Goal: Book appointment/travel/reservation

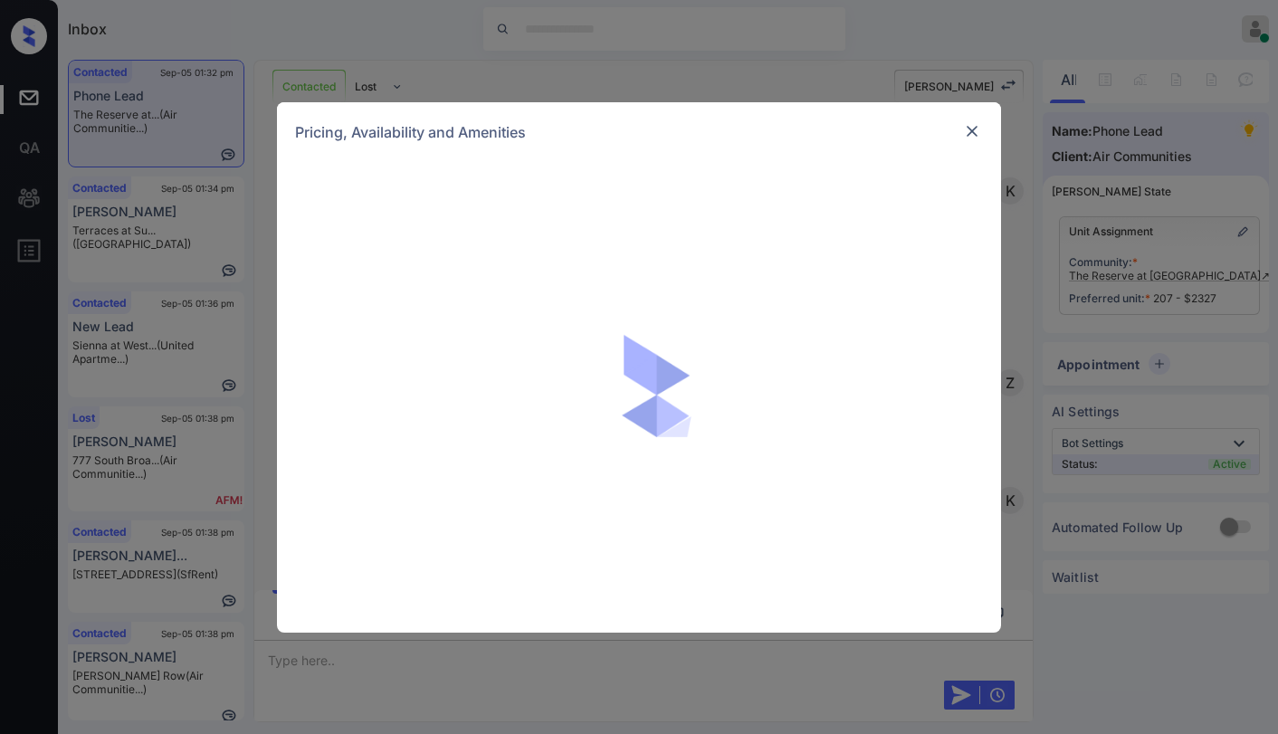
scroll to position [354, 0]
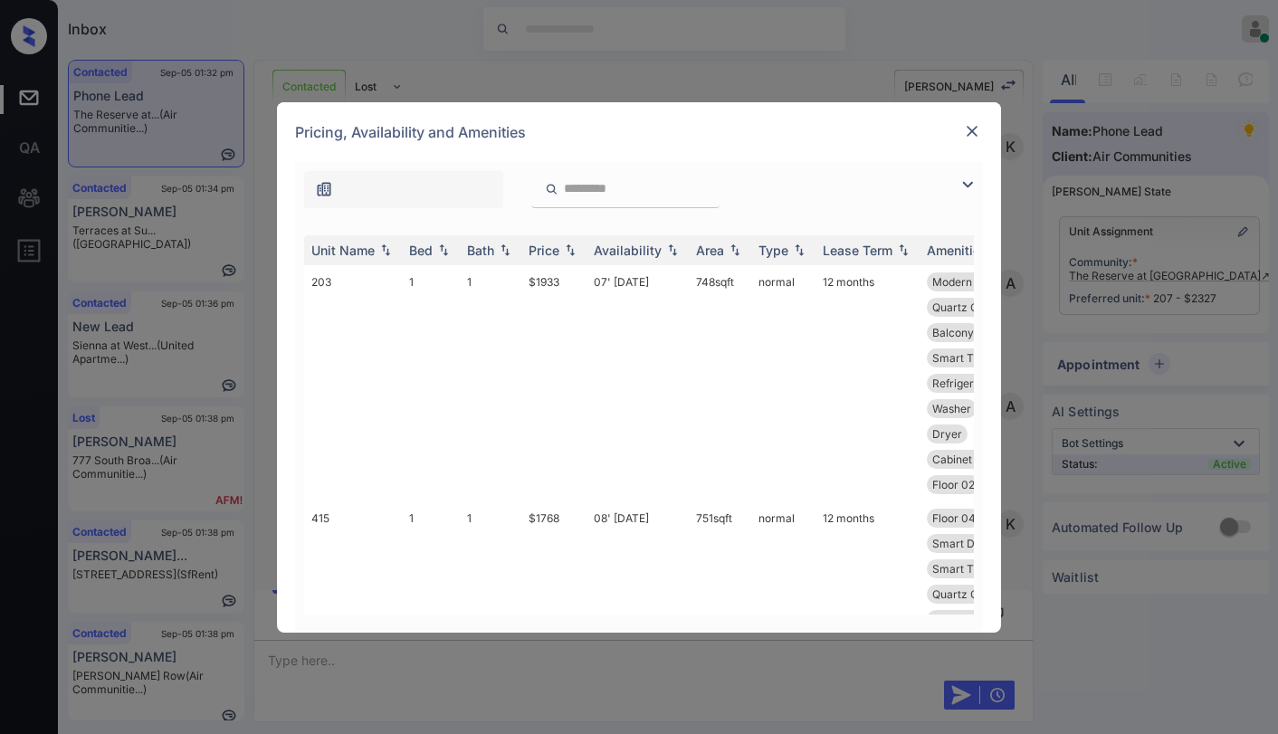
click at [964, 176] on img at bounding box center [967, 185] width 22 height 22
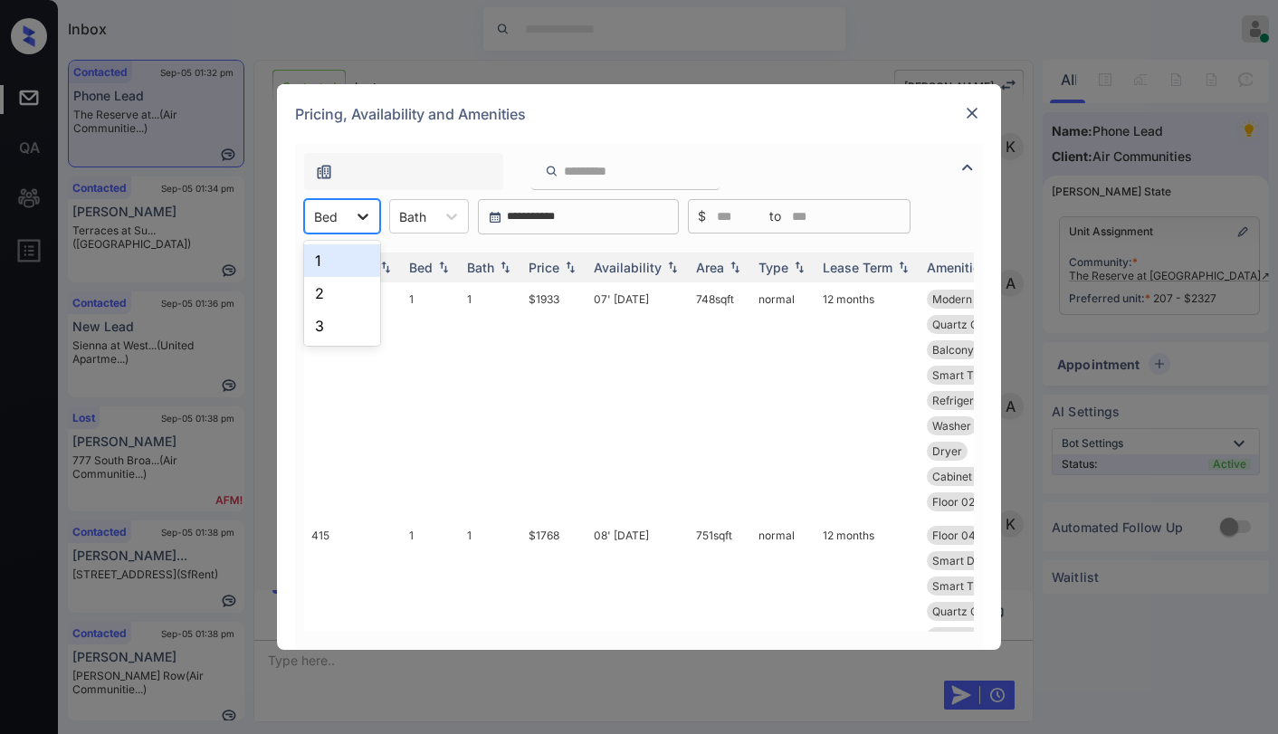
click at [354, 221] on icon at bounding box center [363, 216] width 18 height 18
click at [321, 331] on div "3" at bounding box center [342, 325] width 76 height 33
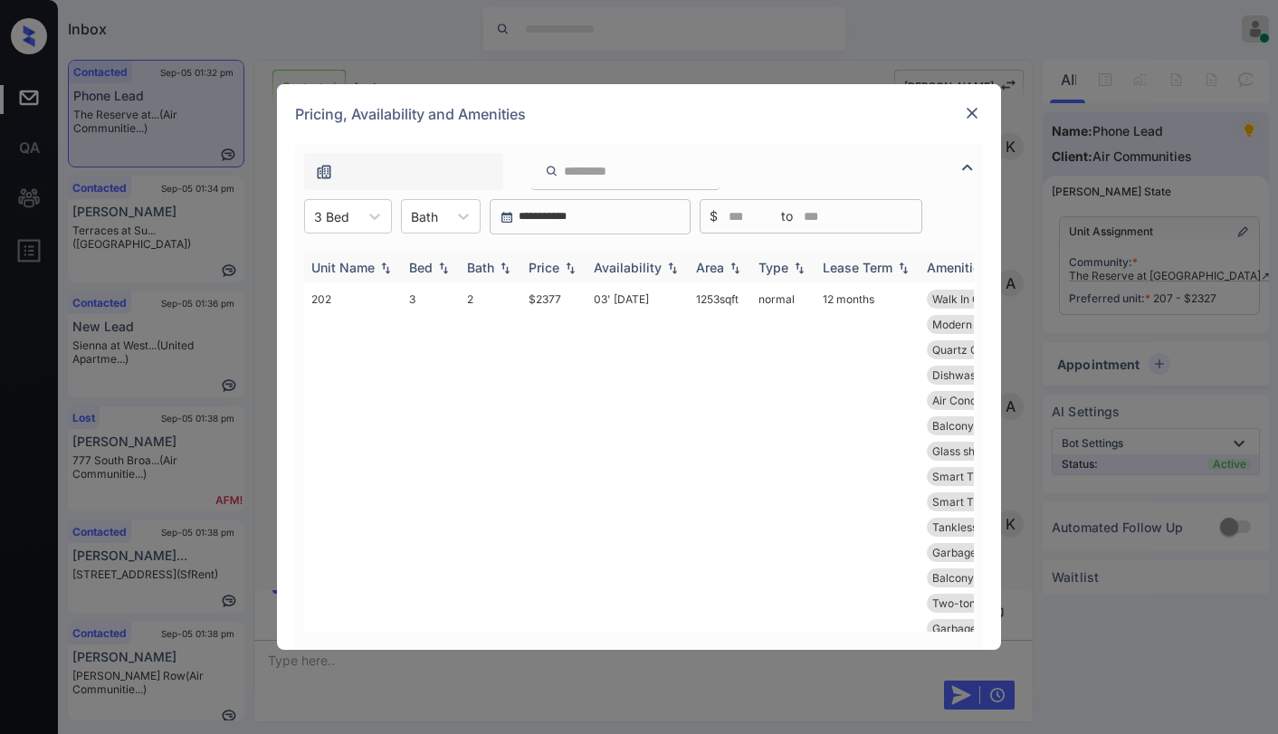
click at [577, 269] on img at bounding box center [570, 267] width 18 height 13
click at [574, 269] on img at bounding box center [570, 268] width 18 height 14
click at [574, 269] on img at bounding box center [570, 267] width 18 height 13
click at [574, 269] on img at bounding box center [570, 268] width 18 height 14
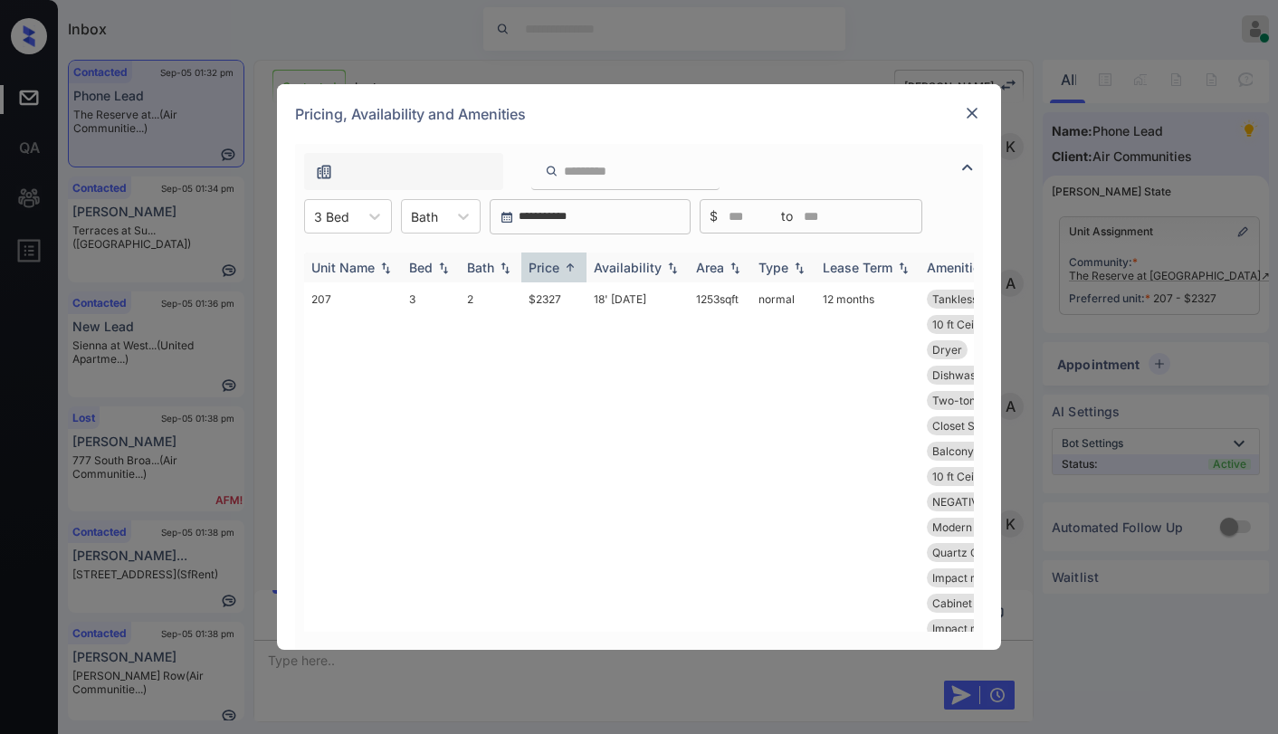
click at [574, 269] on img at bounding box center [570, 268] width 18 height 14
click at [574, 269] on img at bounding box center [570, 267] width 18 height 13
click at [574, 269] on img at bounding box center [570, 268] width 18 height 14
click at [574, 269] on img at bounding box center [570, 267] width 18 height 13
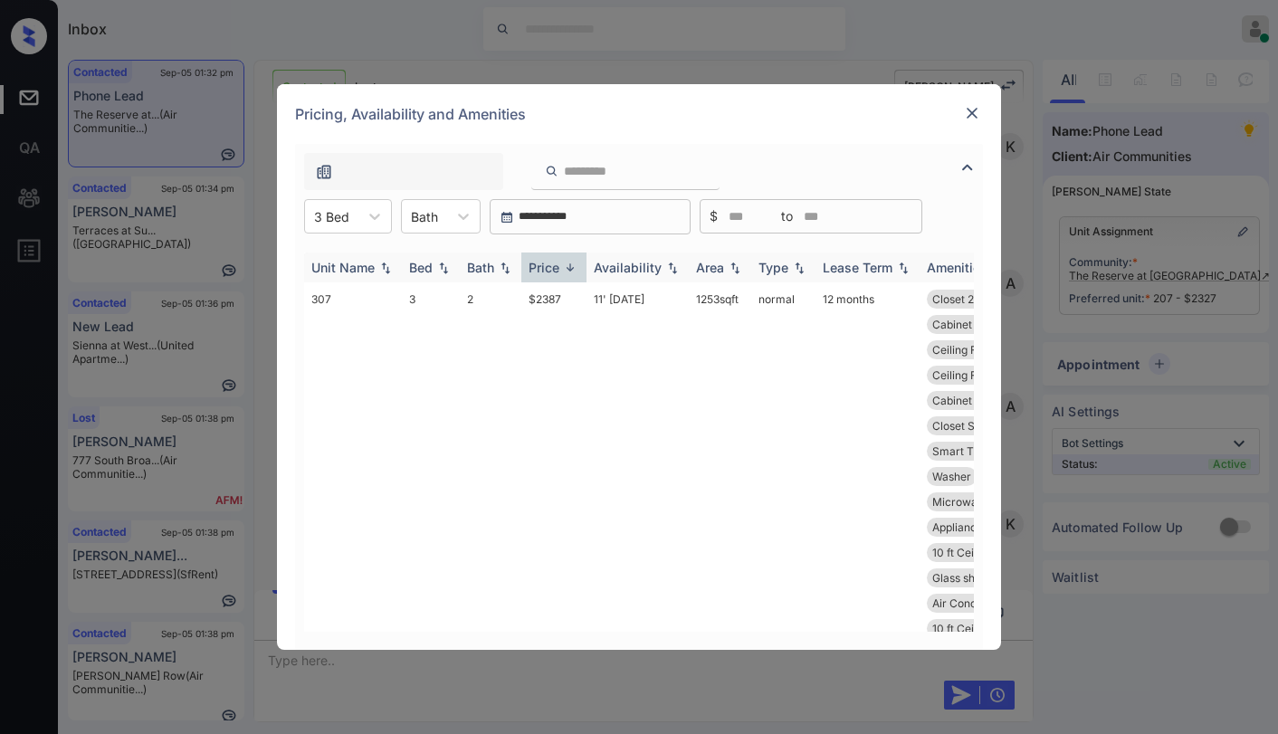
click at [574, 269] on img at bounding box center [570, 268] width 18 height 14
click at [563, 298] on td "$2327" at bounding box center [553, 539] width 65 height 515
click at [555, 299] on td "$2327" at bounding box center [553, 539] width 65 height 515
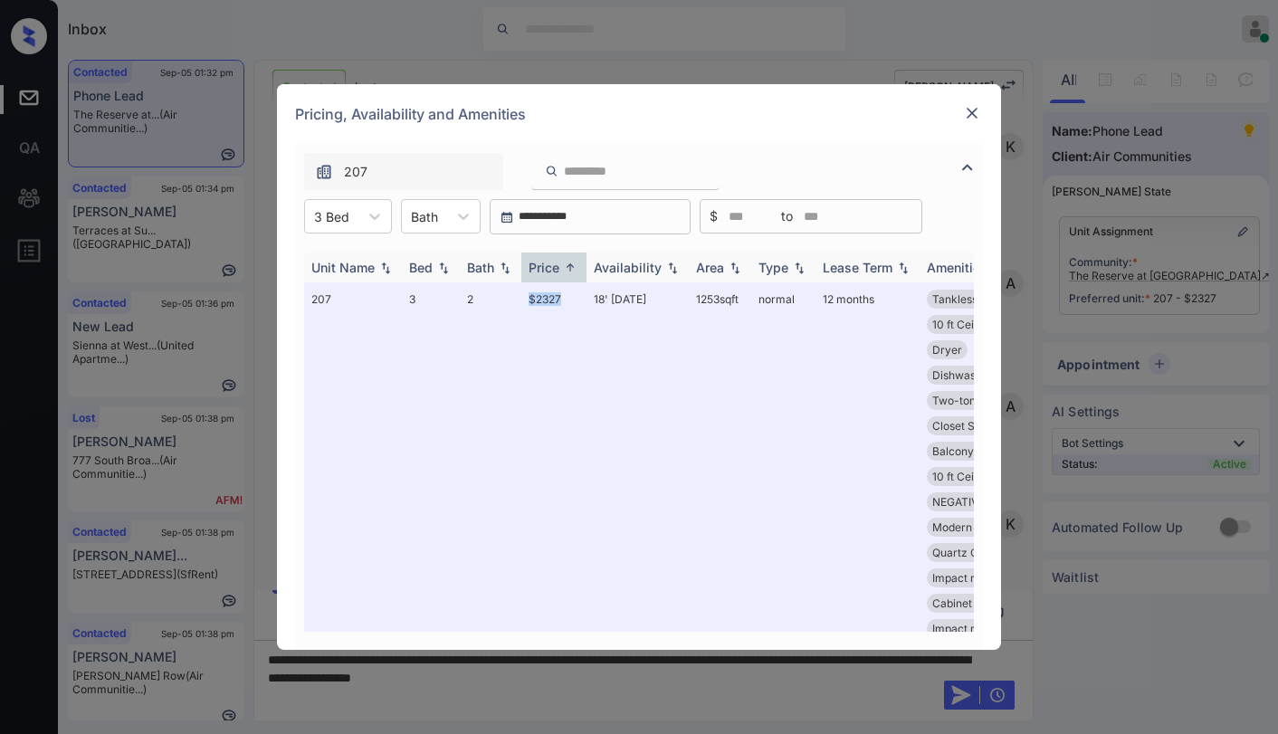
drag, startPoint x: 529, startPoint y: 299, endPoint x: 660, endPoint y: 275, distance: 132.4
click at [575, 299] on td "$2327" at bounding box center [553, 539] width 65 height 515
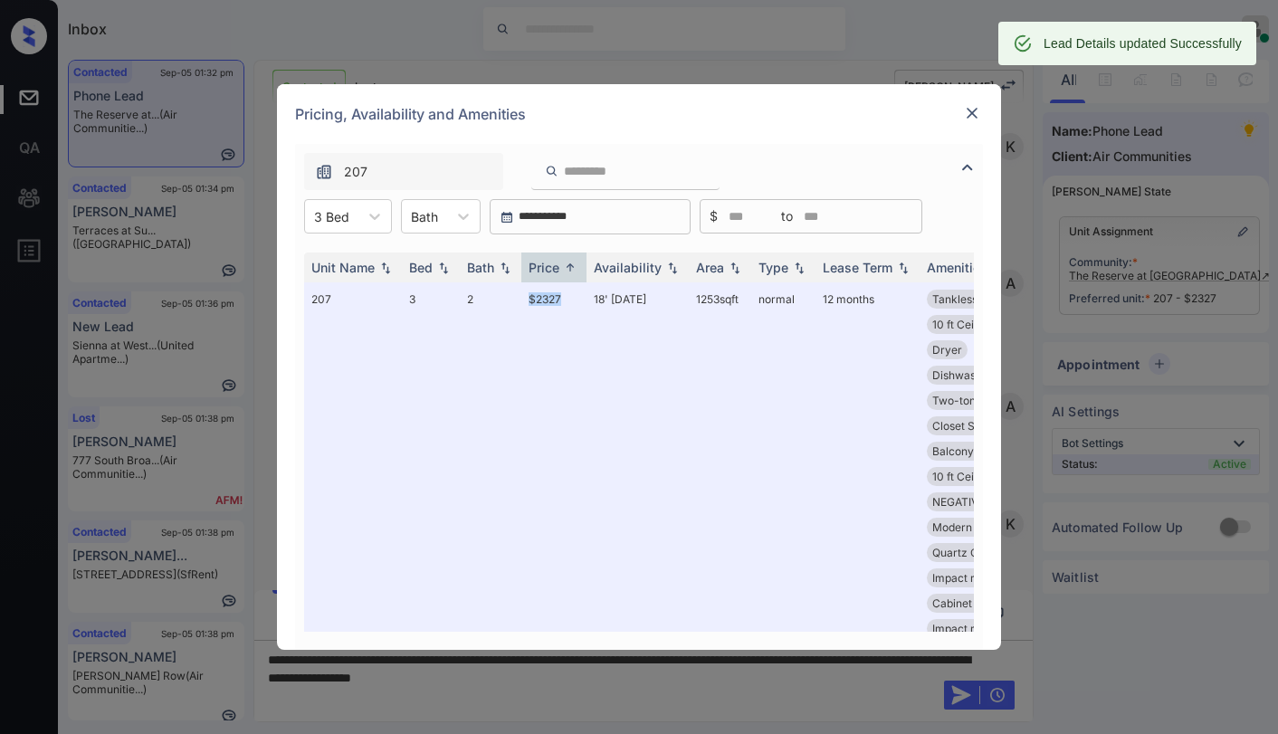
copy td "$2327"
click at [971, 114] on img at bounding box center [972, 113] width 18 height 18
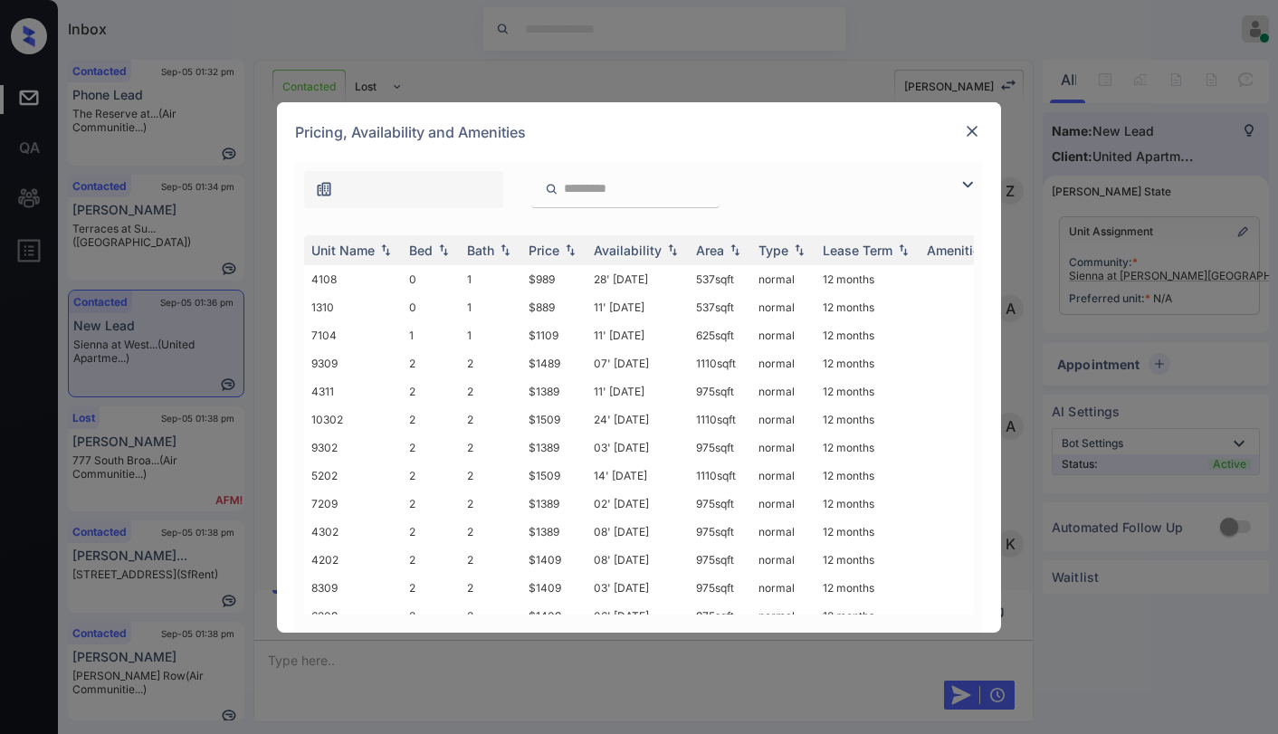
scroll to position [776, 0]
click at [964, 185] on img at bounding box center [967, 185] width 22 height 22
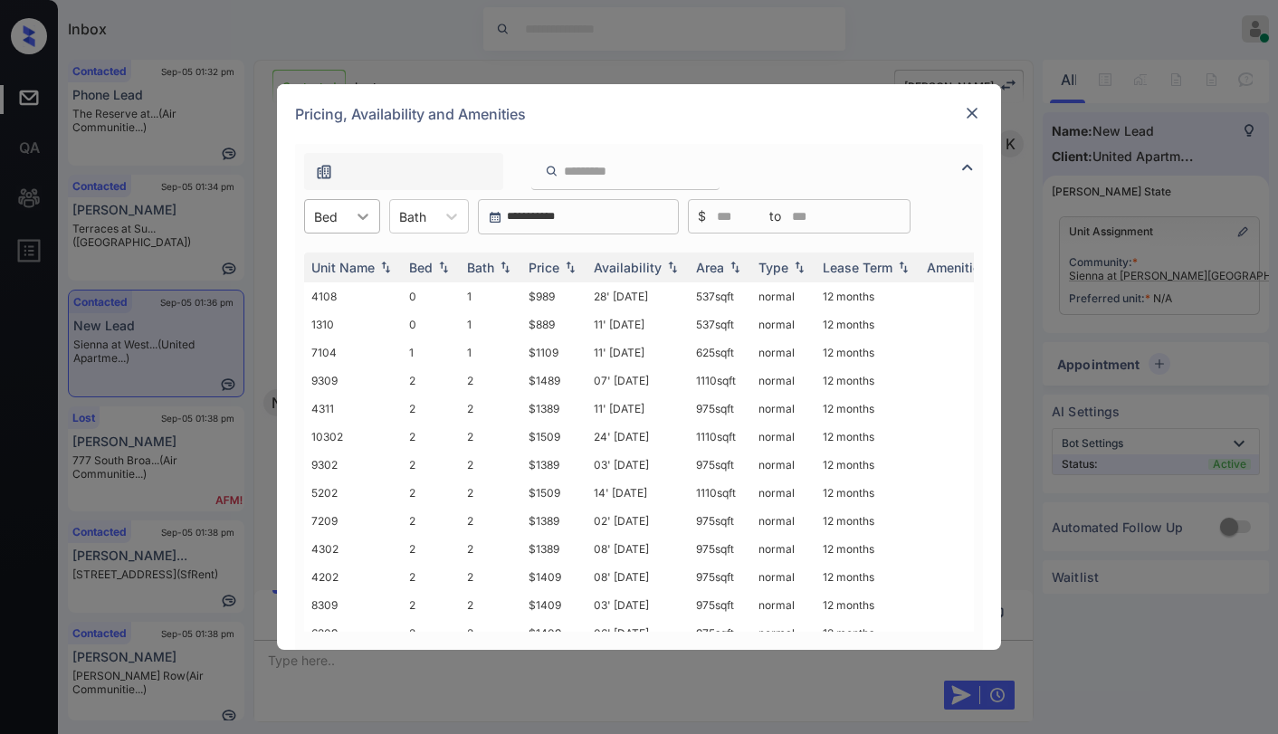
click at [354, 216] on icon at bounding box center [363, 216] width 18 height 18
click at [322, 290] on div "1" at bounding box center [342, 293] width 76 height 33
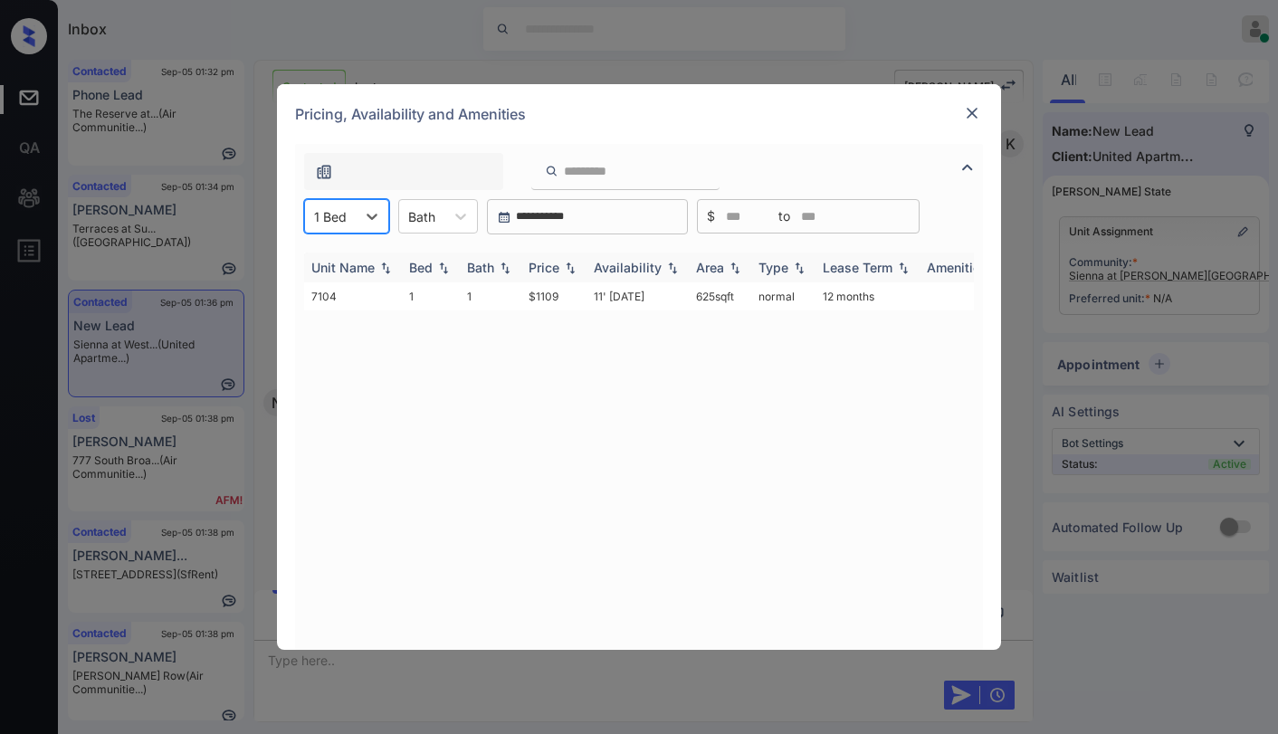
click at [553, 264] on div "Price" at bounding box center [543, 267] width 31 height 15
click at [553, 269] on div "Price" at bounding box center [543, 267] width 31 height 15
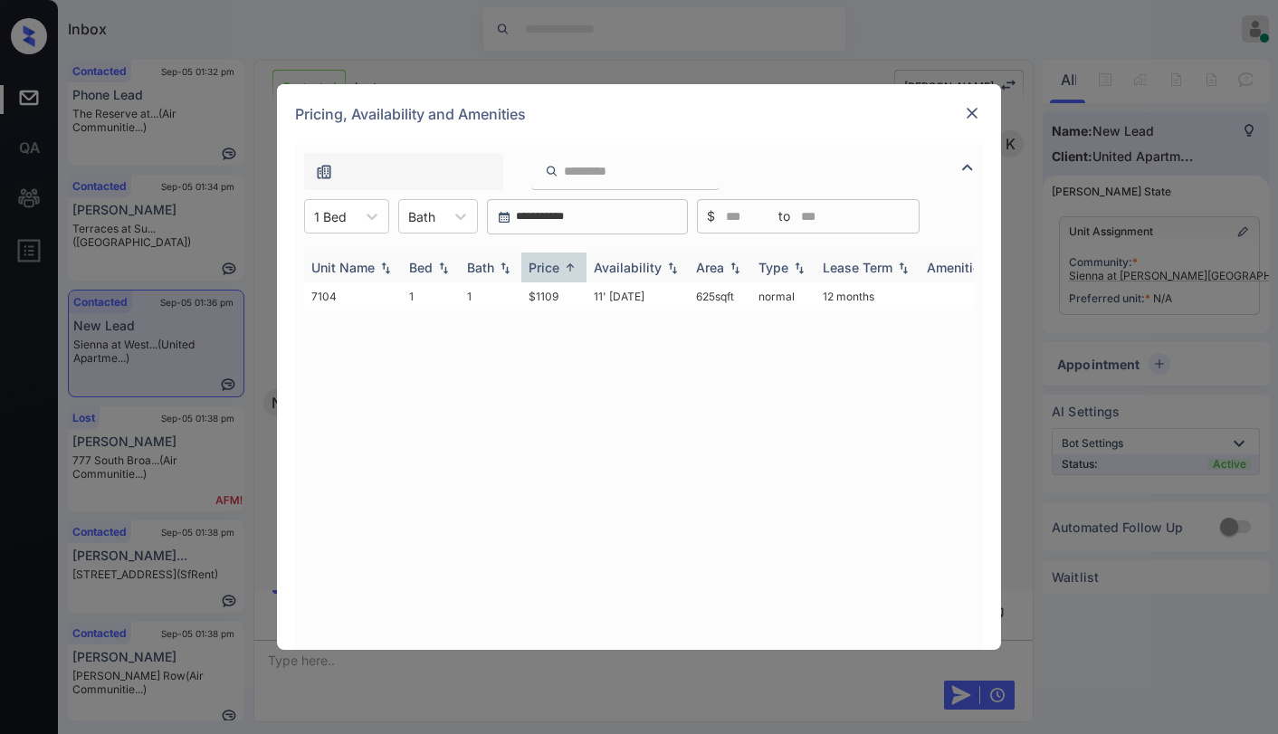
click at [553, 269] on div "Price" at bounding box center [543, 267] width 31 height 15
click at [545, 298] on td "$1109" at bounding box center [553, 296] width 65 height 28
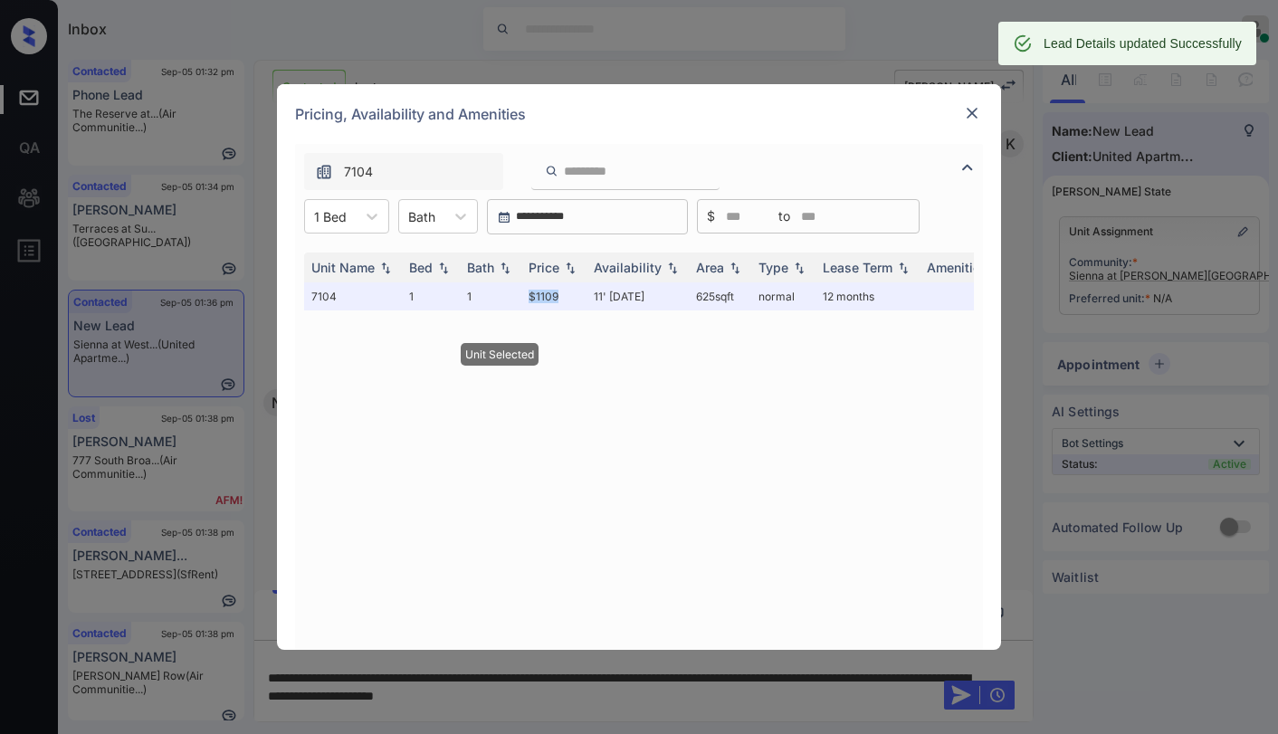
drag, startPoint x: 531, startPoint y: 298, endPoint x: 679, endPoint y: 224, distance: 165.5
click at [565, 309] on td "$1109" at bounding box center [553, 296] width 65 height 28
copy td "$1109"
click at [994, 116] on div "Pricing, Availability and Amenities" at bounding box center [639, 114] width 724 height 60
click at [980, 119] on img at bounding box center [972, 113] width 18 height 18
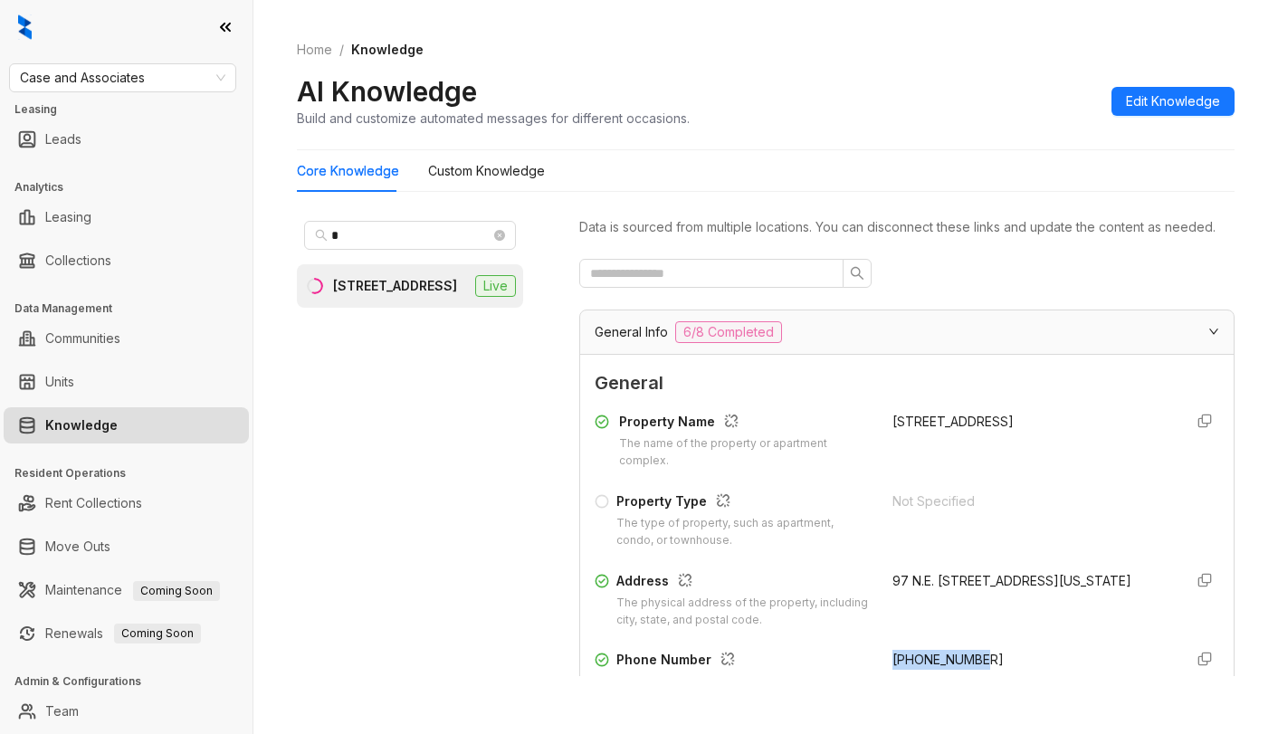
scroll to position [271, 0]
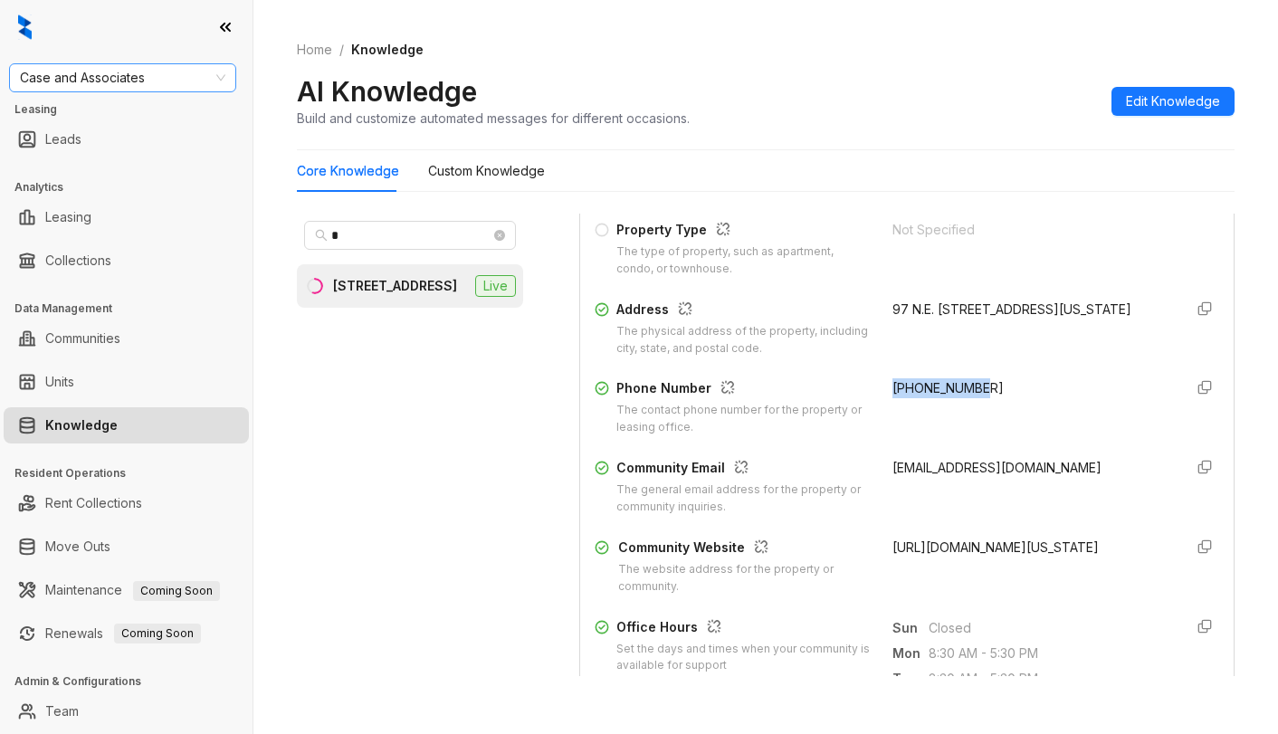
click at [147, 68] on span "Case and Associates" at bounding box center [122, 77] width 205 height 27
type input "******"
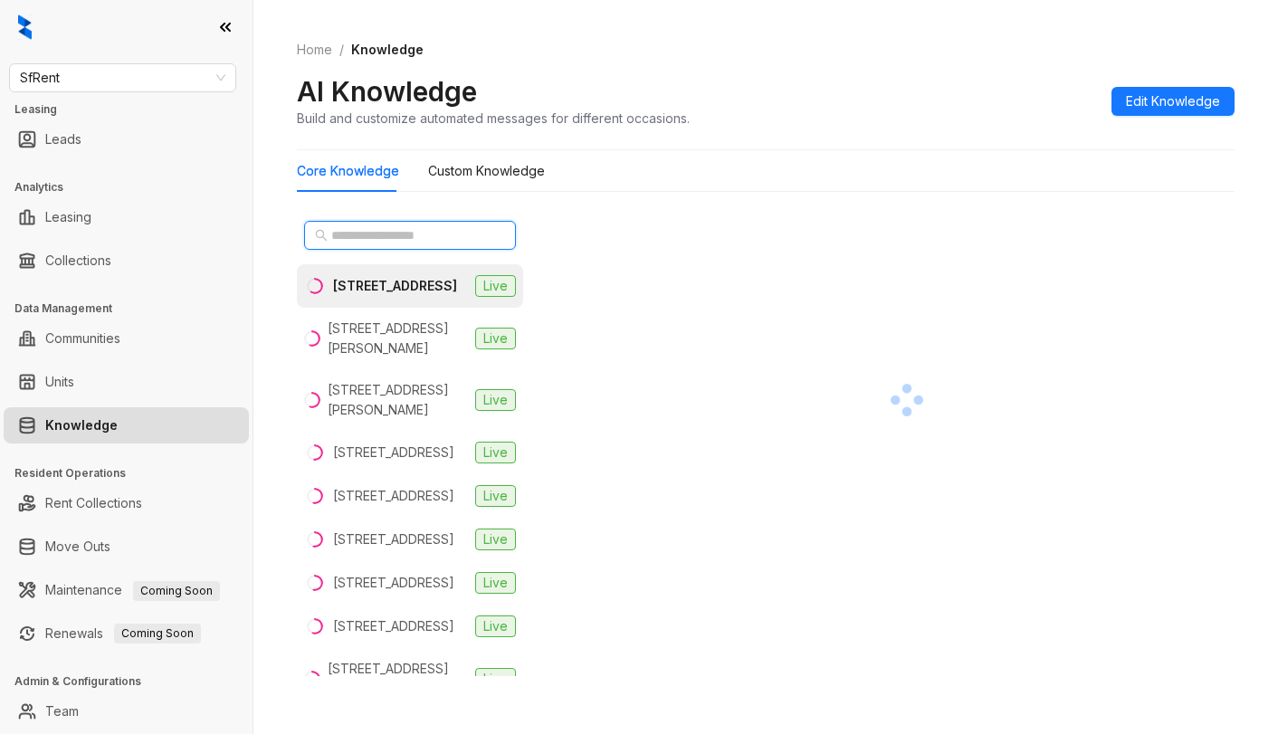
click at [412, 230] on input "text" at bounding box center [410, 235] width 159 height 20
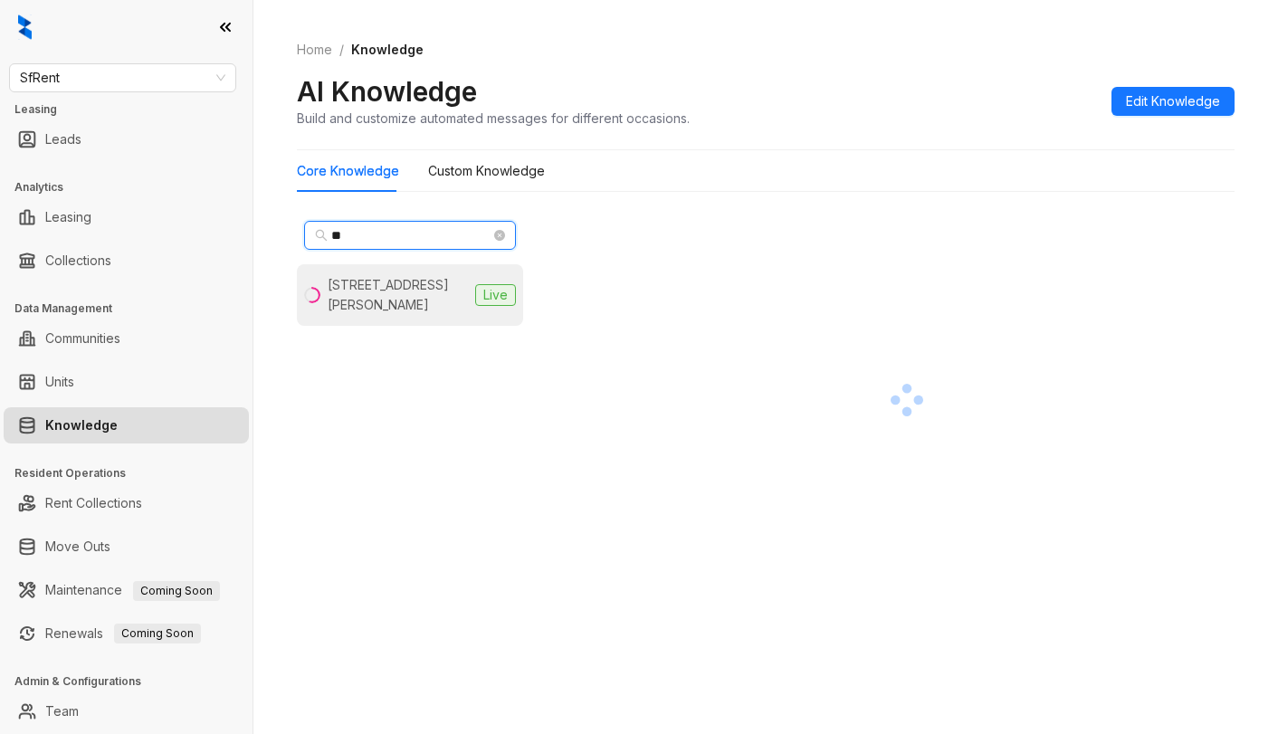
type input "**"
click at [368, 291] on div "1461 Alice St, Oakland, CA" at bounding box center [398, 295] width 140 height 40
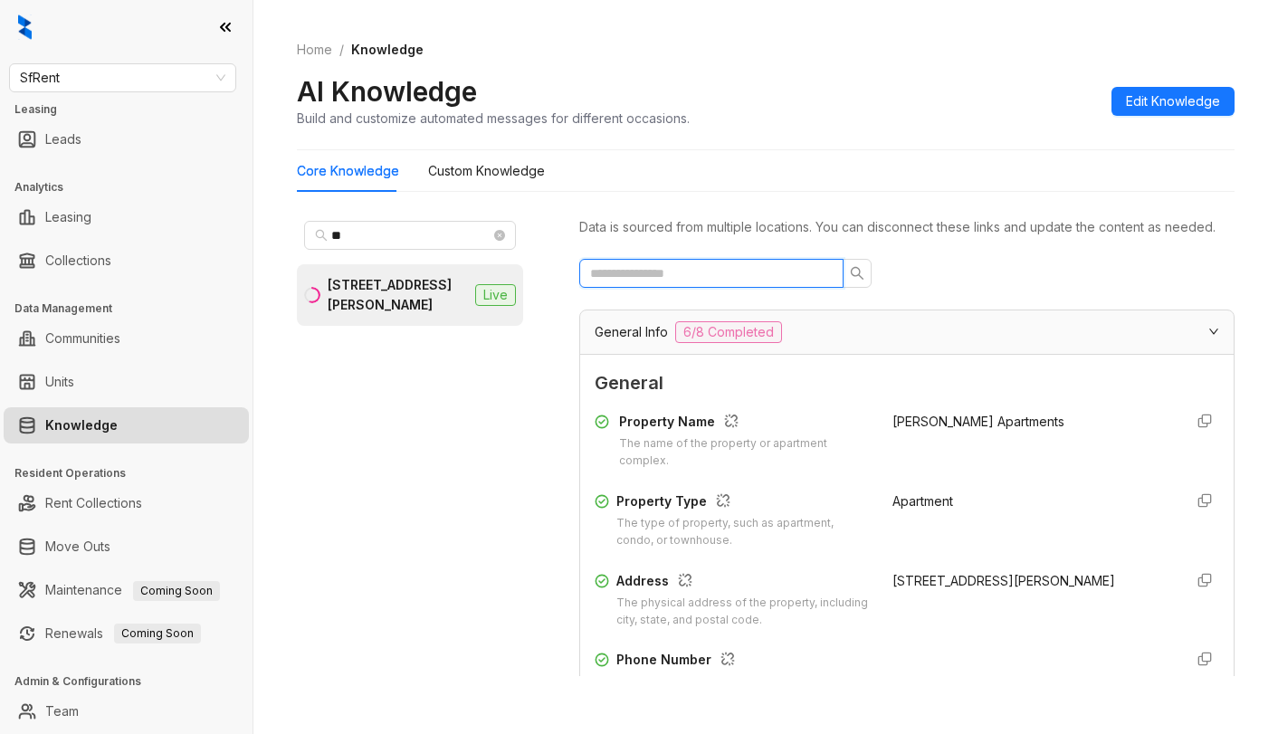
click at [746, 283] on input "text" at bounding box center [704, 273] width 228 height 20
type input "*******"
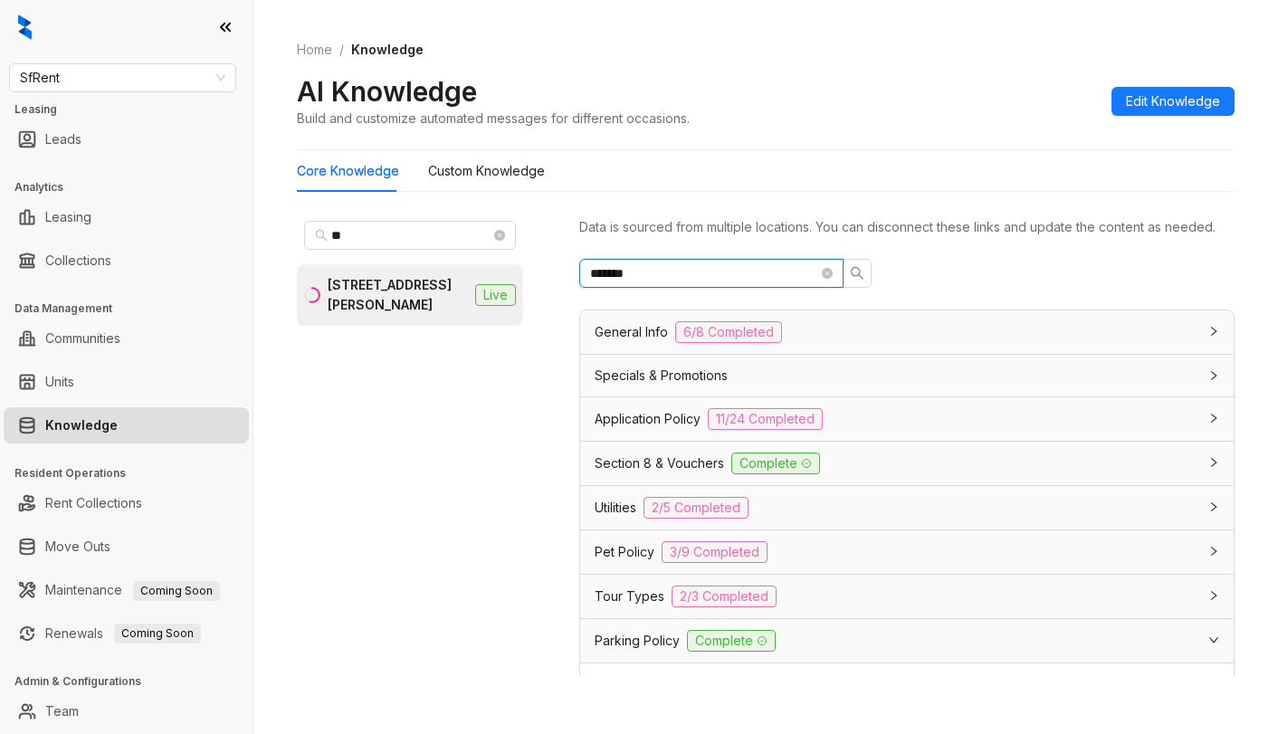
drag, startPoint x: 677, startPoint y: 291, endPoint x: 321, endPoint y: 208, distance: 365.2
click at [331, 213] on div "** 1461 Alice St, Oakland, CA Live Data is sourced from multiple locations. You…" at bounding box center [765, 448] width 937 height 485
type input "******"
click at [189, 77] on span "SfRent" at bounding box center [122, 77] width 205 height 27
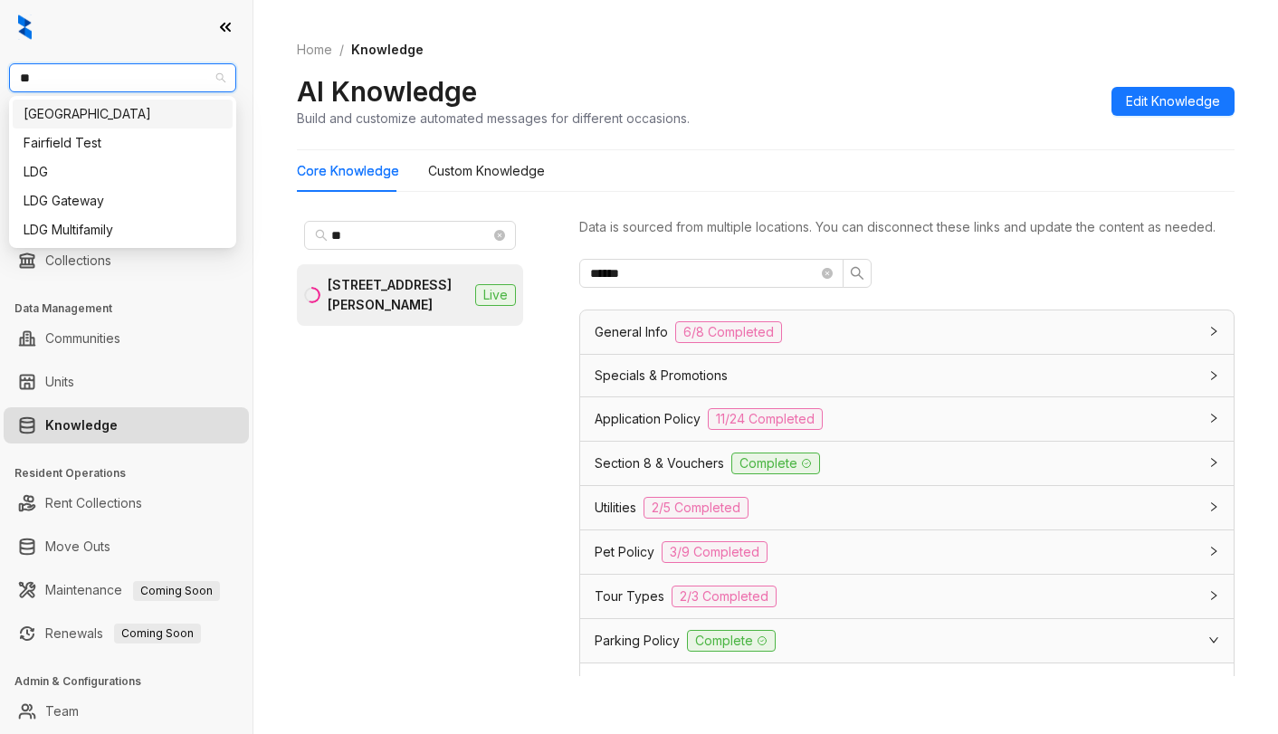
type input "***"
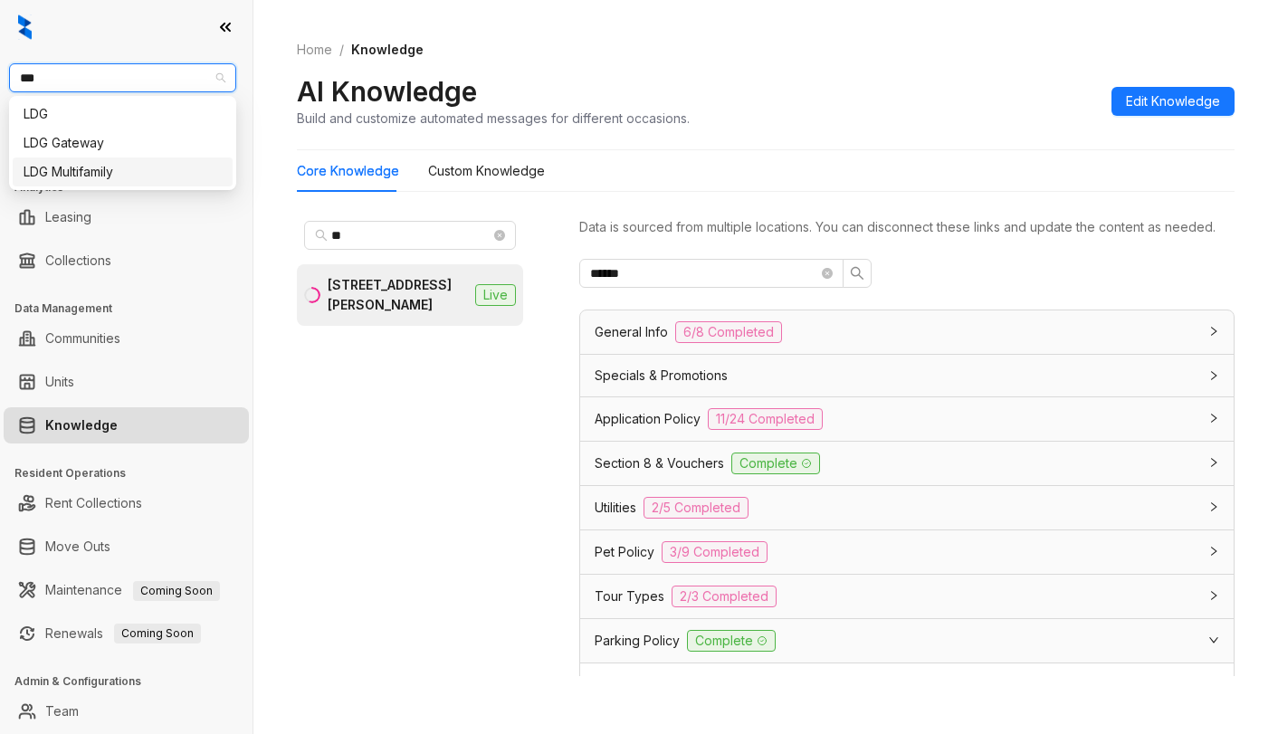
click at [118, 176] on div "LDG Multifamily" at bounding box center [123, 172] width 198 height 20
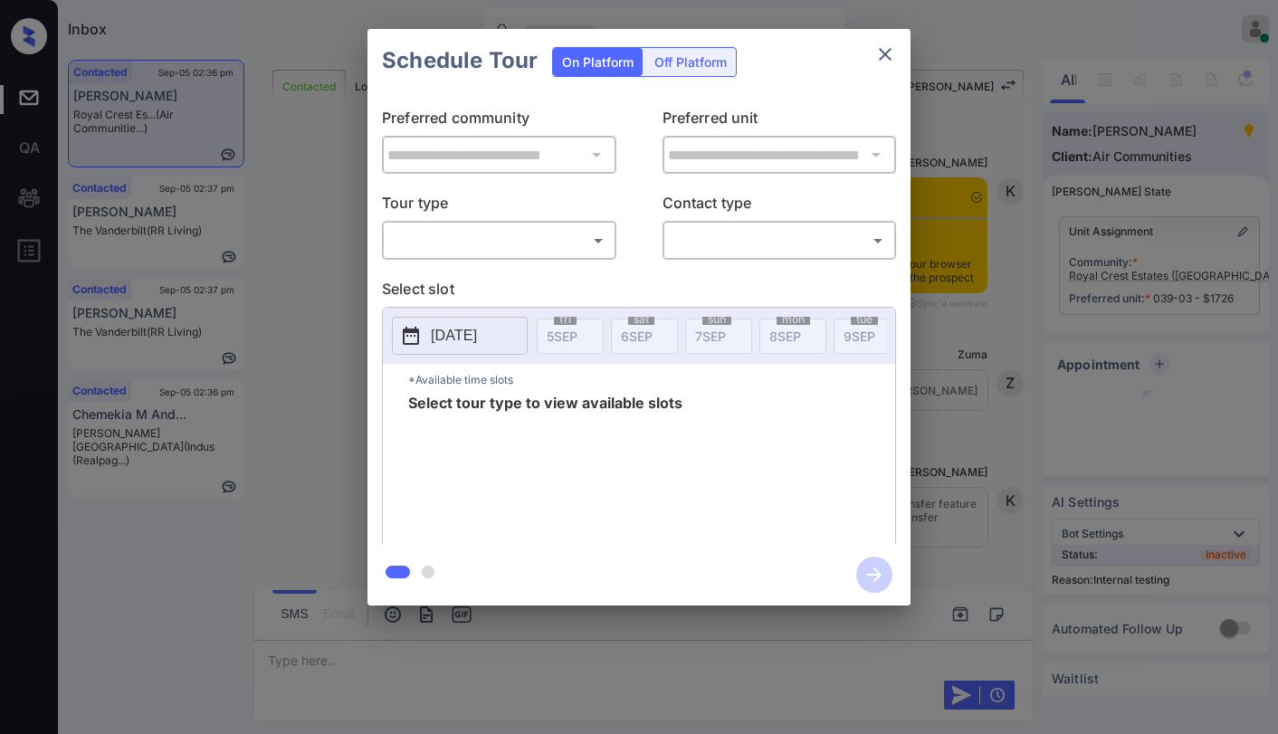
scroll to position [7294, 0]
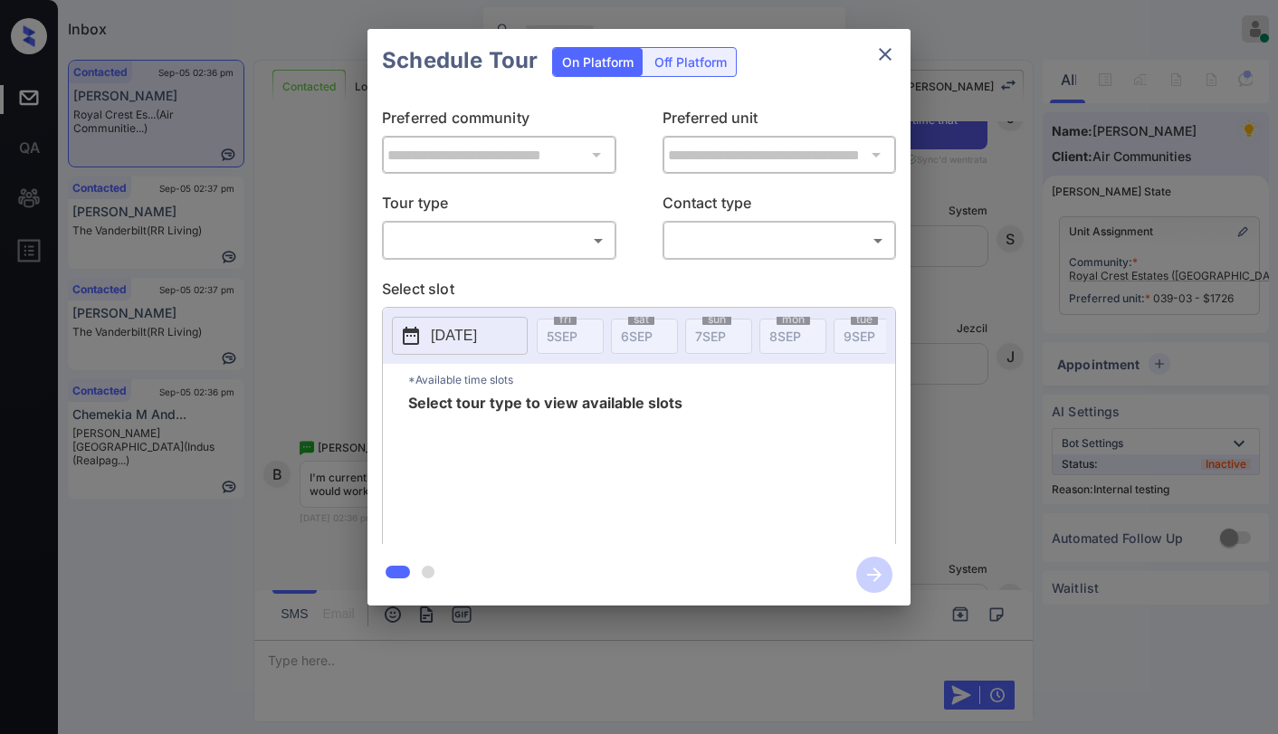
click at [539, 234] on body "Inbox Paolo Gabriel Online Set yourself offline Set yourself on break Profile S…" at bounding box center [639, 367] width 1278 height 734
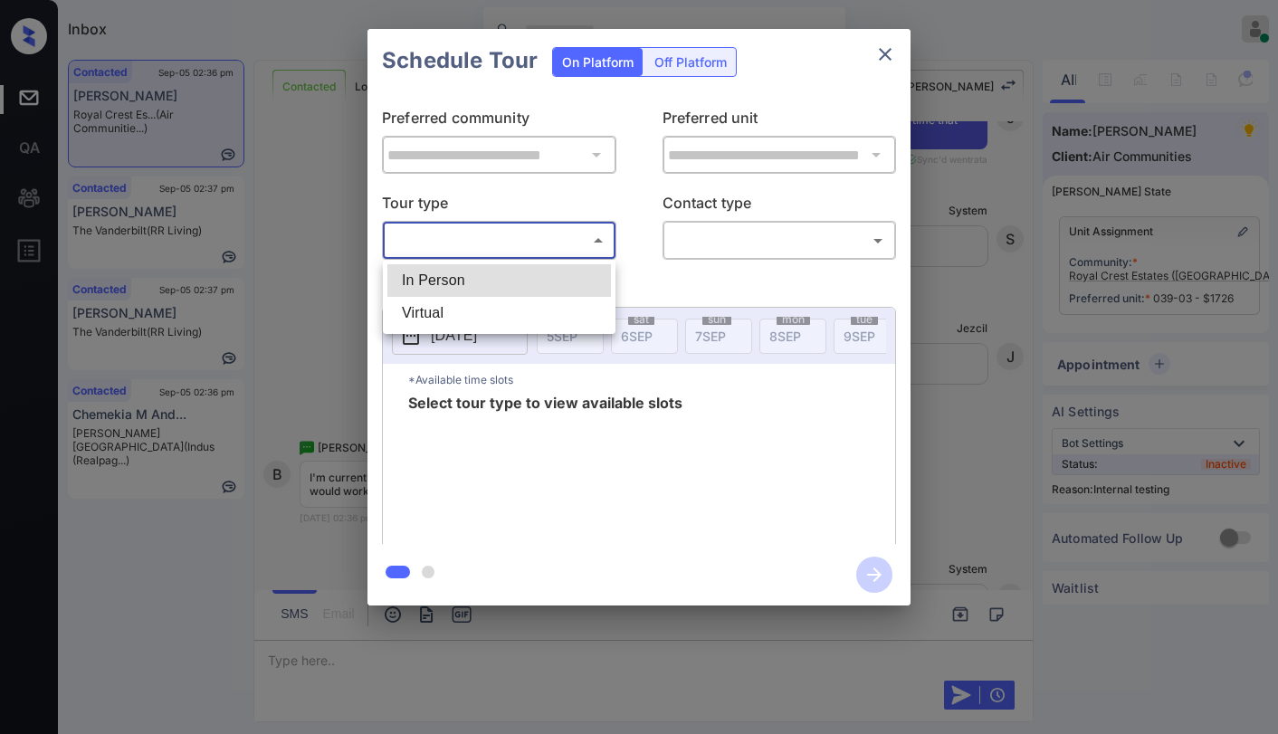
click at [877, 60] on div at bounding box center [639, 367] width 1278 height 734
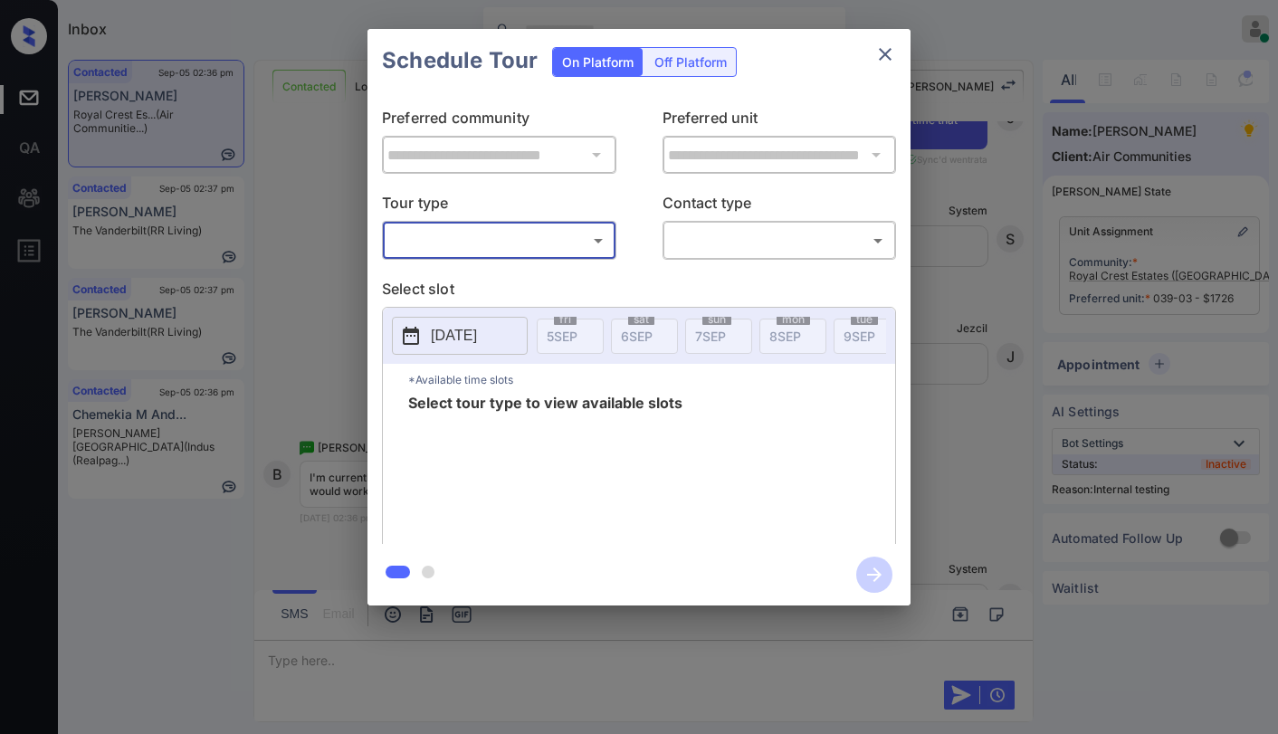
click at [888, 54] on icon "close" at bounding box center [885, 54] width 22 height 22
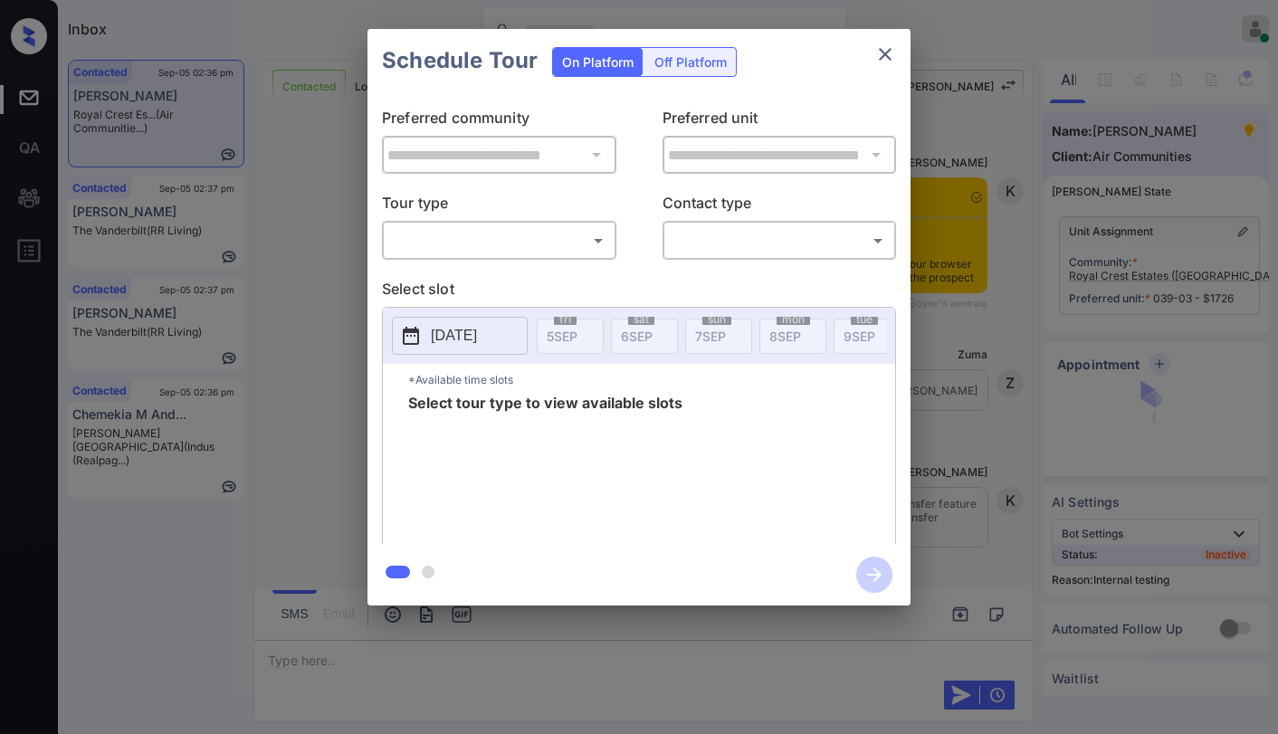
click at [470, 236] on body "Inbox [PERSON_NAME] Online Set yourself offline Set yourself on break Profile S…" at bounding box center [639, 367] width 1278 height 734
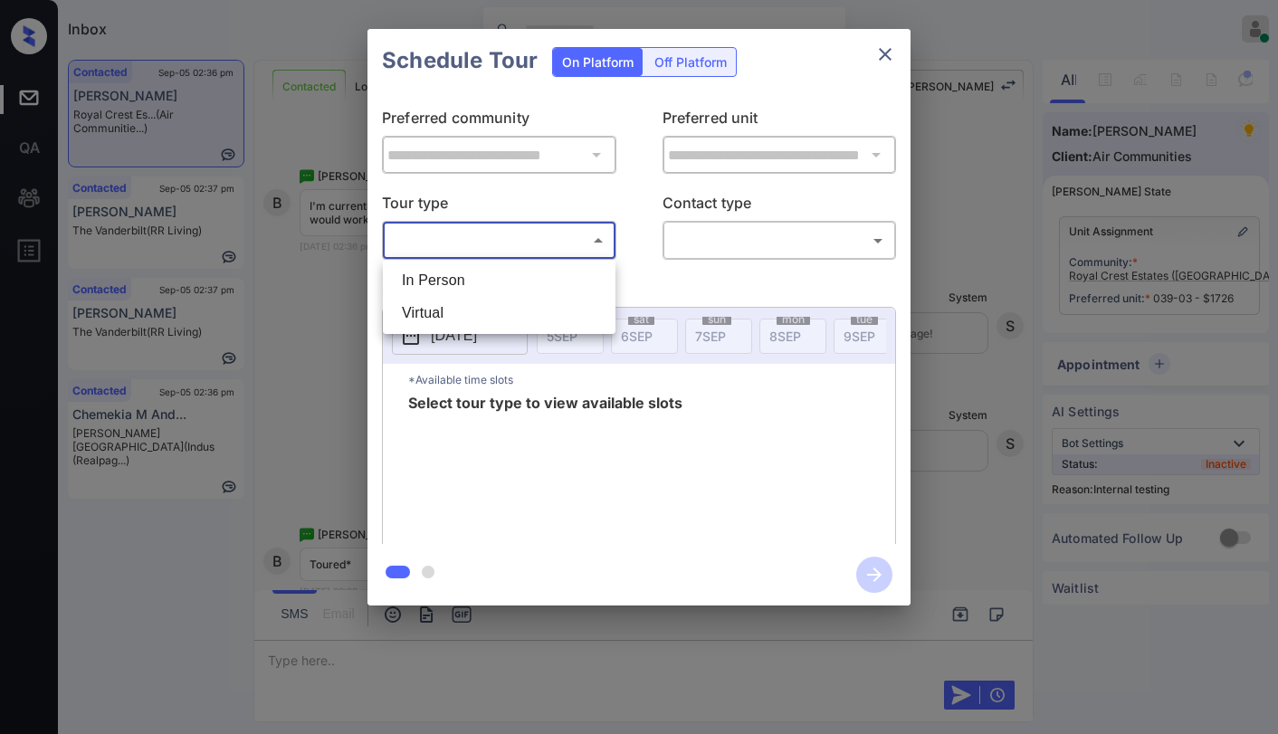
click at [453, 283] on li "In Person" at bounding box center [498, 280] width 223 height 33
type input "********"
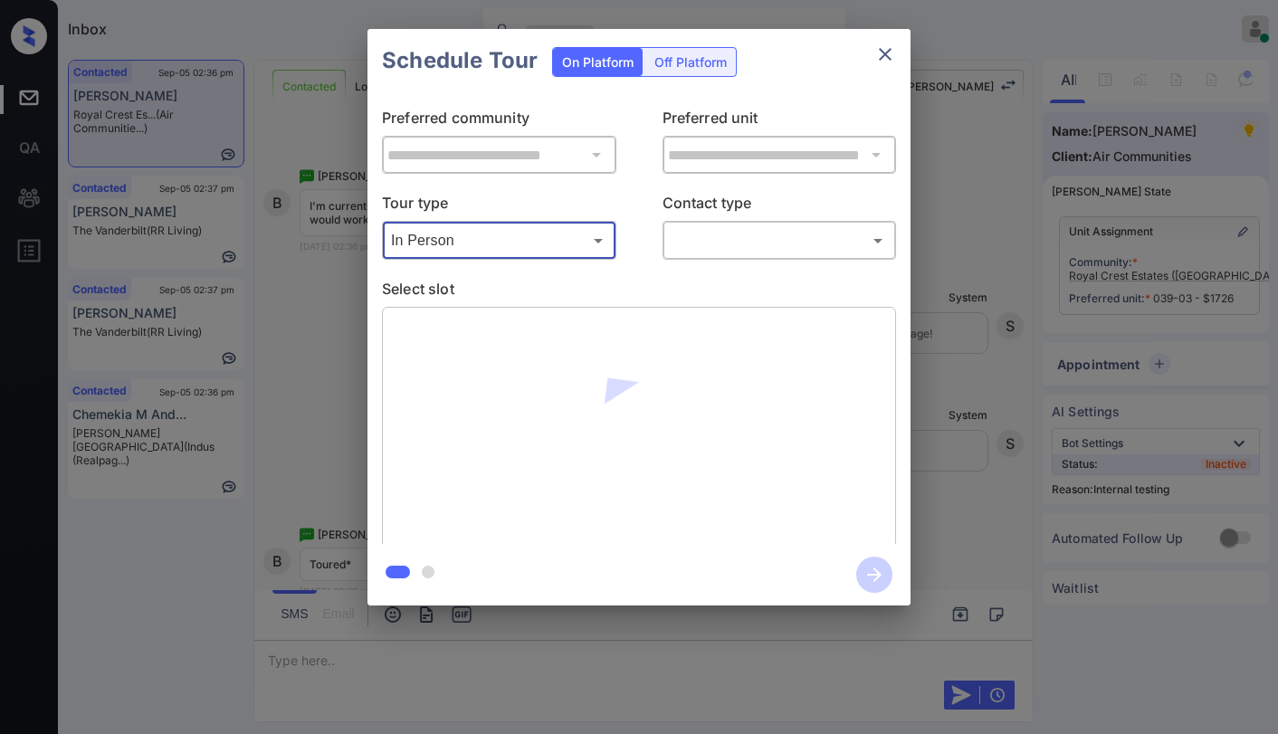
click at [727, 234] on body "Inbox [PERSON_NAME] Online Set yourself offline Set yourself on break Profile S…" at bounding box center [639, 367] width 1278 height 734
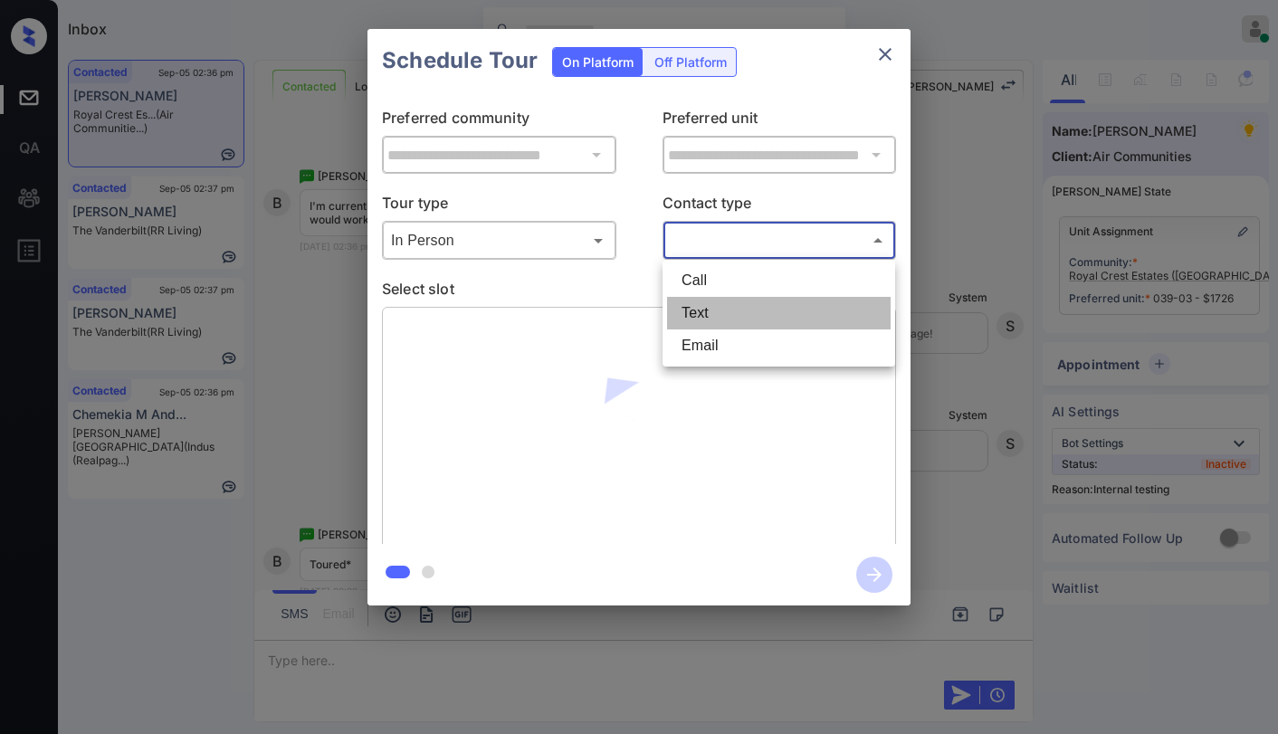
click at [713, 309] on li "Text" at bounding box center [778, 313] width 223 height 33
type input "****"
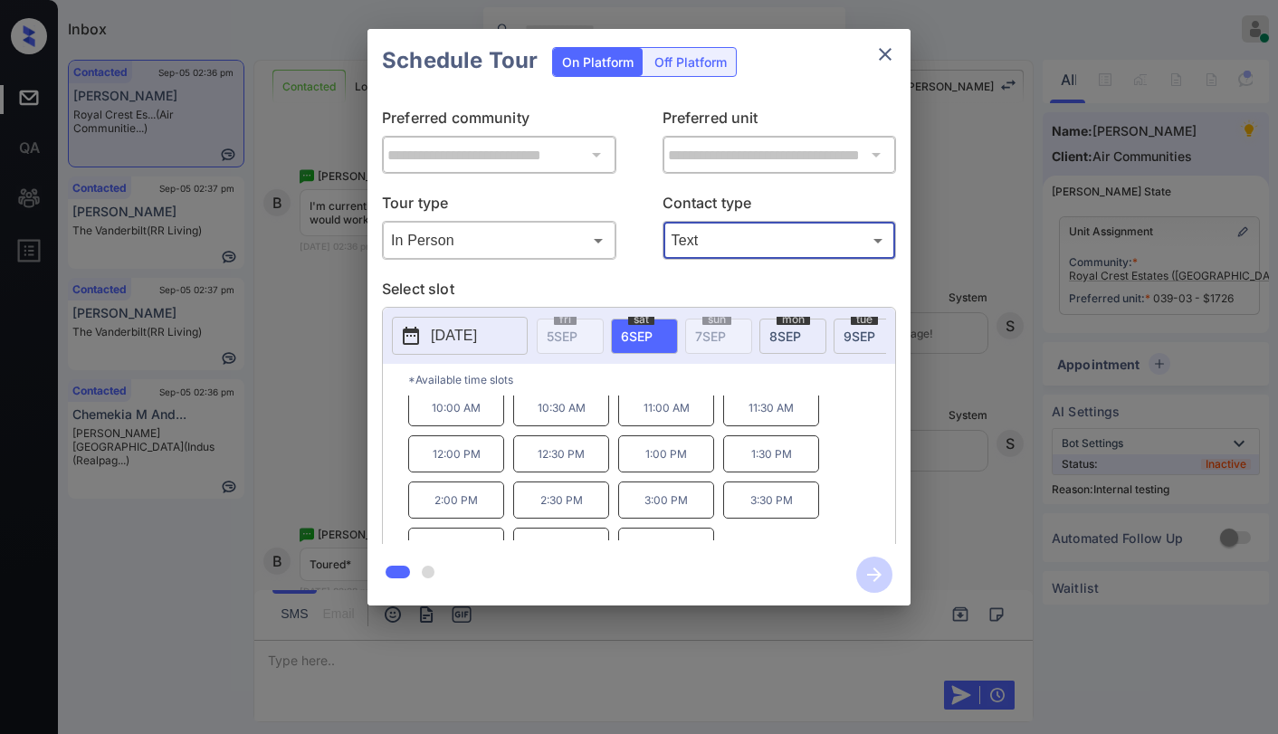
scroll to position [0, 0]
drag, startPoint x: 477, startPoint y: 440, endPoint x: 505, endPoint y: 438, distance: 28.1
click at [505, 438] on div "10:00 AM 10:30 AM 11:00 AM 11:30 AM 12:00 PM 12:30 PM 1:00 PM 1:30 PM 2:00 PM 2…" at bounding box center [651, 467] width 487 height 145
copy p "10:00 AM"
click at [885, 51] on icon "close" at bounding box center [885, 54] width 22 height 22
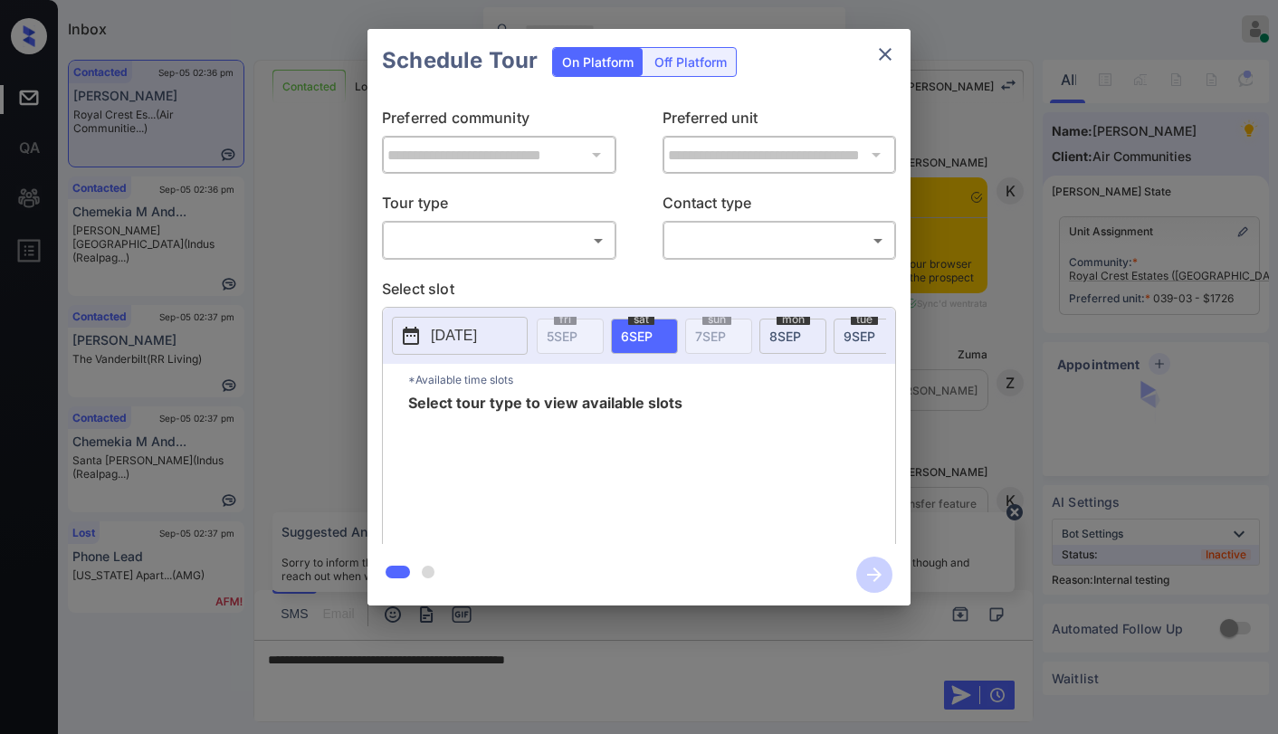
scroll to position [7385, 0]
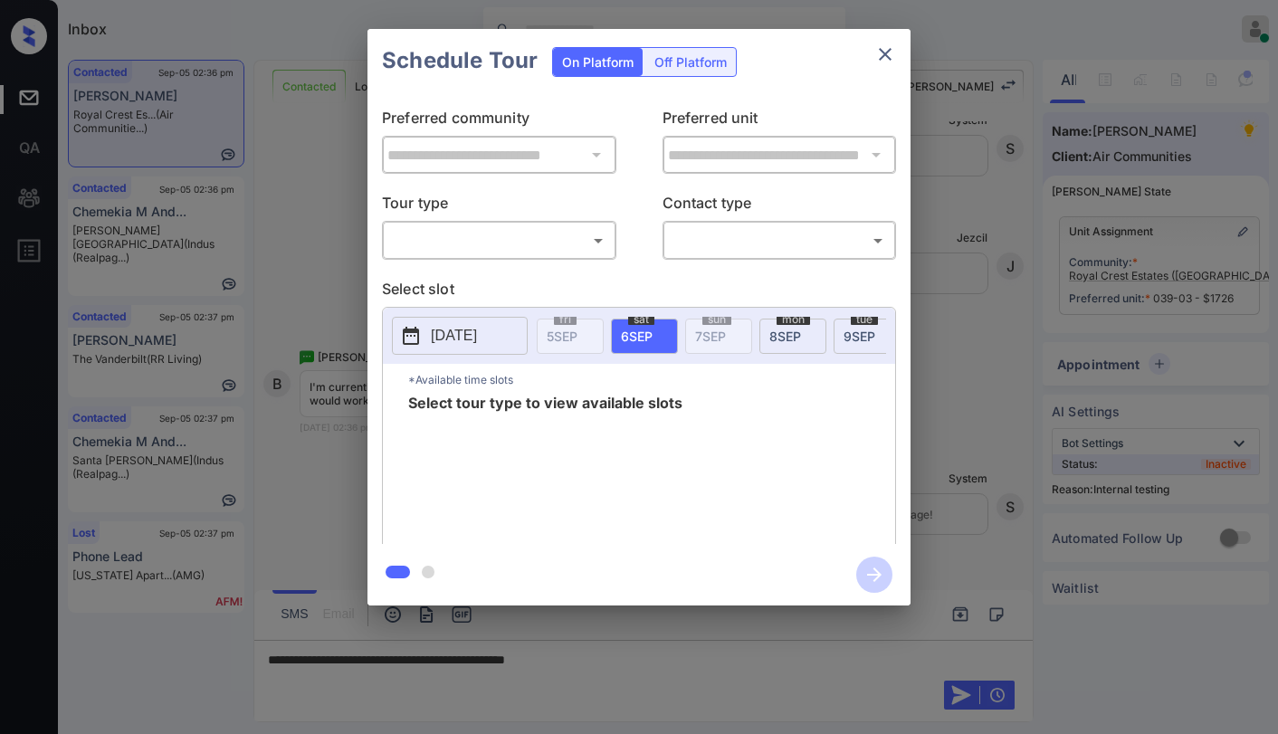
click at [461, 241] on body "Inbox [PERSON_NAME] Online Set yourself offline Set yourself on break Profile S…" at bounding box center [639, 367] width 1278 height 734
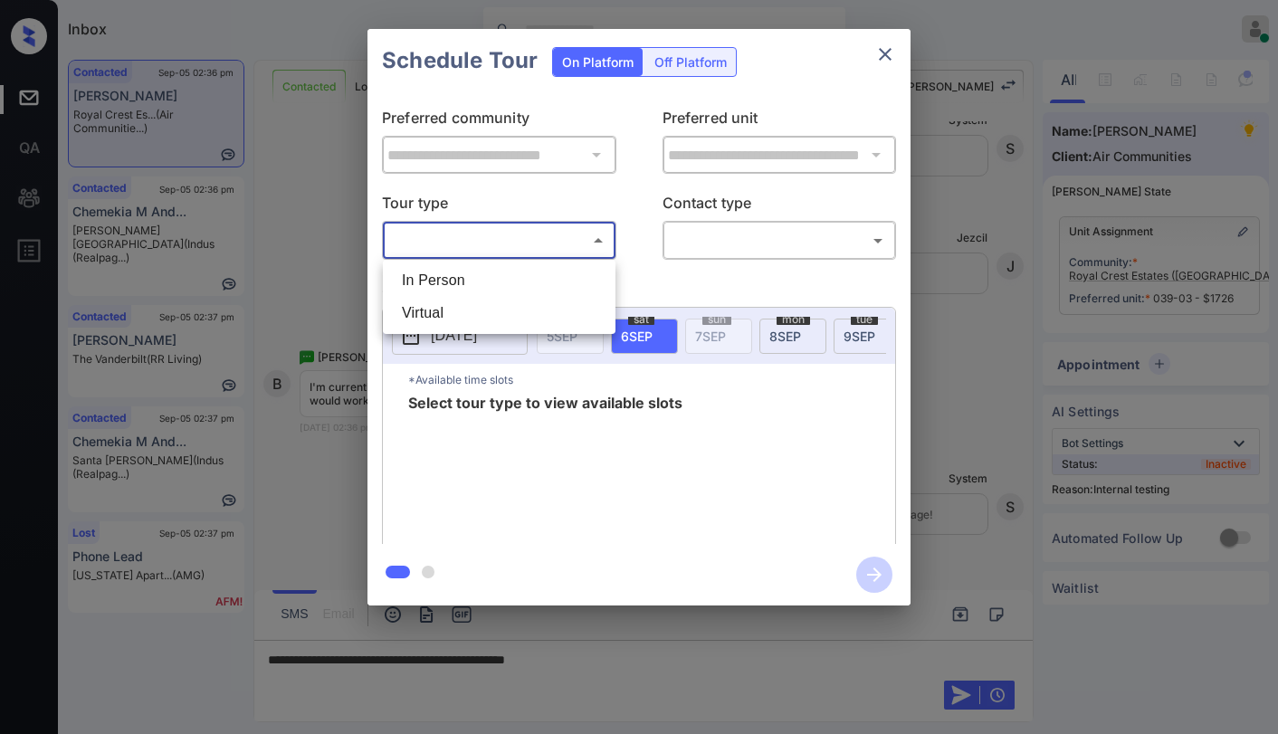
click at [455, 287] on li "In Person" at bounding box center [498, 280] width 223 height 33
type input "********"
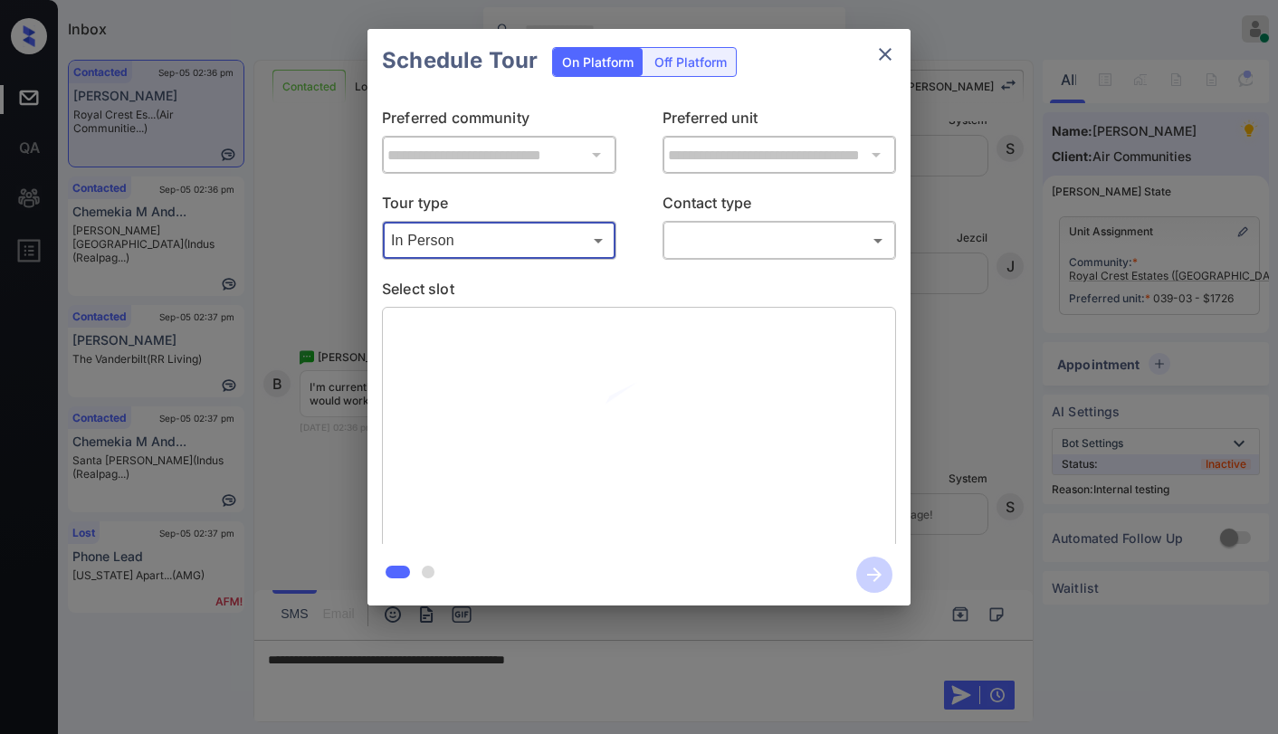
click at [684, 233] on body "Inbox Paolo Gabriel Online Set yourself offline Set yourself on break Profile S…" at bounding box center [639, 367] width 1278 height 734
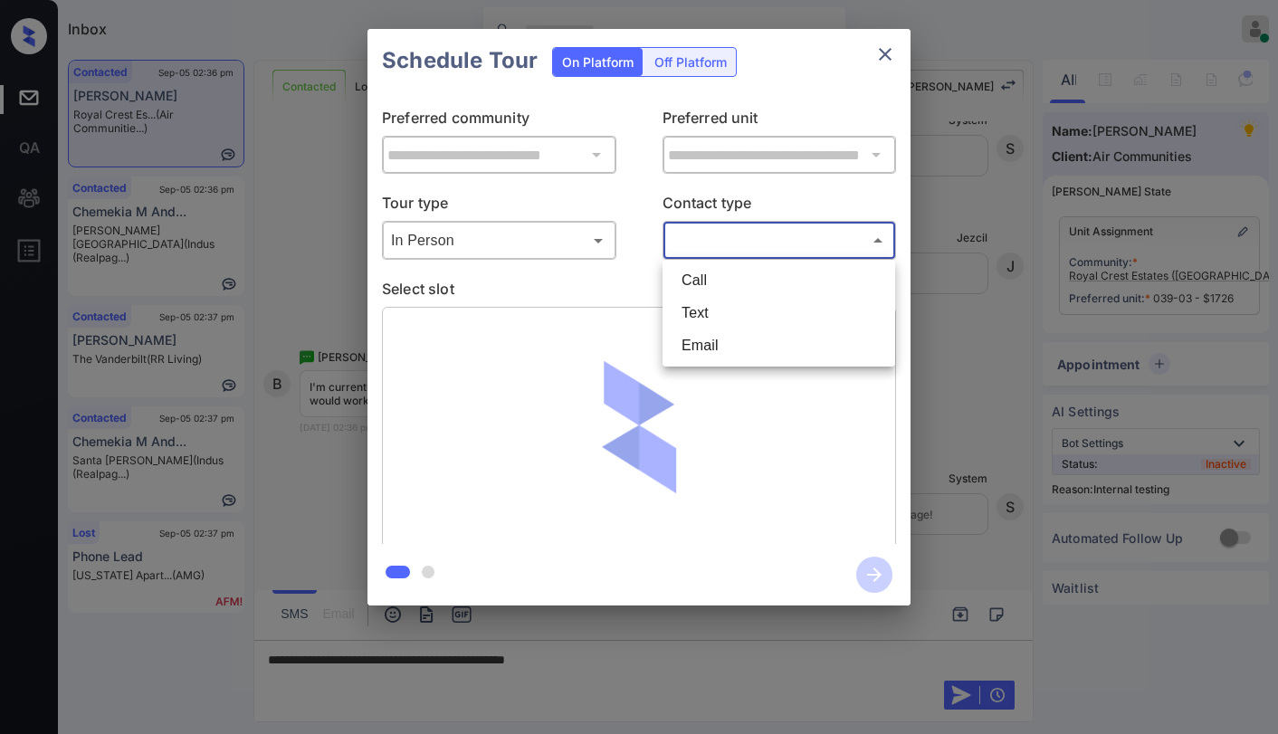
click at [709, 309] on li "Text" at bounding box center [778, 313] width 223 height 33
type input "****"
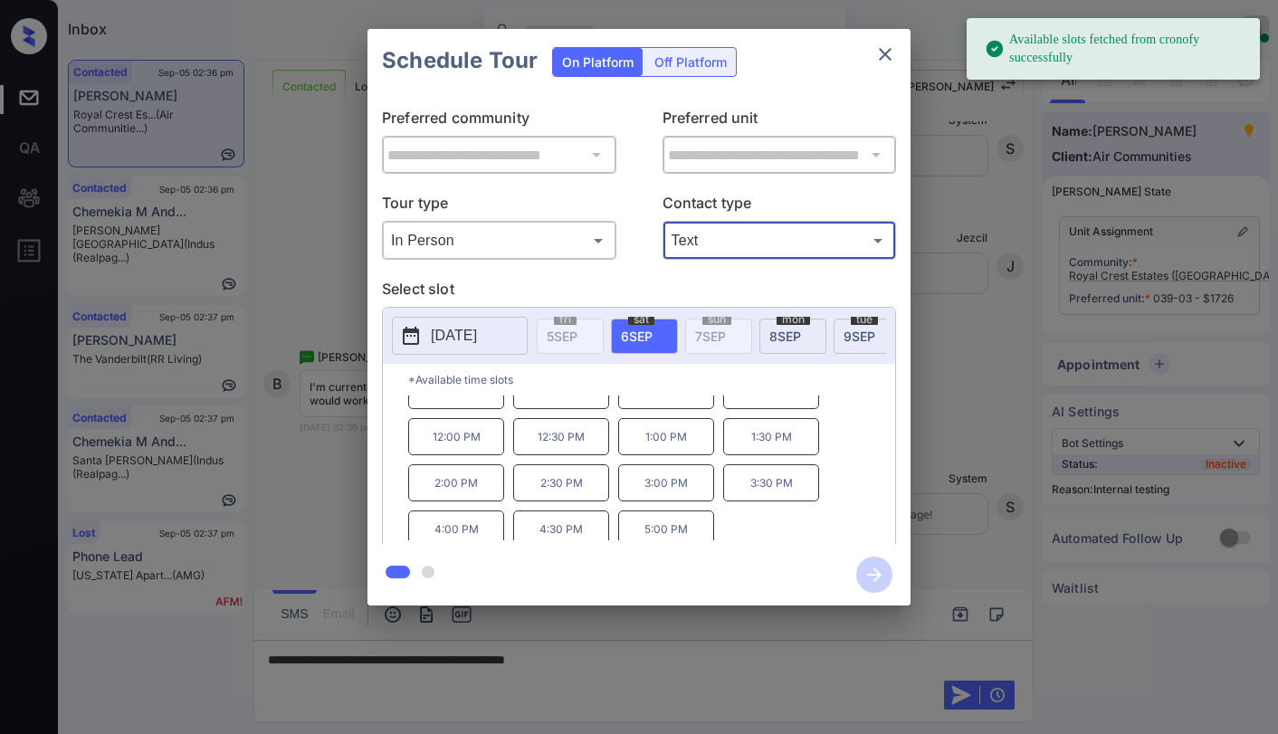
scroll to position [31, 0]
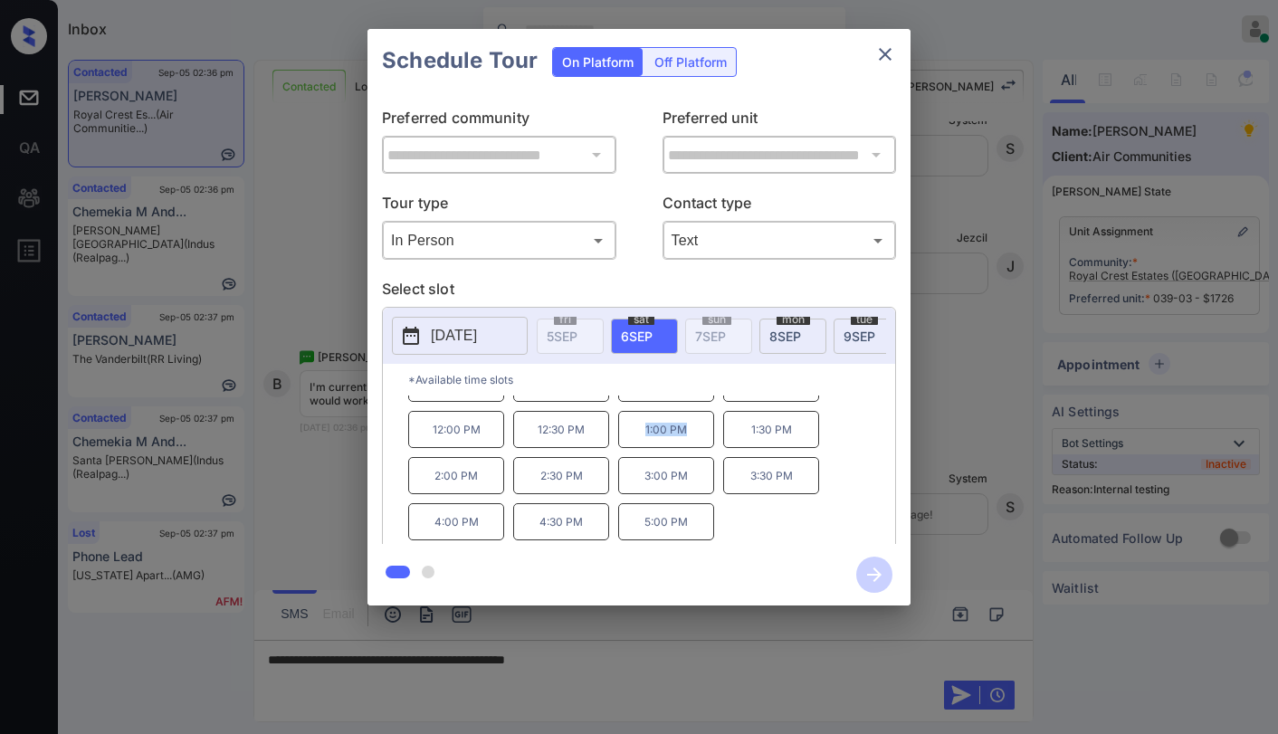
drag, startPoint x: 646, startPoint y: 434, endPoint x: 733, endPoint y: 367, distance: 109.7
click at [708, 448] on p "1:00 PM" at bounding box center [666, 429] width 96 height 37
copy p "1:00 PM"
click at [884, 49] on icon "close" at bounding box center [885, 54] width 22 height 22
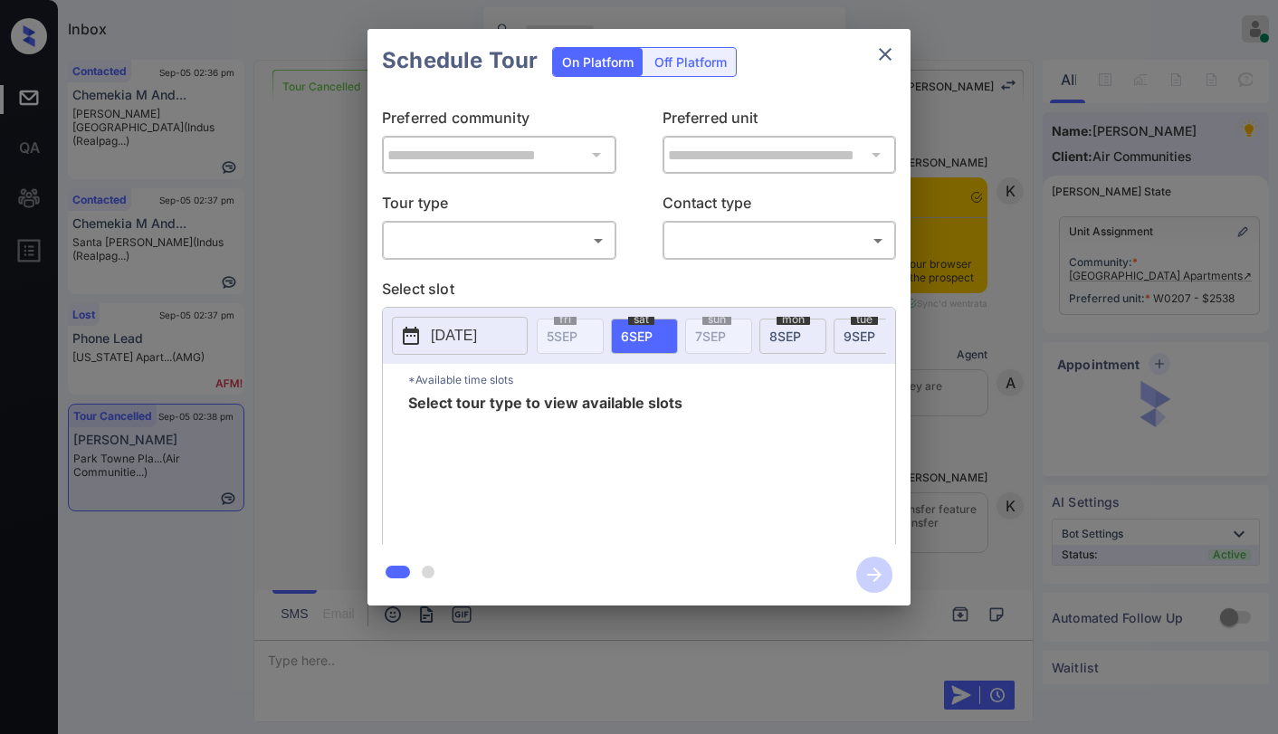
scroll to position [10411, 0]
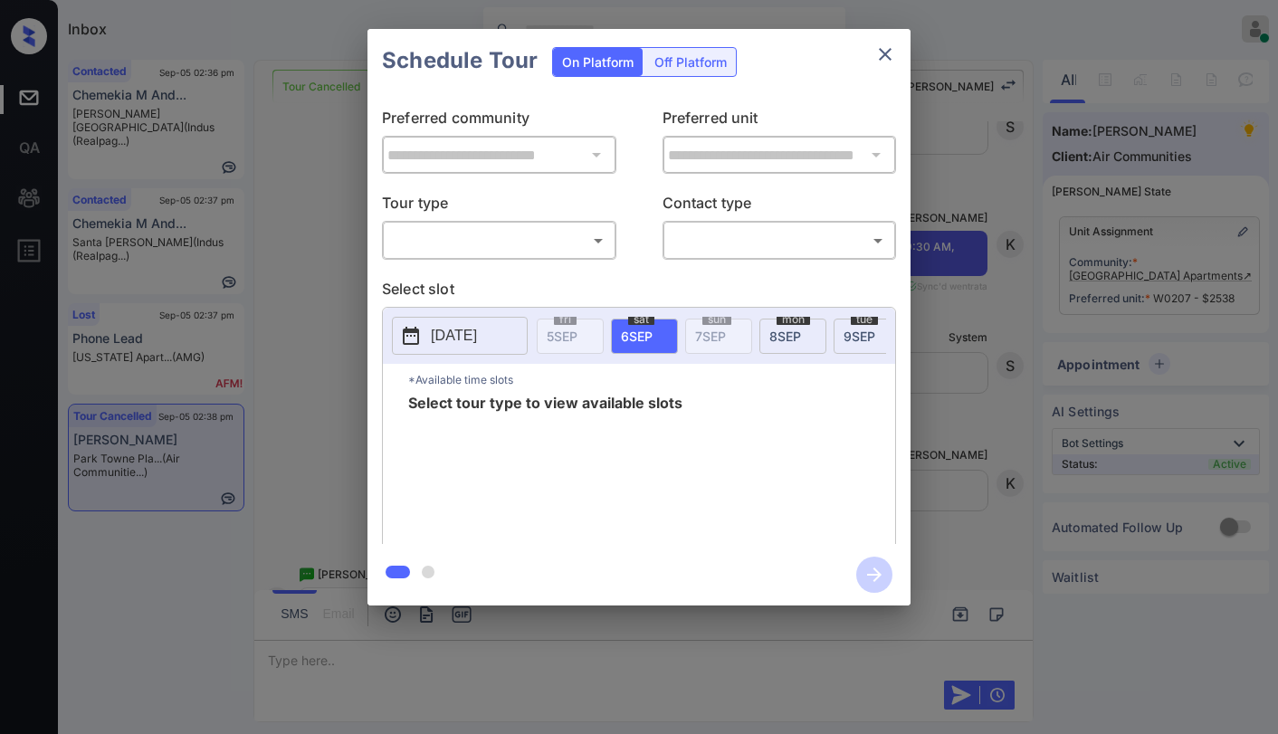
click at [513, 250] on body "Inbox [PERSON_NAME] Online Set yourself offline Set yourself on break Profile S…" at bounding box center [639, 367] width 1278 height 734
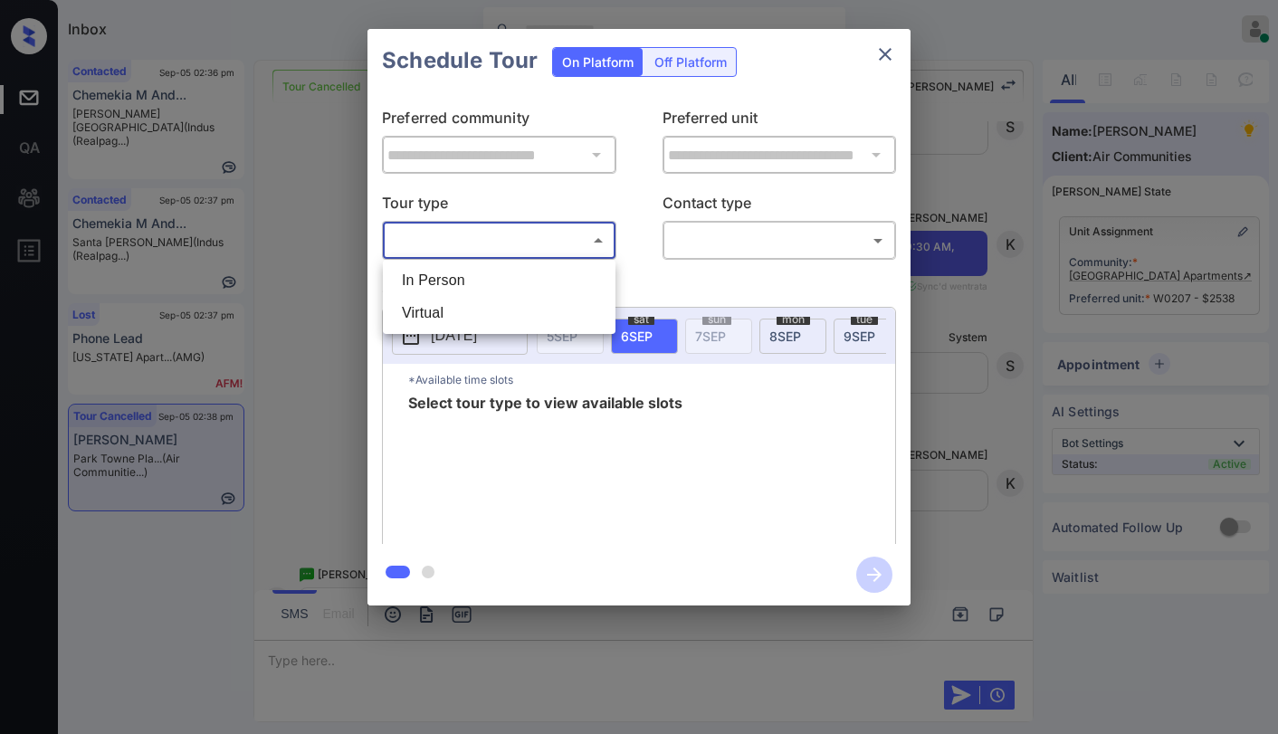
click at [478, 283] on li "In Person" at bounding box center [498, 280] width 223 height 33
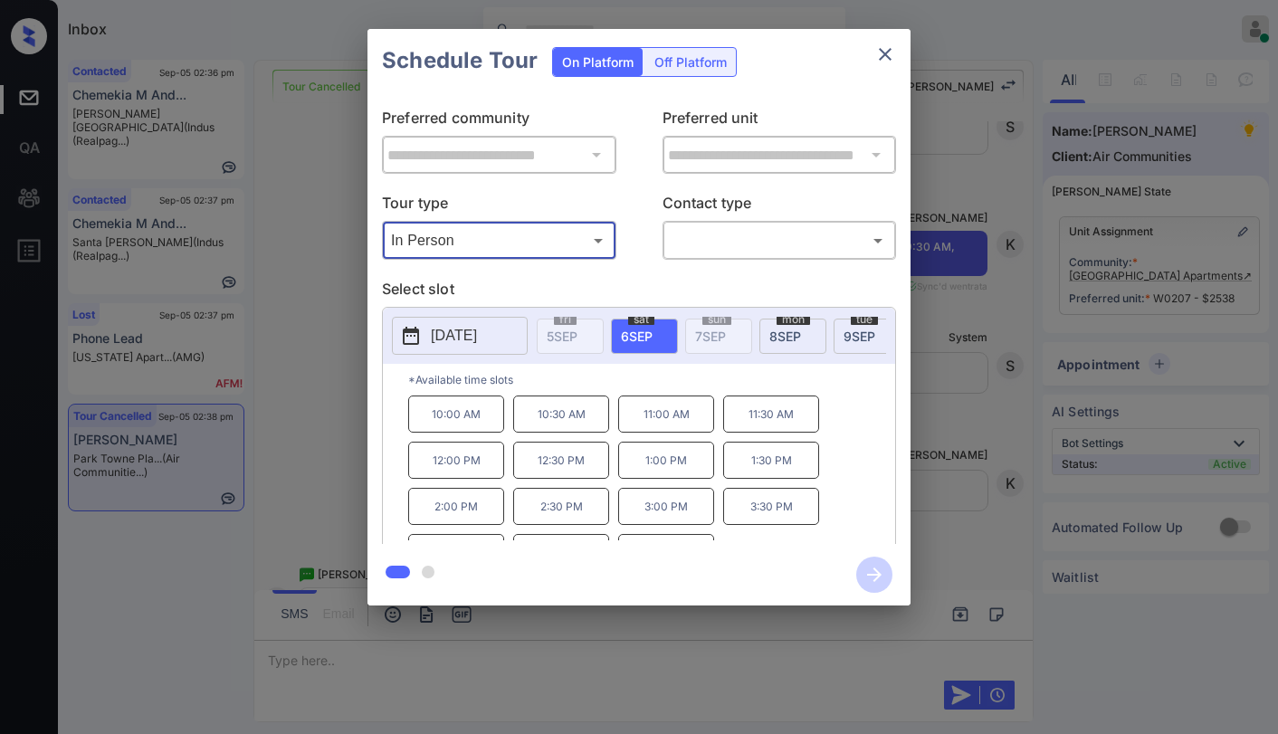
type input "********"
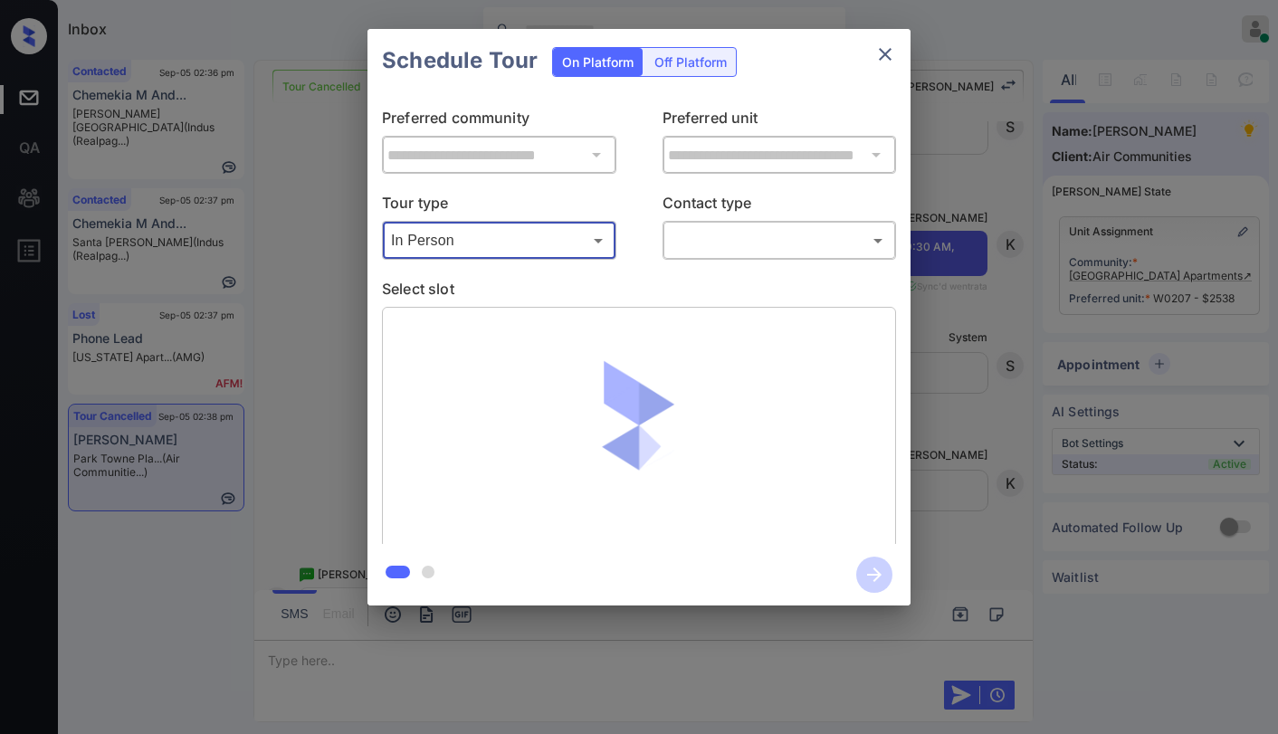
click at [888, 56] on icon "close" at bounding box center [885, 54] width 22 height 22
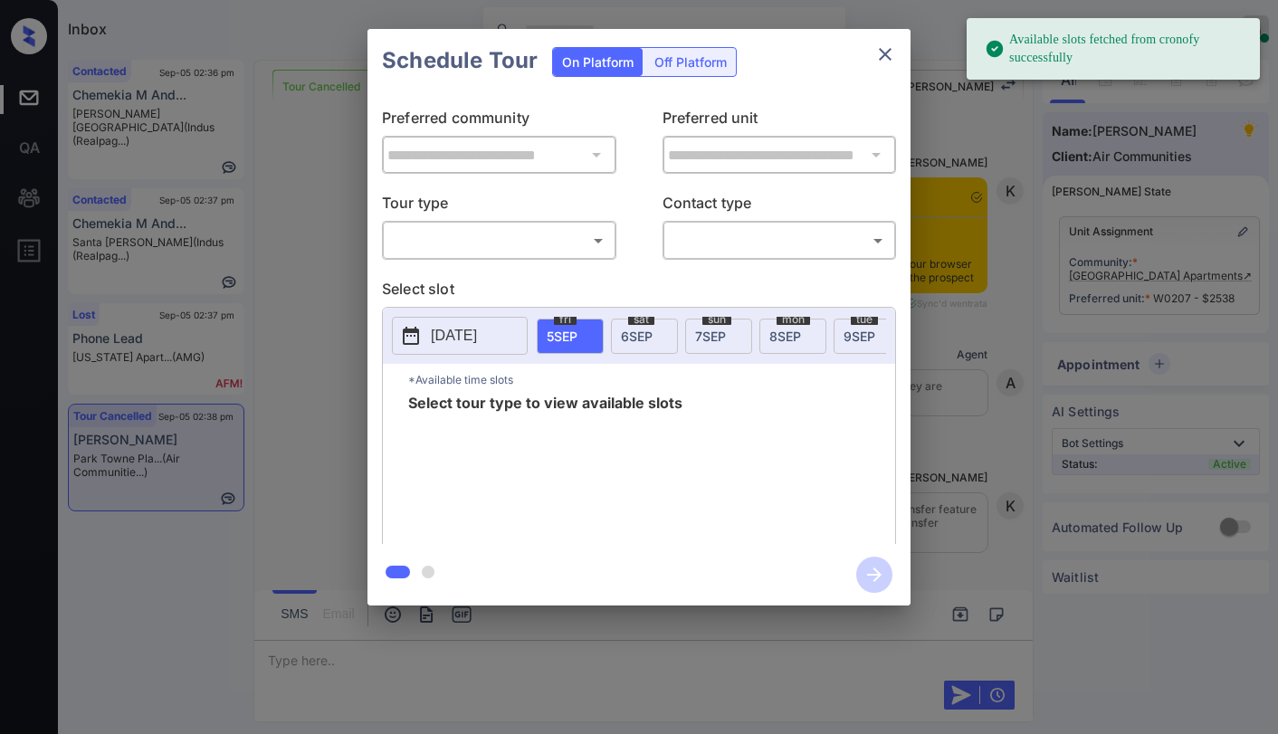
scroll to position [10411, 0]
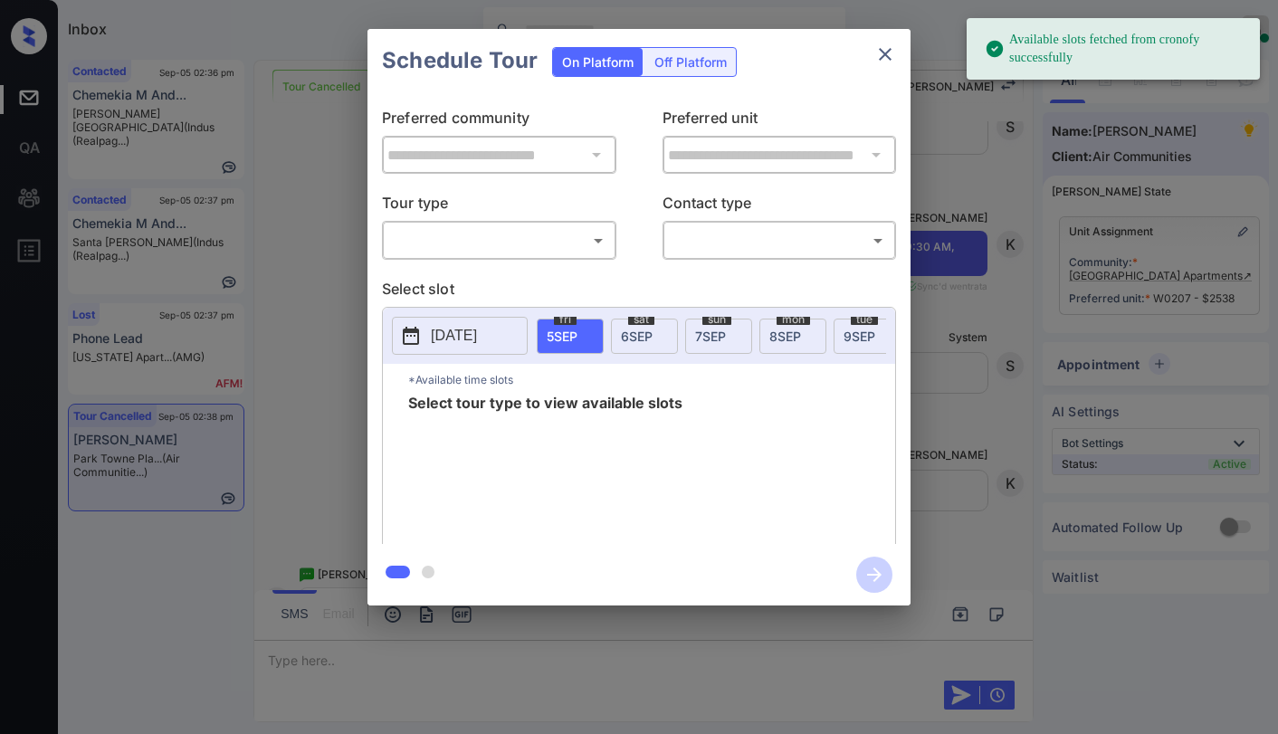
click at [890, 54] on icon "close" at bounding box center [885, 54] width 22 height 22
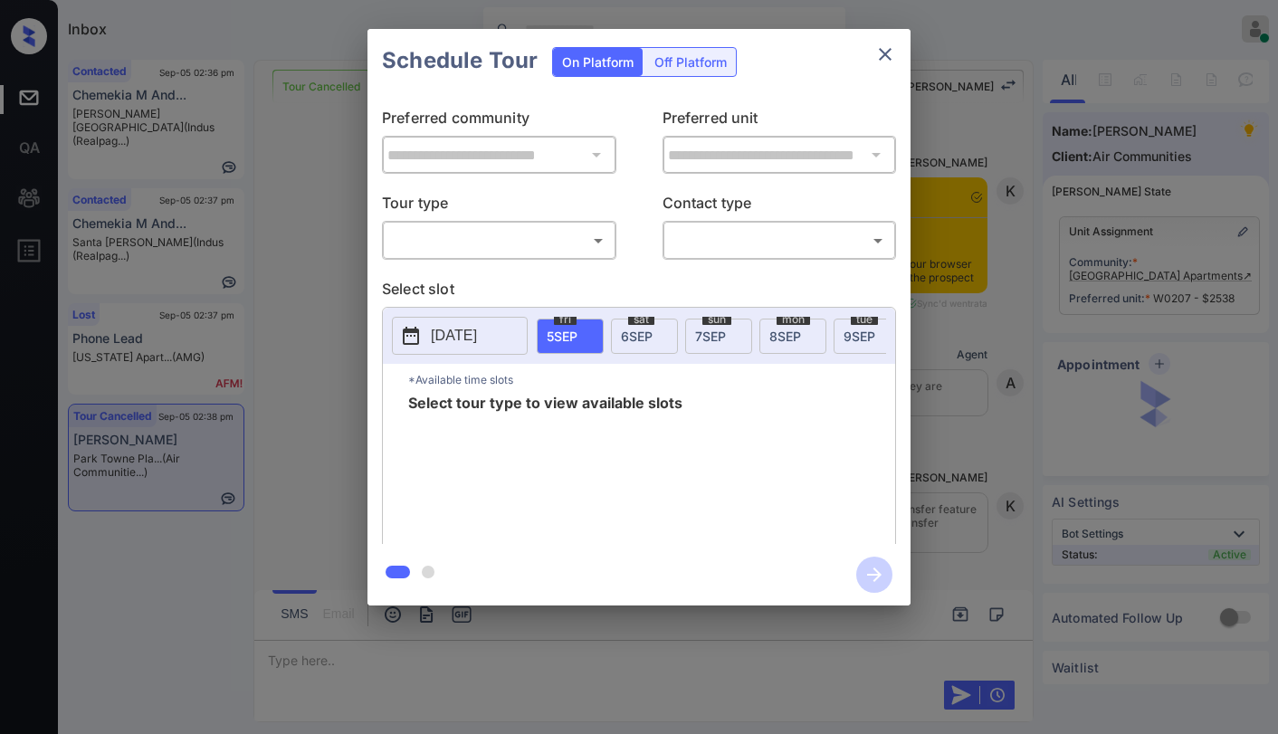
scroll to position [10864, 0]
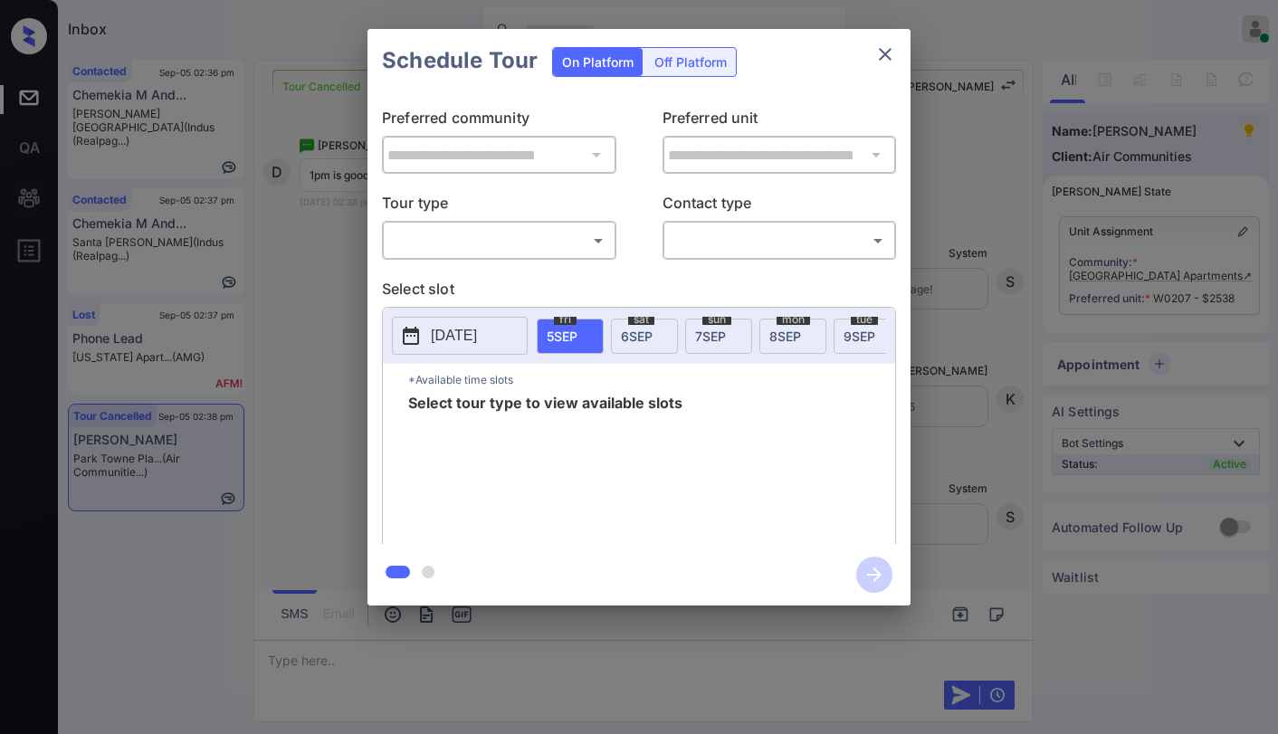
click at [494, 233] on body "Inbox Paolo Gabriel Online Set yourself offline Set yourself on break Profile S…" at bounding box center [639, 367] width 1278 height 734
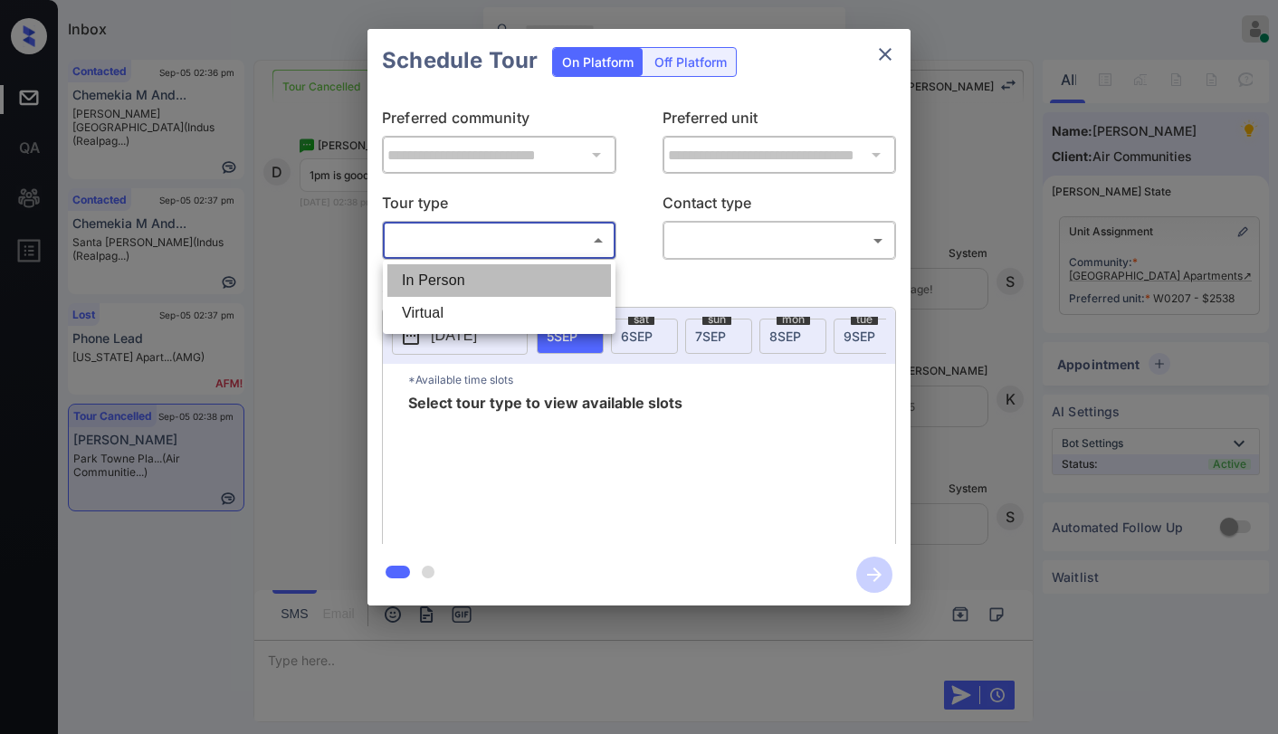
click at [486, 274] on li "In Person" at bounding box center [498, 280] width 223 height 33
type input "********"
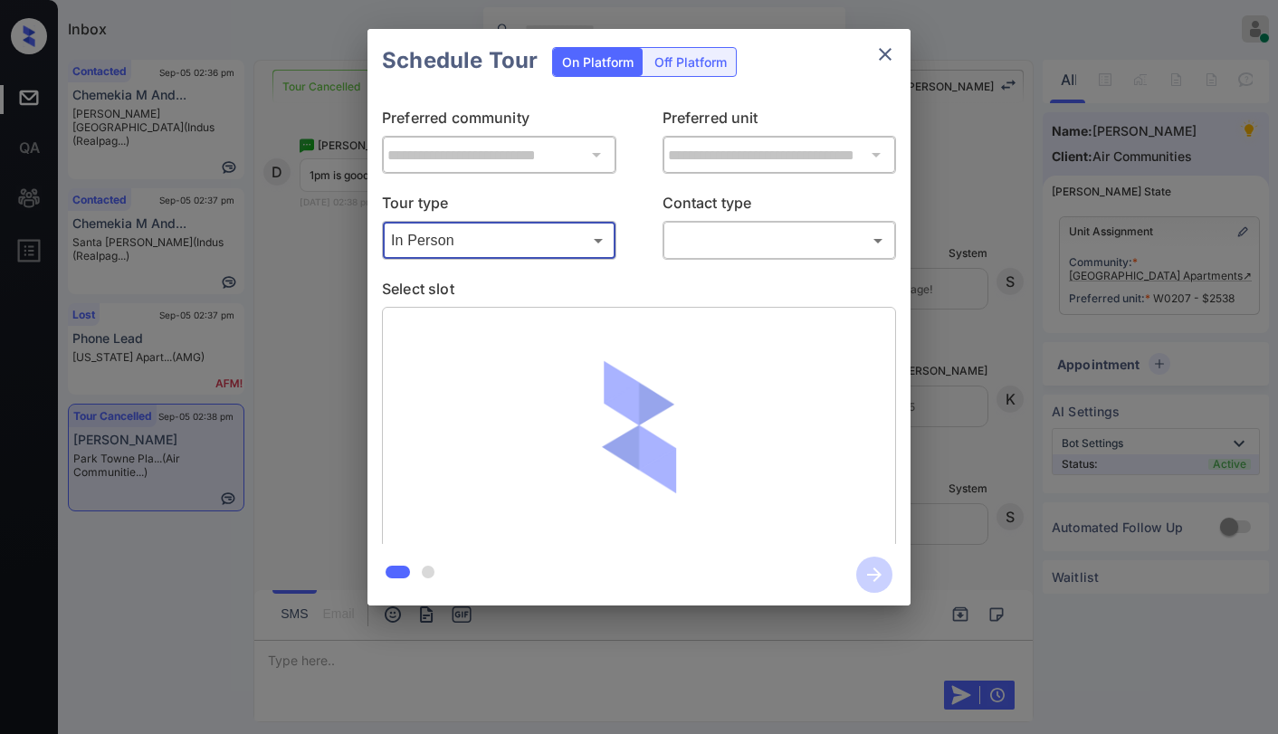
click at [756, 233] on body "Inbox Paolo Gabriel Online Set yourself offline Set yourself on break Profile S…" at bounding box center [639, 367] width 1278 height 734
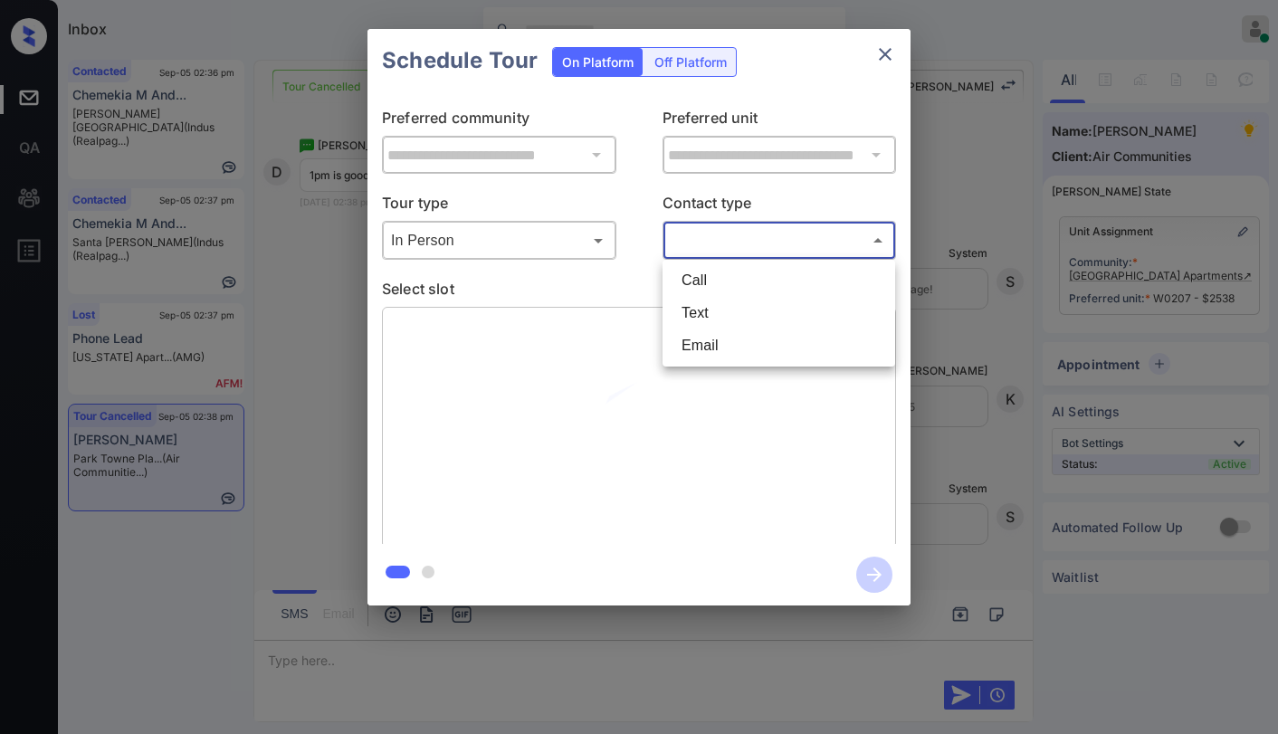
click at [713, 309] on li "Text" at bounding box center [778, 313] width 223 height 33
type input "****"
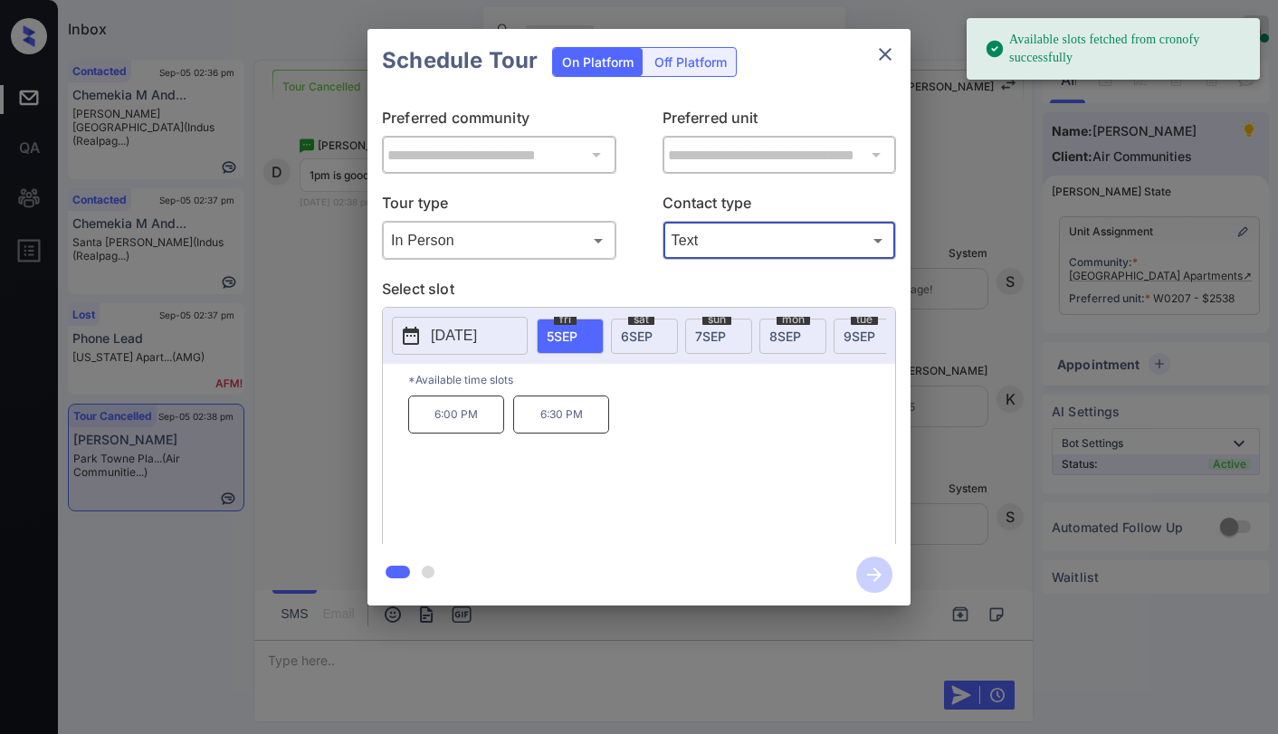
click at [636, 336] on span "6 SEP" at bounding box center [637, 335] width 32 height 15
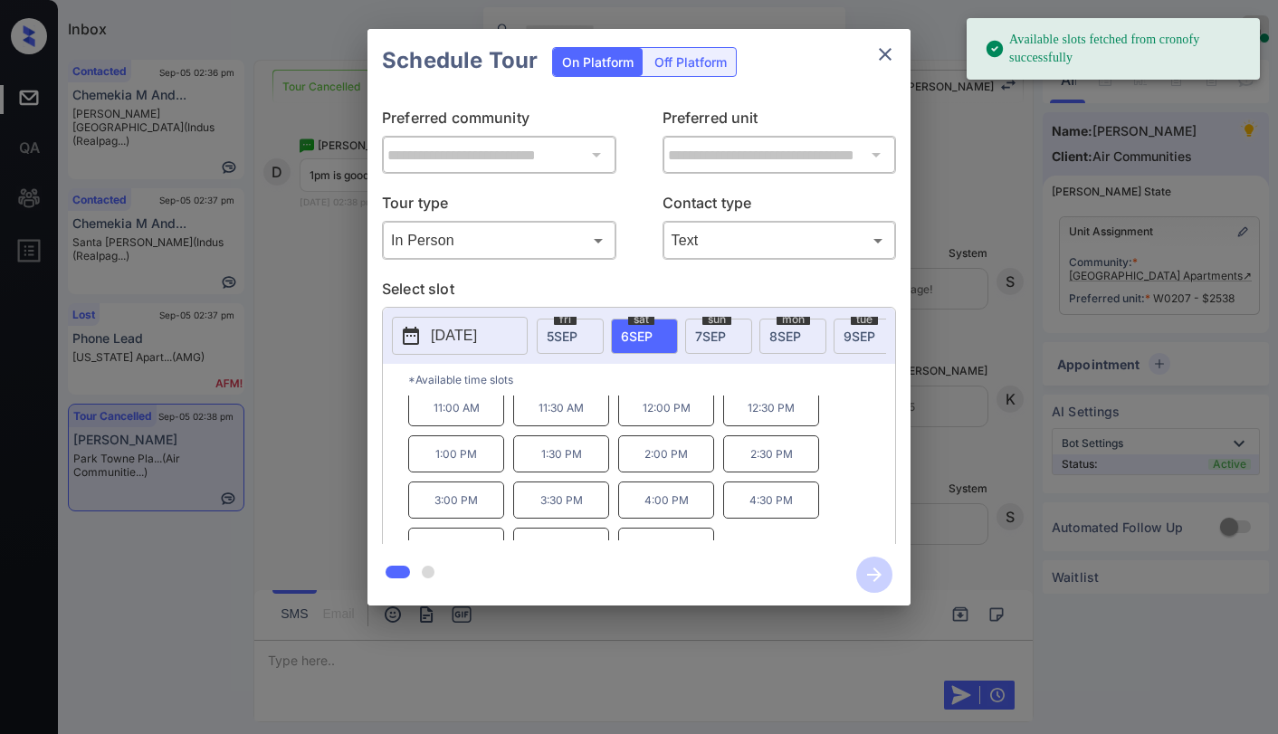
scroll to position [77, 0]
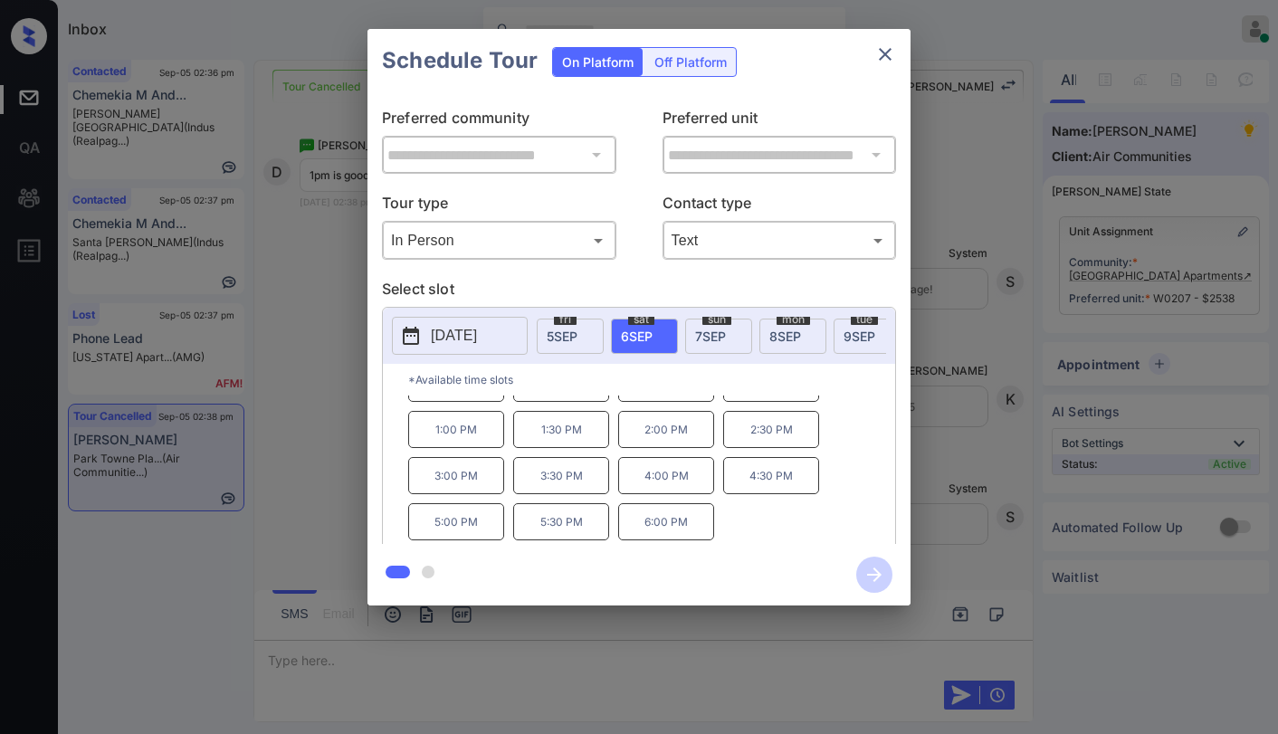
click at [461, 434] on p "1:00 PM" at bounding box center [456, 429] width 96 height 37
click at [871, 569] on icon "button" at bounding box center [874, 574] width 36 height 36
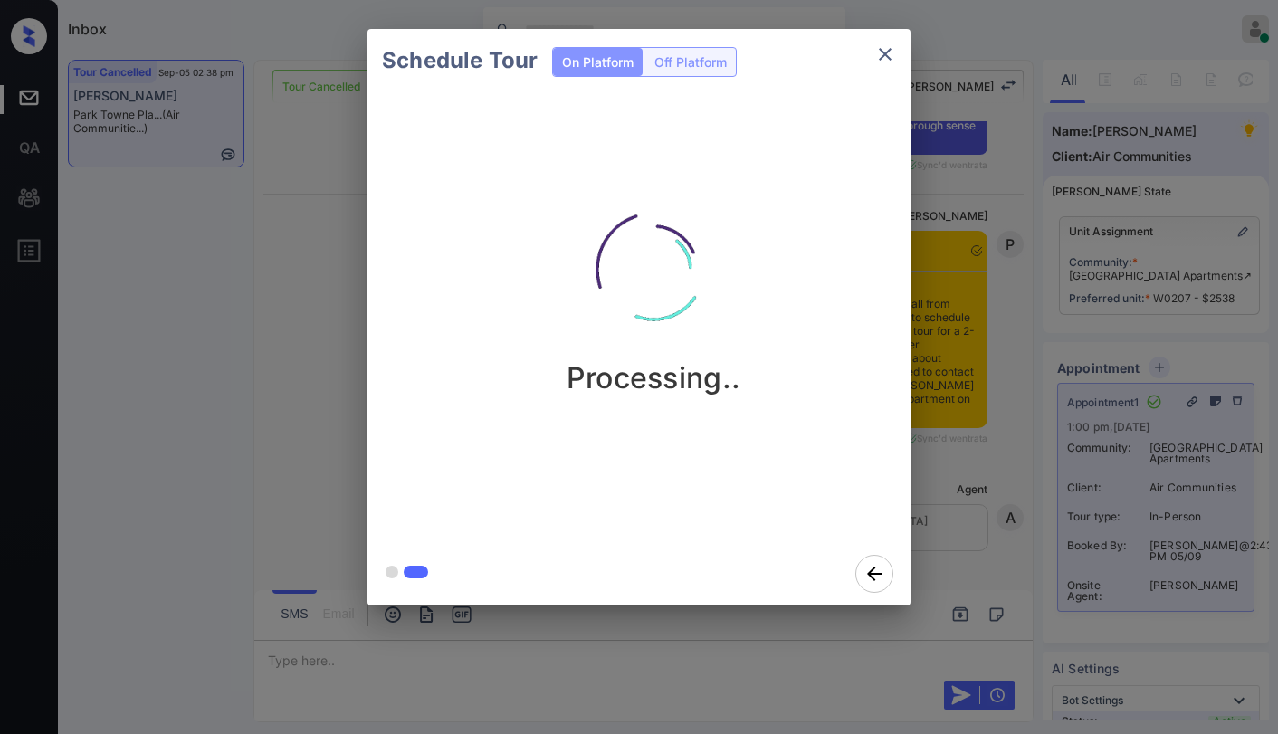
scroll to position [11847, 0]
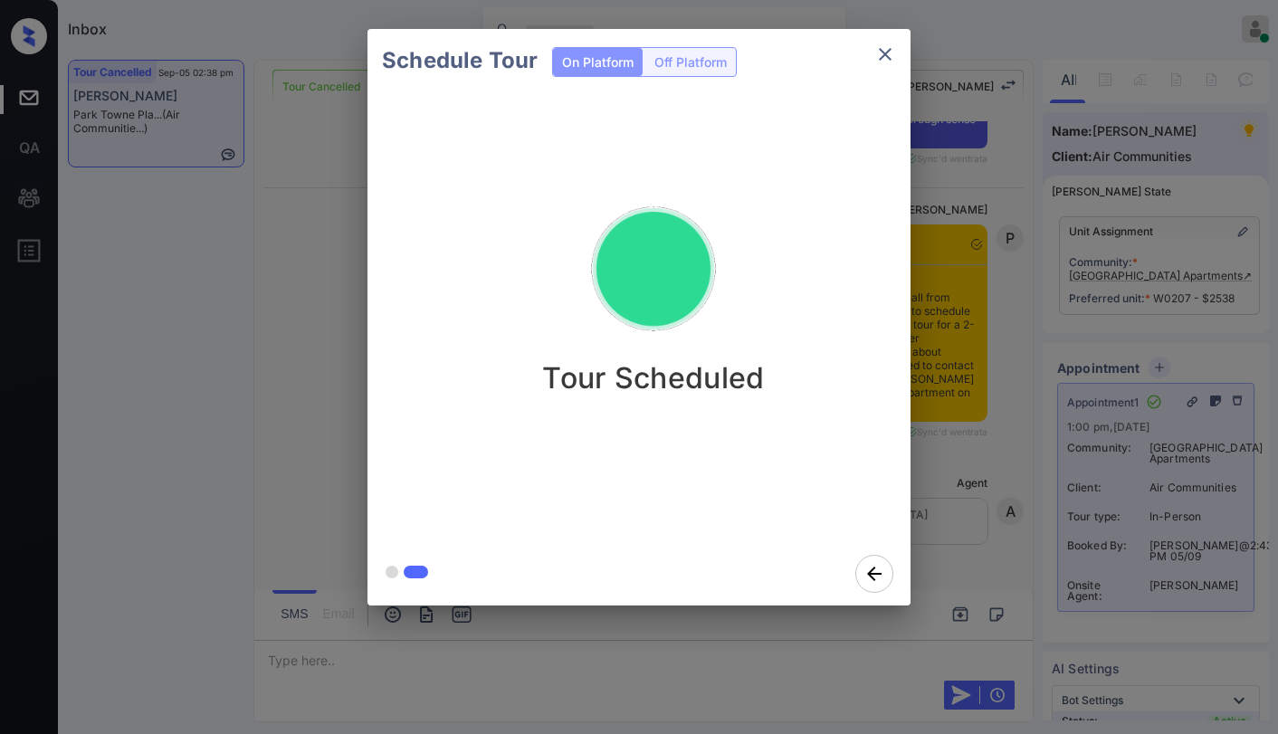
click at [888, 42] on button "close" at bounding box center [885, 54] width 36 height 36
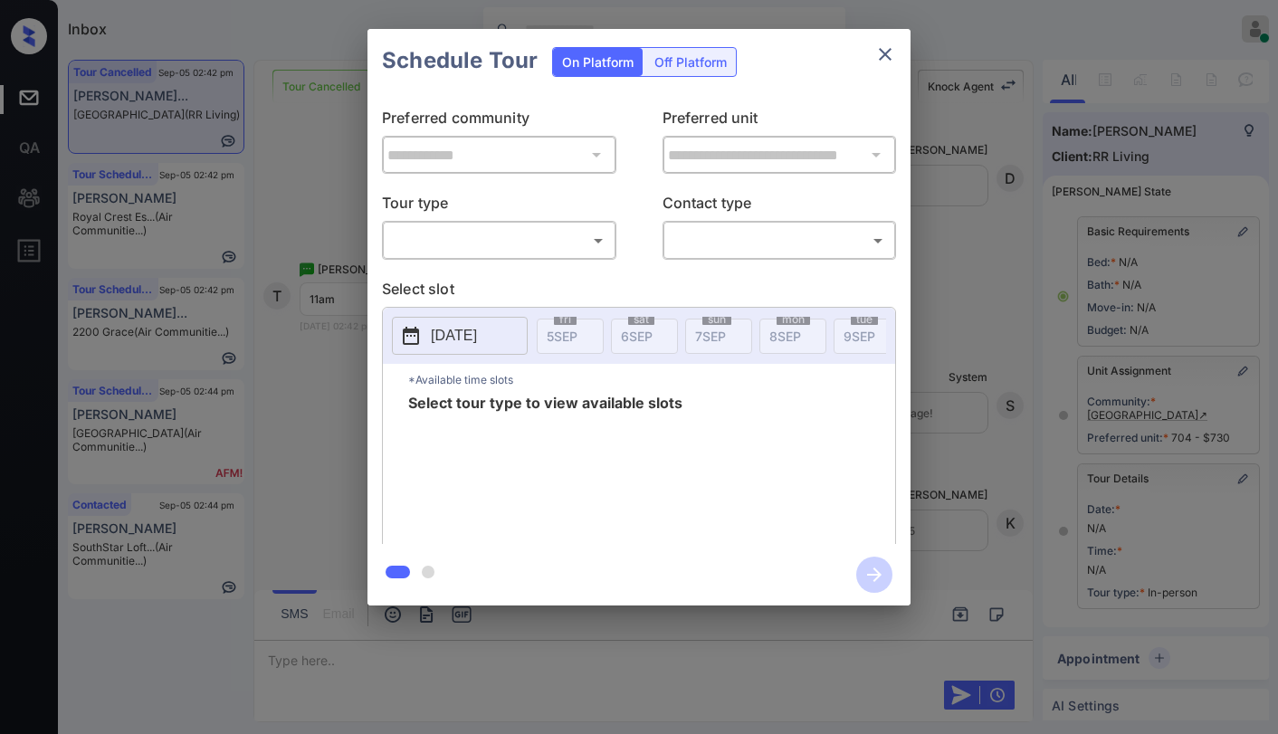
scroll to position [167, 0]
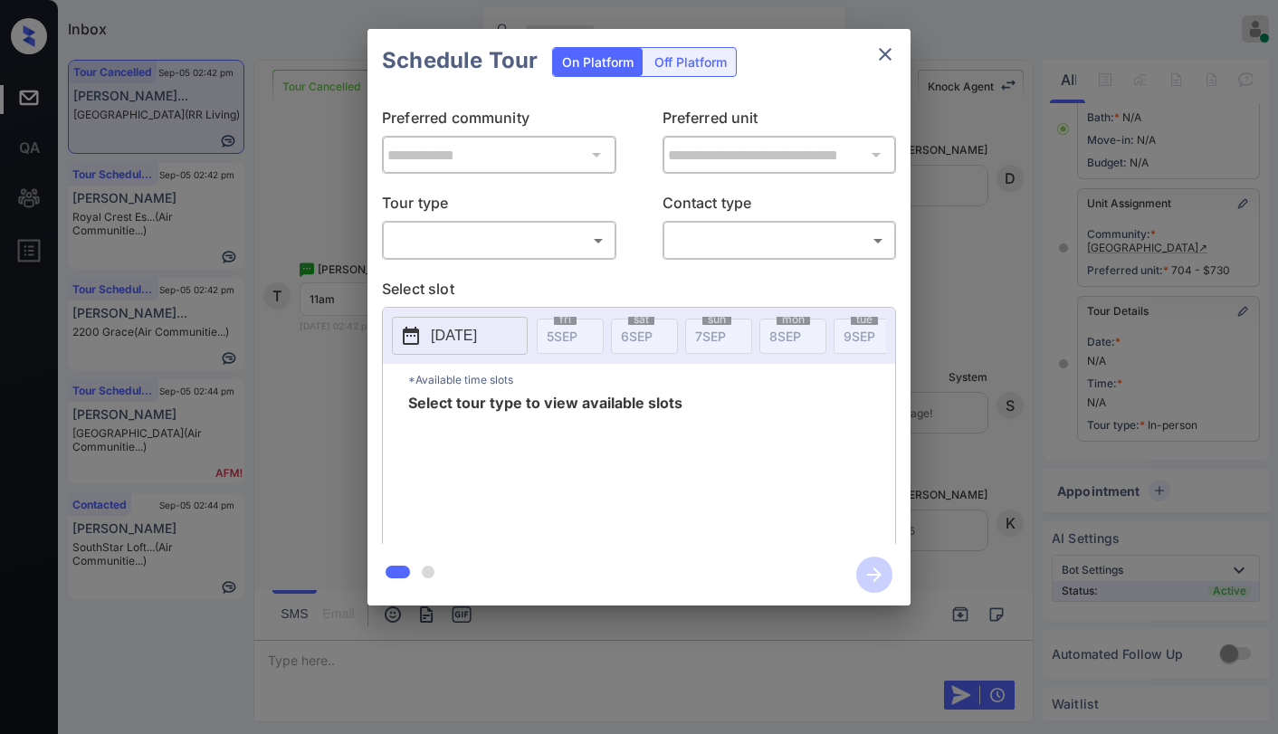
click at [497, 234] on body "Inbox Paolo Gabriel Online Set yourself offline Set yourself on break Profile S…" at bounding box center [639, 367] width 1278 height 734
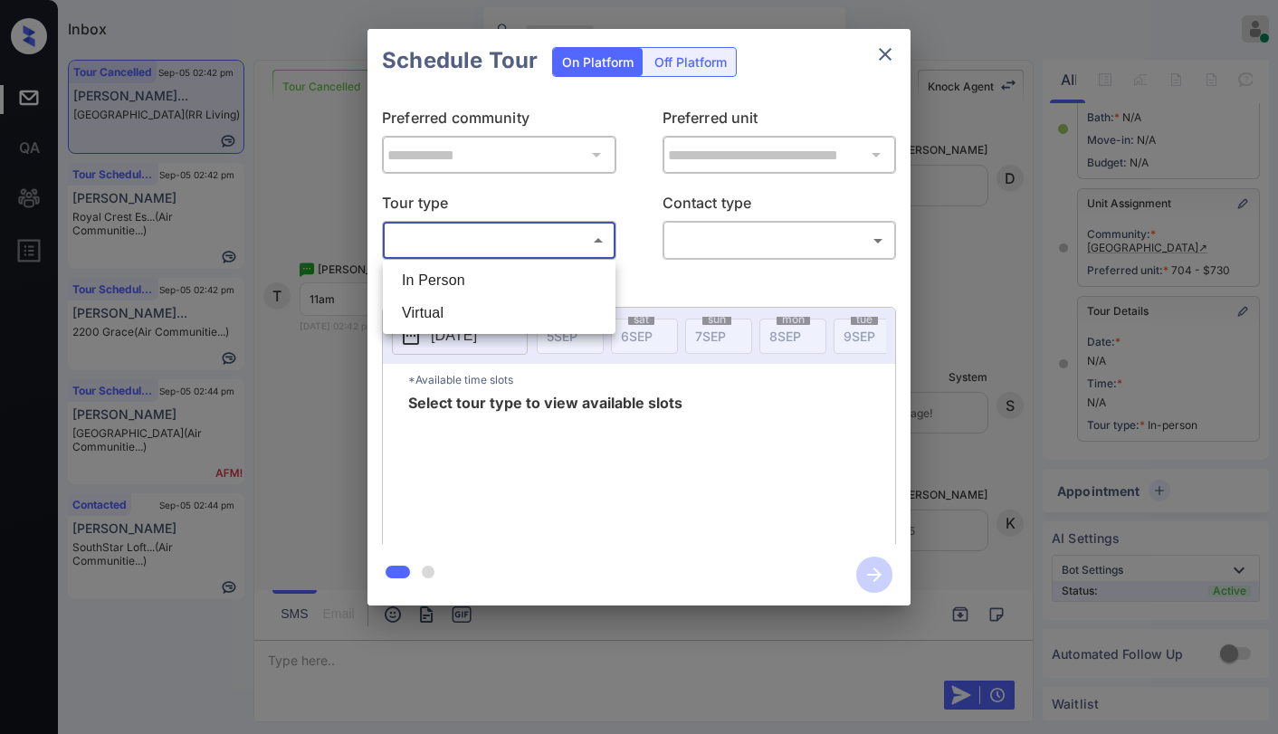
click at [480, 280] on li "In Person" at bounding box center [498, 280] width 223 height 33
type input "********"
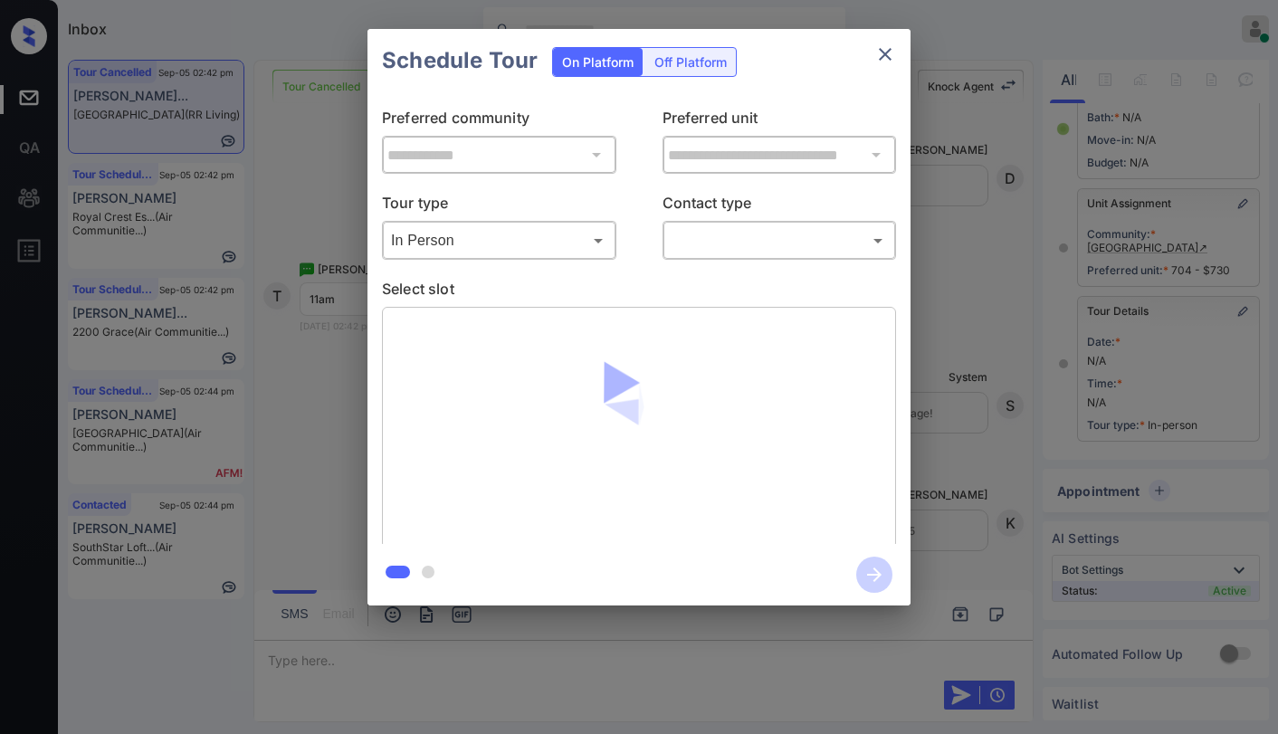
click at [719, 259] on div "​ ​" at bounding box center [779, 240] width 234 height 39
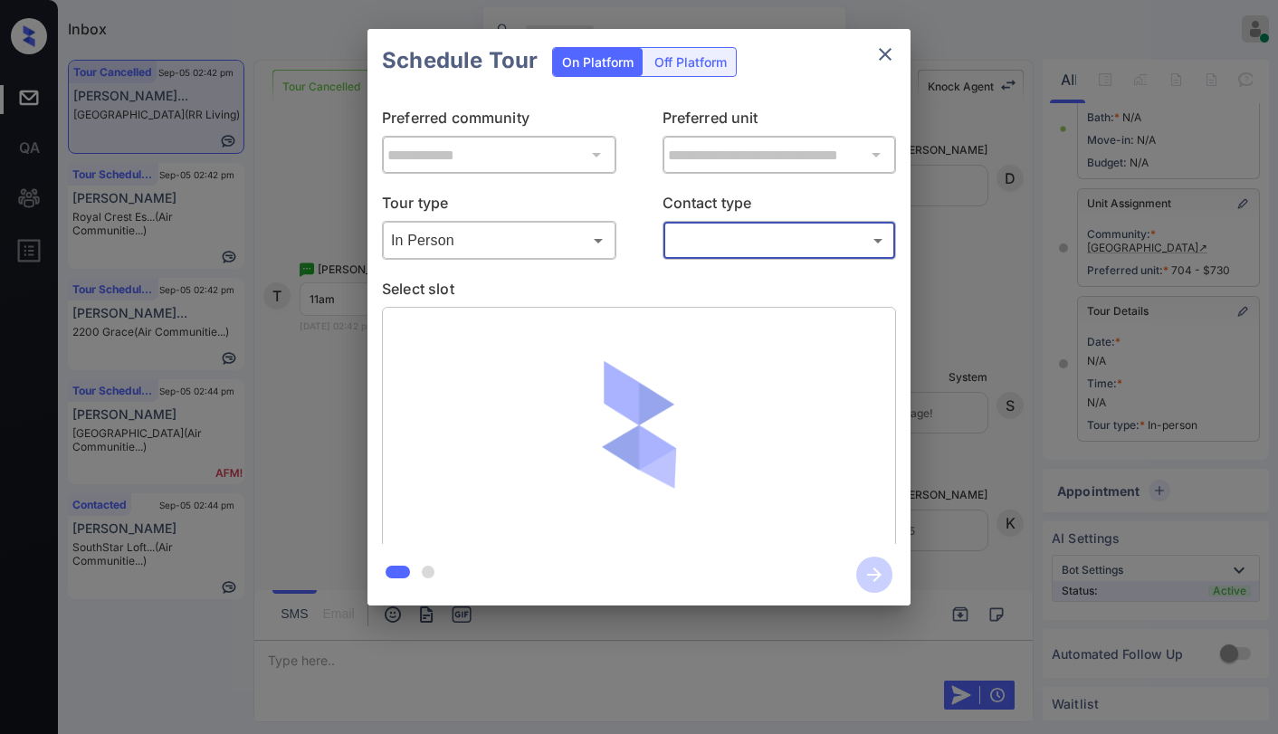
click at [722, 245] on body "Inbox Paolo Gabriel Online Set yourself offline Set yourself on break Profile S…" at bounding box center [639, 367] width 1278 height 734
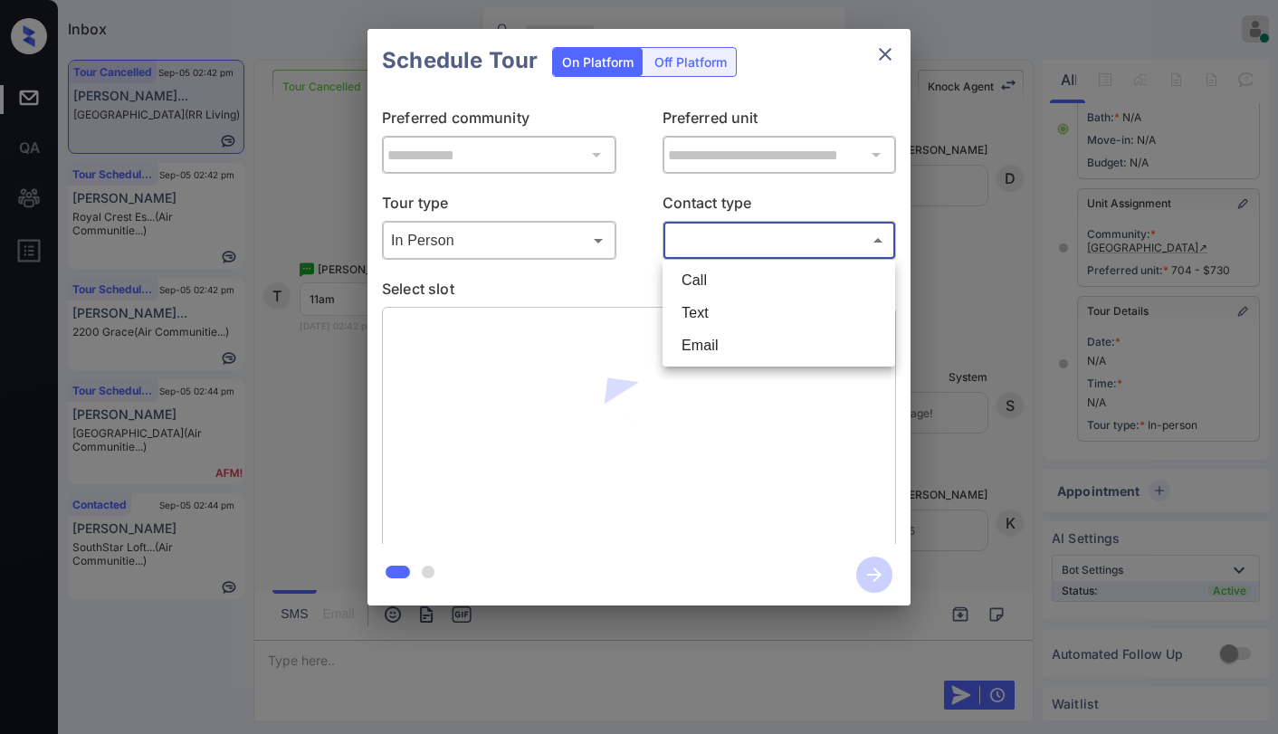
click at [705, 308] on li "Text" at bounding box center [778, 313] width 223 height 33
type input "****"
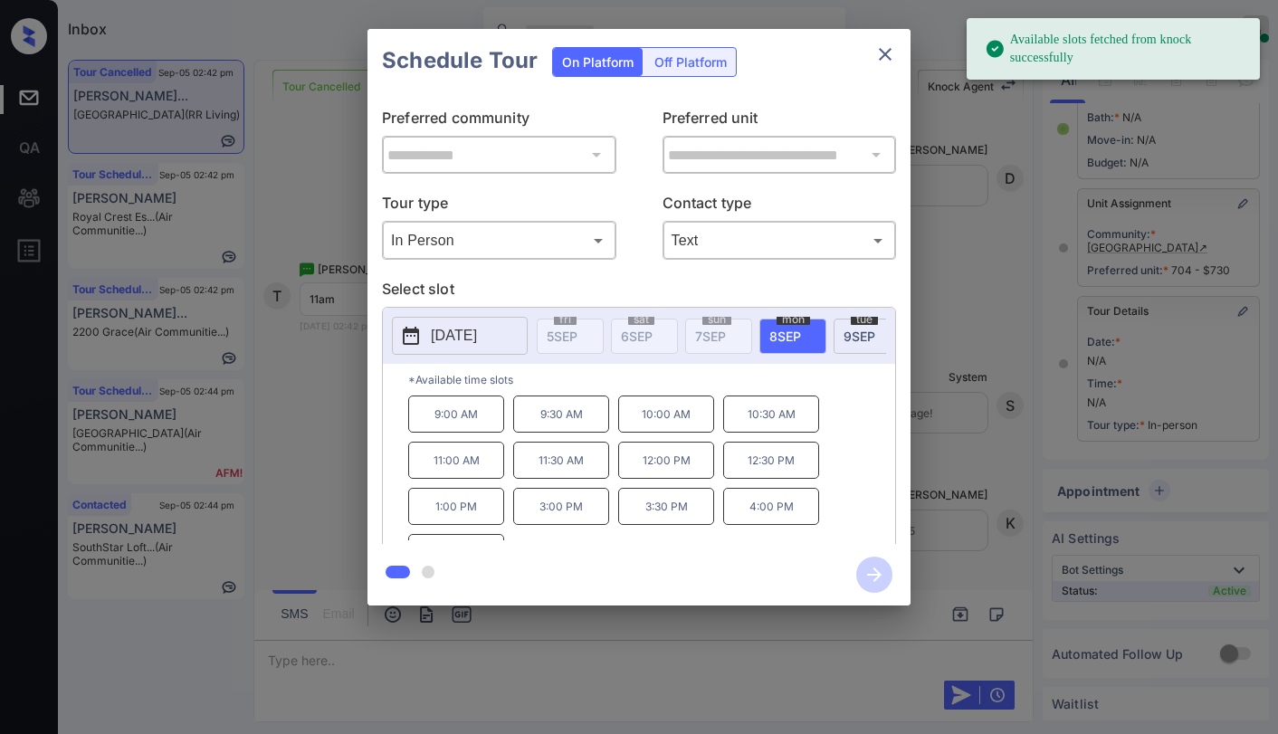
scroll to position [0, 14]
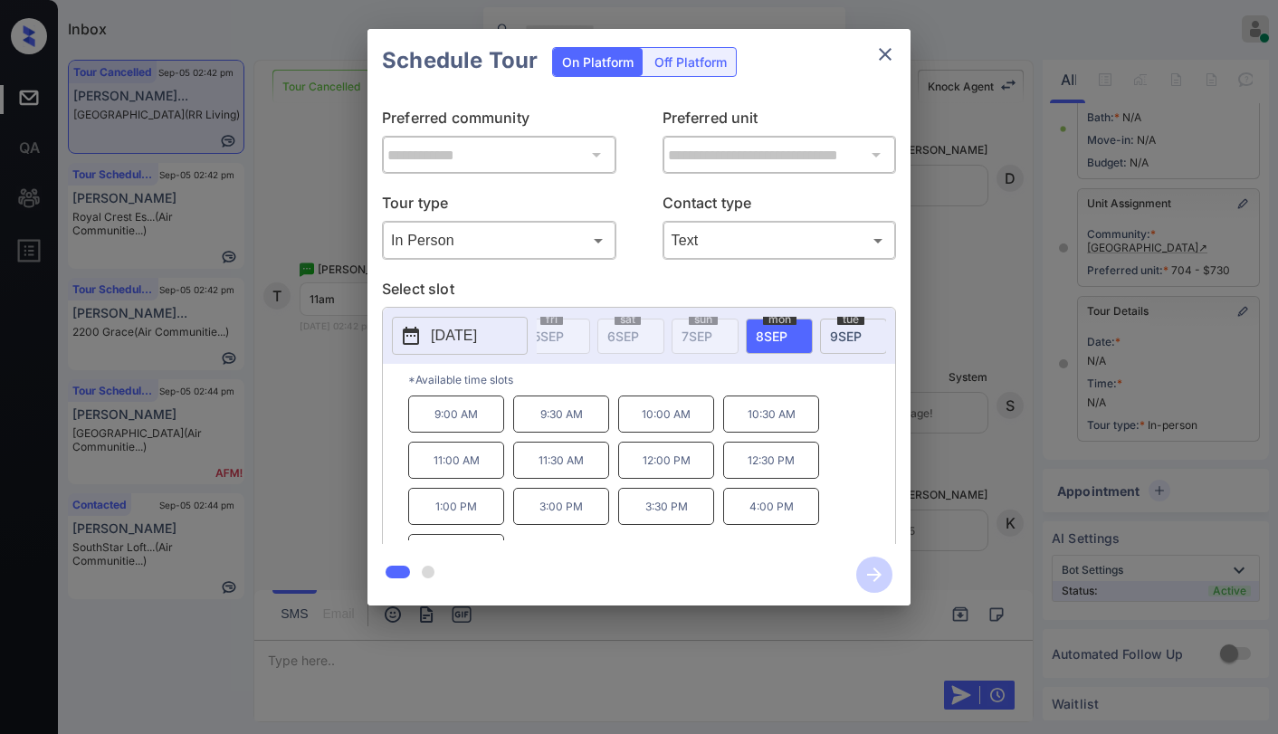
click at [468, 469] on p "11:00 AM" at bounding box center [456, 460] width 96 height 37
click at [870, 574] on icon "button" at bounding box center [874, 574] width 14 height 14
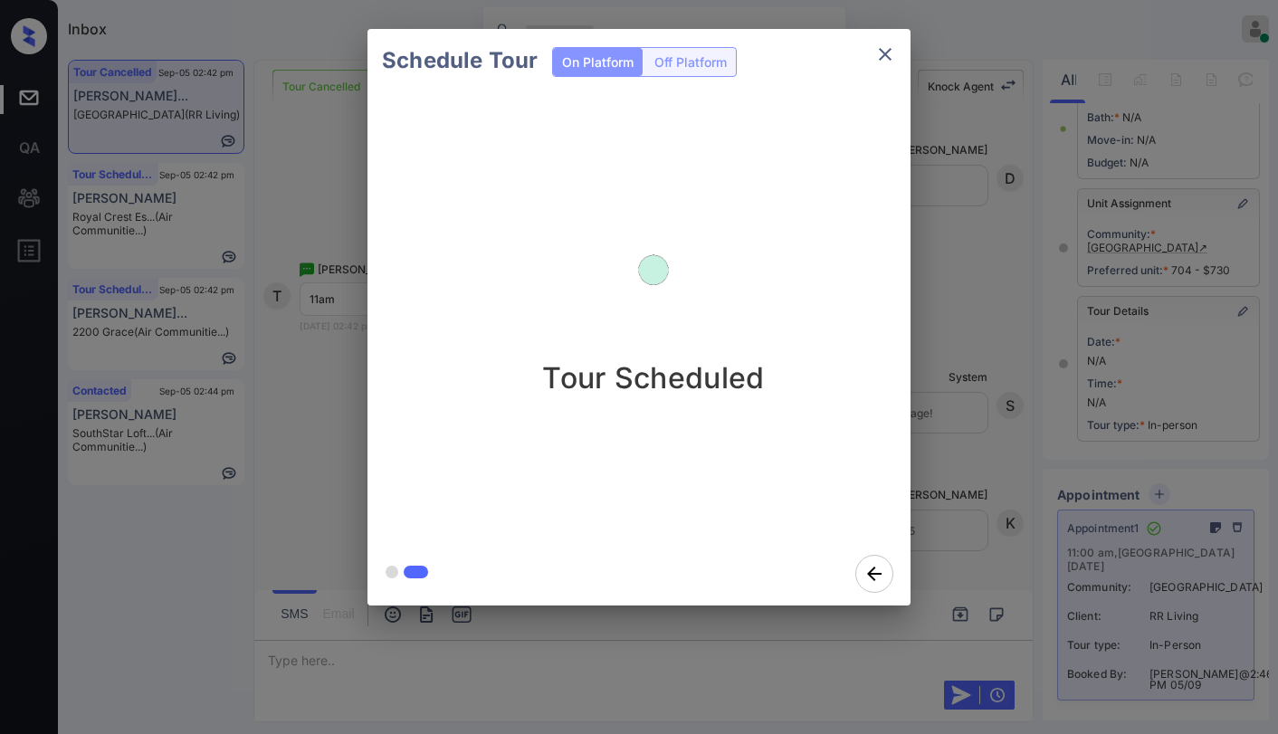
click at [890, 54] on icon "close" at bounding box center [885, 54] width 22 height 22
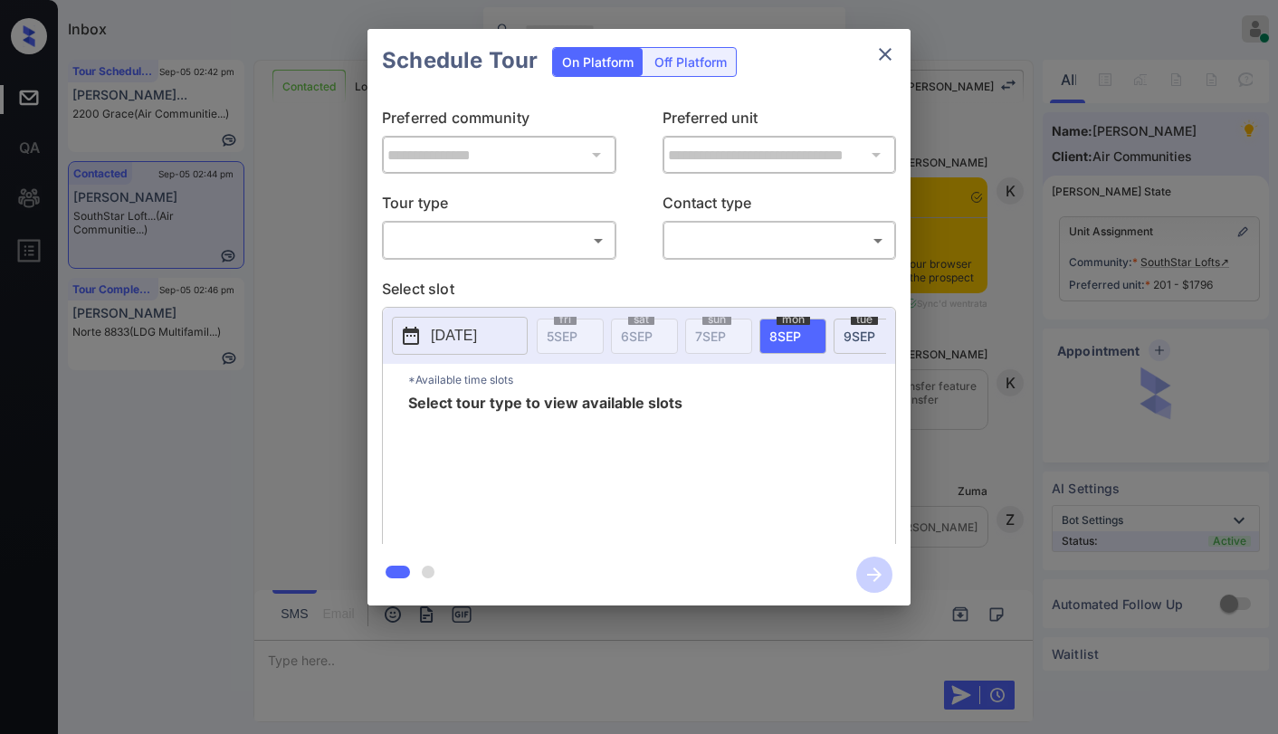
scroll to position [1244, 0]
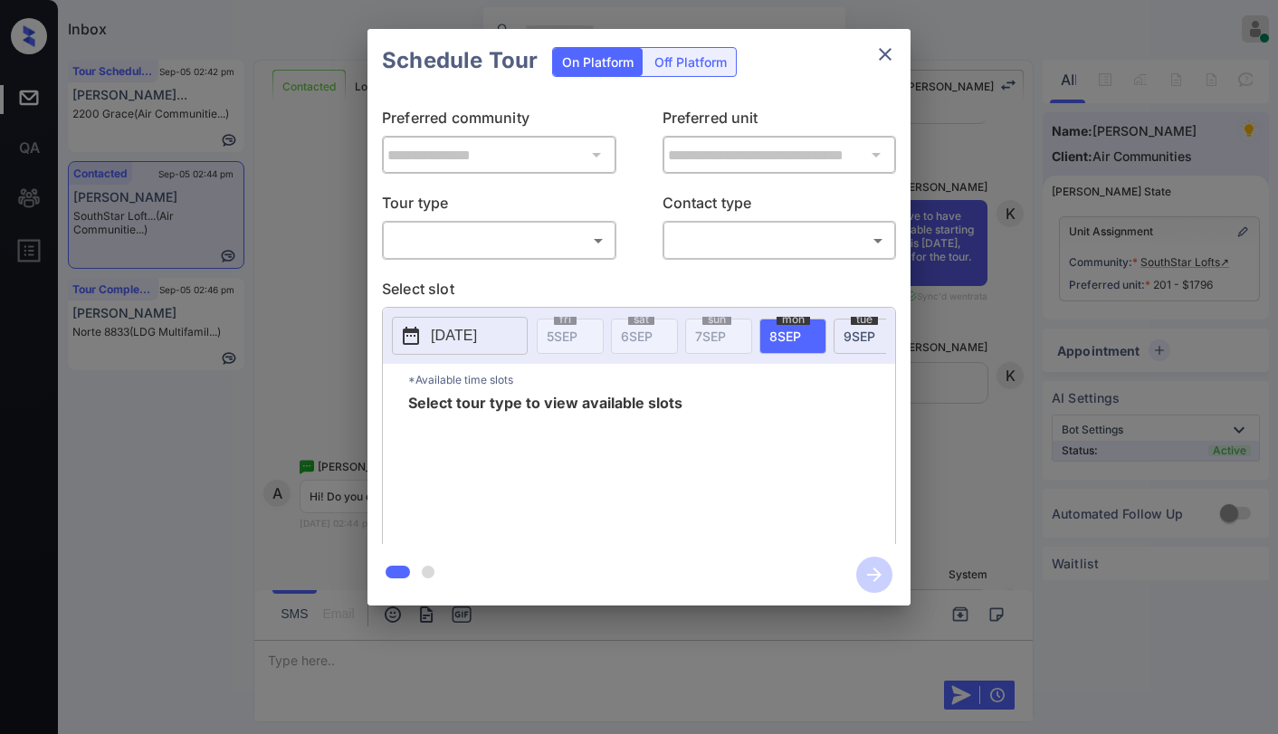
click at [518, 221] on div "​ ​" at bounding box center [499, 240] width 234 height 39
click at [515, 238] on body "Inbox [PERSON_NAME] Online Set yourself offline Set yourself on break Profile S…" at bounding box center [639, 367] width 1278 height 734
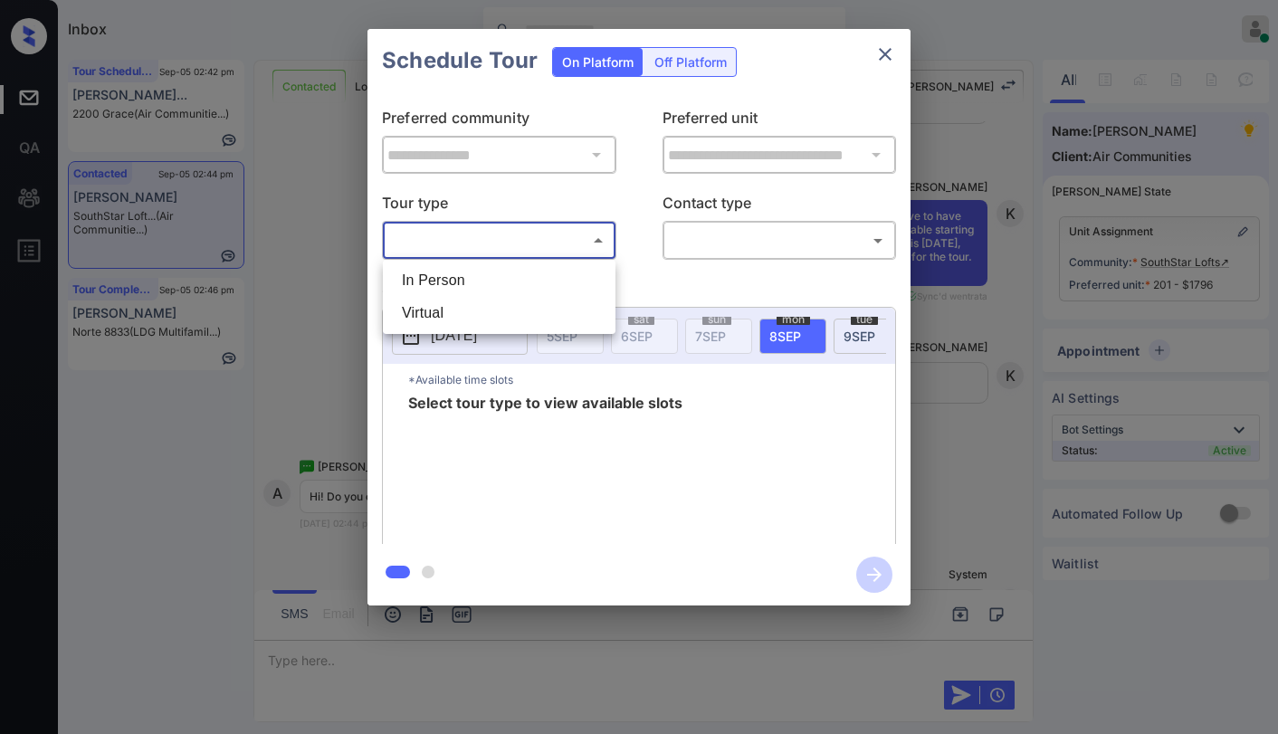
click at [654, 290] on div at bounding box center [639, 367] width 1278 height 734
click at [883, 57] on icon "close" at bounding box center [885, 54] width 13 height 13
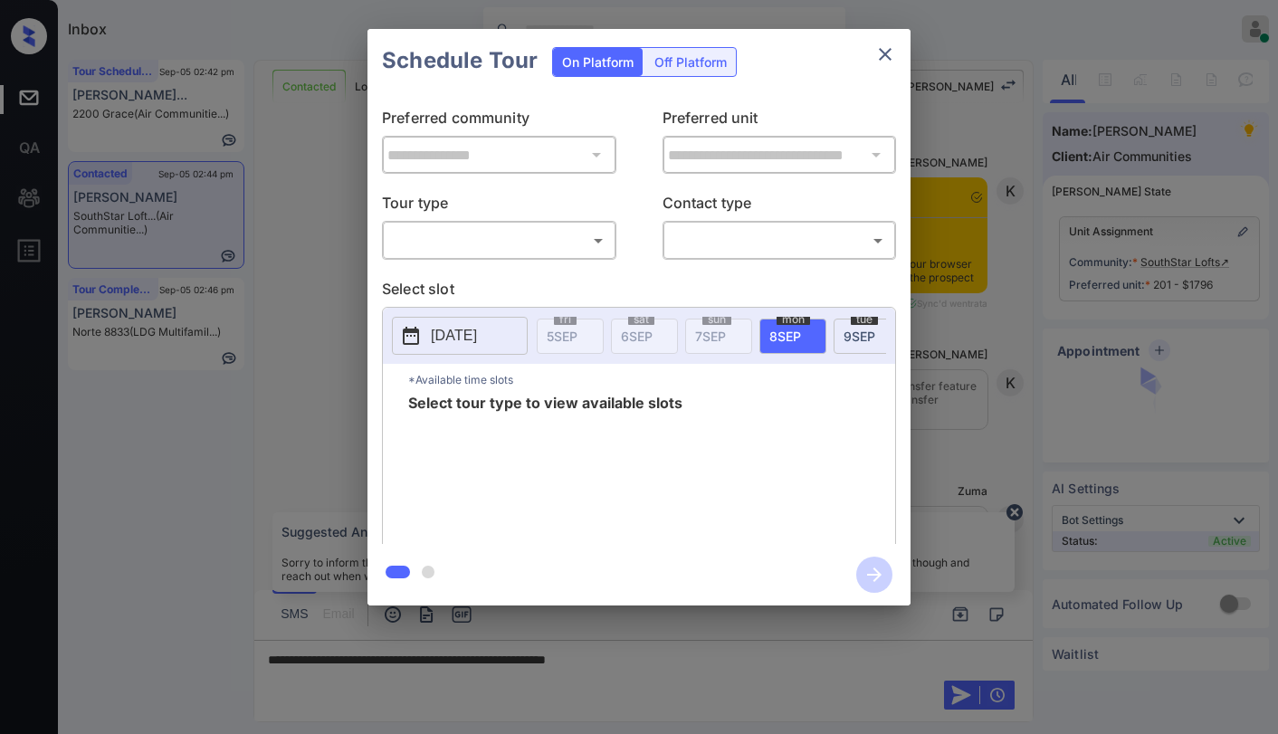
scroll to position [1244, 0]
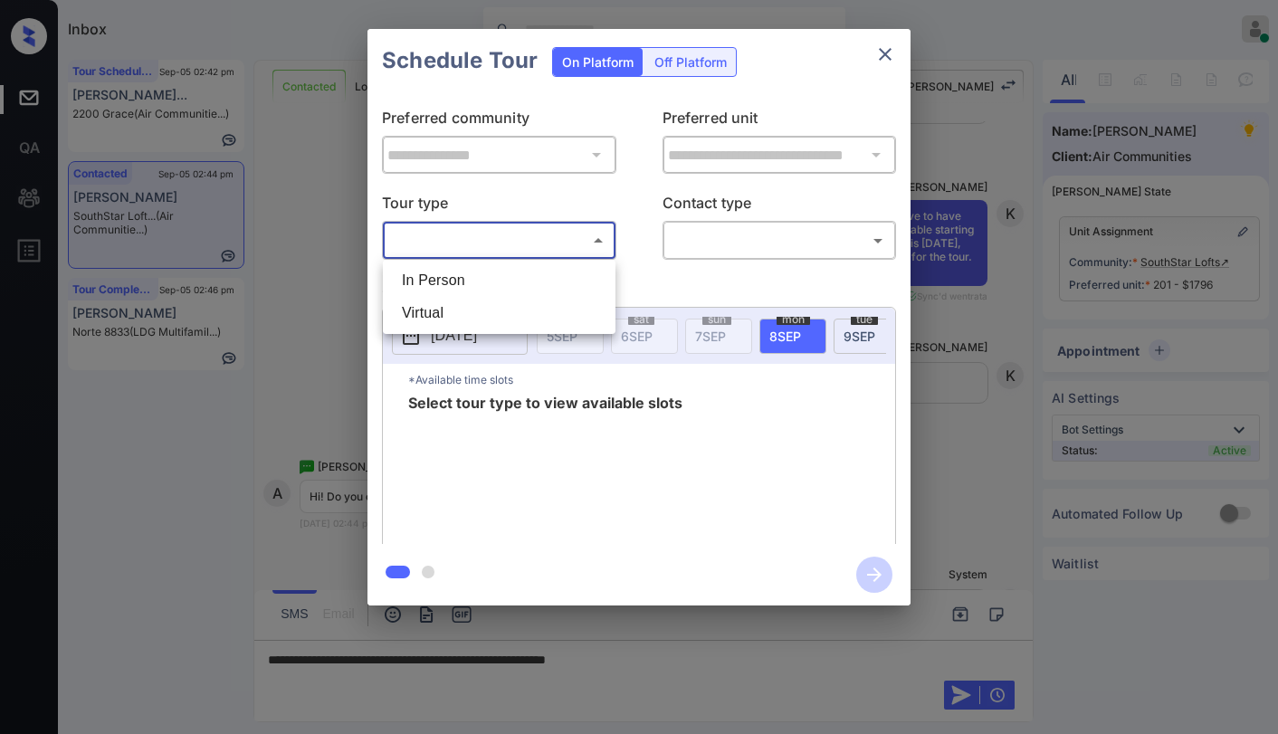
click at [433, 229] on body "Inbox [PERSON_NAME] Online Set yourself offline Set yourself on break Profile S…" at bounding box center [639, 367] width 1278 height 734
click at [470, 300] on li "Virtual" at bounding box center [498, 313] width 223 height 33
type input "*******"
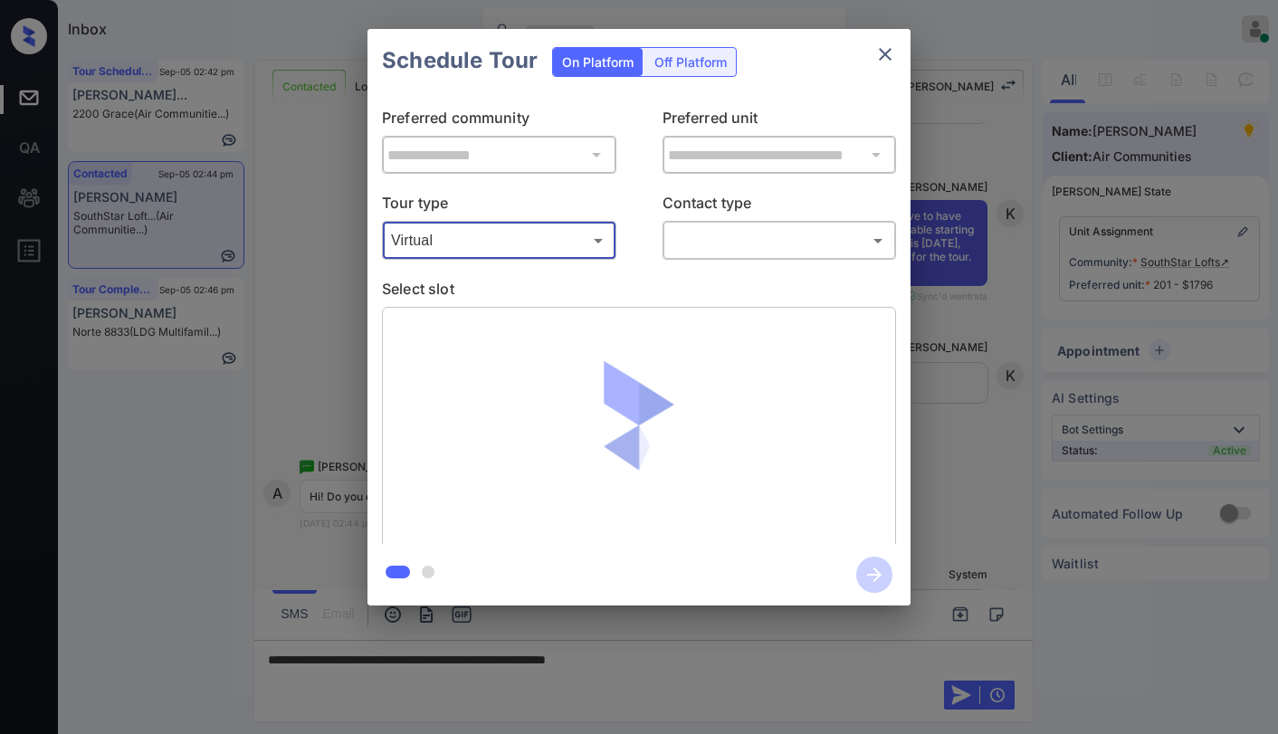
click at [713, 255] on body "Inbox [PERSON_NAME] Online Set yourself offline Set yourself on break Profile S…" at bounding box center [639, 367] width 1278 height 734
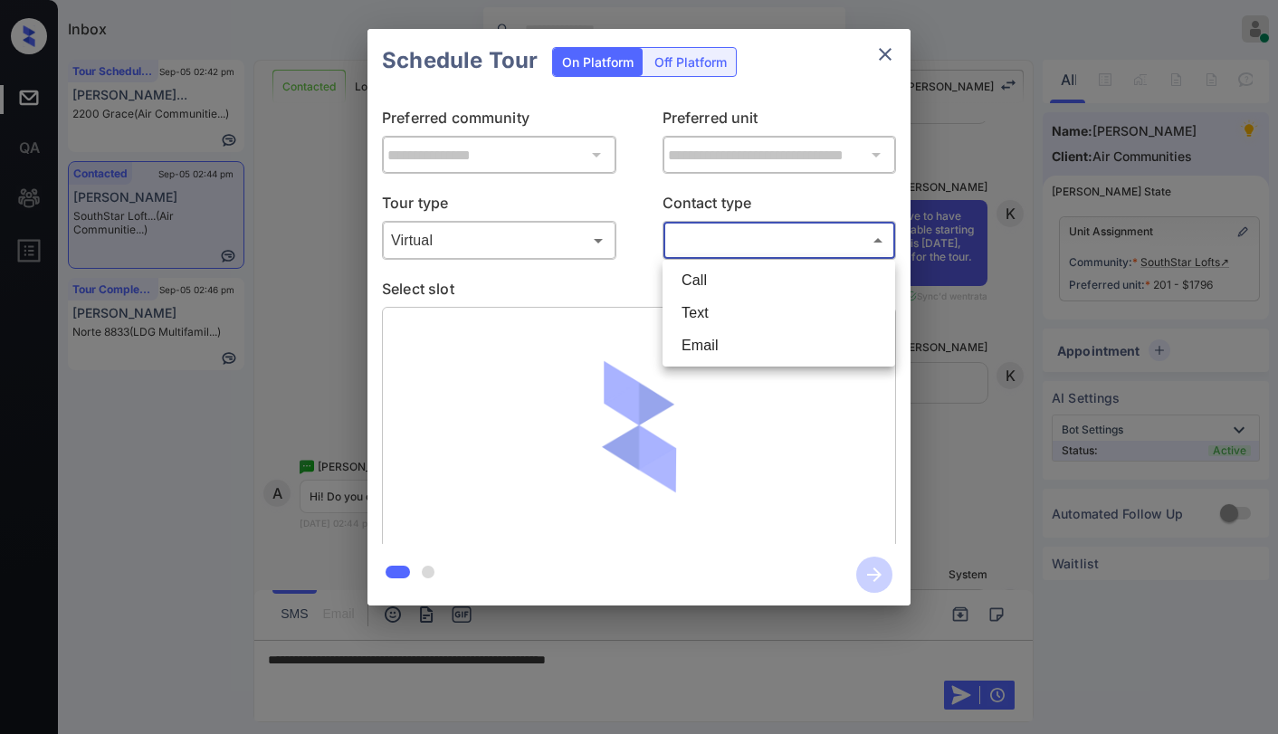
click at [710, 317] on li "Text" at bounding box center [778, 313] width 223 height 33
type input "****"
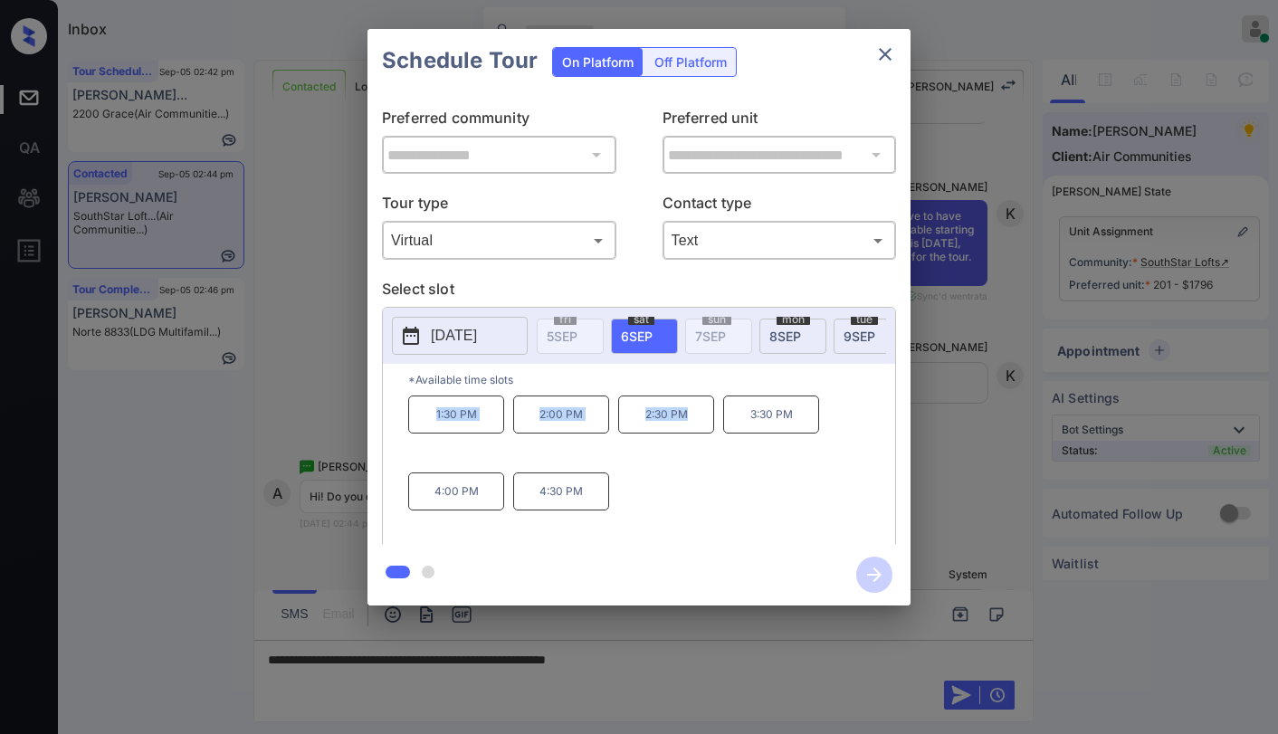
drag, startPoint x: 432, startPoint y: 421, endPoint x: 690, endPoint y: 433, distance: 258.2
click at [690, 433] on div "1:30 PM 2:00 PM 2:30 PM 3:30 PM 4:00 PM 4:30 PM" at bounding box center [651, 467] width 487 height 145
copy div "1:30 PM 2:00 PM 2:30 PM"
click at [885, 52] on icon "close" at bounding box center [885, 54] width 22 height 22
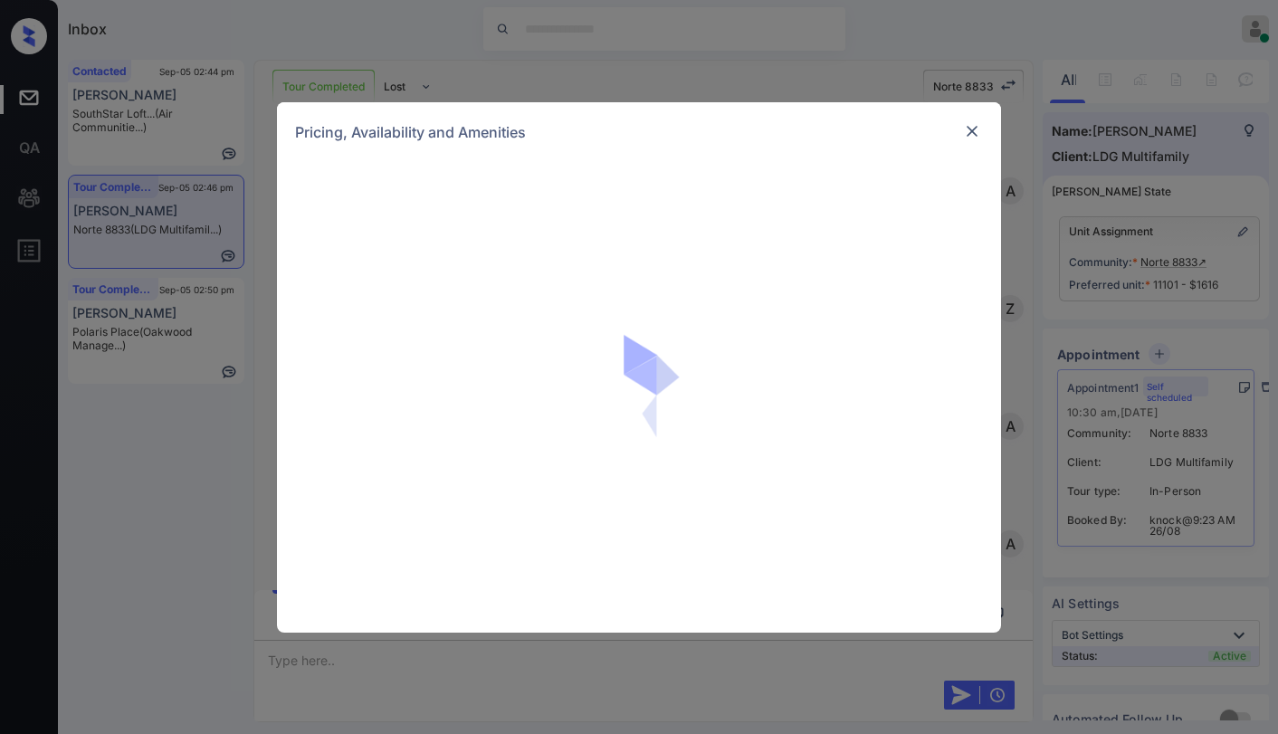
scroll to position [15798, 0]
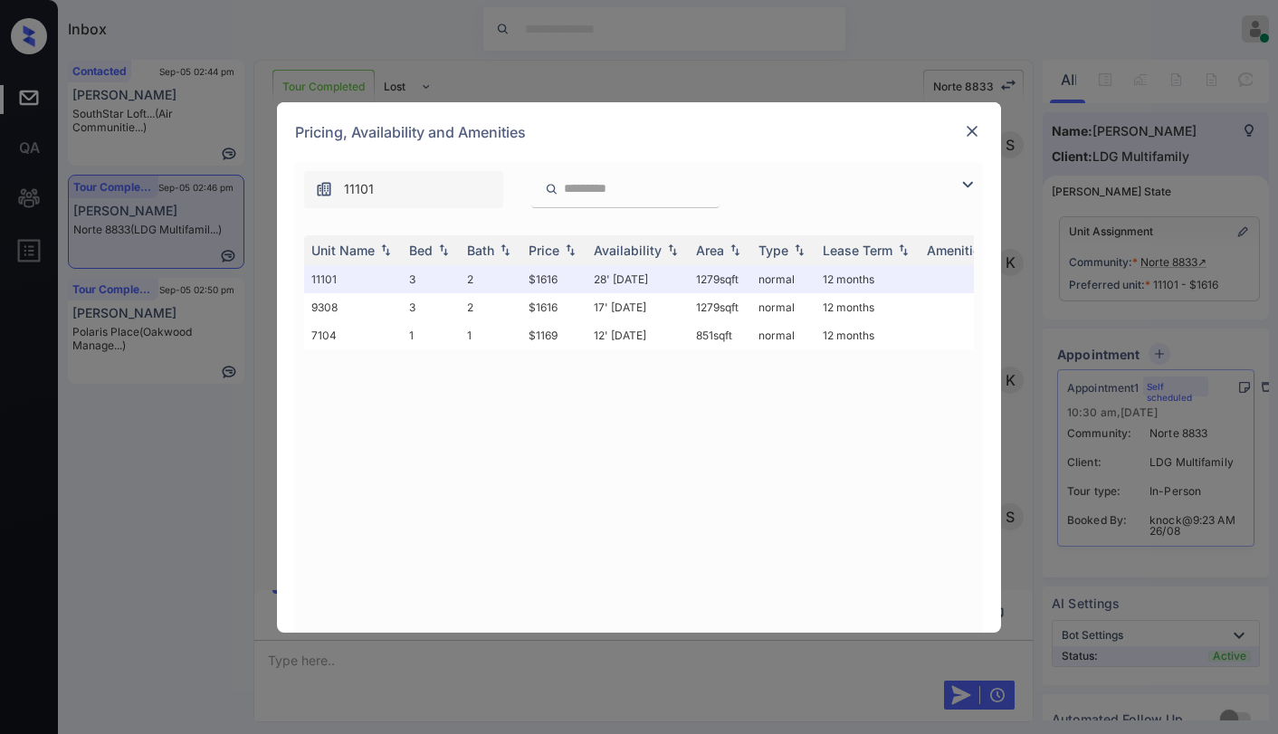
click at [969, 137] on img at bounding box center [972, 131] width 18 height 18
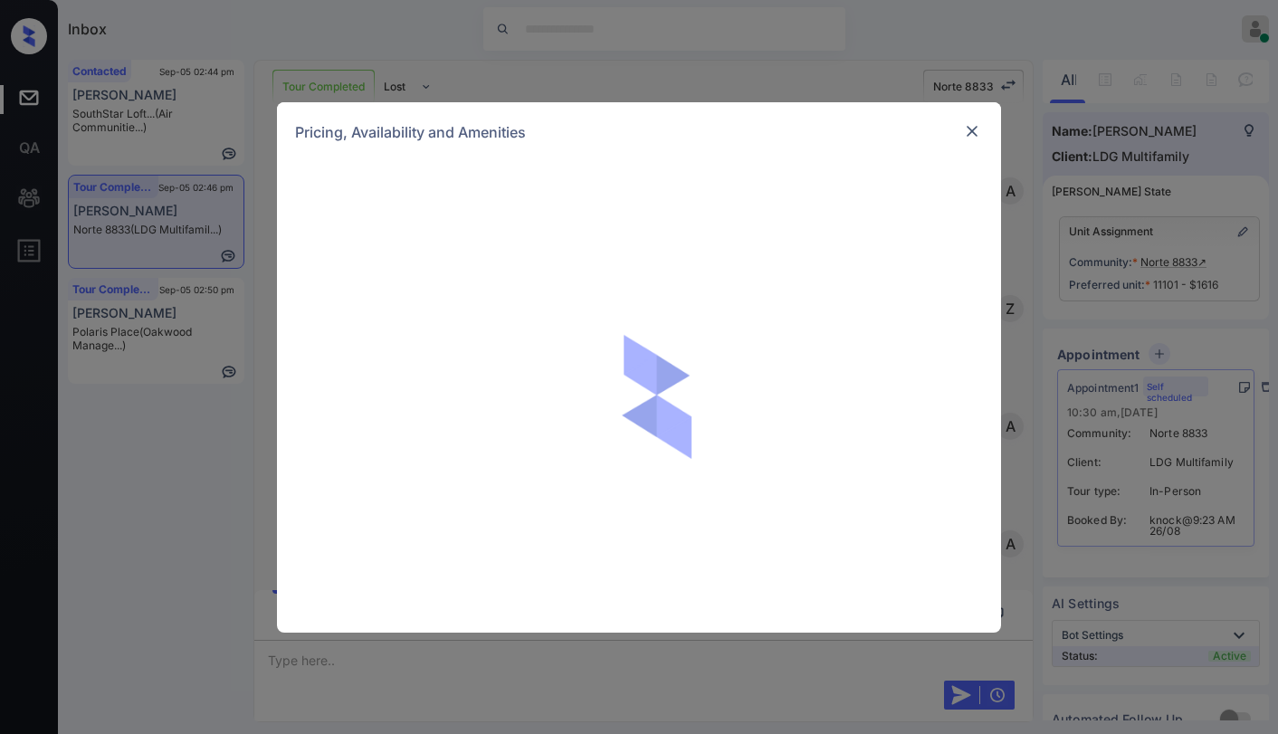
scroll to position [15798, 0]
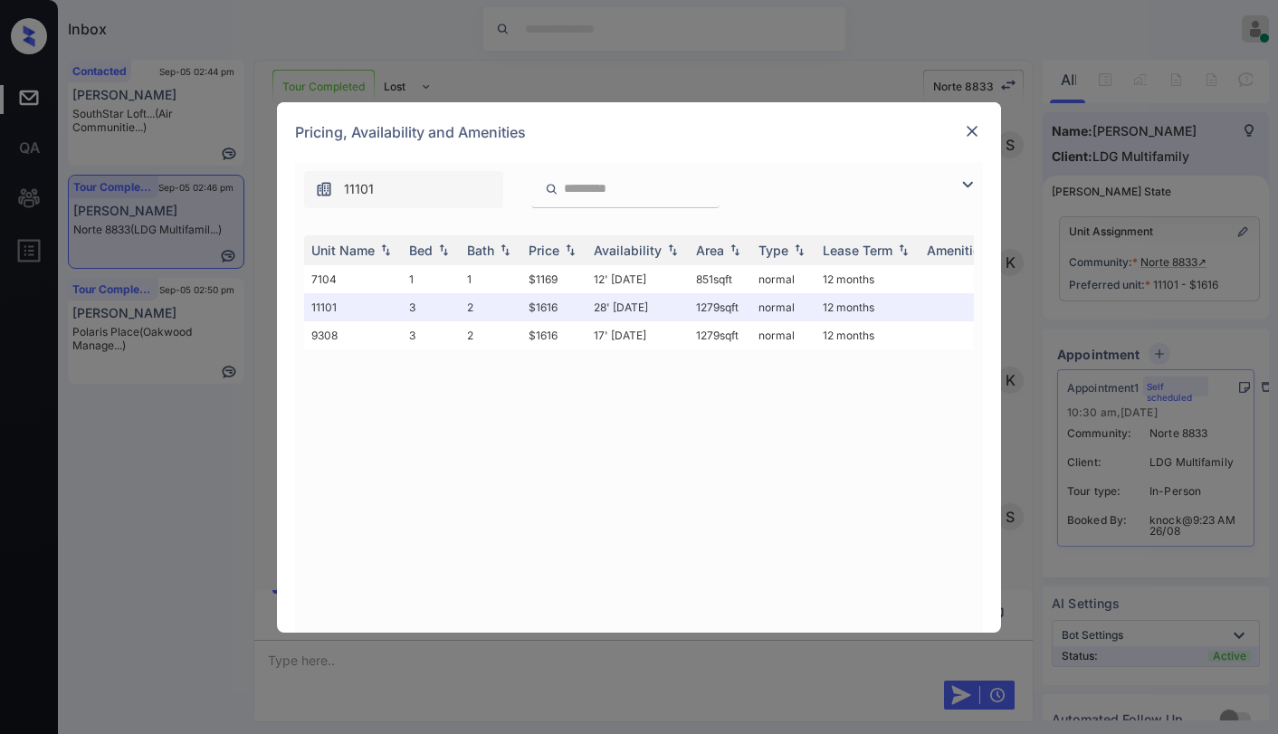
click at [975, 136] on img at bounding box center [972, 131] width 18 height 18
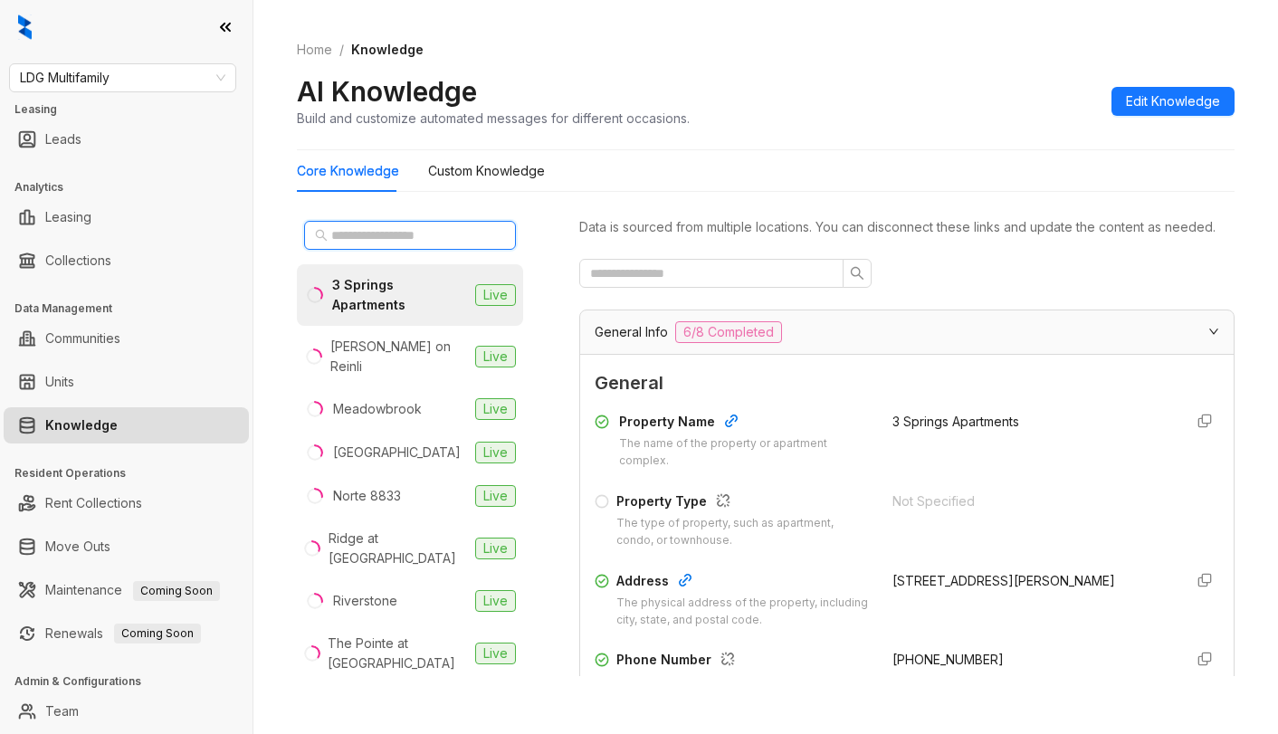
click at [418, 234] on input "text" at bounding box center [410, 235] width 159 height 20
click at [363, 486] on div "Norte 8833" at bounding box center [367, 496] width 68 height 20
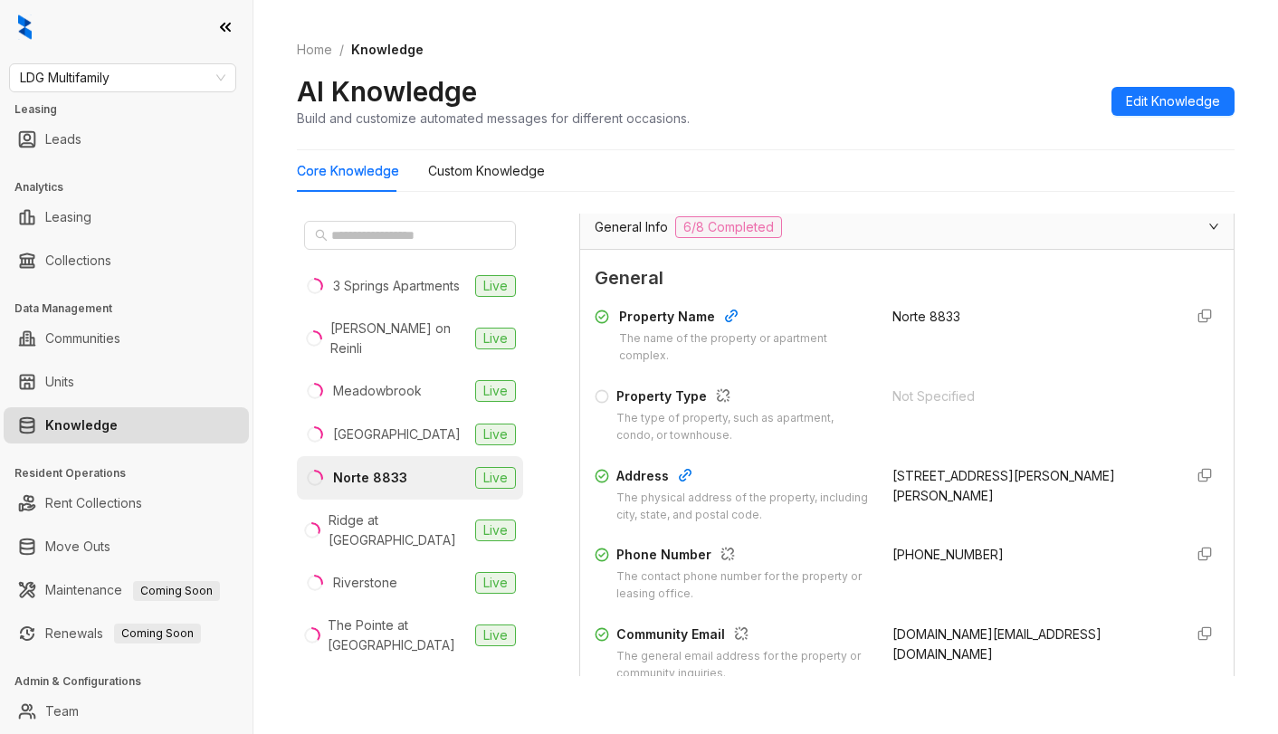
scroll to position [181, 0]
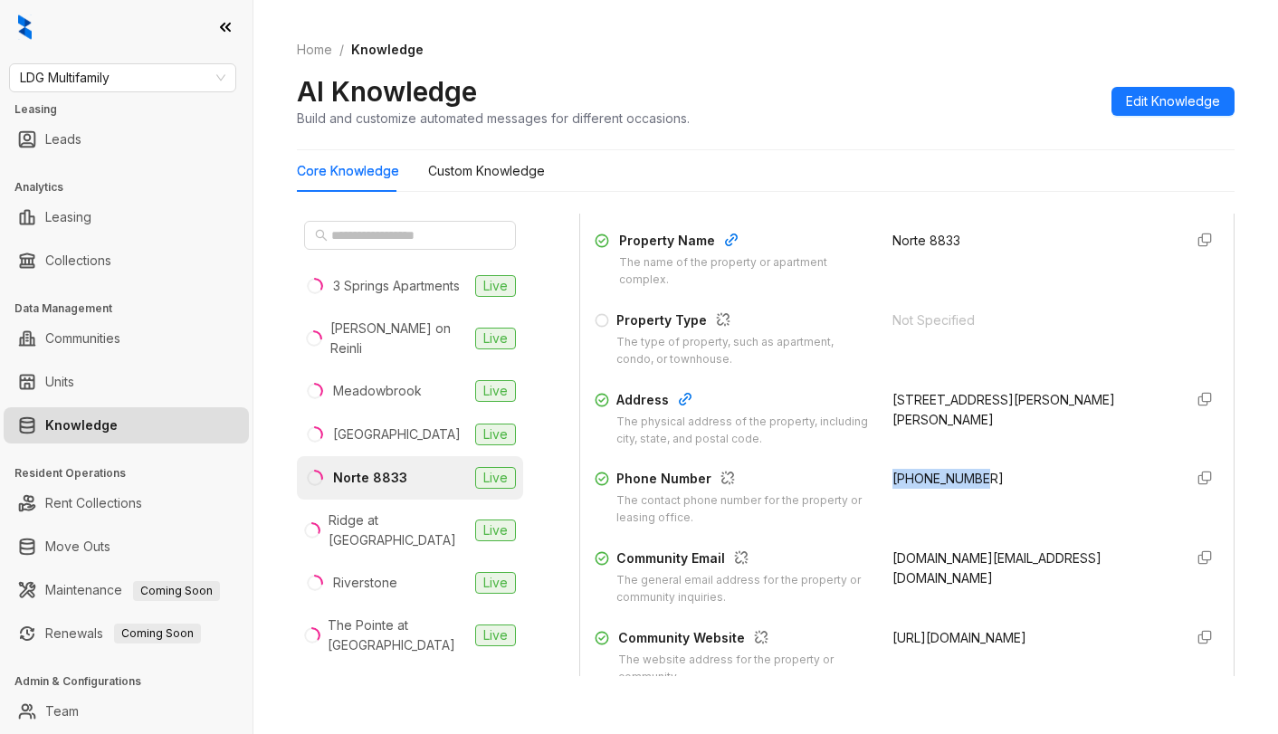
drag, startPoint x: 871, startPoint y: 499, endPoint x: 963, endPoint y: 503, distance: 91.5
click at [963, 503] on div "[PHONE_NUMBER]" at bounding box center [1030, 498] width 276 height 58
copy span "[PHONE_NUMBER]"
click at [387, 285] on div "3 Springs Apartments" at bounding box center [396, 286] width 127 height 20
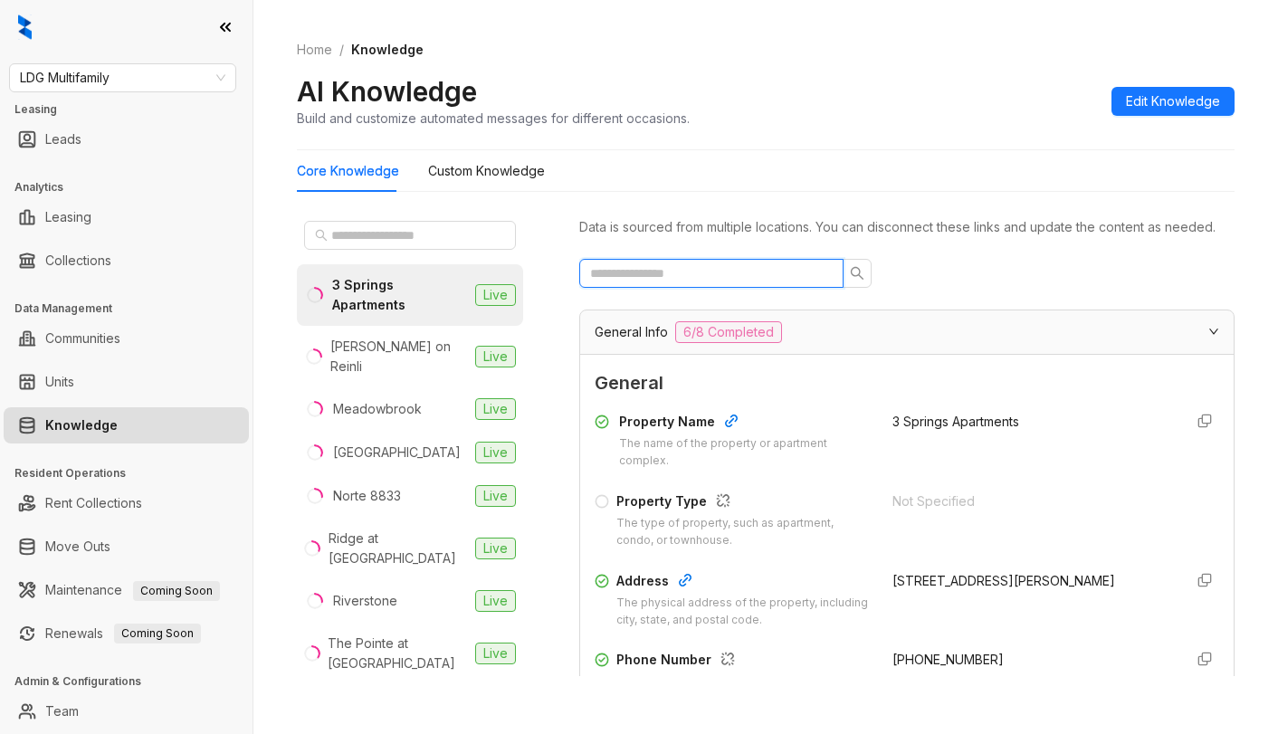
click at [720, 283] on input "text" at bounding box center [704, 273] width 228 height 20
type input "***"
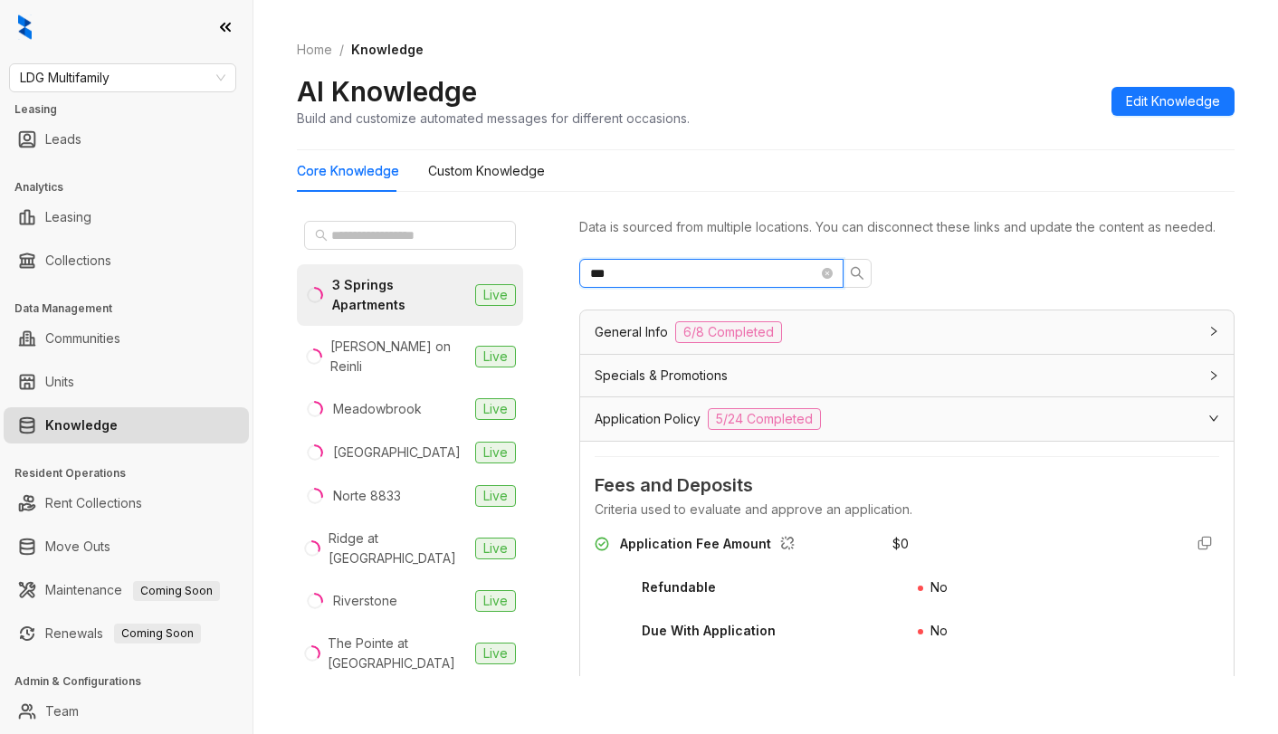
drag, startPoint x: 711, startPoint y: 289, endPoint x: 443, endPoint y: 263, distance: 269.0
click at [443, 263] on div "3 Springs Apartments Live [PERSON_NAME] on Reinli [GEOGRAPHIC_DATA] Live [GEOGR…" at bounding box center [765, 448] width 937 height 485
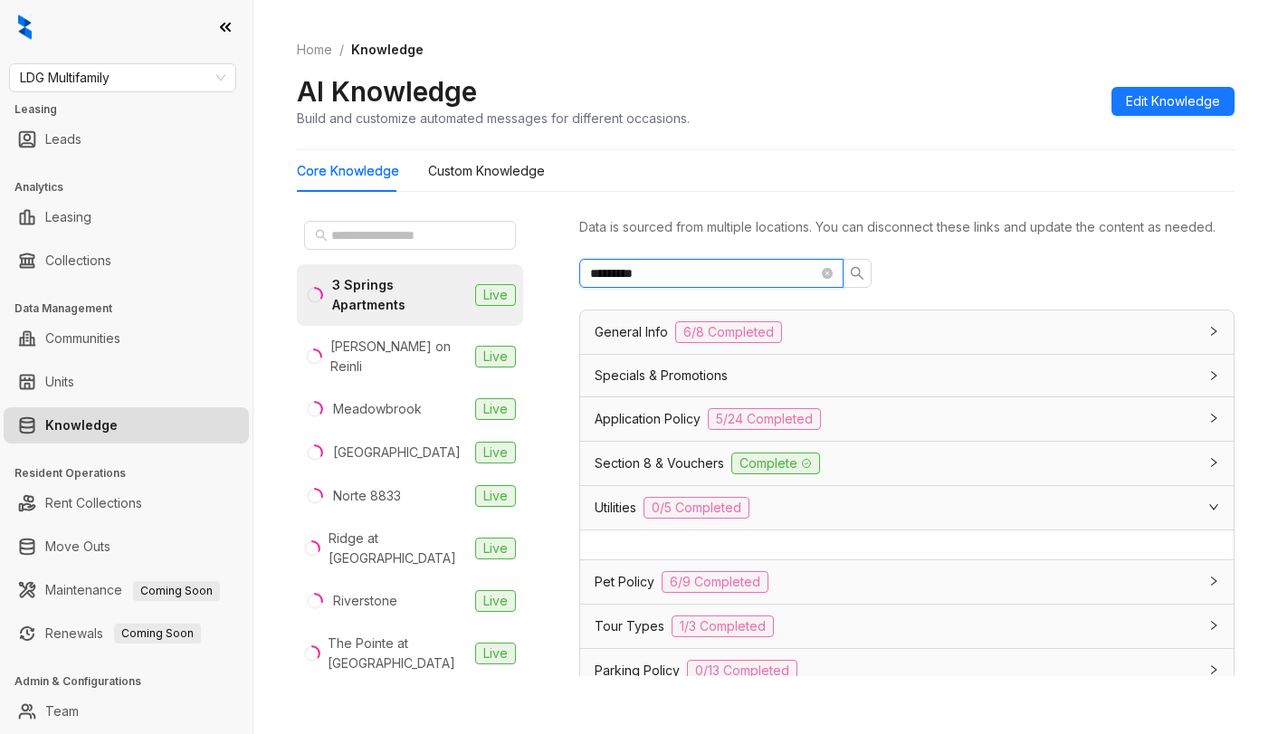
type input "*********"
click at [212, 88] on span "LDG Multifamily" at bounding box center [122, 77] width 205 height 27
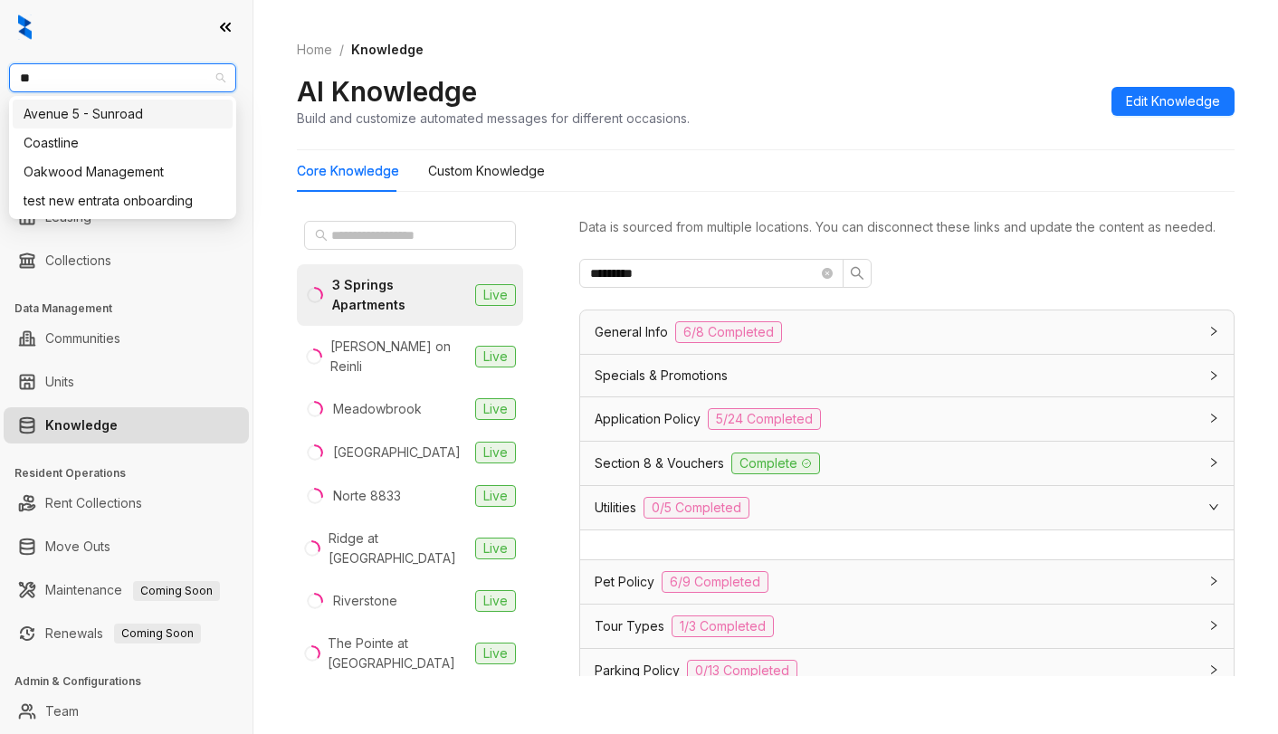
type input "***"
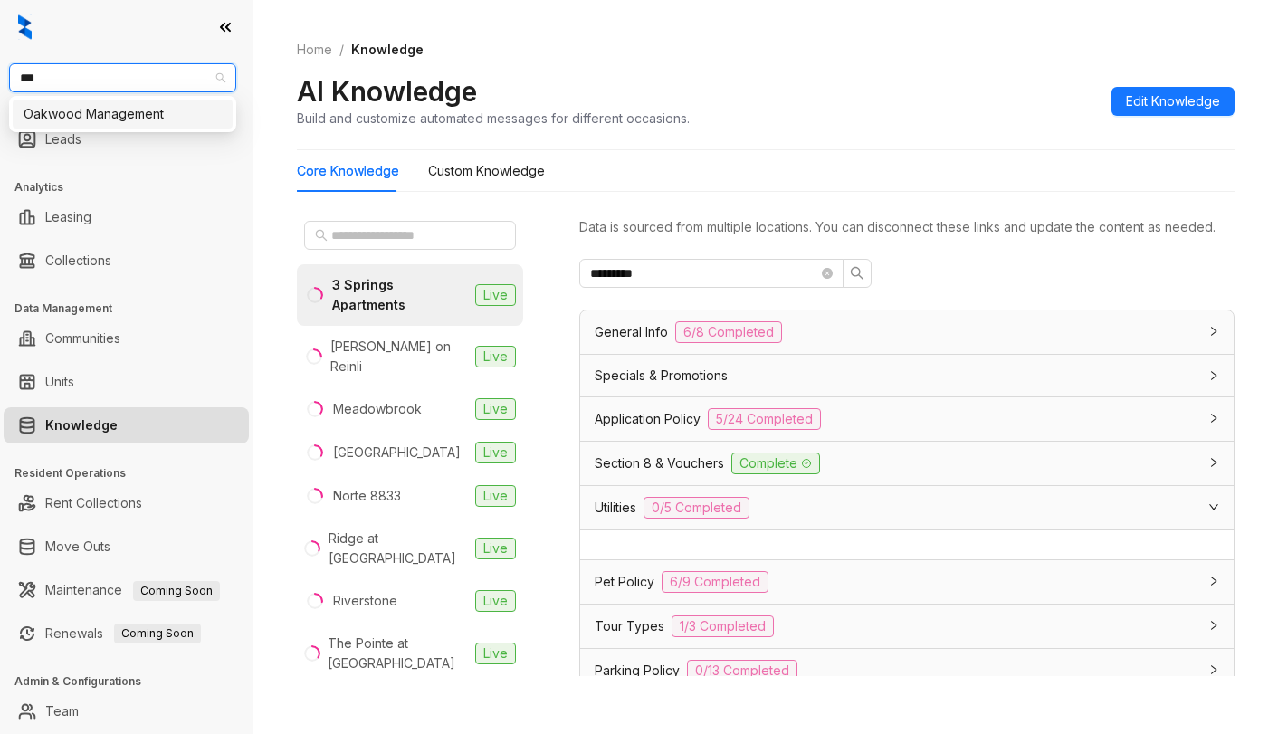
click at [150, 113] on div "Oakwood Management" at bounding box center [123, 114] width 198 height 20
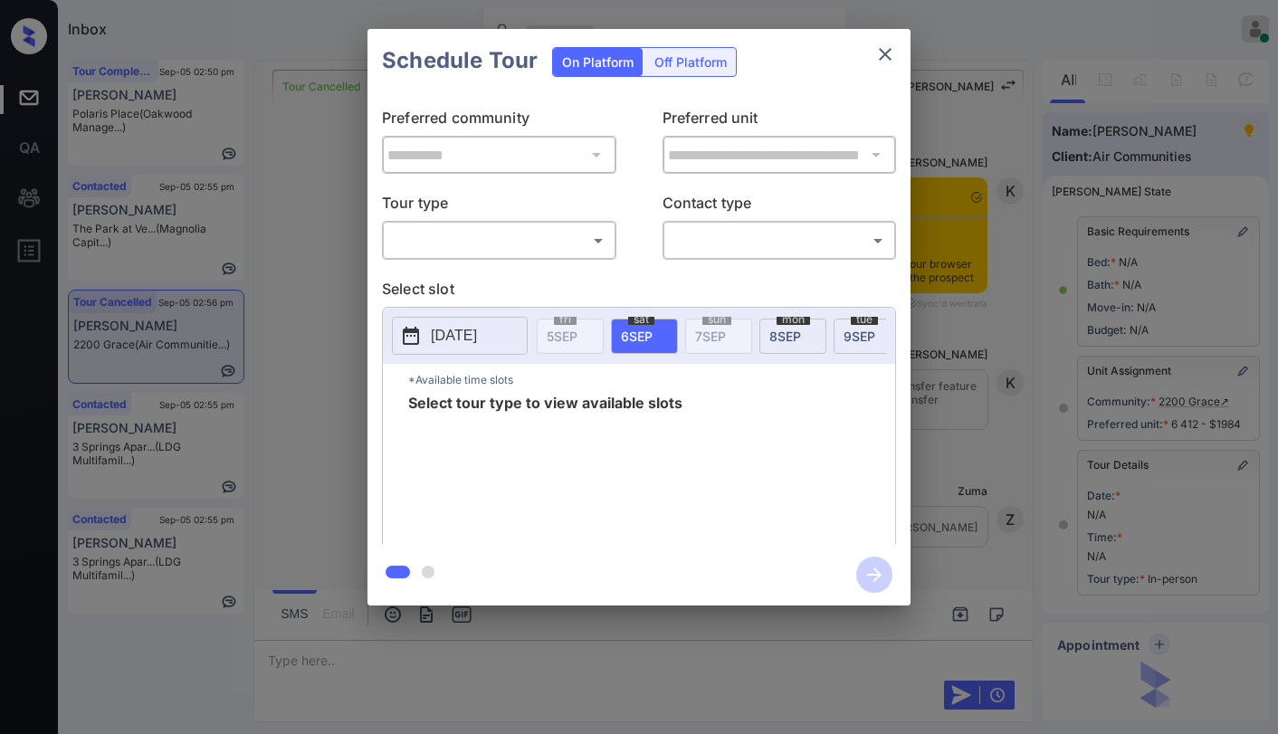
scroll to position [167, 0]
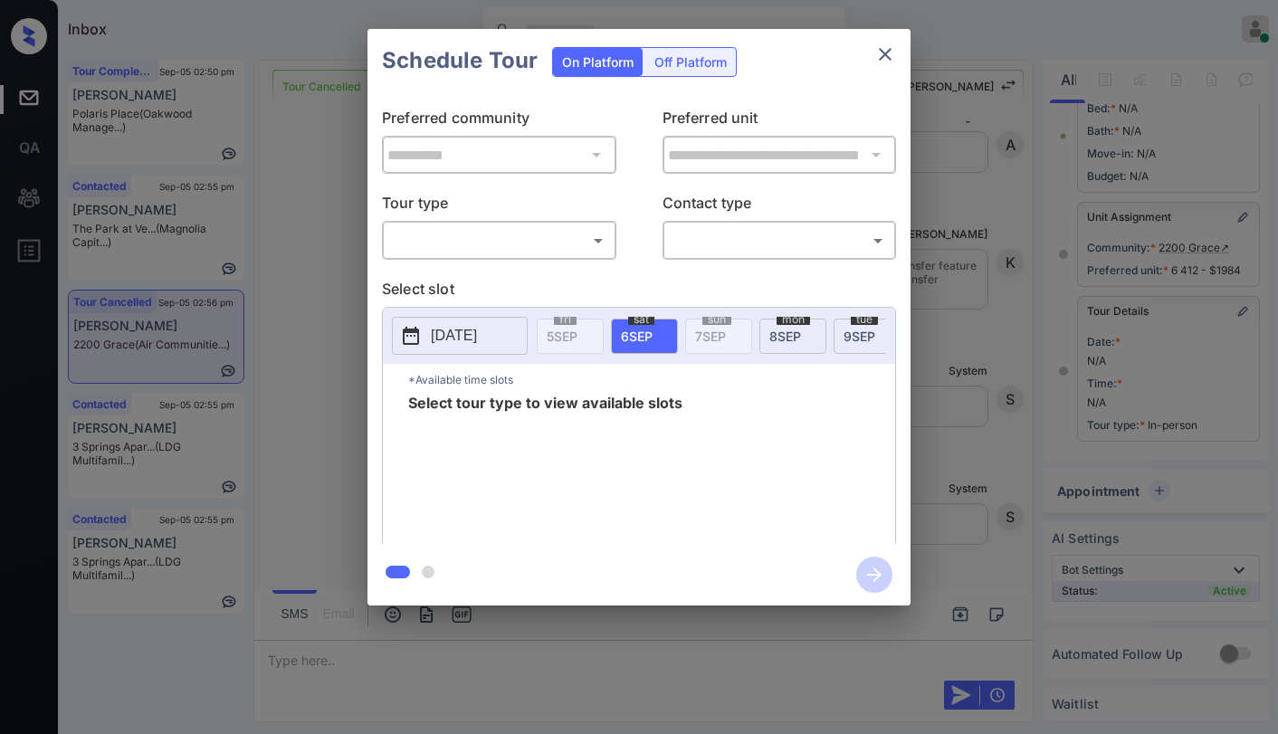
click at [950, 223] on div "**********" at bounding box center [639, 317] width 1278 height 634
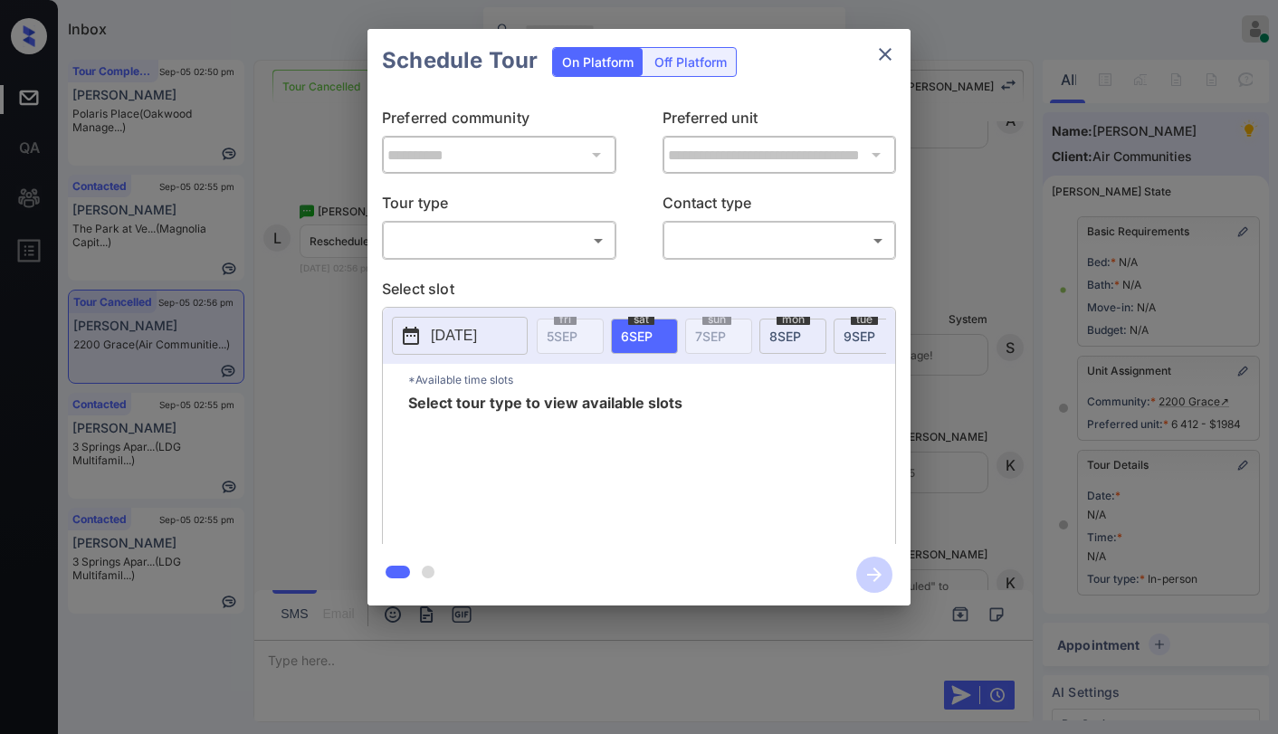
scroll to position [167, 0]
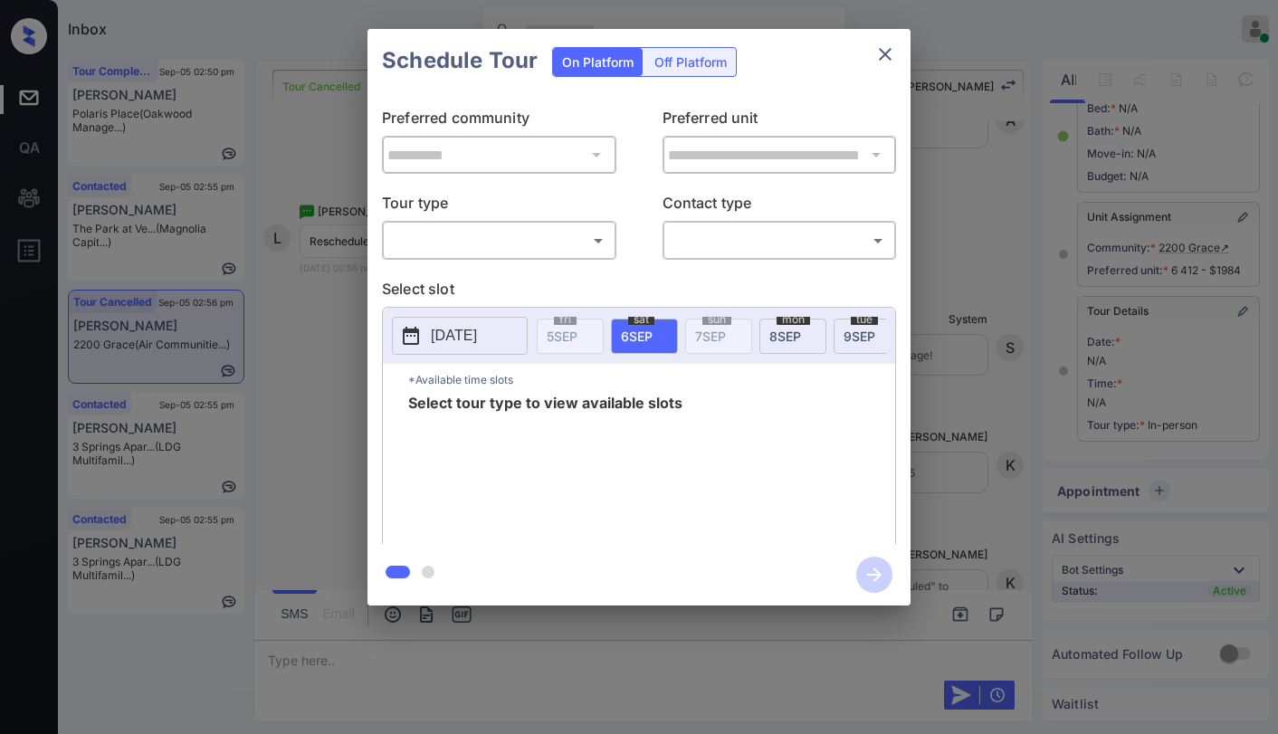
click at [476, 231] on body "Inbox Paolo Gabriel Online Set yourself offline Set yourself on break Profile S…" at bounding box center [639, 367] width 1278 height 734
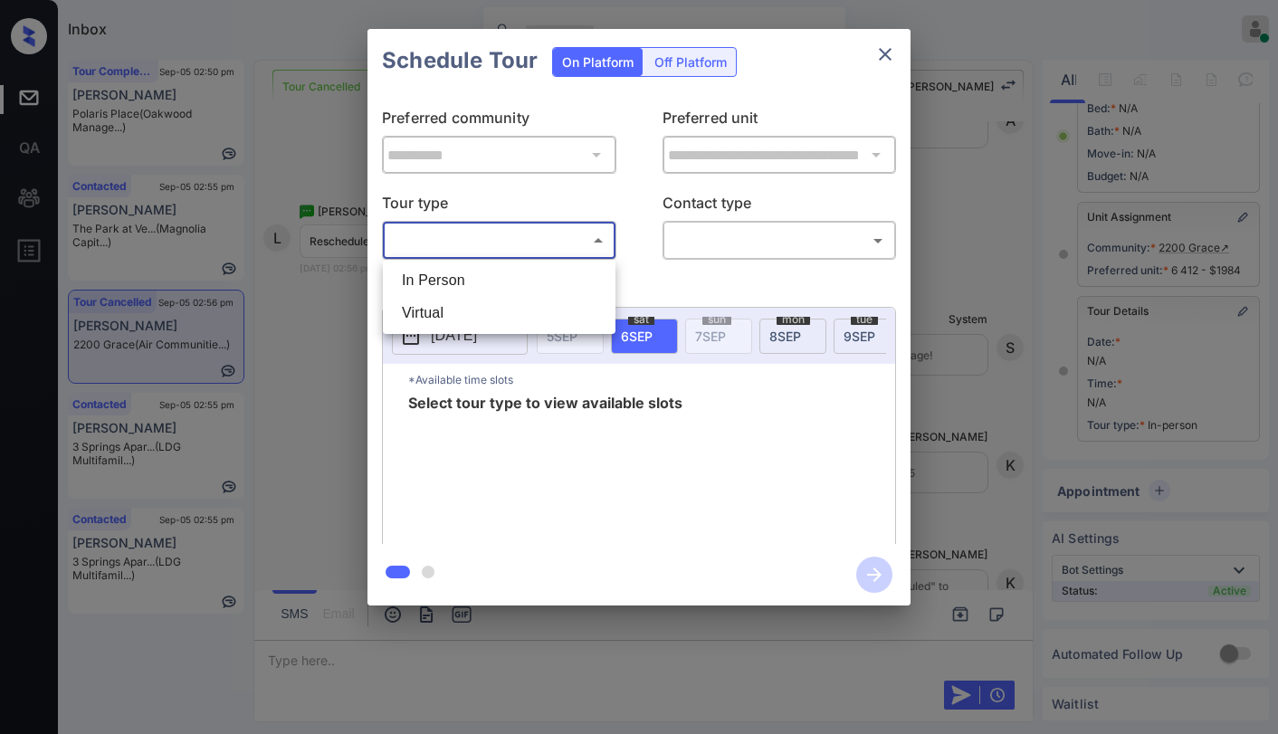
click at [474, 283] on li "In Person" at bounding box center [498, 280] width 223 height 33
type input "********"
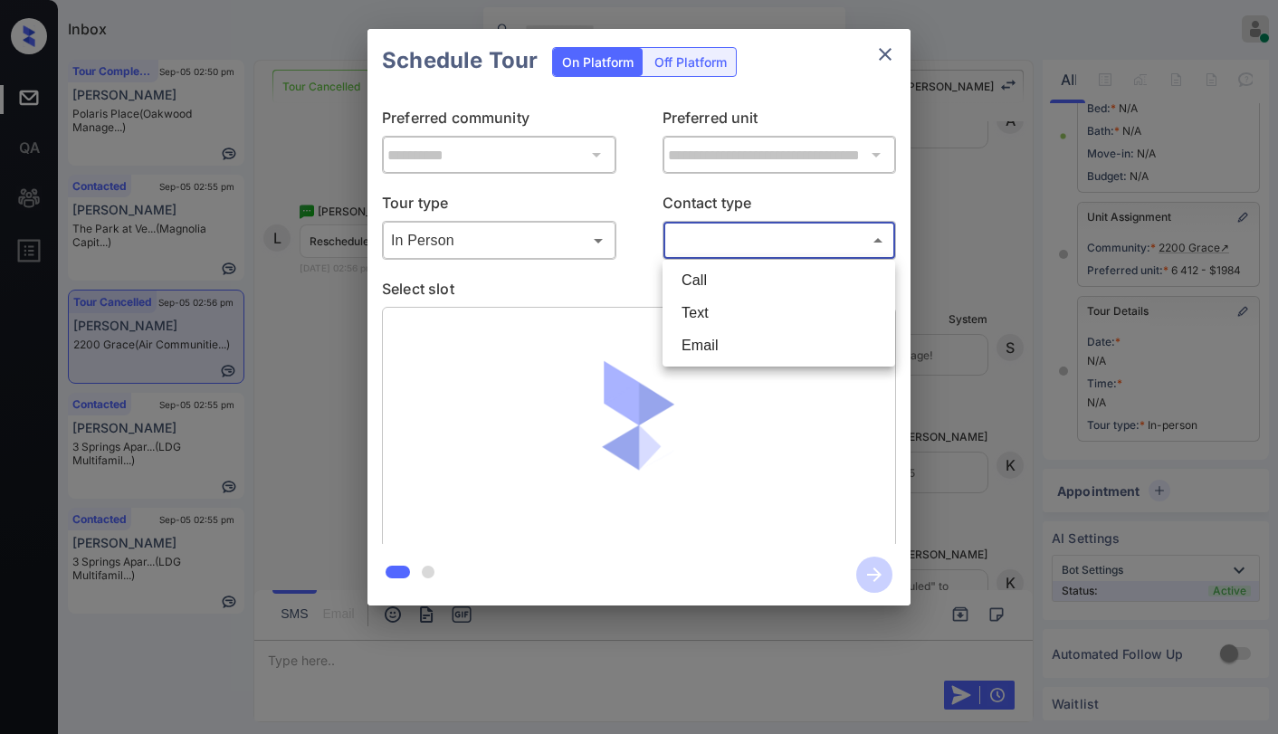
click at [685, 245] on body "Inbox Paolo Gabriel Online Set yourself offline Set yourself on break Profile S…" at bounding box center [639, 367] width 1278 height 734
click at [722, 322] on li "Text" at bounding box center [778, 313] width 223 height 33
type input "****"
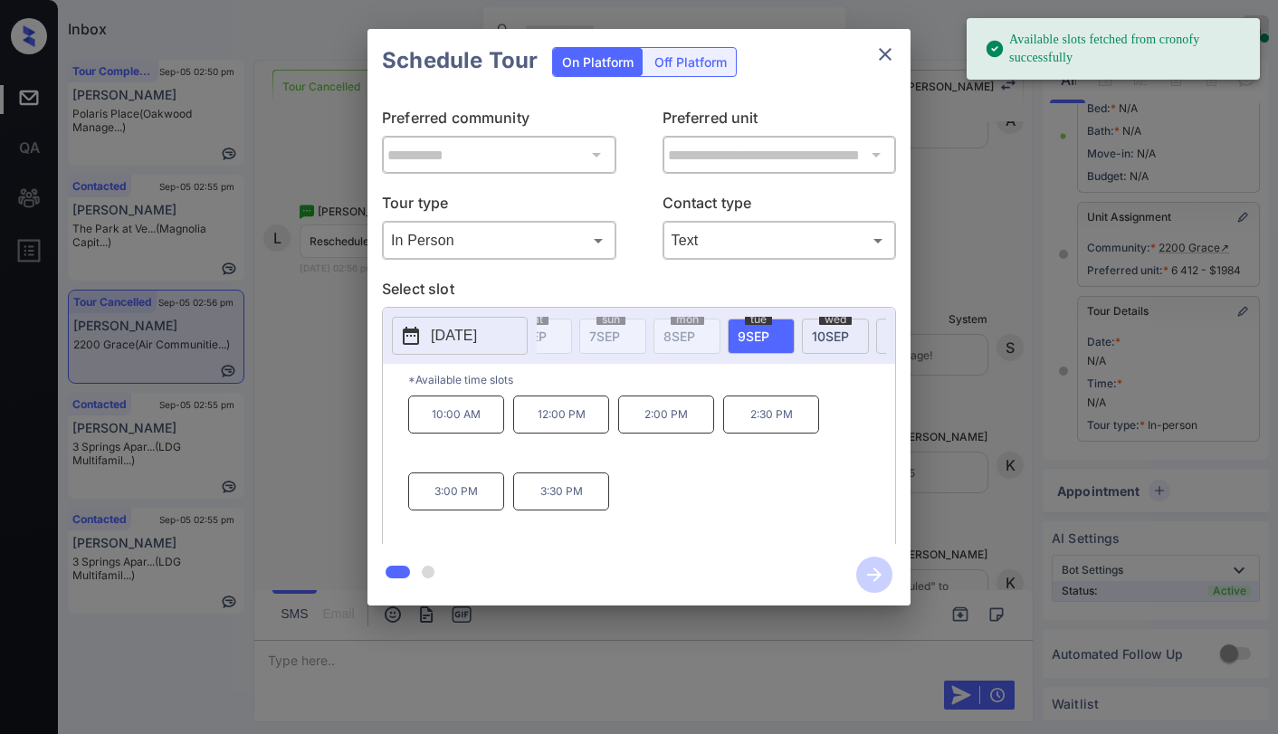
scroll to position [0, 159]
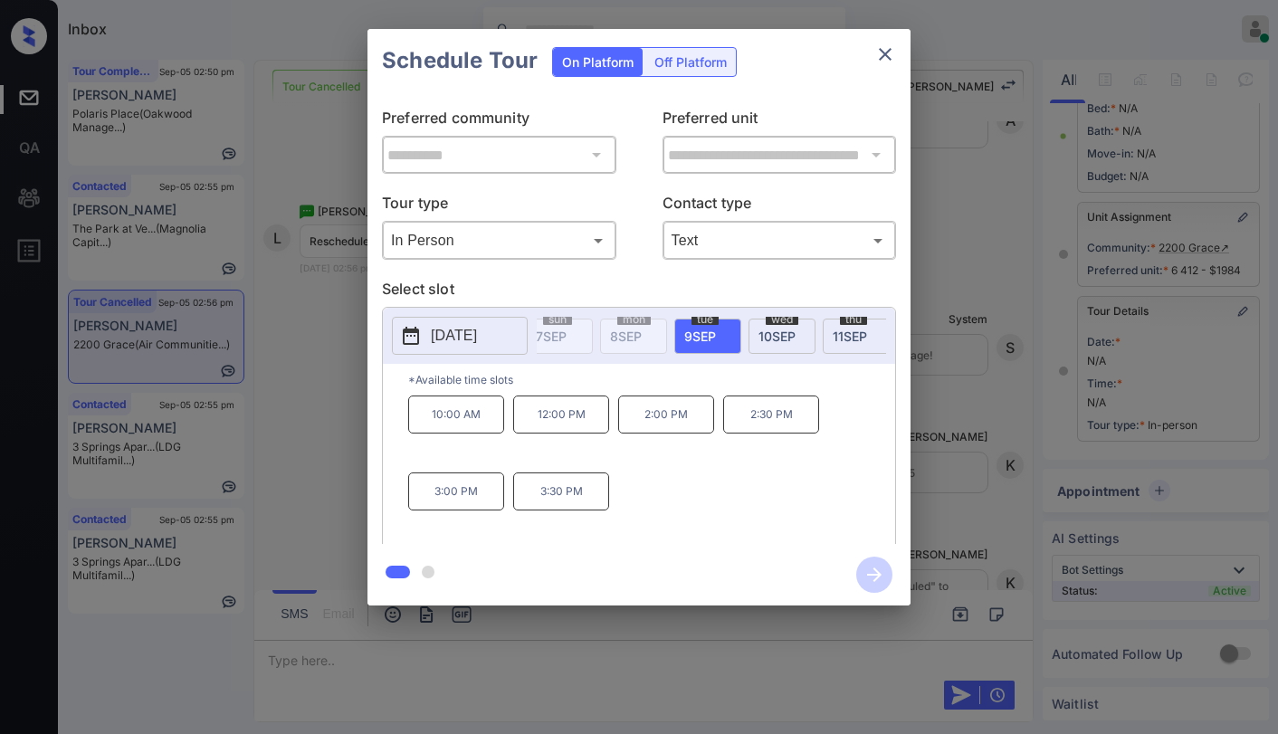
click at [778, 331] on span "10 SEP" at bounding box center [776, 335] width 37 height 15
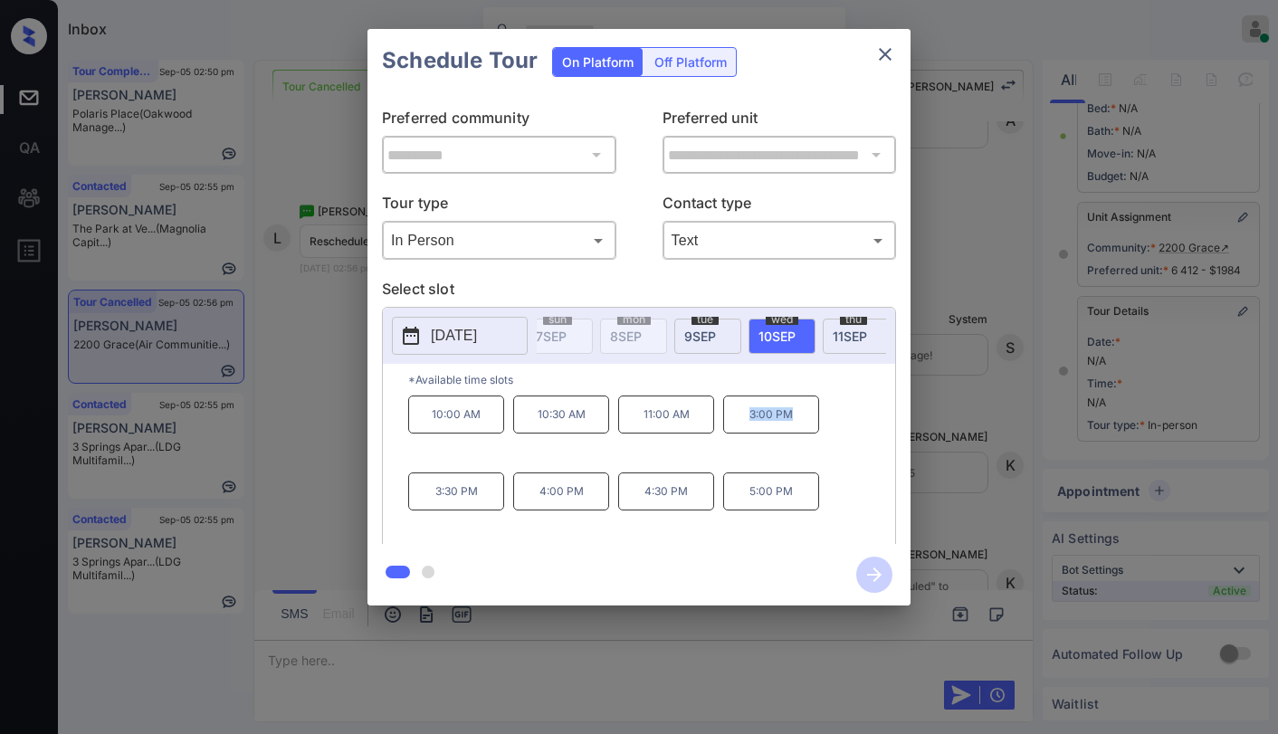
drag, startPoint x: 740, startPoint y: 420, endPoint x: 808, endPoint y: 423, distance: 68.0
click at [808, 423] on p "3:00 PM" at bounding box center [771, 414] width 96 height 38
copy p "3:00 PM"
click at [880, 49] on icon "close" at bounding box center [885, 54] width 13 height 13
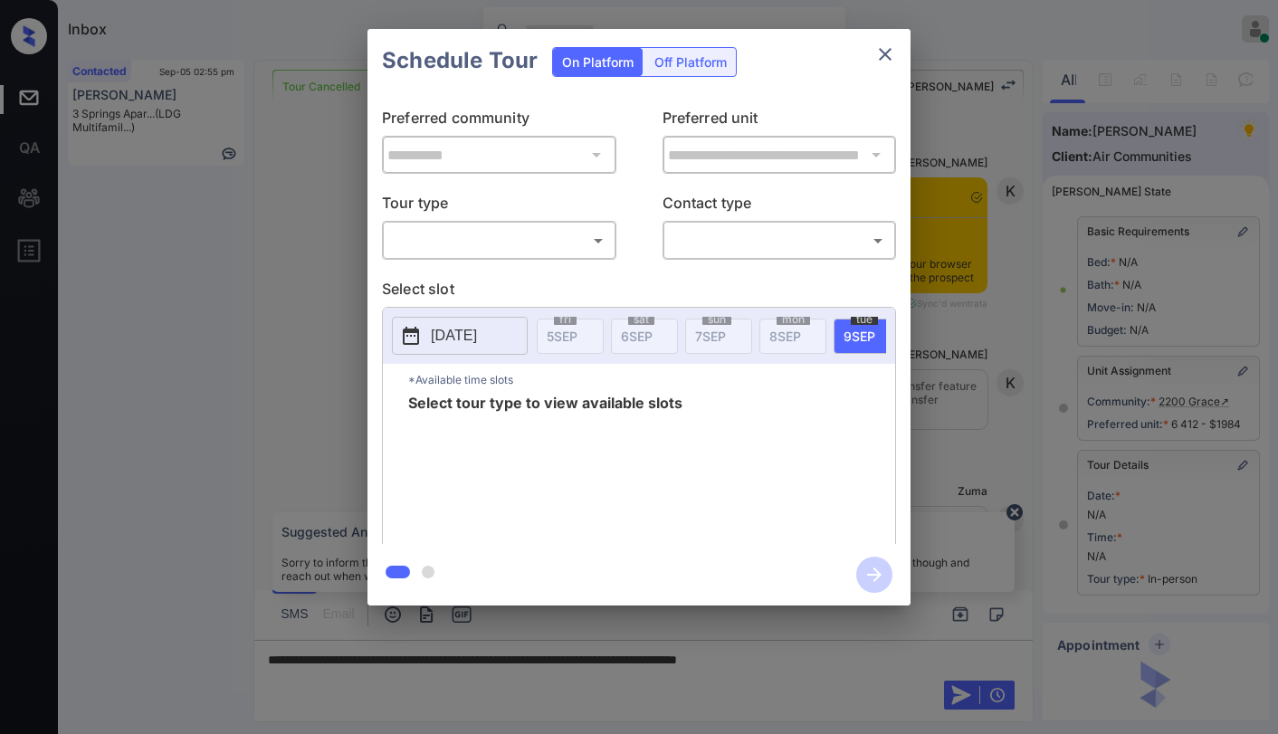
click at [442, 253] on body "Inbox [PERSON_NAME] Online Set yourself offline Set yourself on break Profile S…" at bounding box center [639, 367] width 1278 height 734
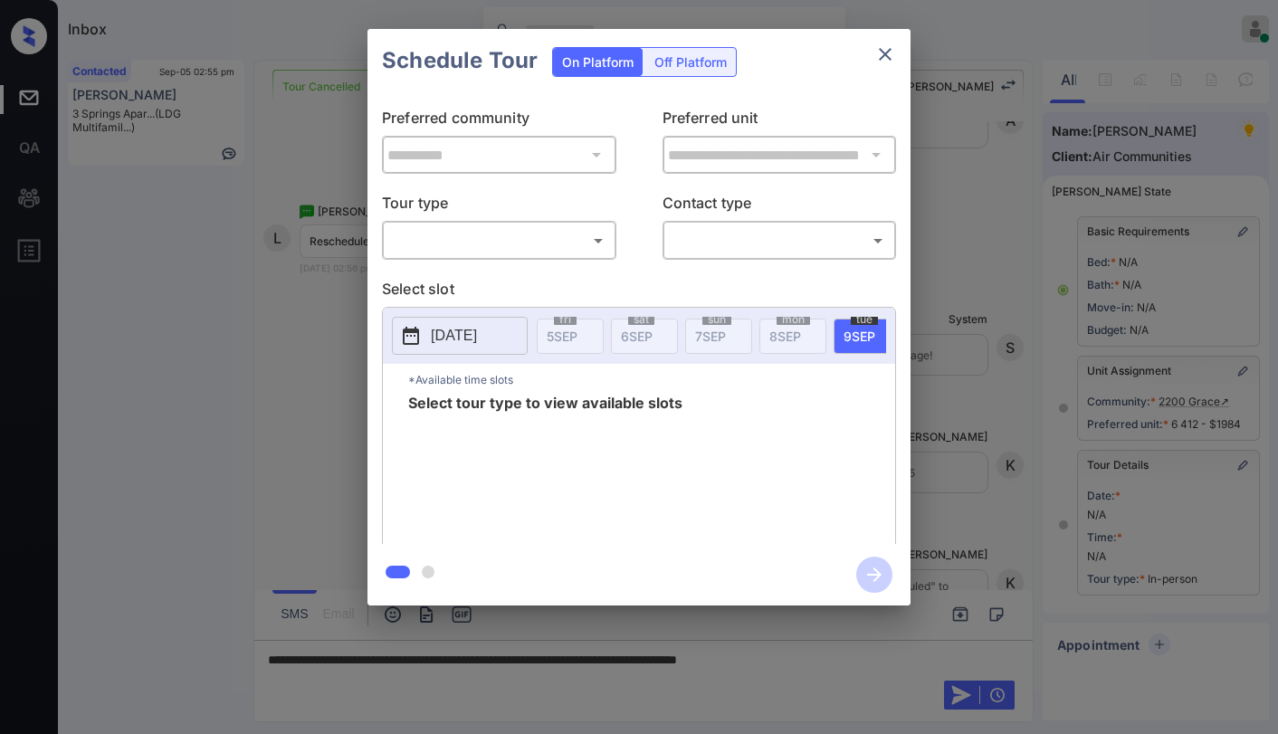
scroll to position [167, 0]
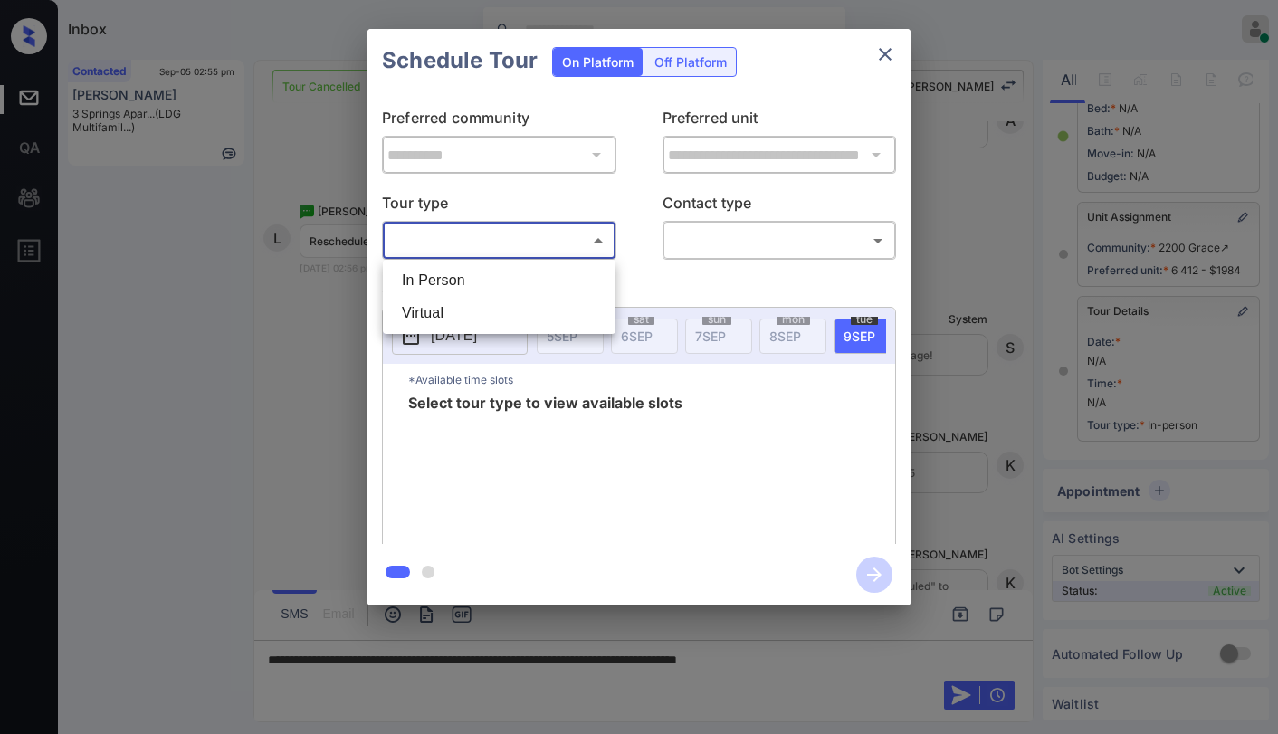
click at [448, 276] on li "In Person" at bounding box center [498, 280] width 223 height 33
type input "********"
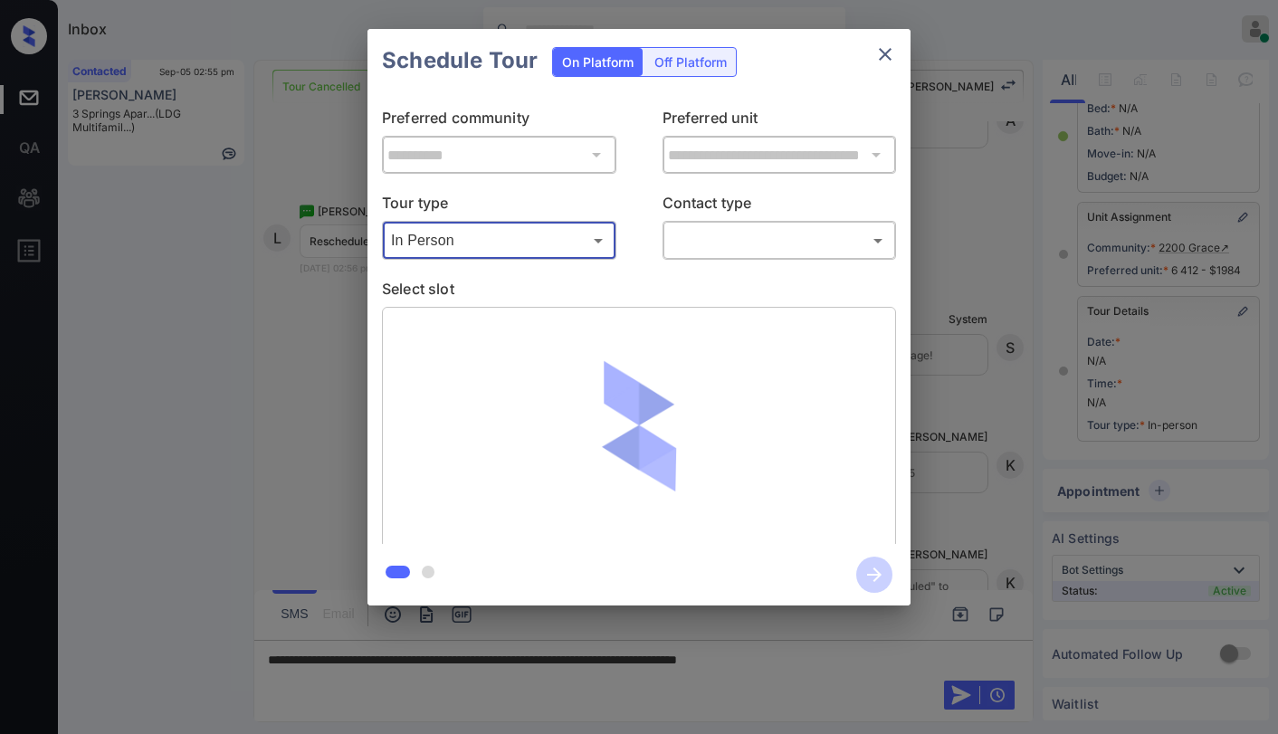
click at [705, 252] on body "Inbox [PERSON_NAME] Online Set yourself offline Set yourself on break Profile S…" at bounding box center [639, 367] width 1278 height 734
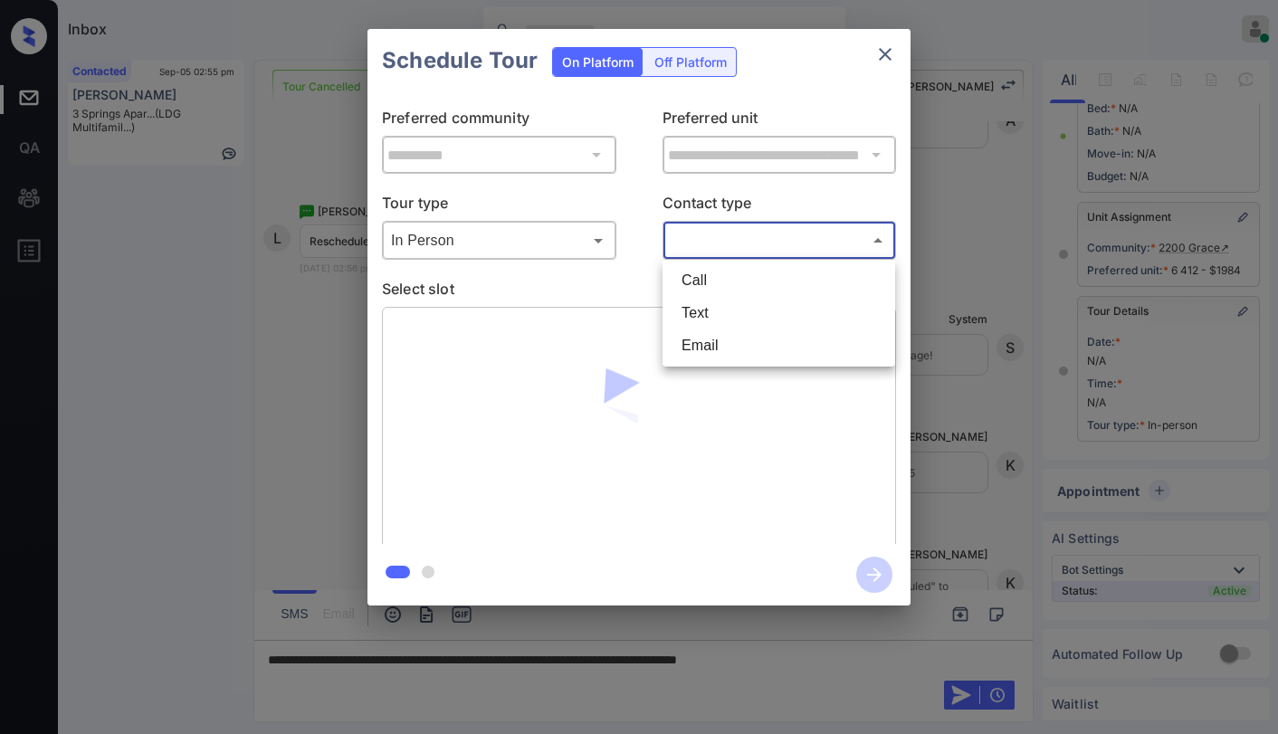
click at [673, 320] on li "Text" at bounding box center [778, 313] width 223 height 33
type input "****"
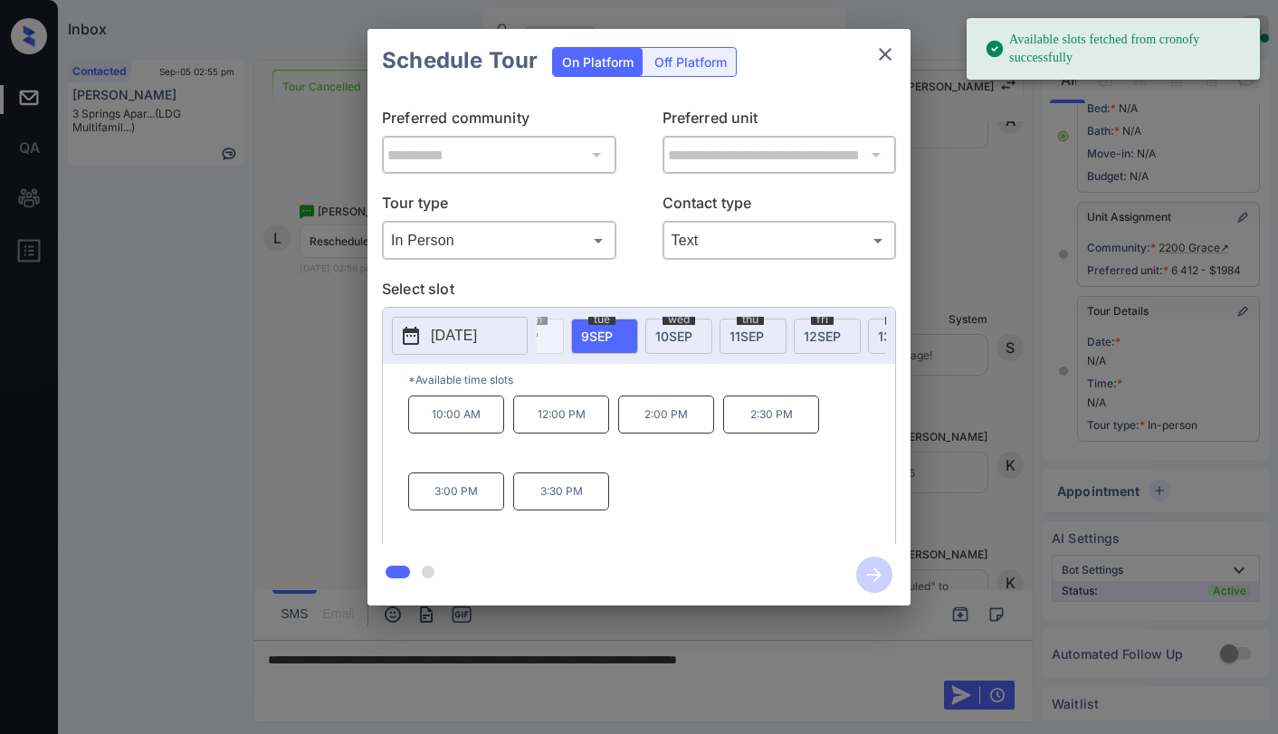
scroll to position [0, 293]
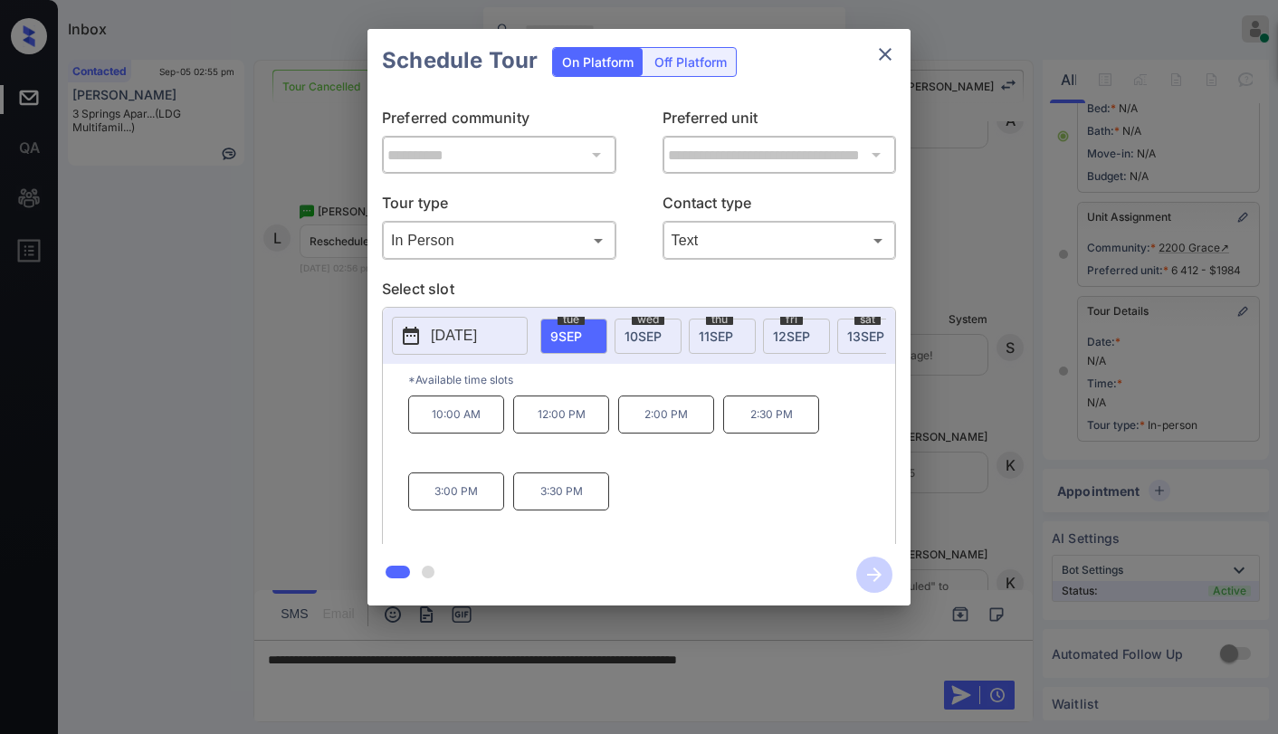
click at [651, 335] on span "[DATE]" at bounding box center [642, 335] width 37 height 15
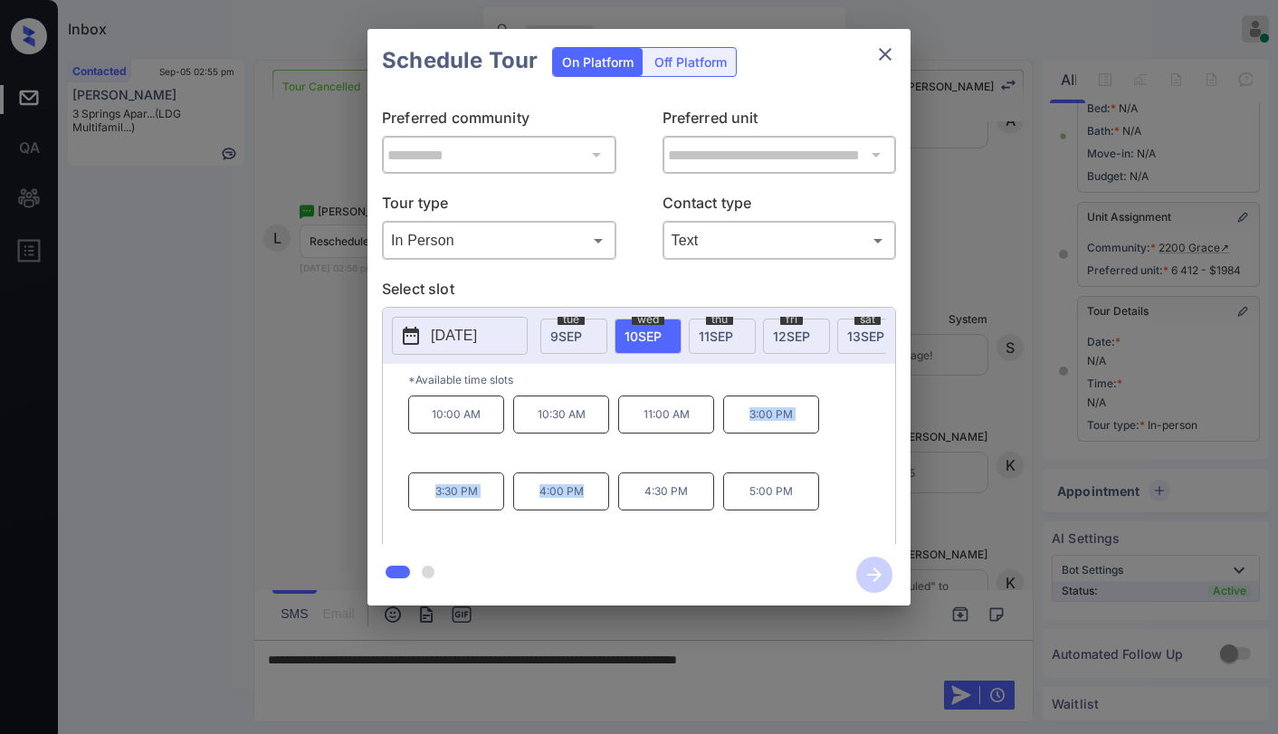
drag, startPoint x: 756, startPoint y: 418, endPoint x: 588, endPoint y: 483, distance: 180.5
click at [588, 483] on div "10:00 AM 10:30 AM 11:00 AM 3:00 PM 3:30 PM 4:00 PM 4:30 PM 5:00 PM" at bounding box center [651, 467] width 487 height 145
copy div "3:00 PM 3:30 PM 4:00 PM"
click at [274, 428] on div "**********" at bounding box center [639, 317] width 1278 height 634
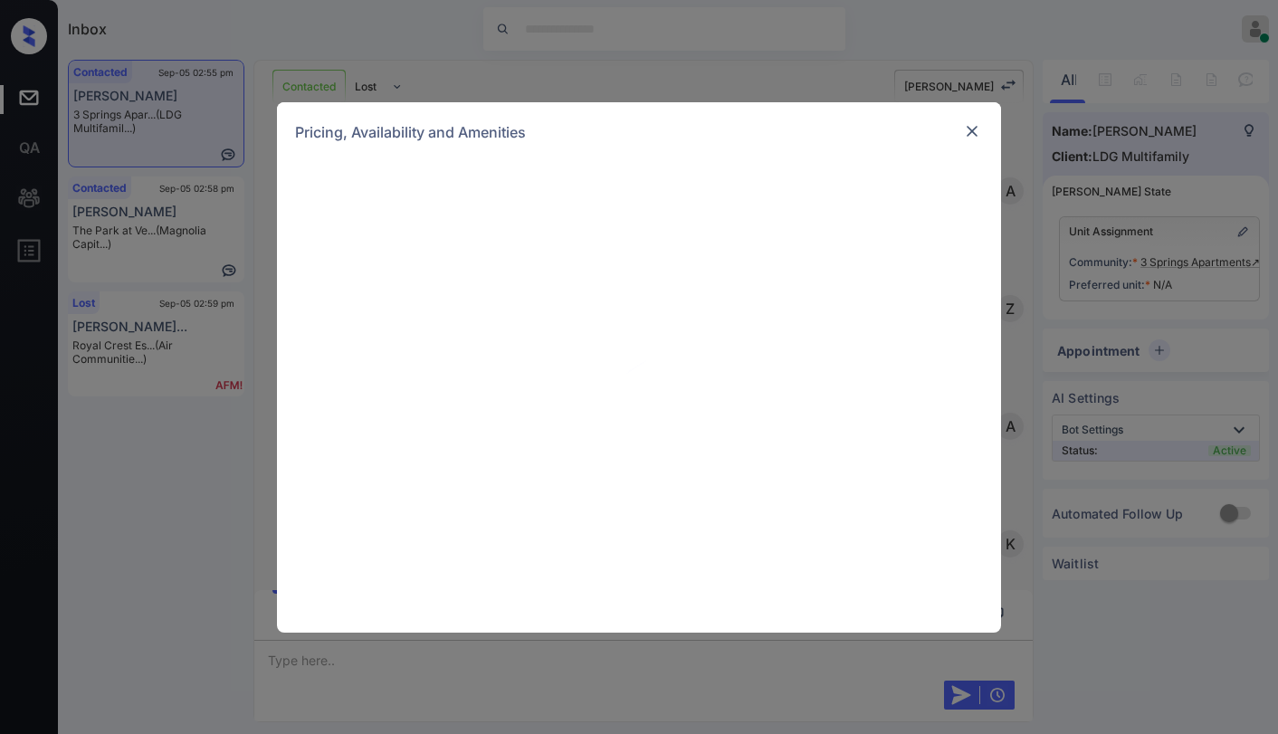
scroll to position [690, 0]
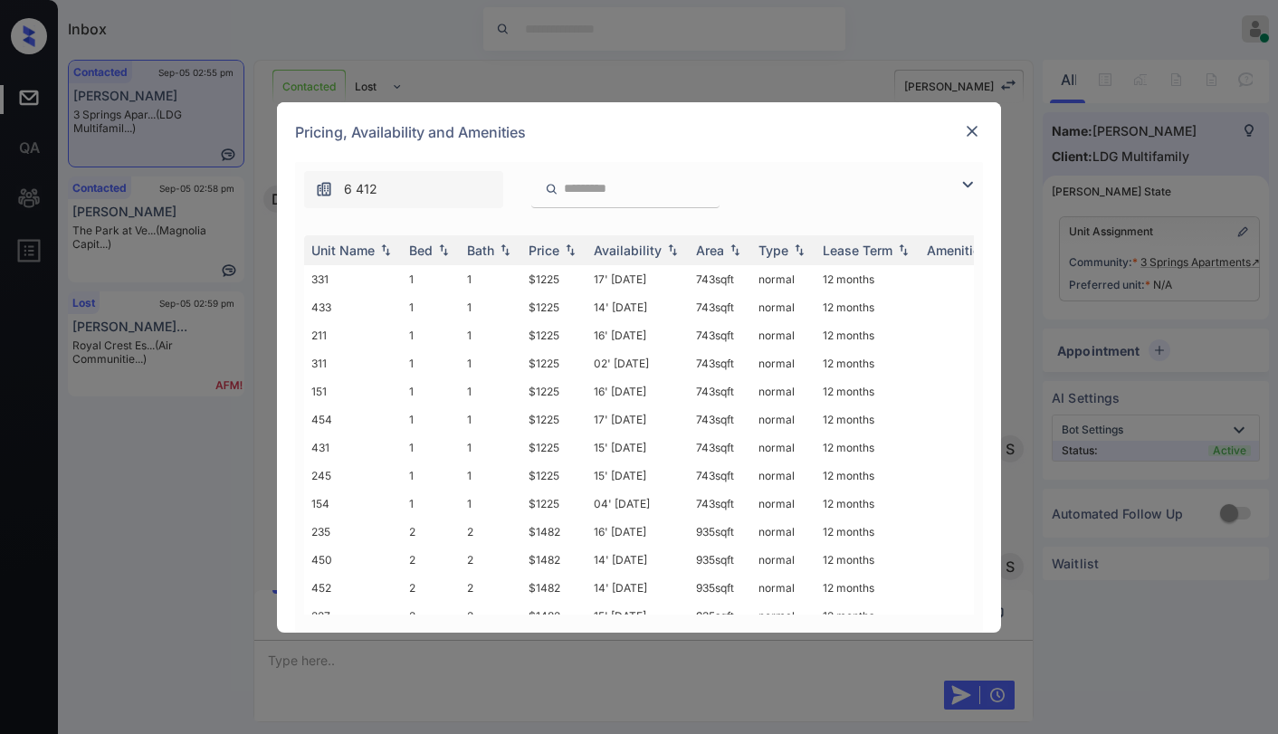
click at [965, 178] on img at bounding box center [967, 185] width 22 height 22
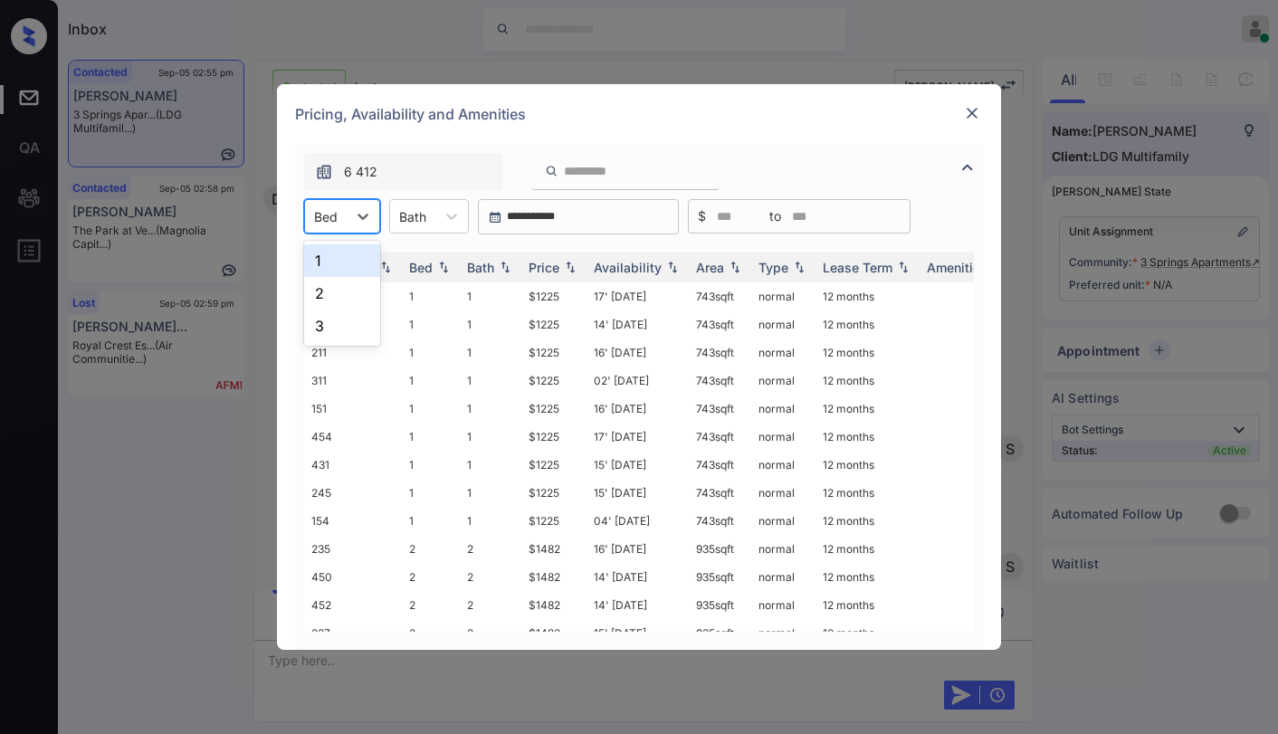
drag, startPoint x: 366, startPoint y: 214, endPoint x: 360, endPoint y: 245, distance: 31.2
click at [366, 214] on icon at bounding box center [363, 216] width 18 height 18
click at [333, 284] on div "2" at bounding box center [342, 293] width 76 height 33
click at [497, 267] on img at bounding box center [505, 267] width 18 height 13
click at [497, 267] on img at bounding box center [505, 268] width 18 height 14
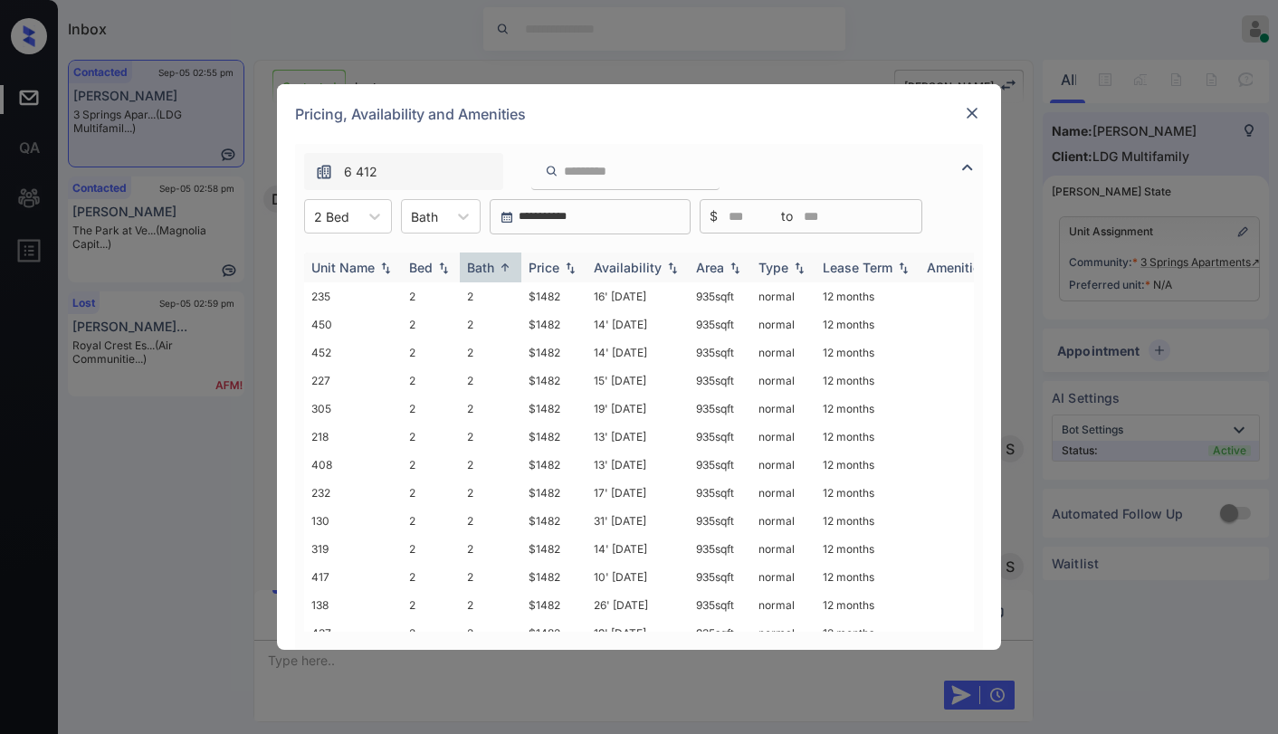
click at [497, 267] on img at bounding box center [505, 268] width 18 height 14
click at [497, 267] on img at bounding box center [505, 267] width 18 height 13
click at [497, 269] on img at bounding box center [505, 268] width 18 height 14
click at [556, 260] on div "Price" at bounding box center [543, 267] width 31 height 15
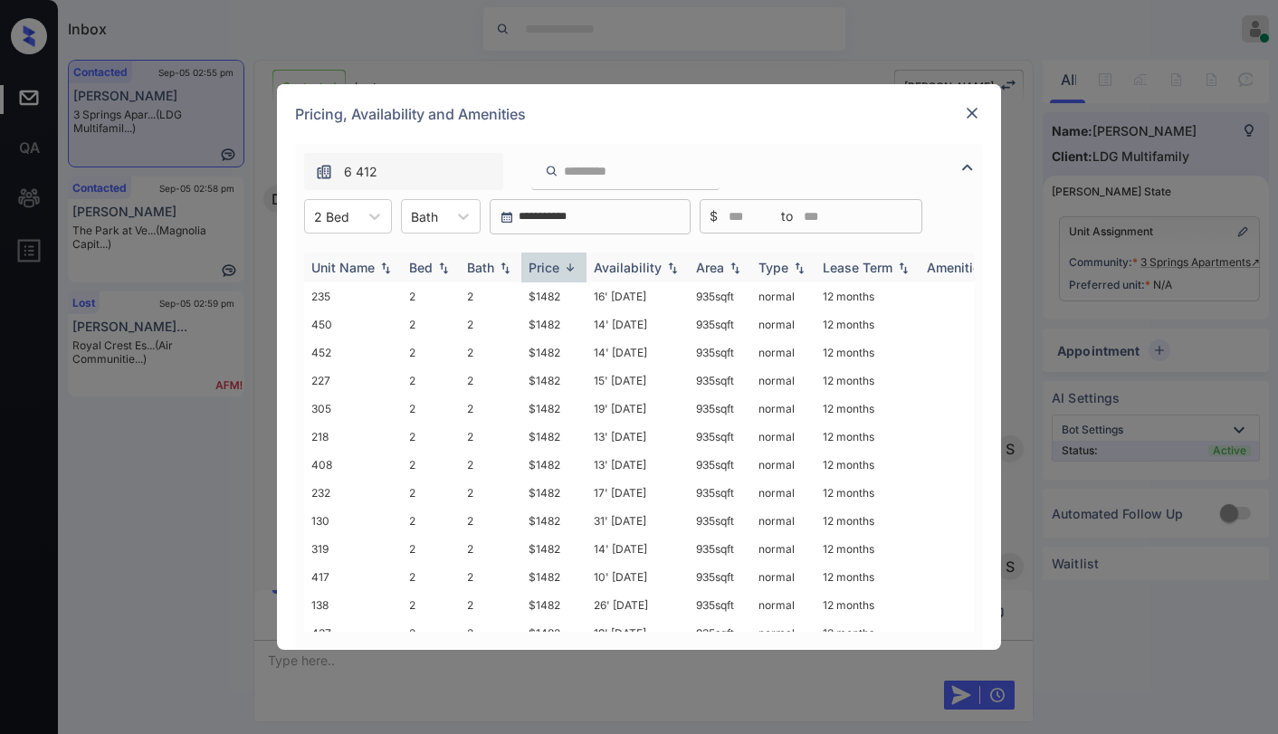
click at [556, 260] on div "Price" at bounding box center [543, 267] width 31 height 15
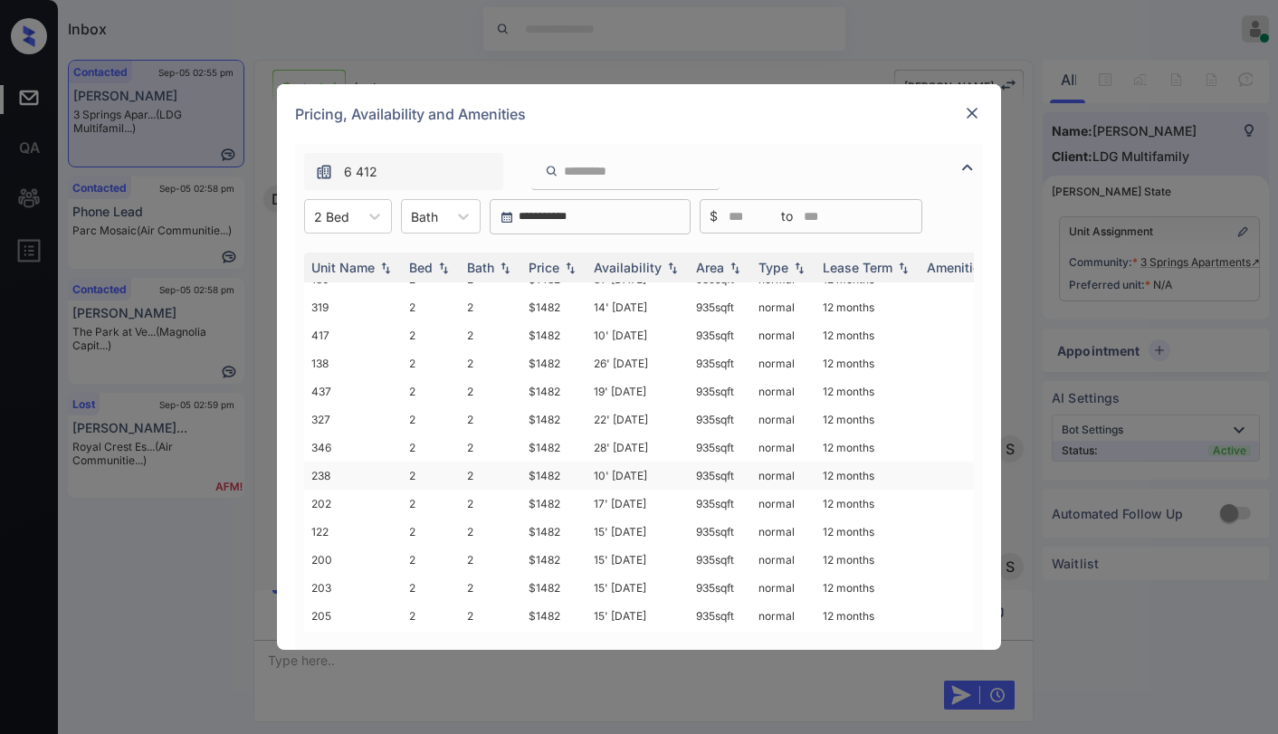
scroll to position [241, 0]
click at [549, 423] on td "$1482" at bounding box center [553, 420] width 65 height 28
click at [548, 423] on td "$1482" at bounding box center [553, 420] width 65 height 28
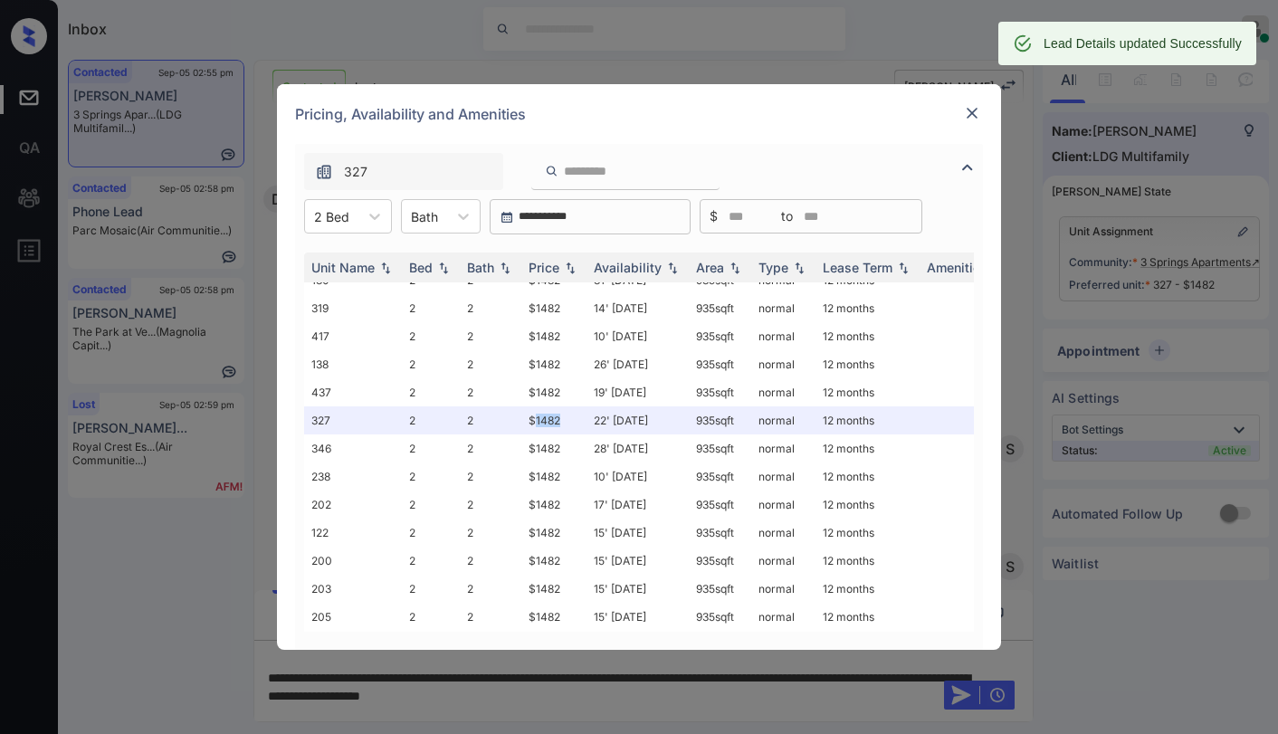
click at [974, 119] on img at bounding box center [972, 113] width 18 height 18
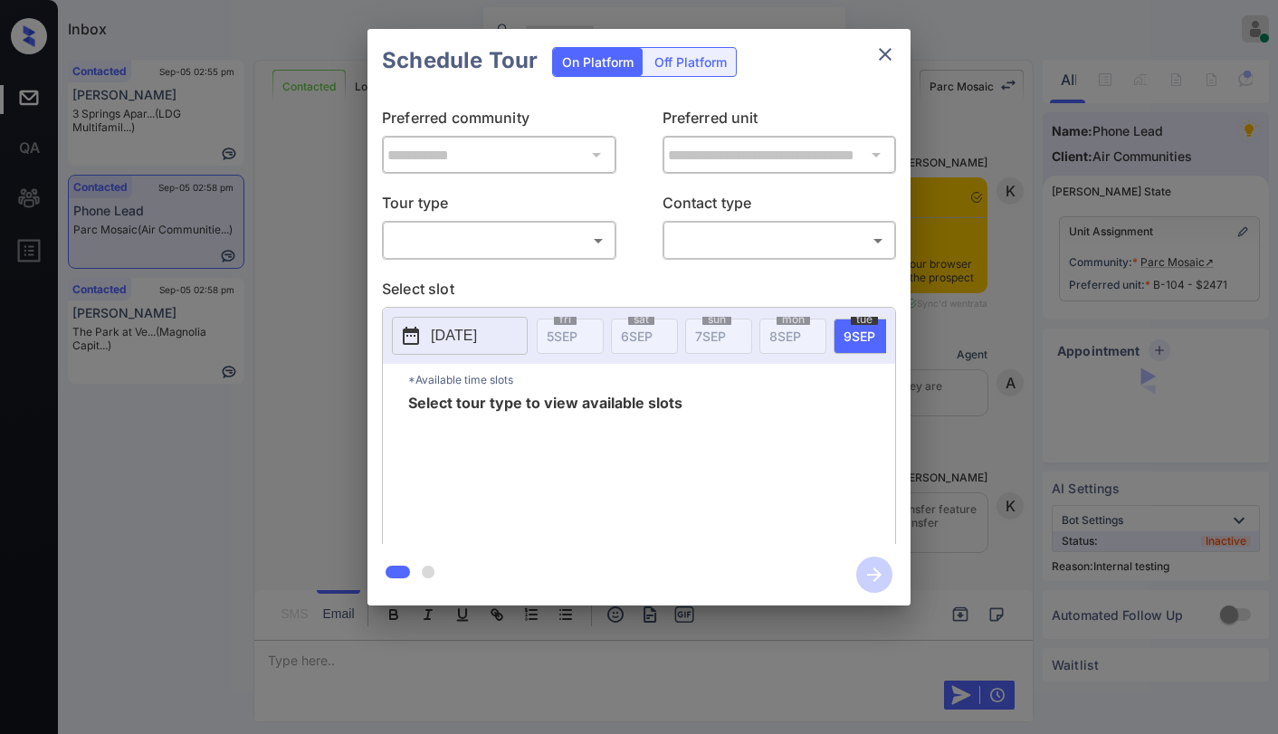
scroll to position [4180, 0]
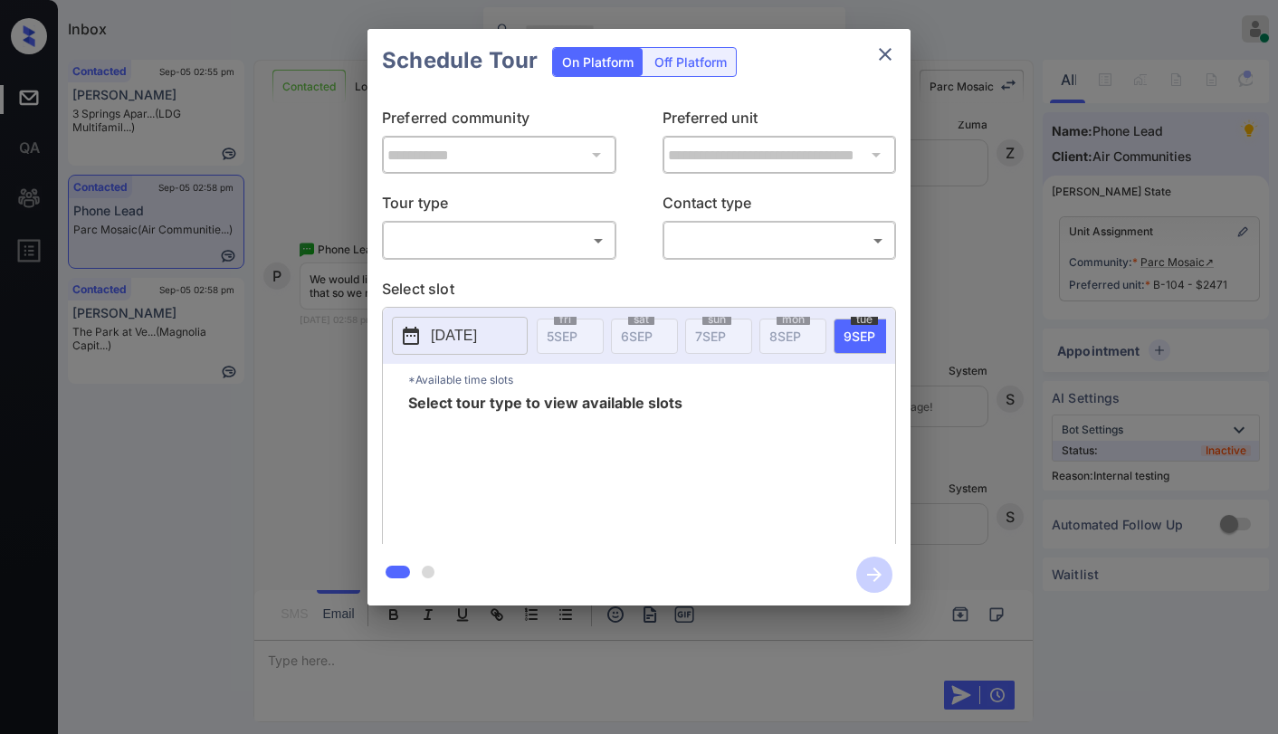
click at [459, 243] on body "Inbox [PERSON_NAME] Online Set yourself offline Set yourself on break Profile S…" at bounding box center [639, 367] width 1278 height 734
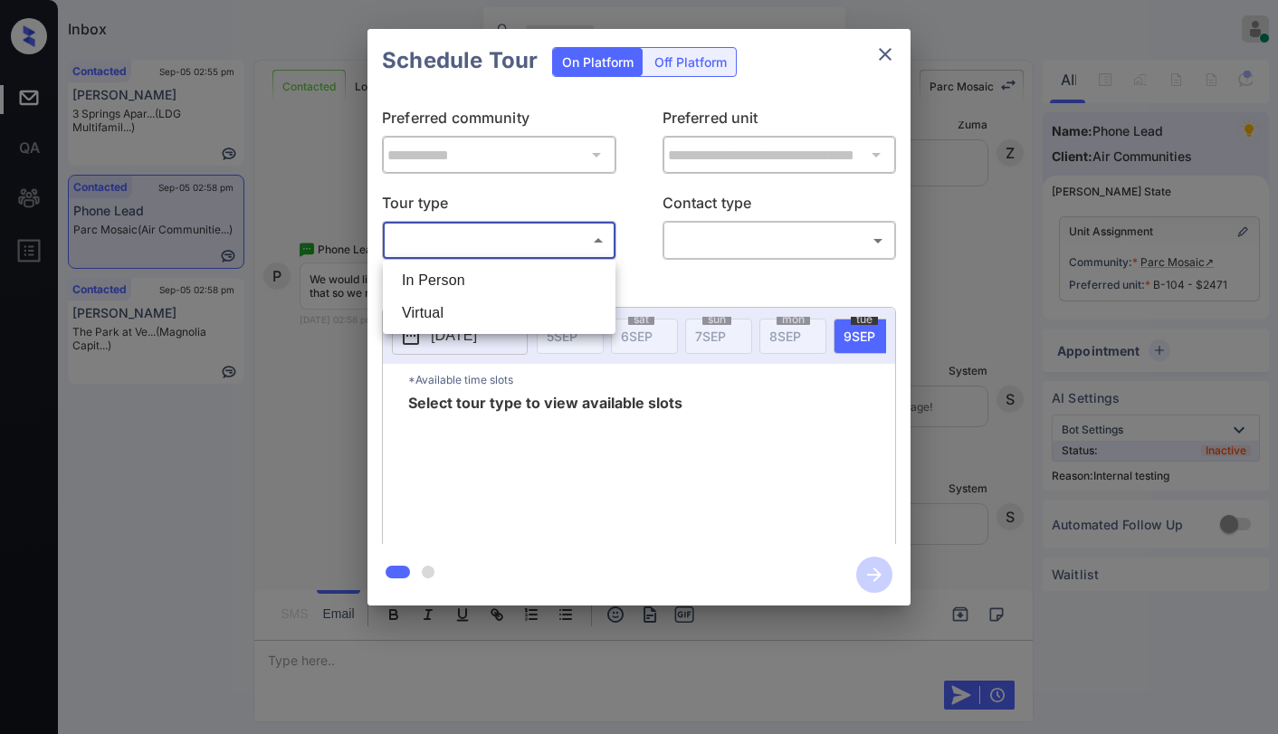
click at [467, 286] on li "In Person" at bounding box center [498, 280] width 223 height 33
type input "********"
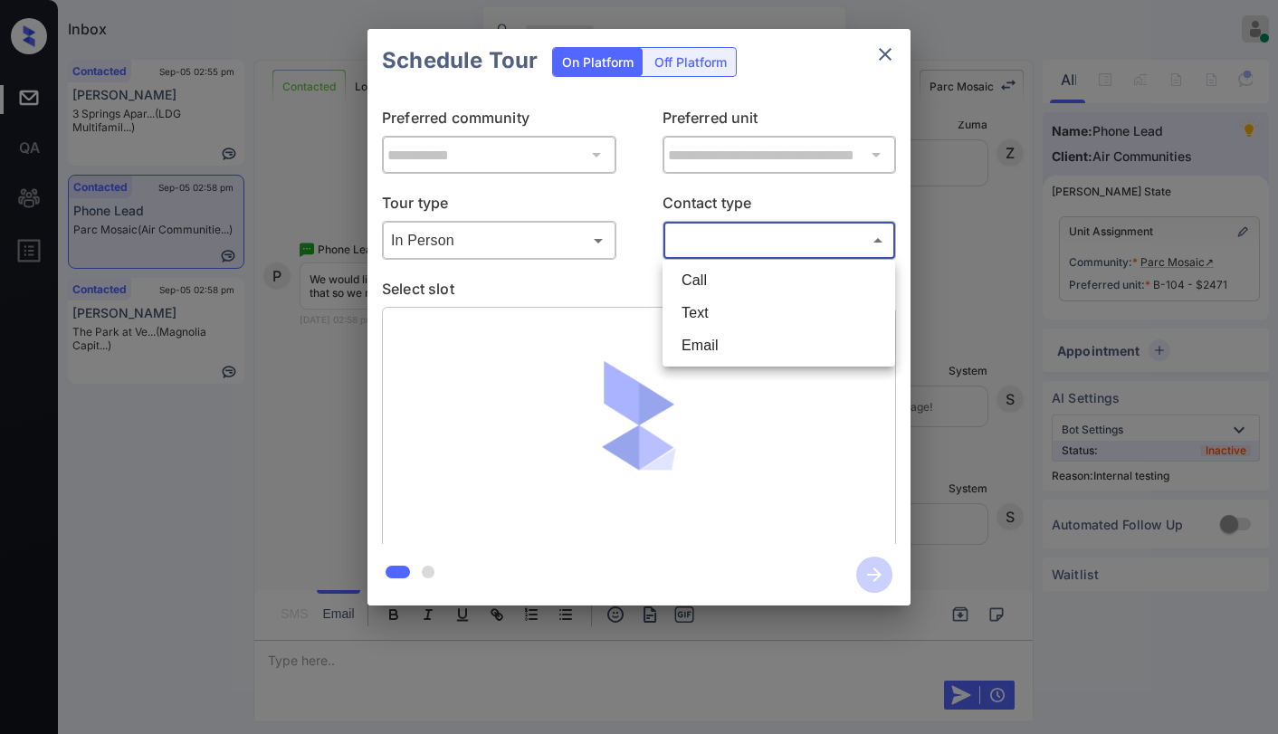
click at [712, 232] on body "Inbox [PERSON_NAME] Online Set yourself offline Set yourself on break Profile S…" at bounding box center [639, 367] width 1278 height 734
click at [699, 310] on li "Text" at bounding box center [778, 313] width 223 height 33
type input "****"
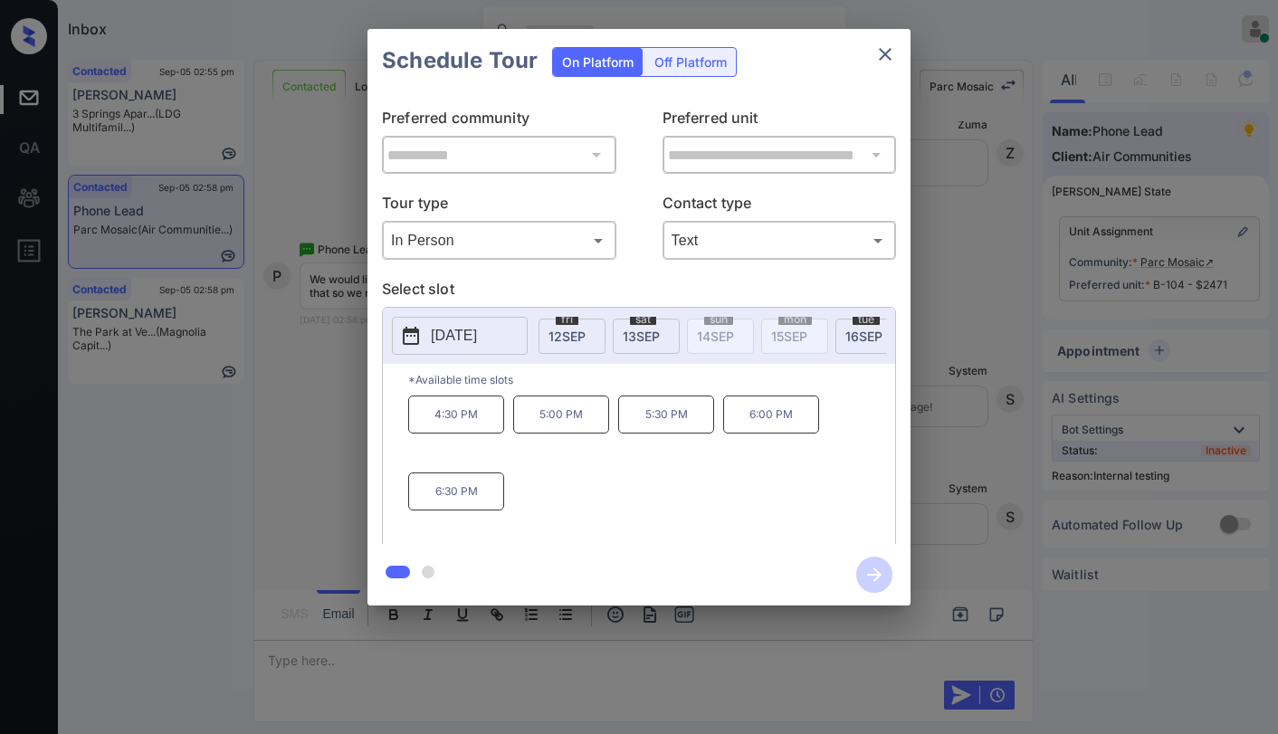
scroll to position [0, 0]
click at [889, 51] on icon "close" at bounding box center [885, 54] width 13 height 13
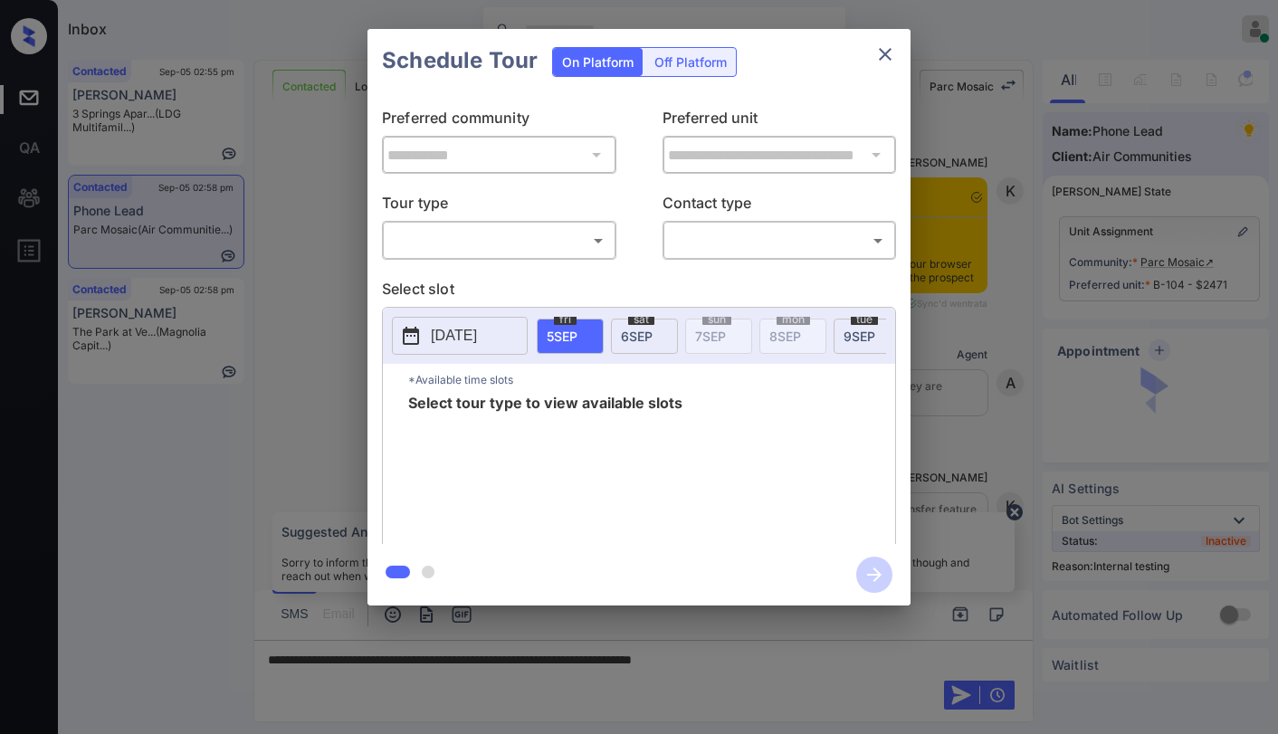
scroll to position [4090, 0]
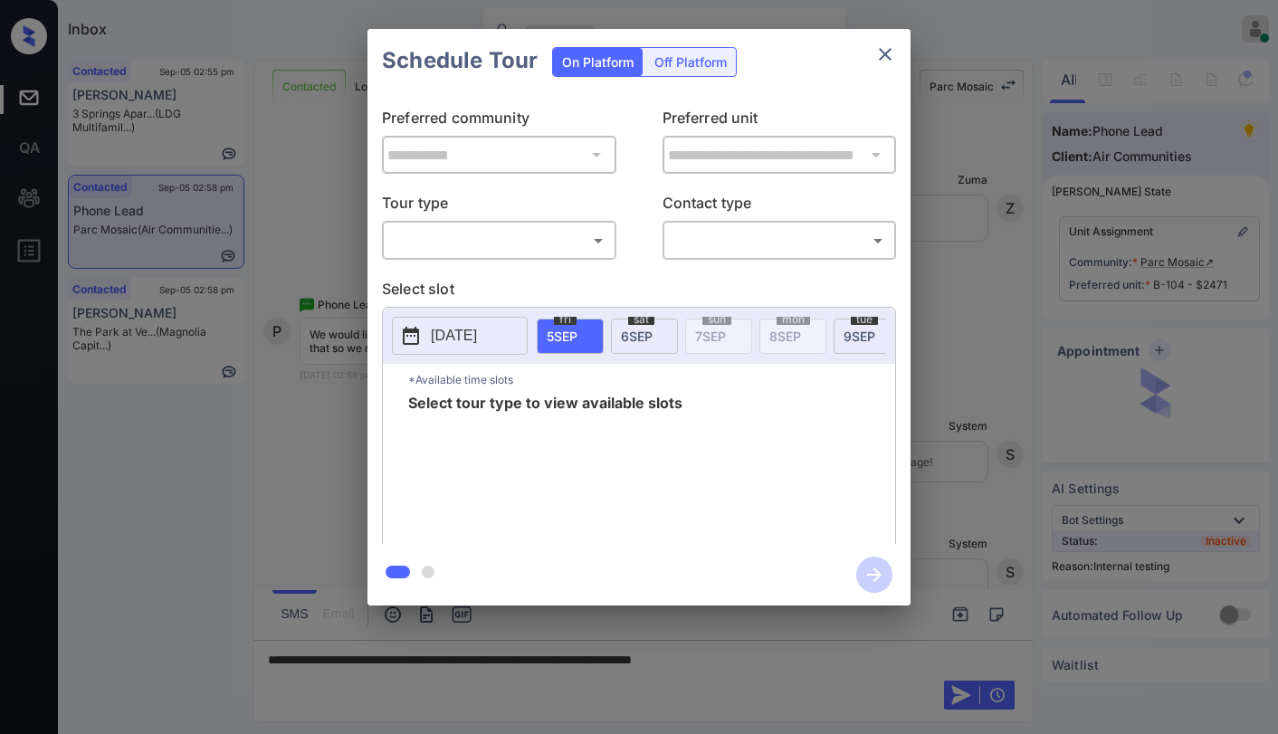
click at [456, 233] on body "Inbox [PERSON_NAME] Online Set yourself offline Set yourself on break Profile S…" at bounding box center [639, 367] width 1278 height 734
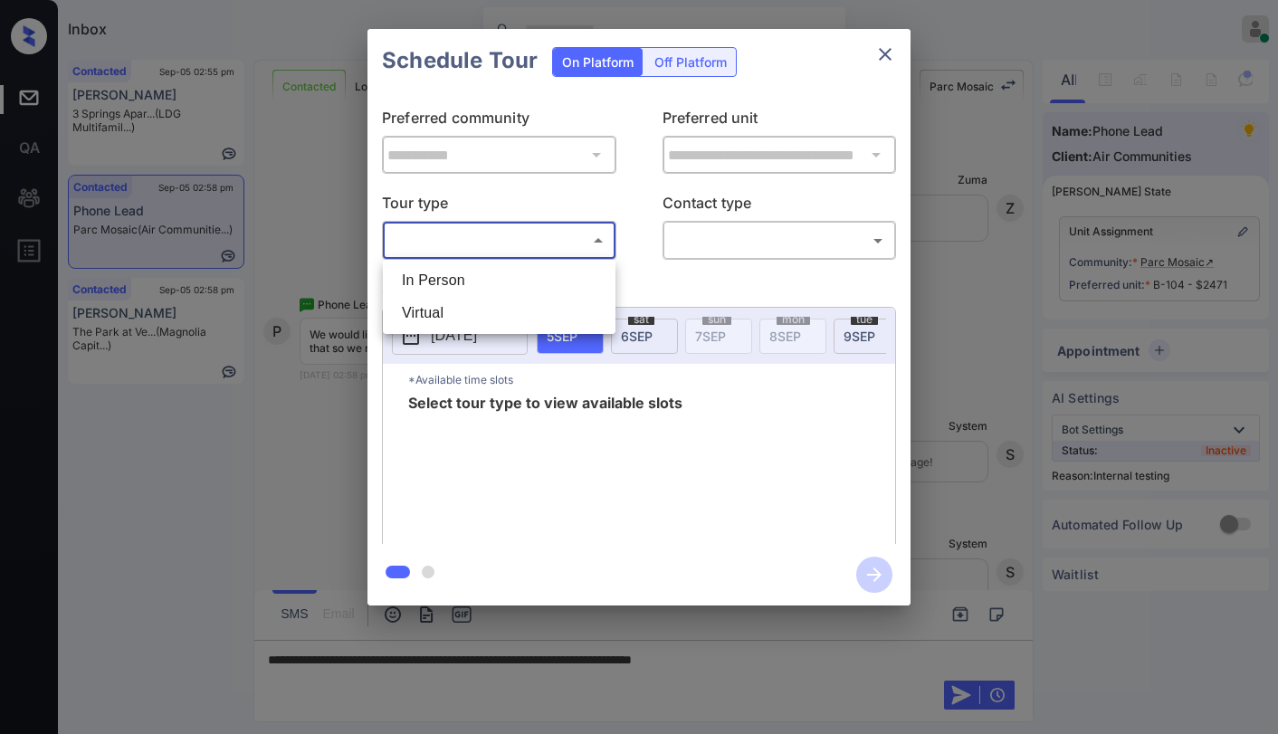
click at [438, 279] on li "In Person" at bounding box center [498, 280] width 223 height 33
type input "********"
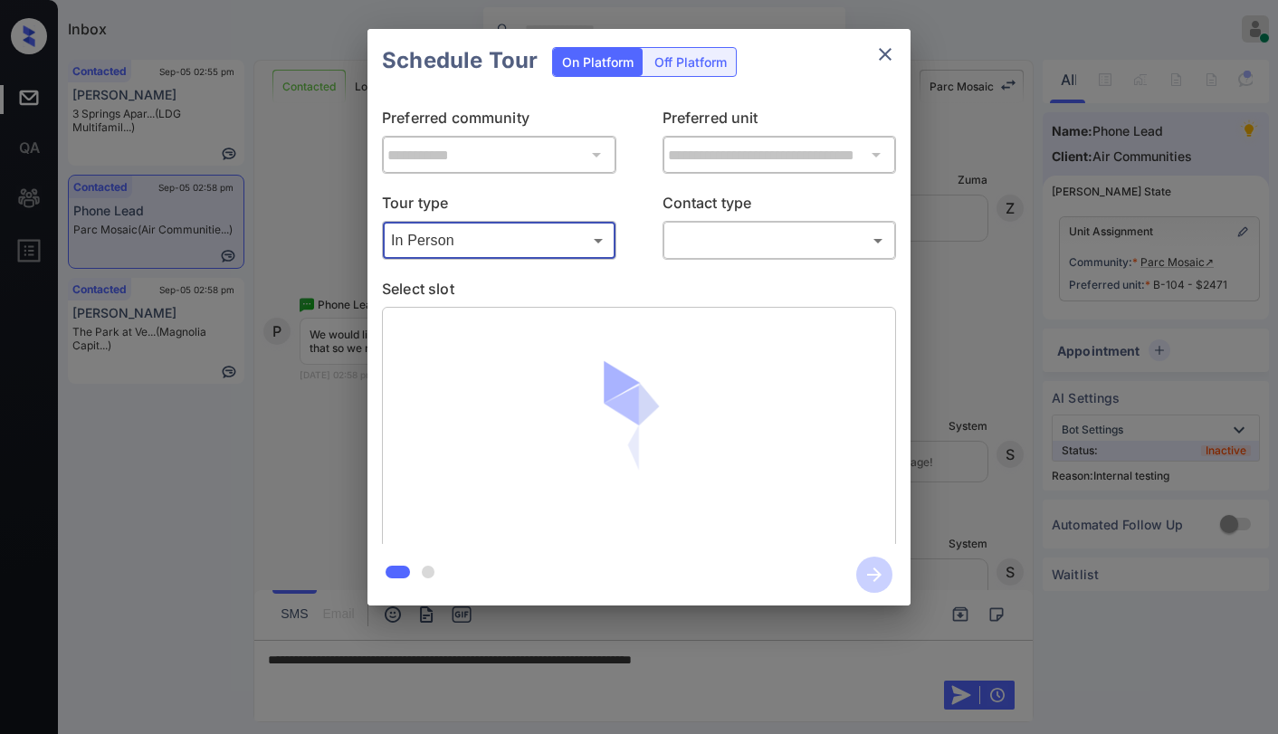
click at [723, 236] on body "Inbox [PERSON_NAME] Online Set yourself offline Set yourself on break Profile S…" at bounding box center [639, 367] width 1278 height 734
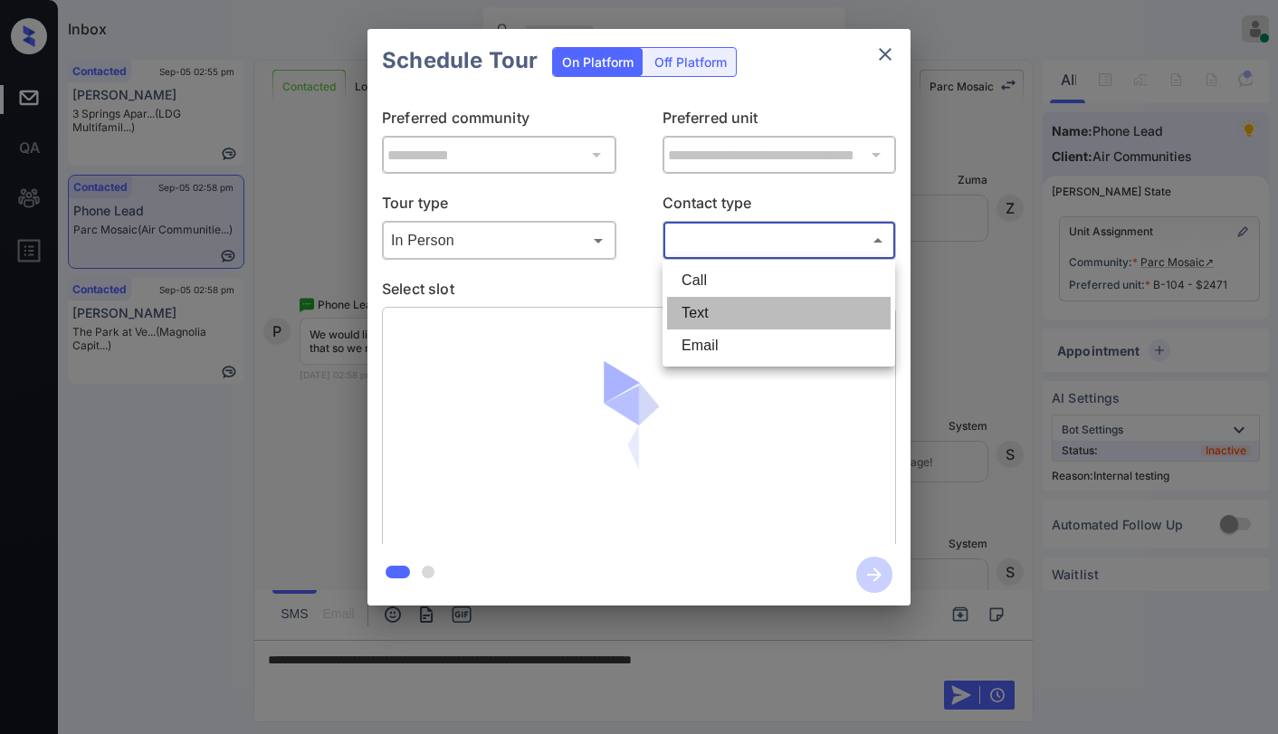
click at [702, 317] on li "Text" at bounding box center [778, 313] width 223 height 33
type input "****"
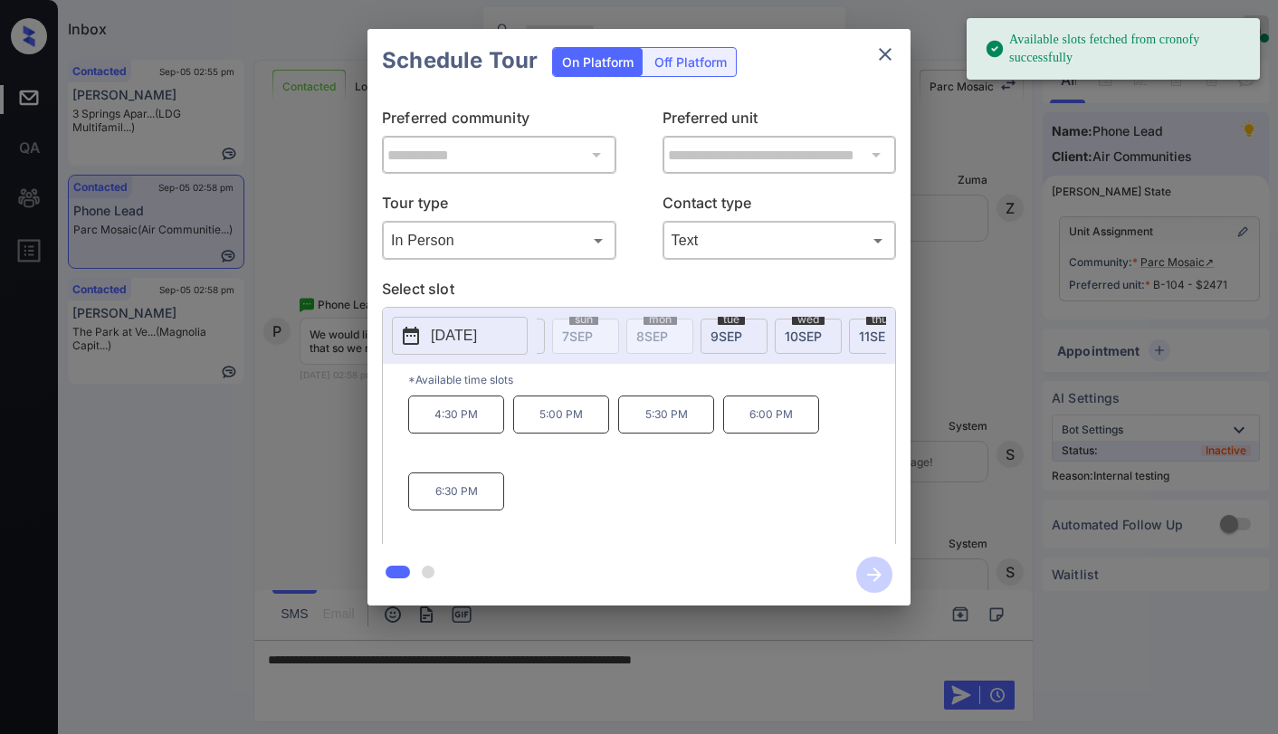
scroll to position [0, 213]
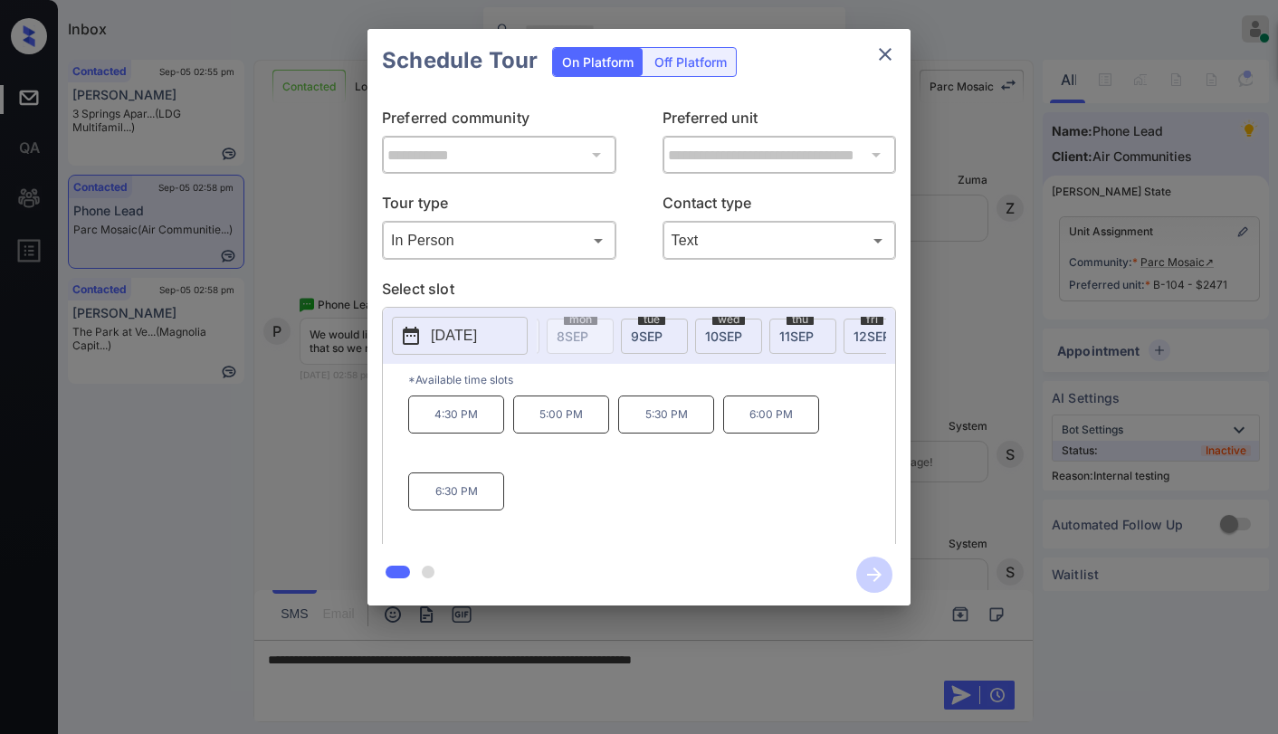
click at [650, 333] on span "[DATE]" at bounding box center [647, 335] width 32 height 15
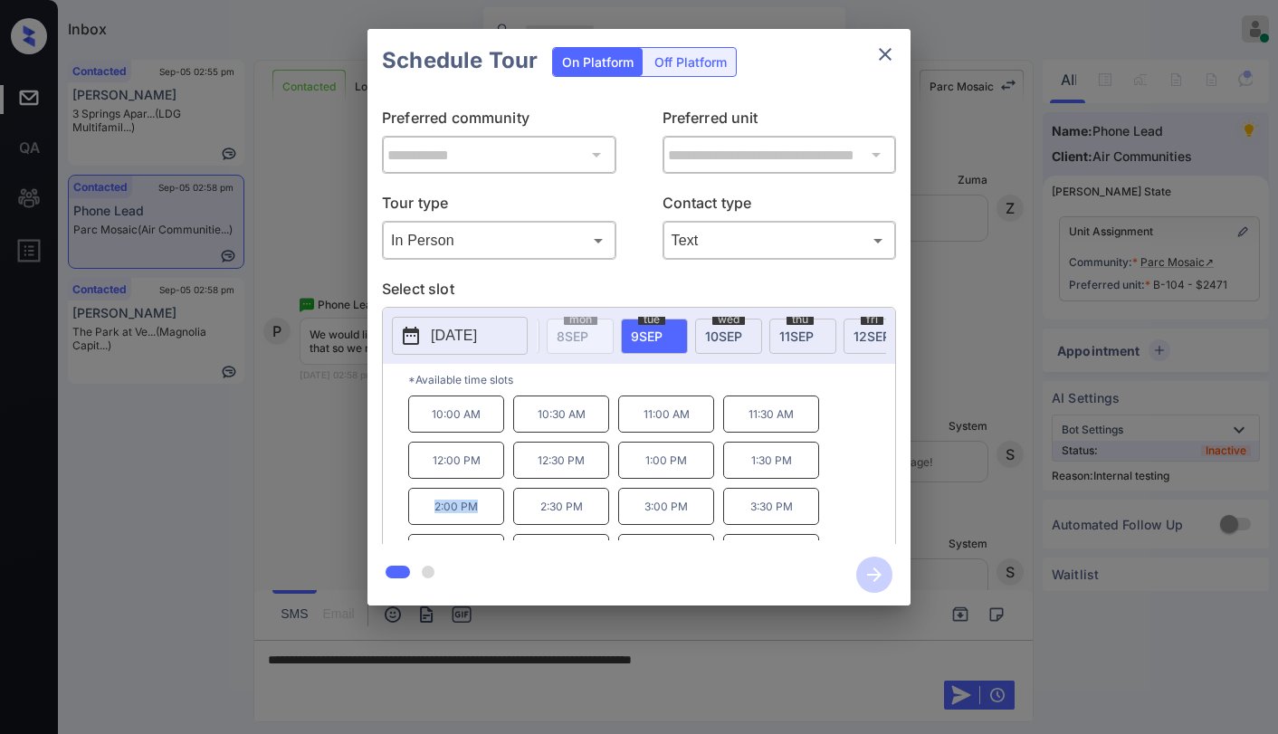
drag, startPoint x: 433, startPoint y: 512, endPoint x: 549, endPoint y: 424, distance: 145.3
click at [485, 514] on p "2:00 PM" at bounding box center [456, 506] width 96 height 37
copy p "2:00 PM"
click at [894, 54] on icon "close" at bounding box center [885, 54] width 22 height 22
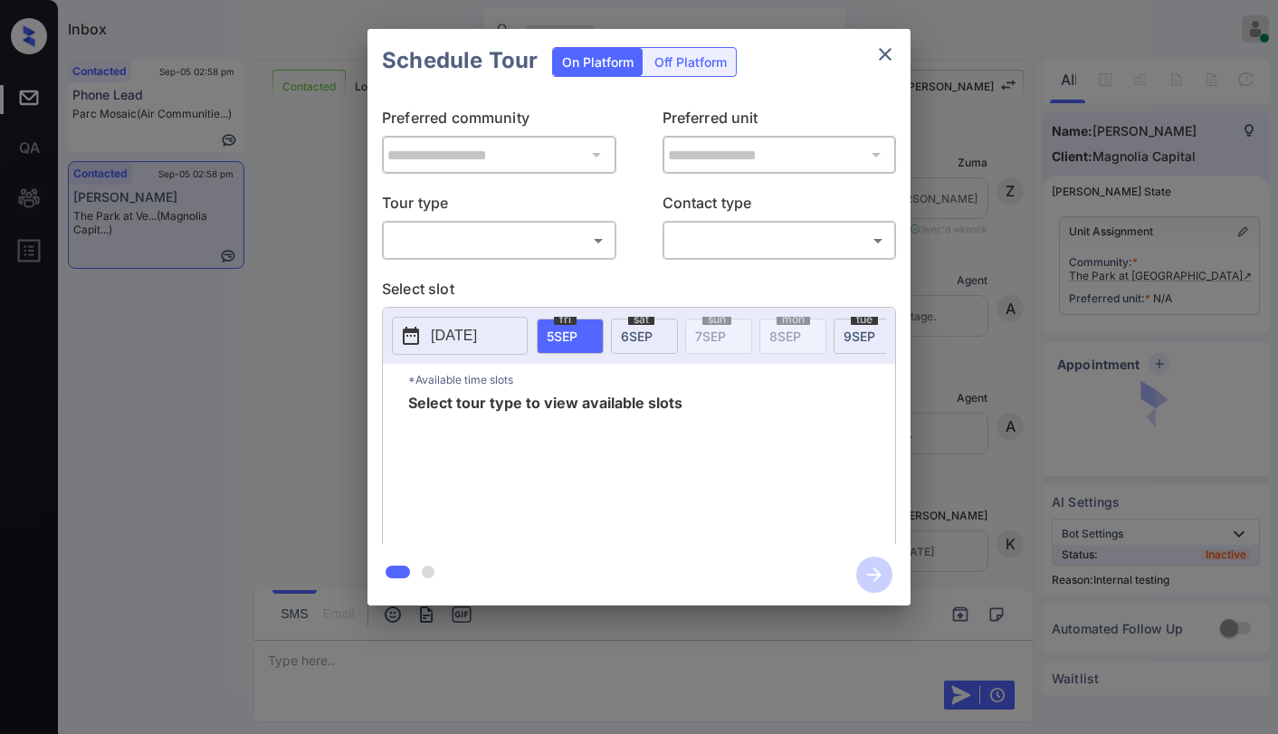
scroll to position [1093, 0]
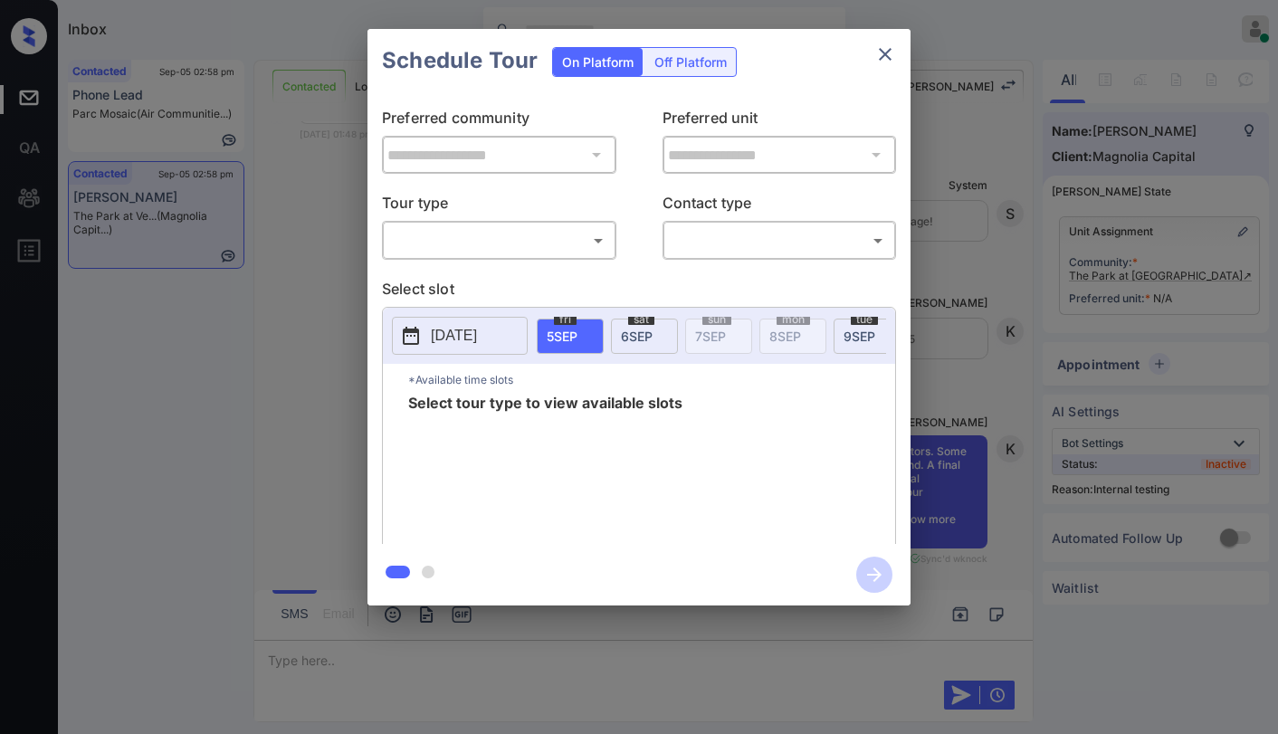
click at [885, 53] on icon "close" at bounding box center [885, 54] width 13 height 13
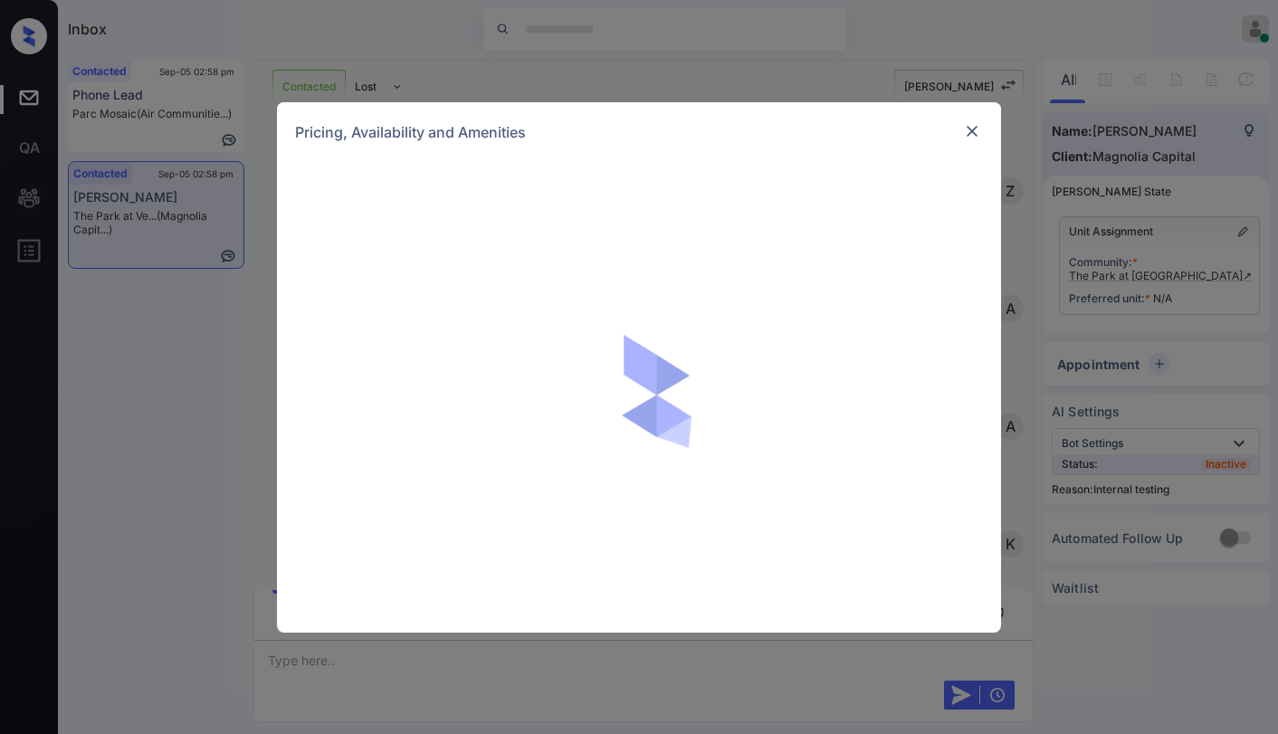
scroll to position [1093, 0]
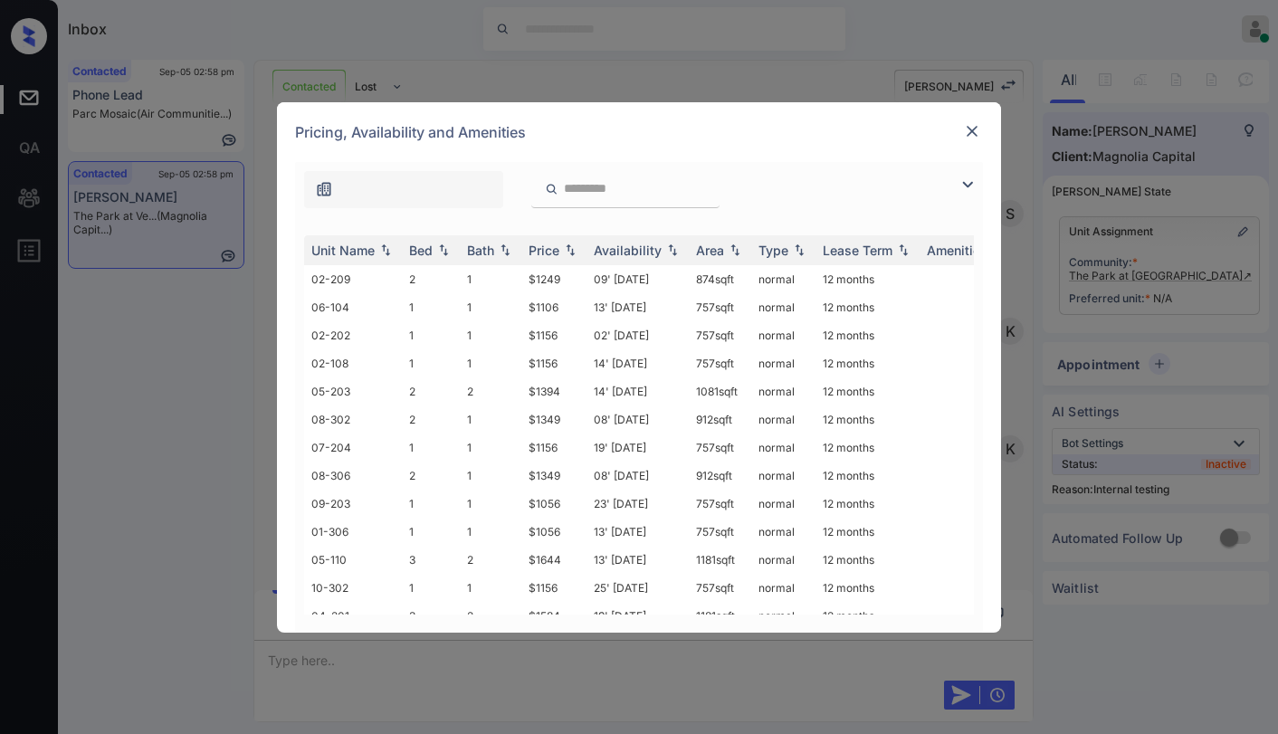
click at [965, 186] on img at bounding box center [967, 185] width 22 height 22
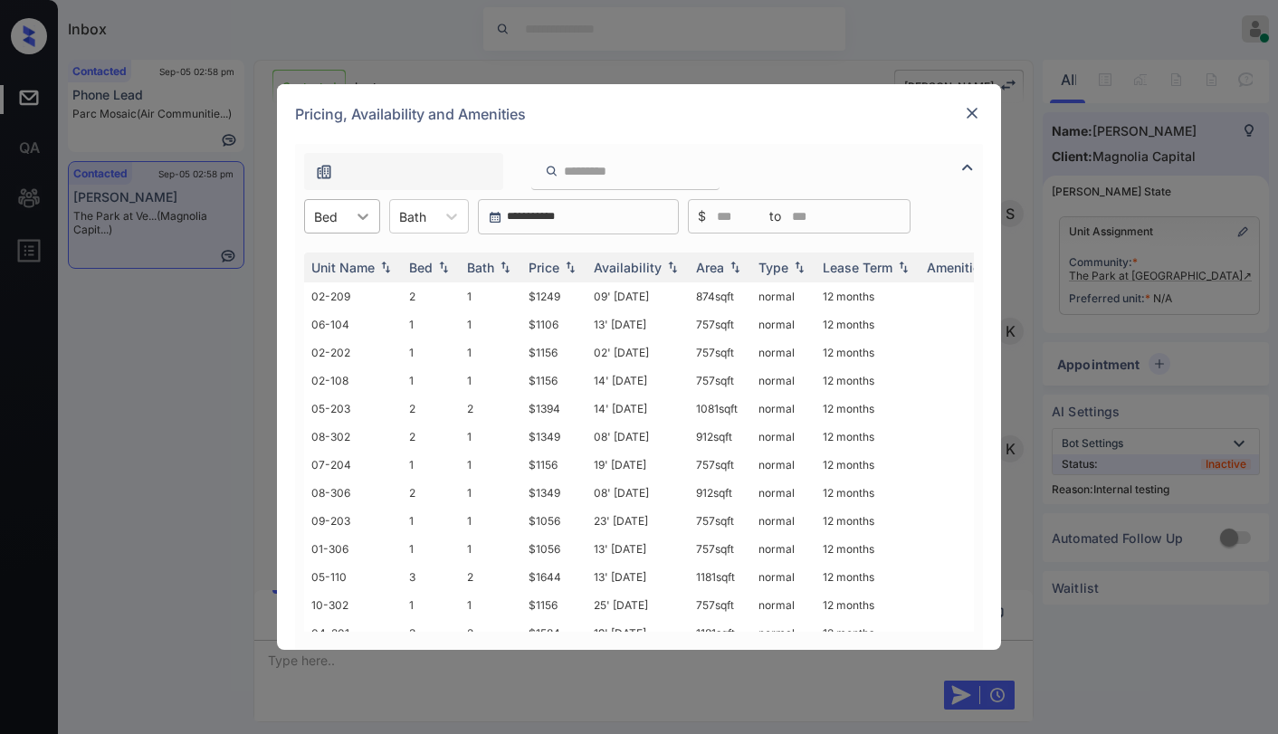
click at [354, 209] on icon at bounding box center [363, 216] width 18 height 18
click at [345, 261] on div "1" at bounding box center [342, 260] width 76 height 33
click at [556, 269] on div "Price" at bounding box center [543, 267] width 31 height 15
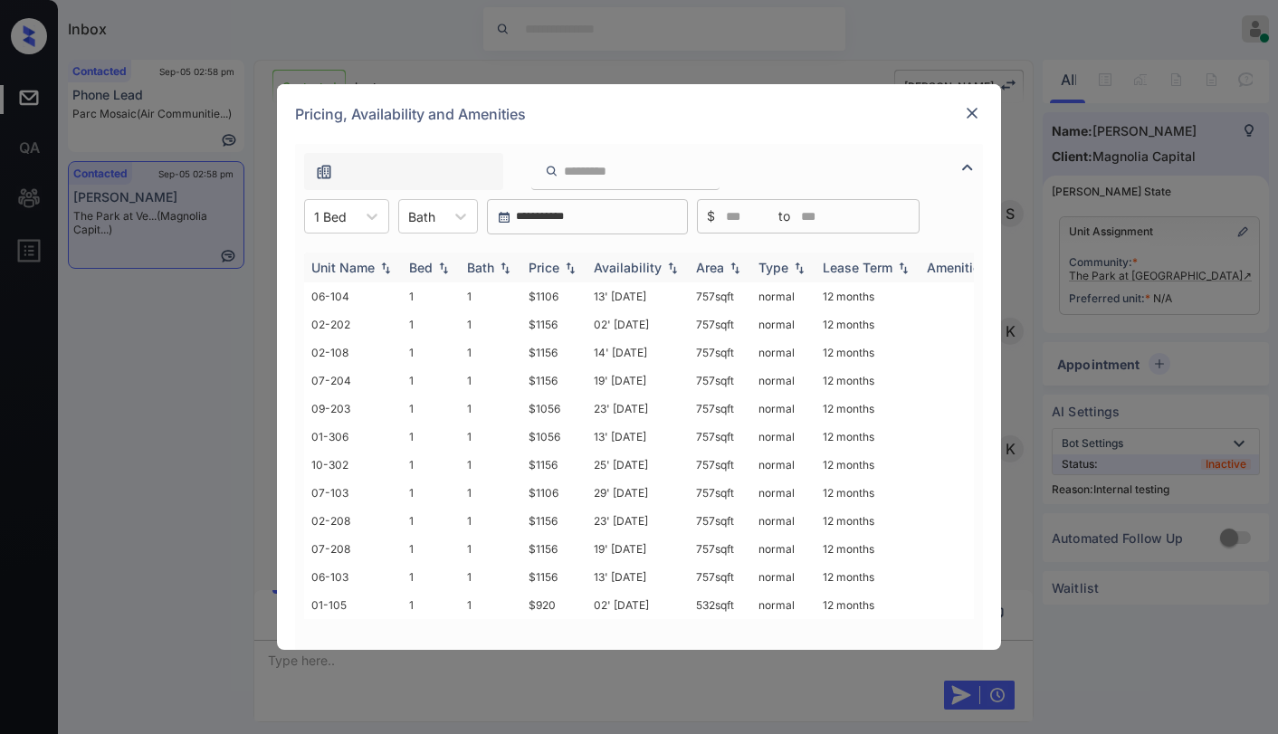
click at [556, 269] on div "Price" at bounding box center [543, 267] width 31 height 15
click at [551, 322] on td "$1156" at bounding box center [553, 324] width 65 height 28
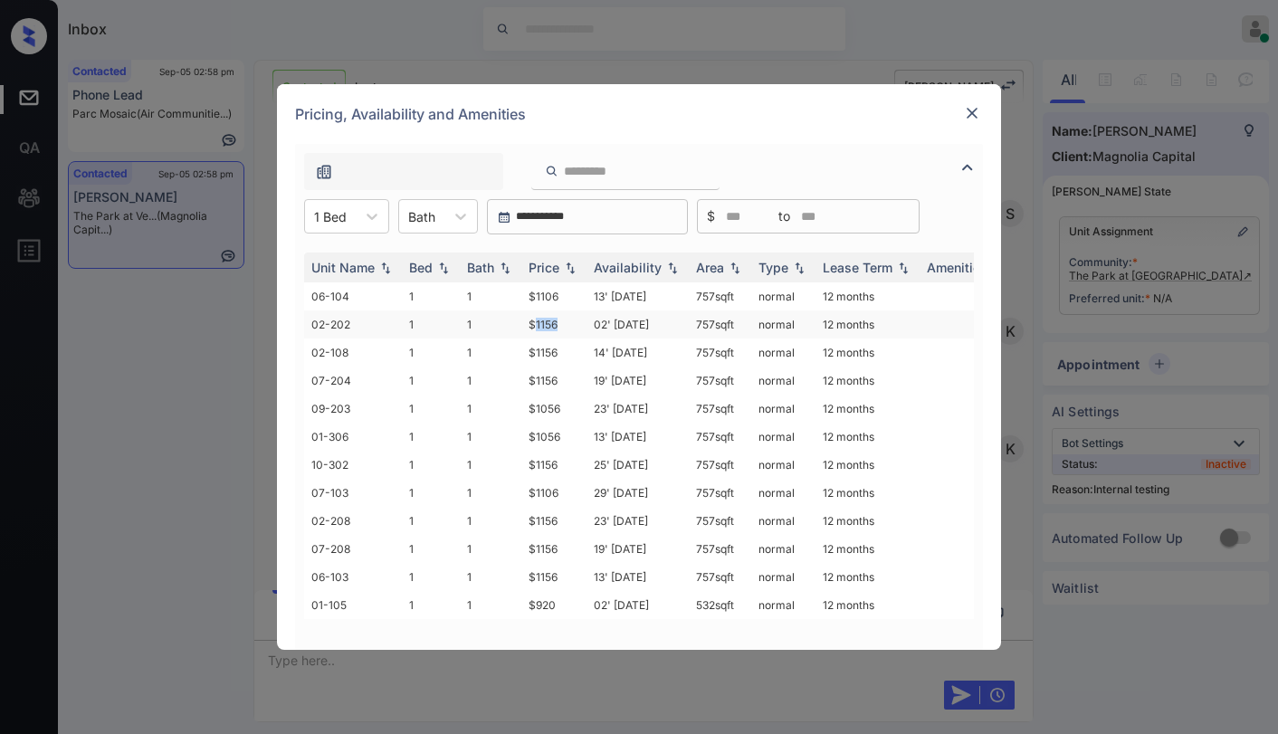
click at [551, 322] on td "$1156" at bounding box center [553, 324] width 65 height 28
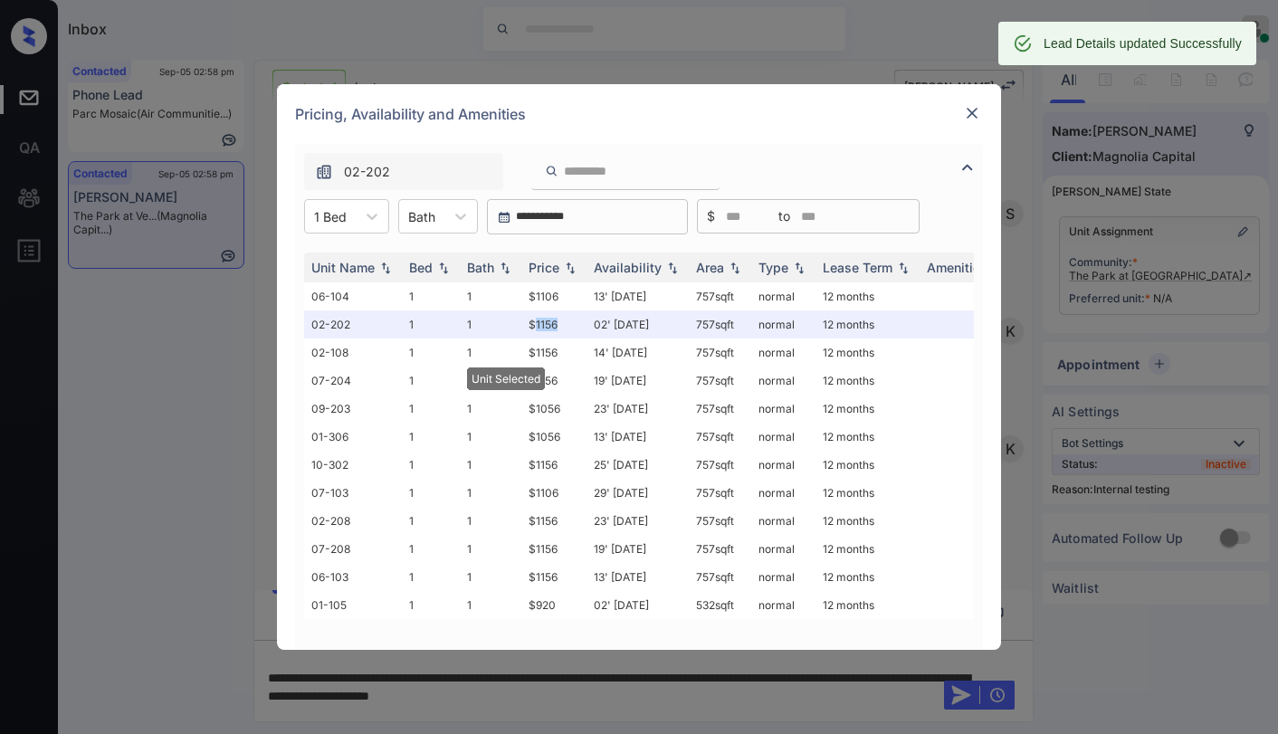
click at [979, 118] on img at bounding box center [972, 113] width 18 height 18
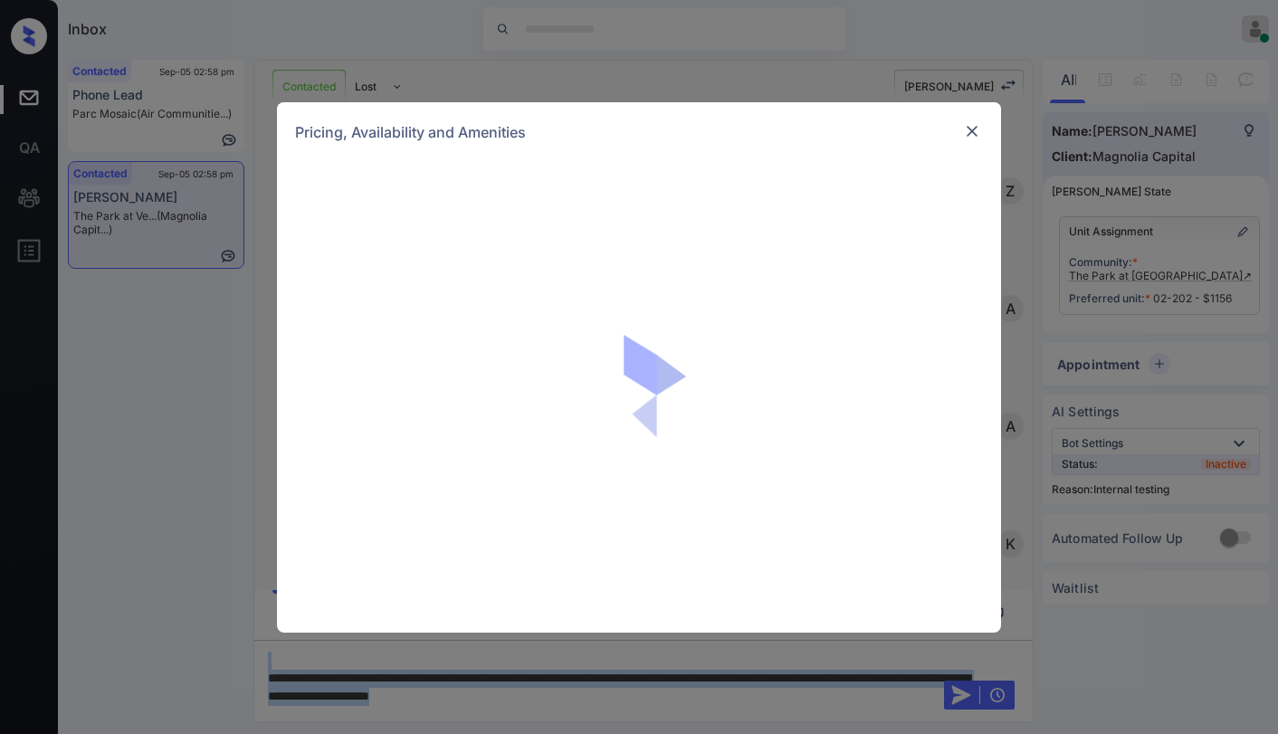
scroll to position [1093, 0]
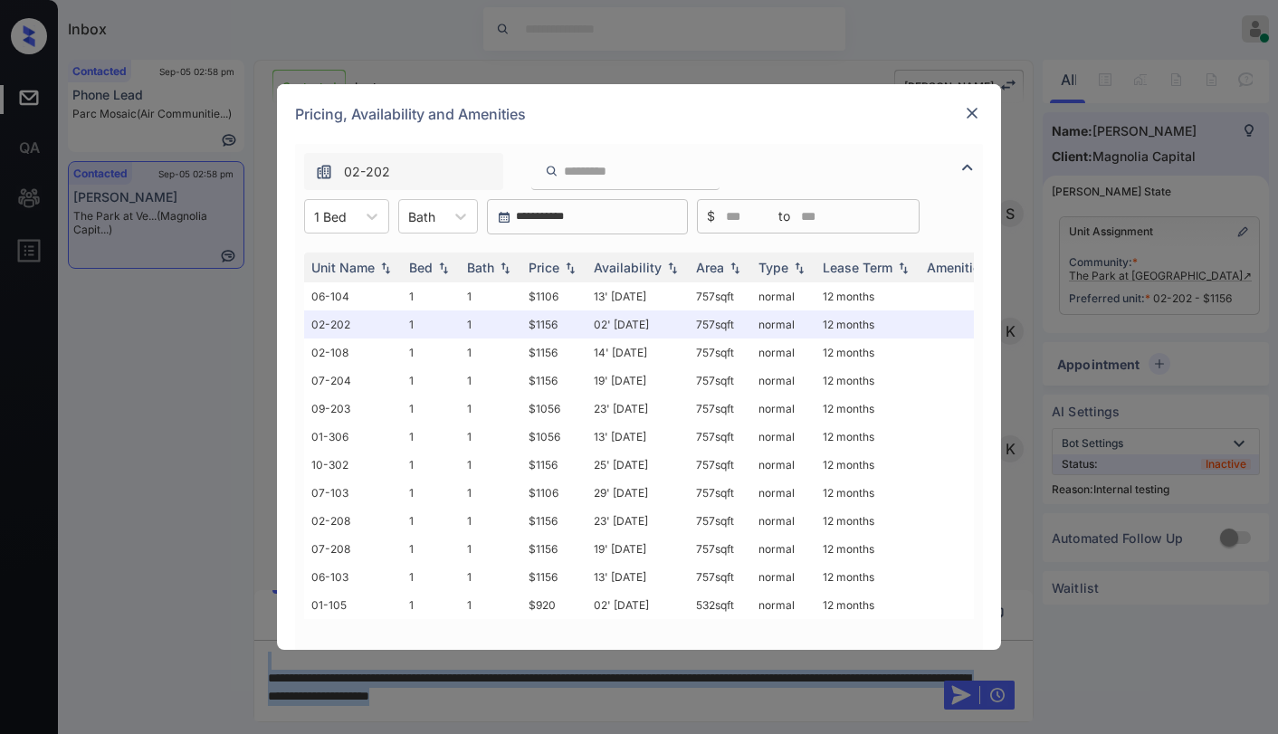
click at [970, 121] on img at bounding box center [972, 113] width 18 height 18
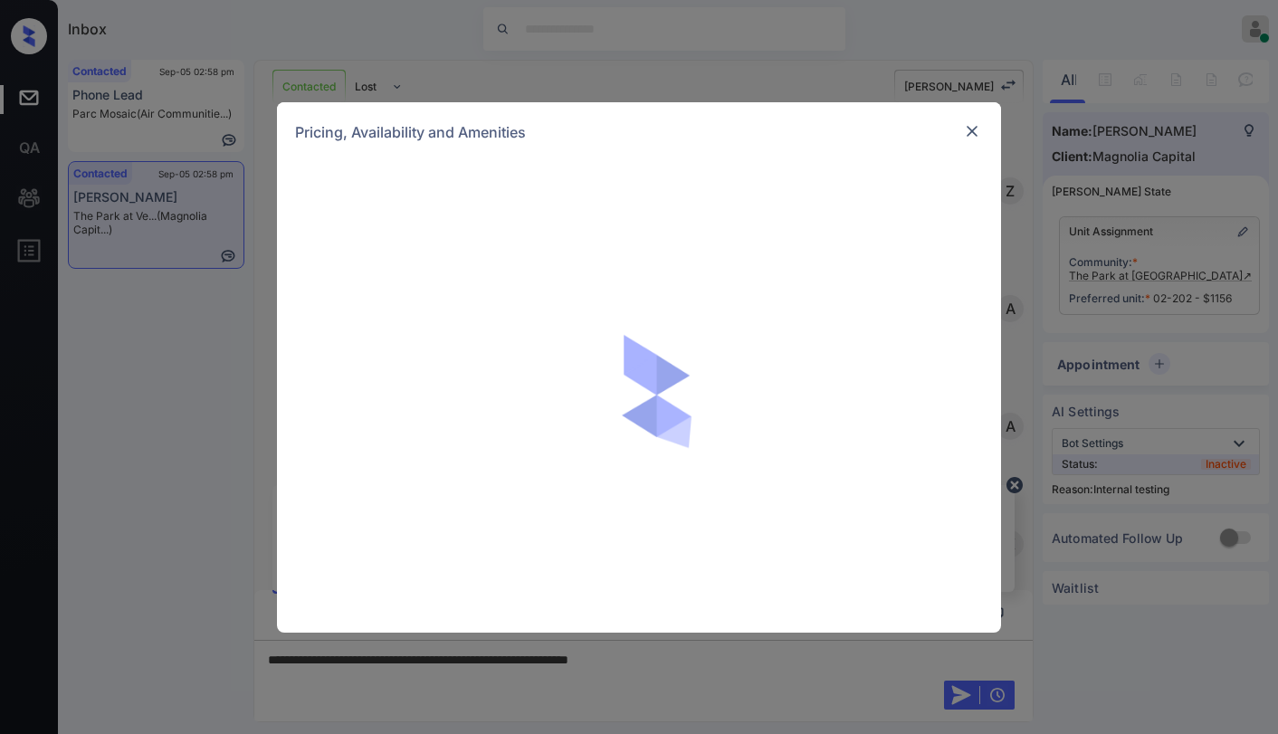
scroll to position [3201, 0]
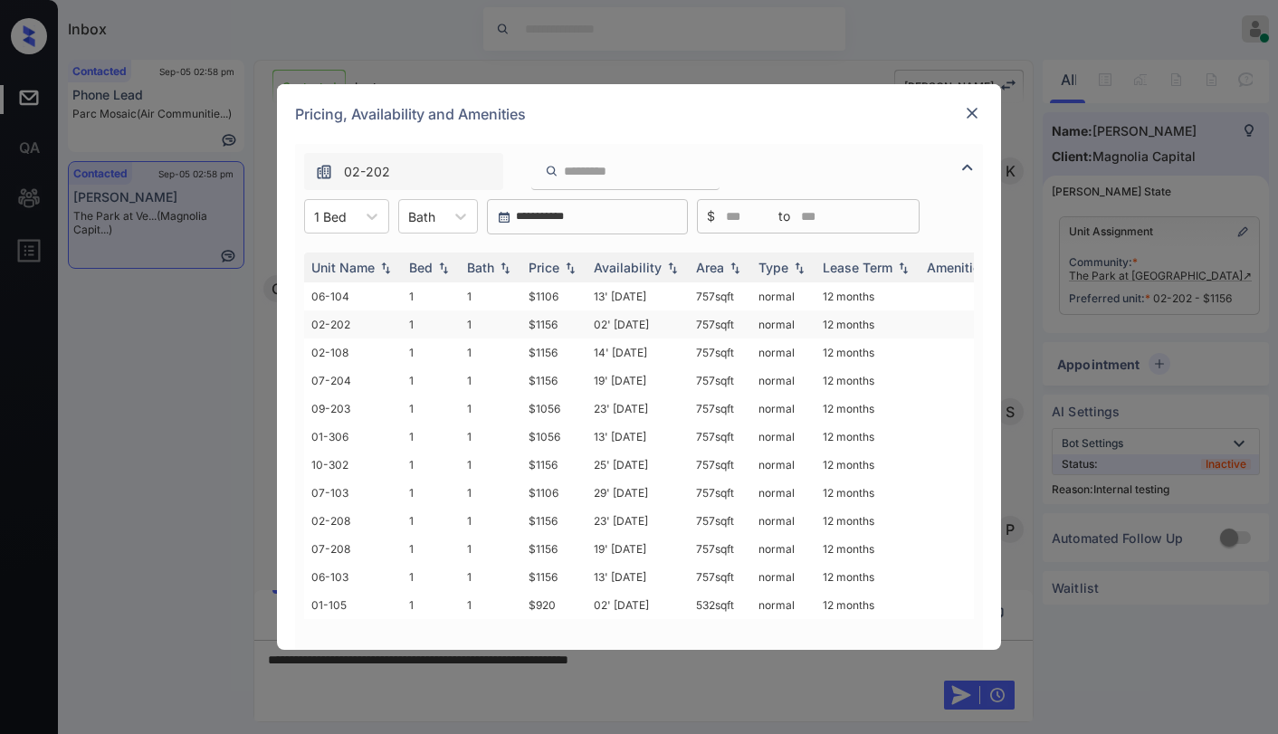
drag, startPoint x: 695, startPoint y: 324, endPoint x: 737, endPoint y: 320, distance: 42.7
click at [737, 320] on td "757 sqft" at bounding box center [720, 324] width 62 height 28
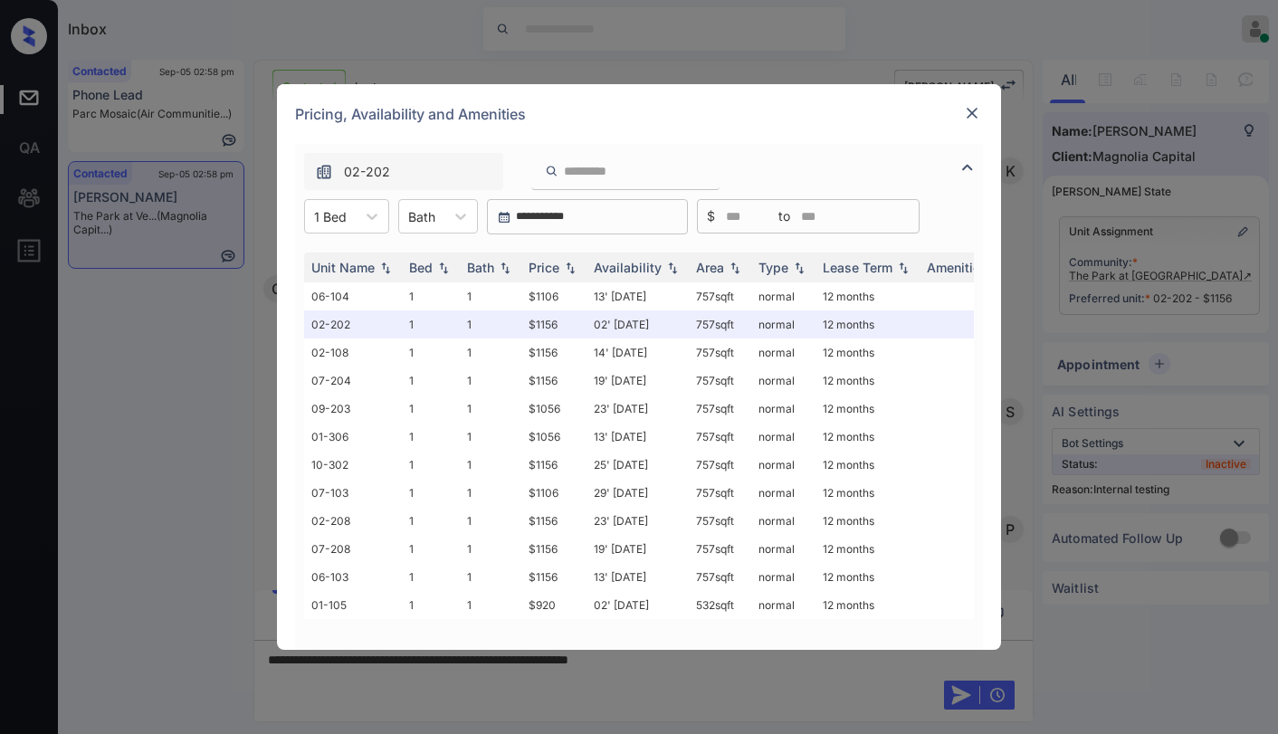
copy td "757 sqft"
click at [977, 111] on img at bounding box center [972, 113] width 18 height 18
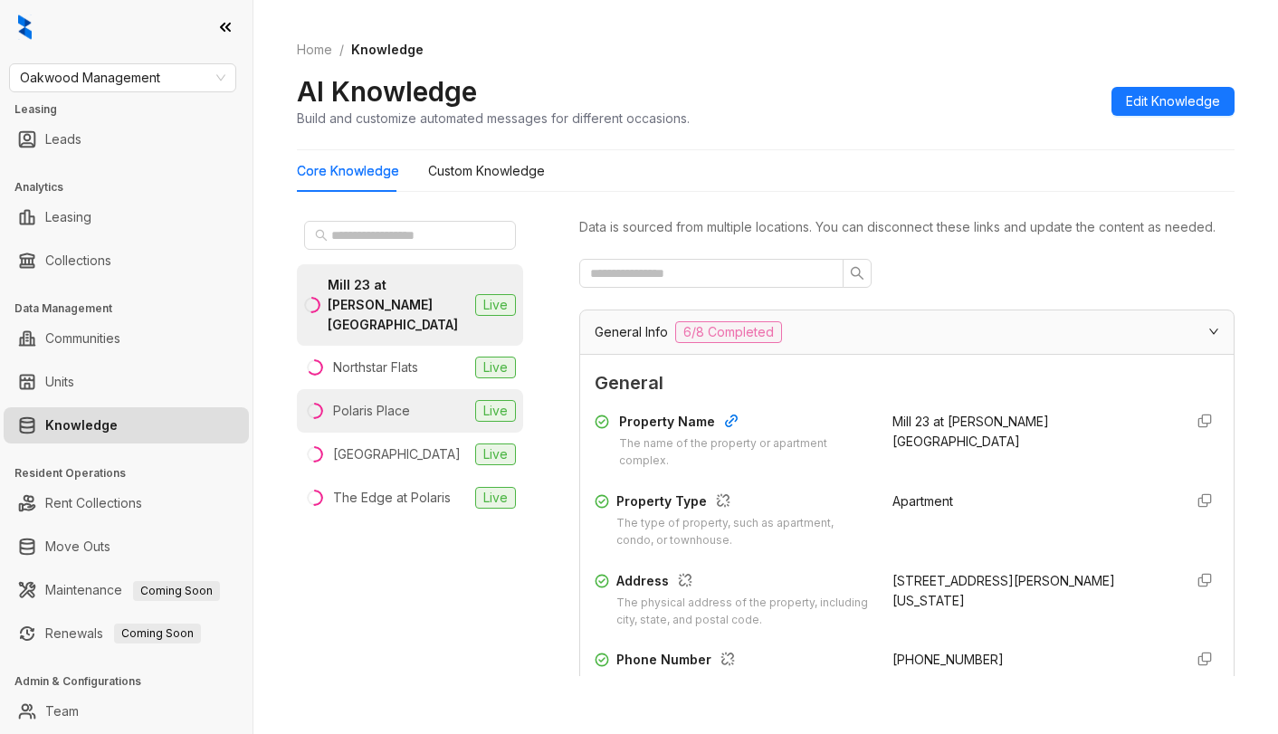
click at [396, 401] on div "Polaris Place" at bounding box center [371, 411] width 77 height 20
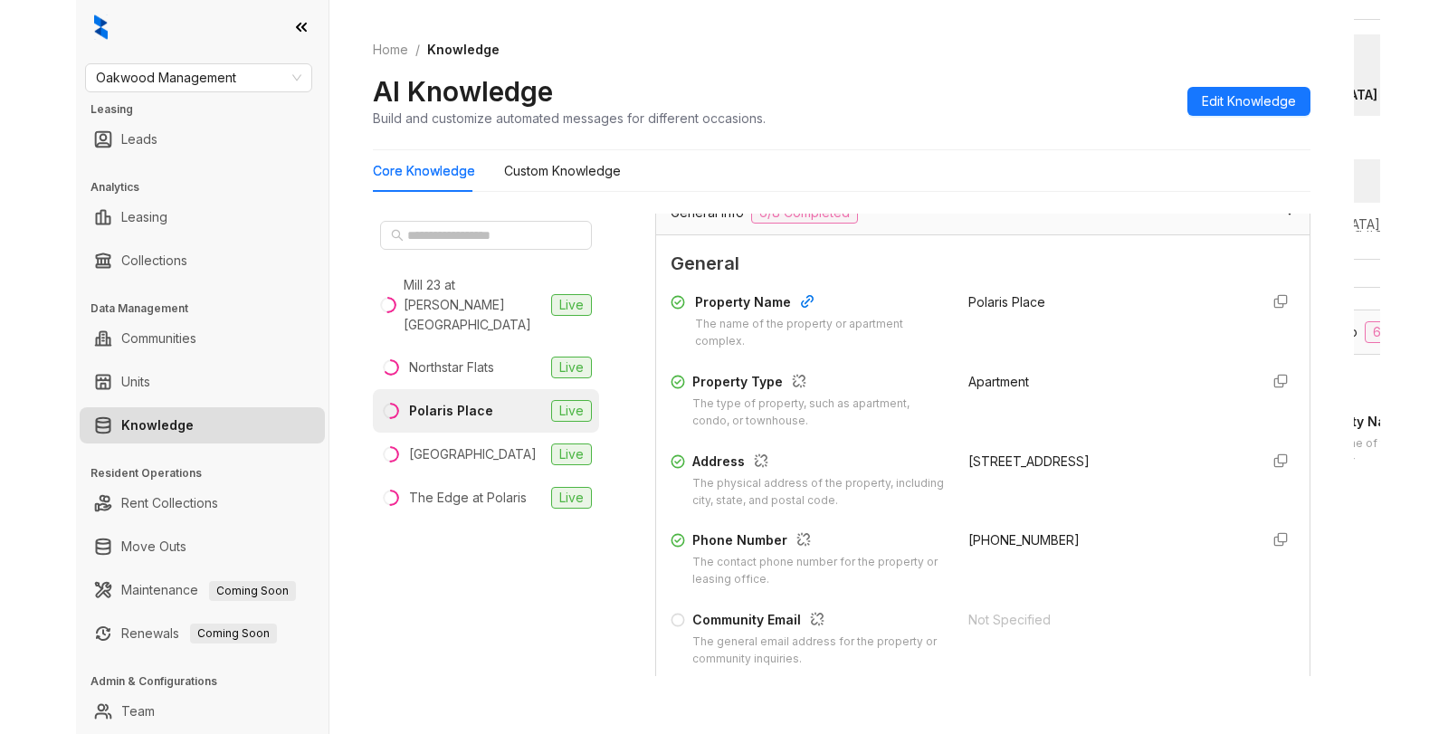
scroll to position [271, 0]
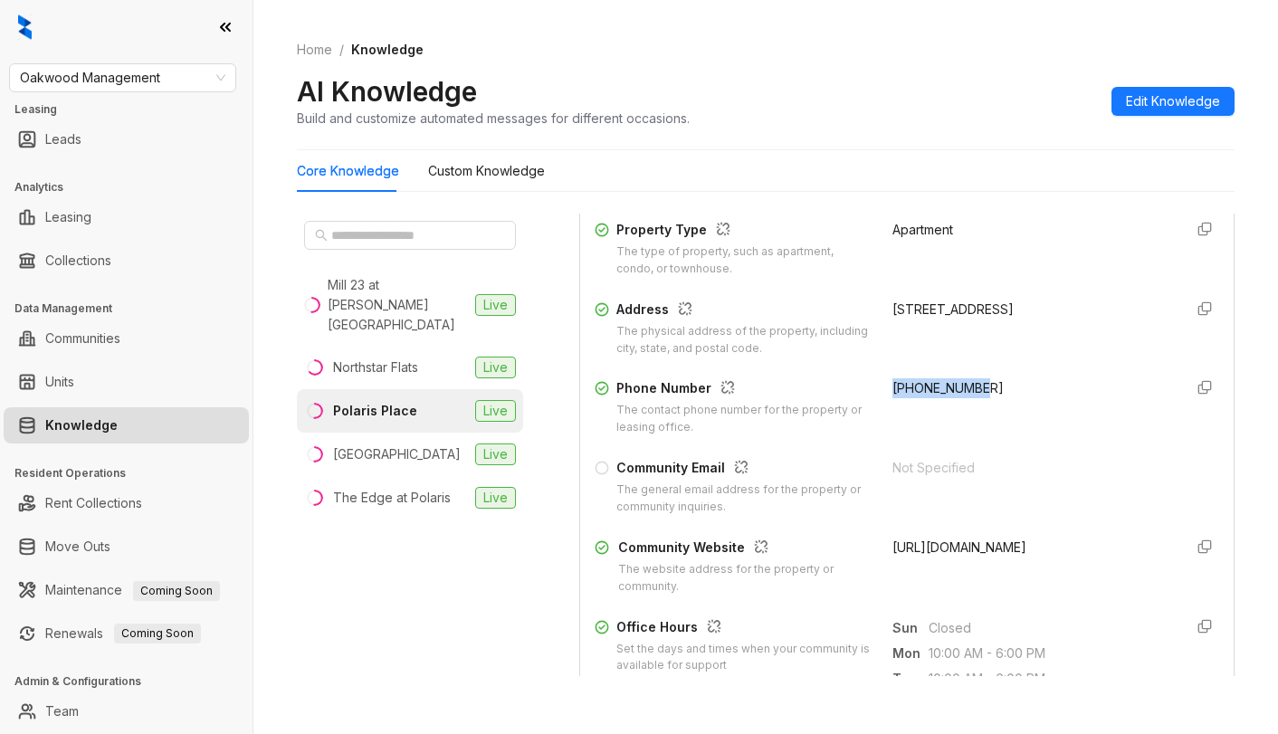
drag, startPoint x: 870, startPoint y: 409, endPoint x: 970, endPoint y: 419, distance: 100.0
click at [970, 419] on div "Phone Number The contact phone number for the property or leasing office. +1614…" at bounding box center [906, 407] width 624 height 58
copy span "+16148888881"
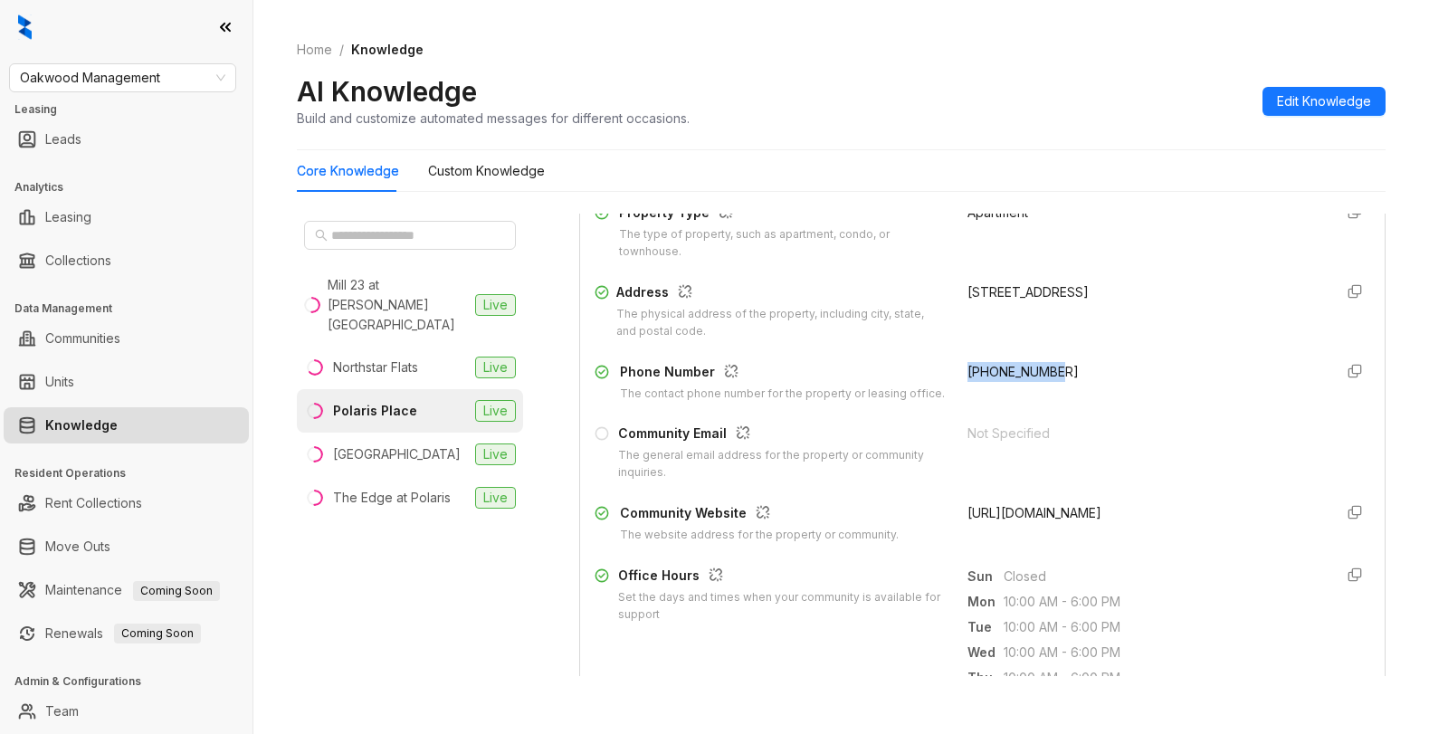
scroll to position [252, 0]
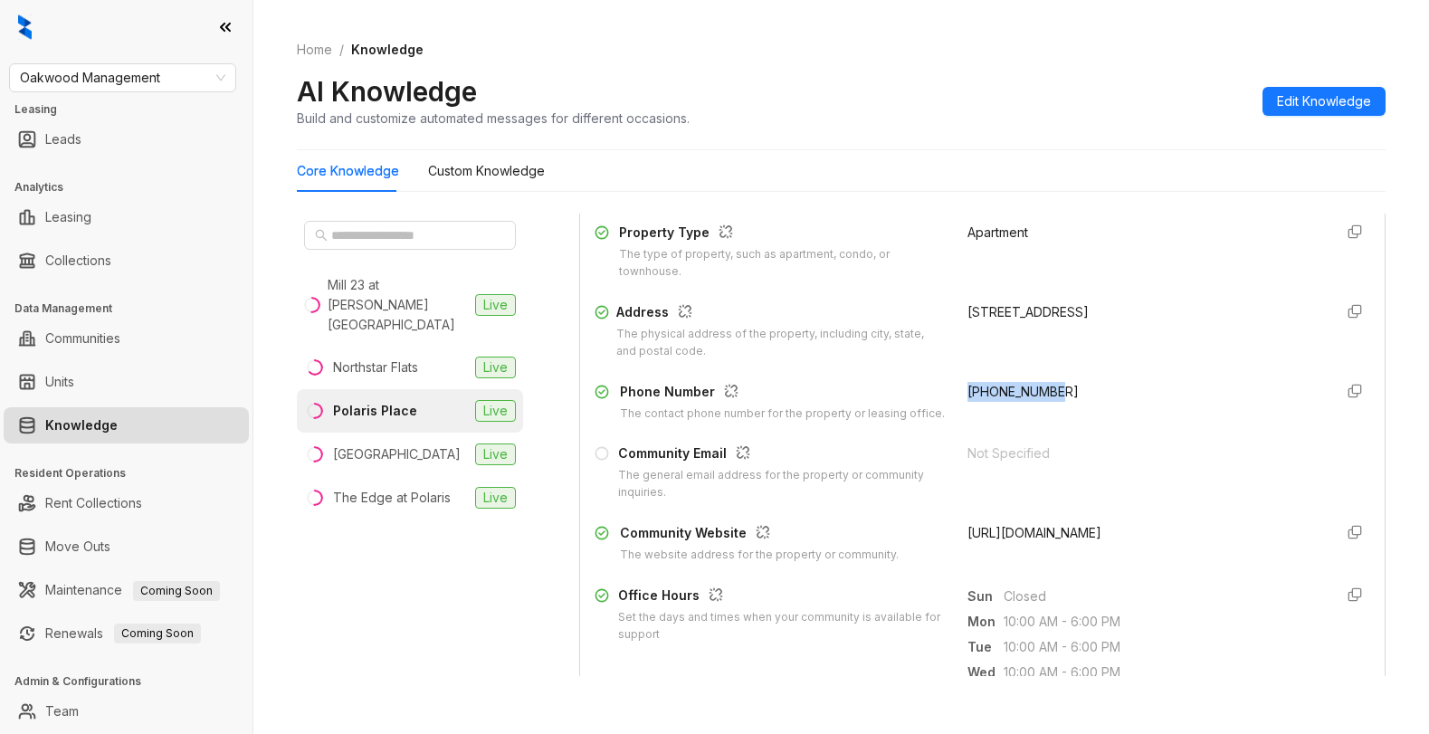
click at [191, 80] on span "Oakwood Management" at bounding box center [122, 77] width 205 height 27
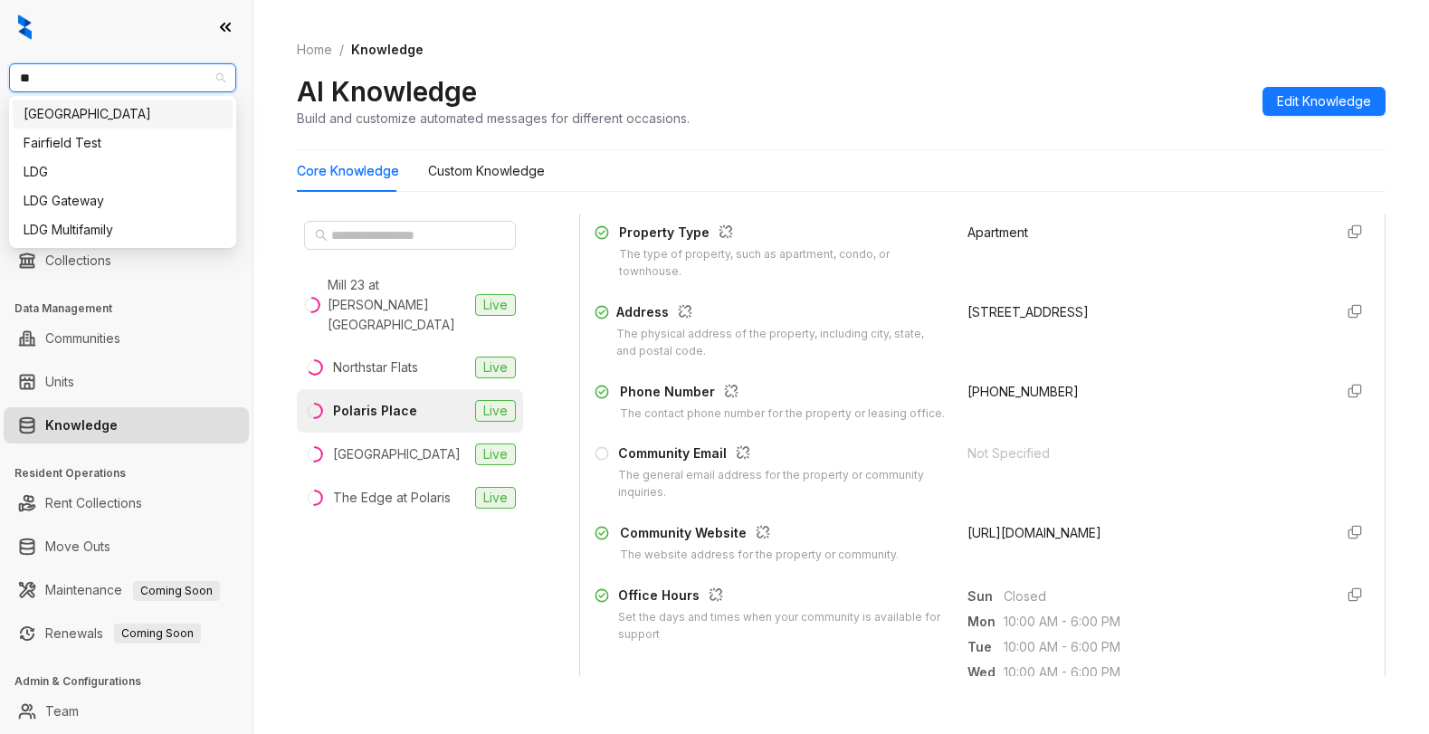
type input "***"
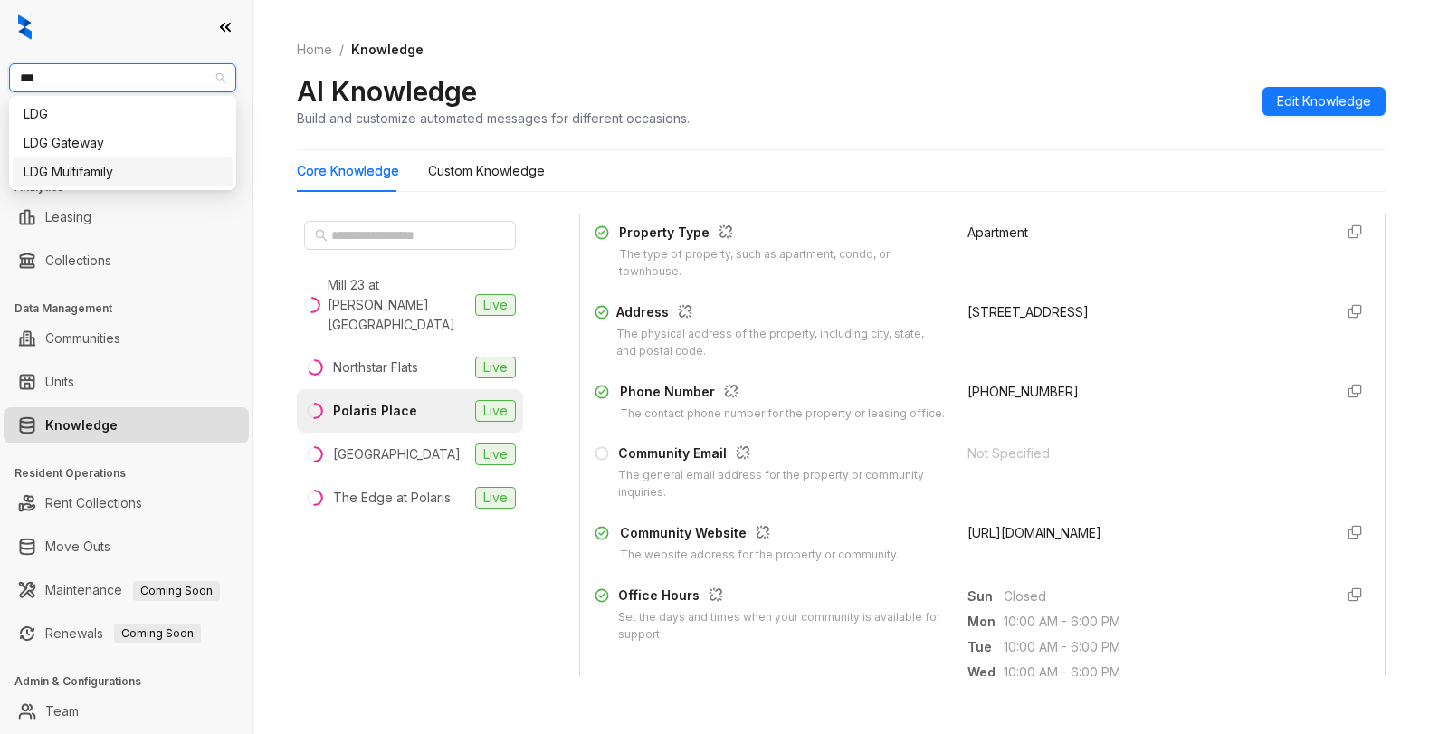
click at [155, 180] on div "LDG Multifamily" at bounding box center [123, 172] width 198 height 20
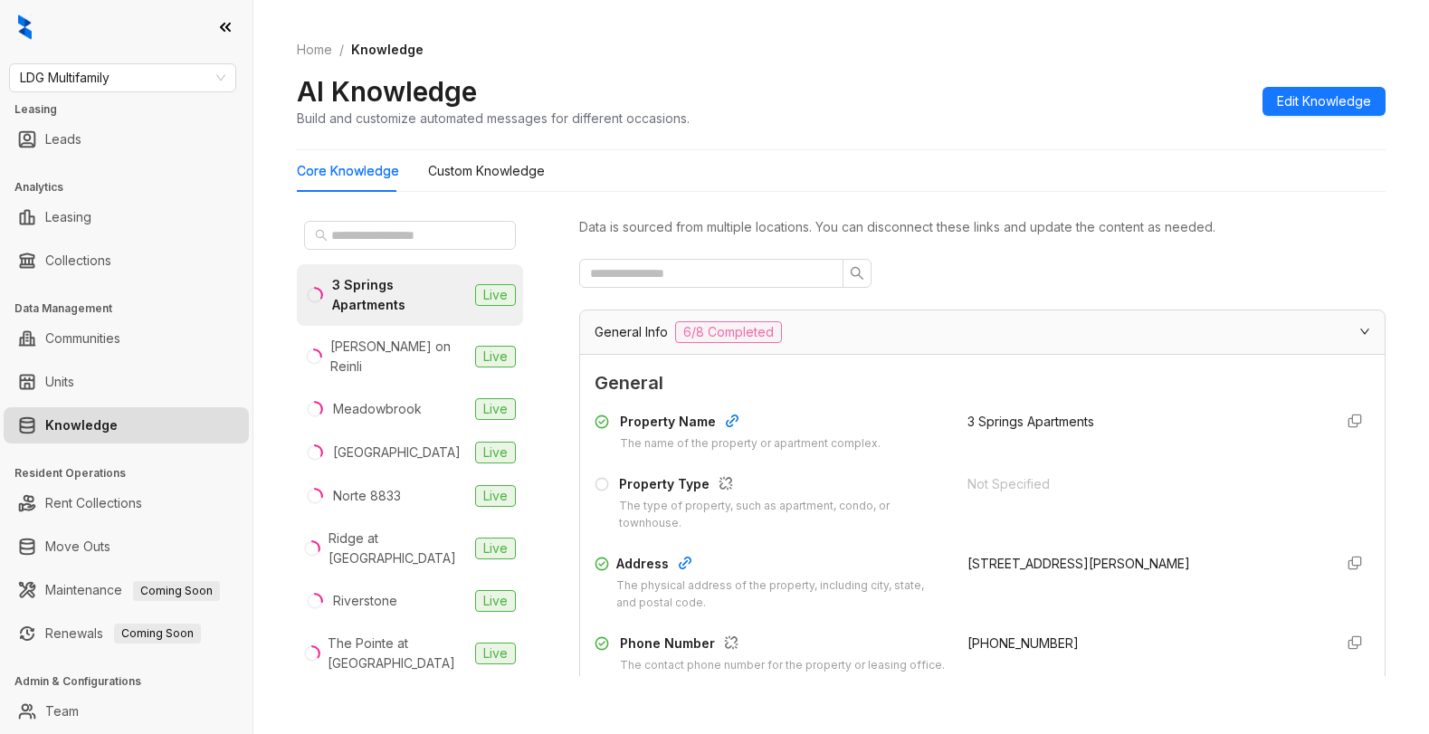
click at [394, 302] on div "3 Springs Apartments" at bounding box center [400, 295] width 136 height 40
click at [727, 271] on input "text" at bounding box center [704, 273] width 228 height 20
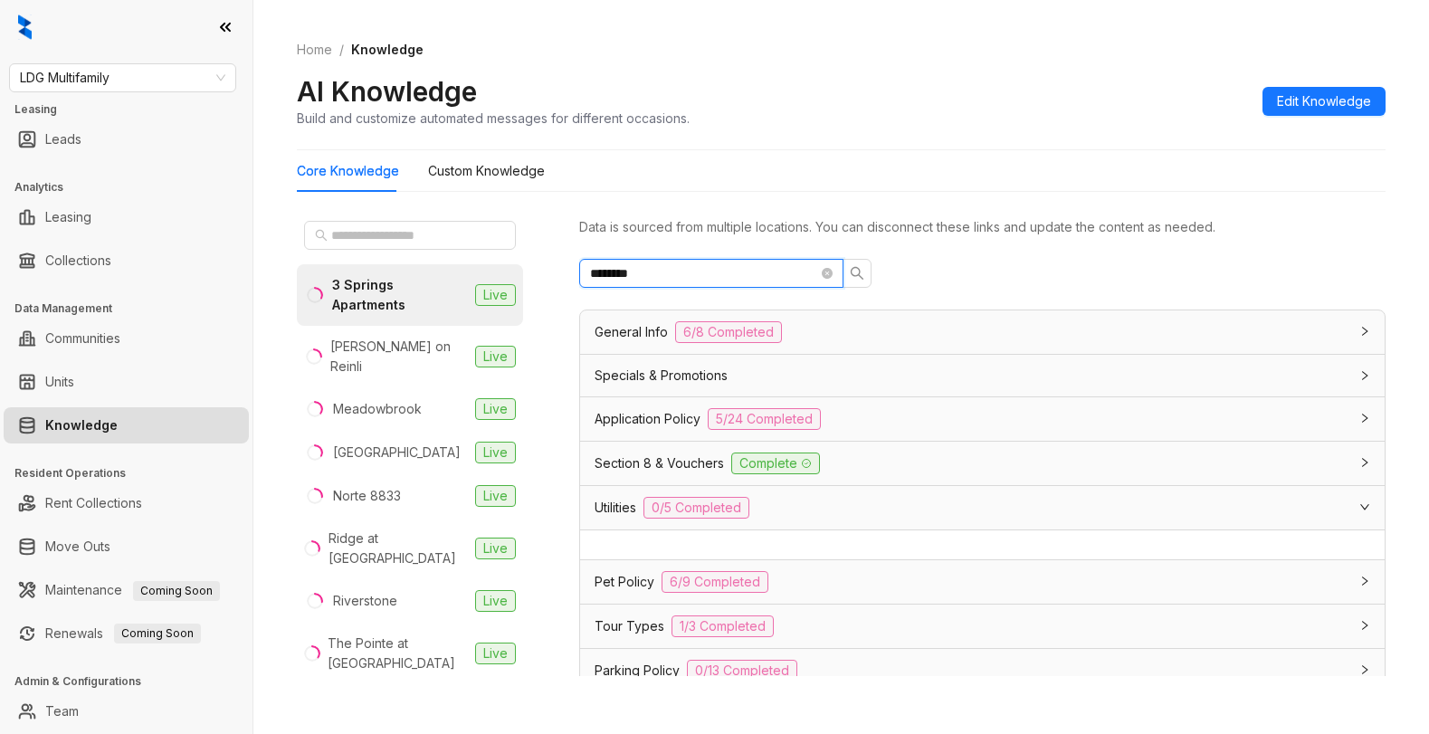
type input "*********"
drag, startPoint x: 536, startPoint y: 270, endPoint x: 404, endPoint y: 250, distance: 132.7
click at [404, 250] on div "3 Springs Apartments Live Henderson on Reinli Live Meadowbrook Live Newport Vil…" at bounding box center [841, 448] width 1088 height 485
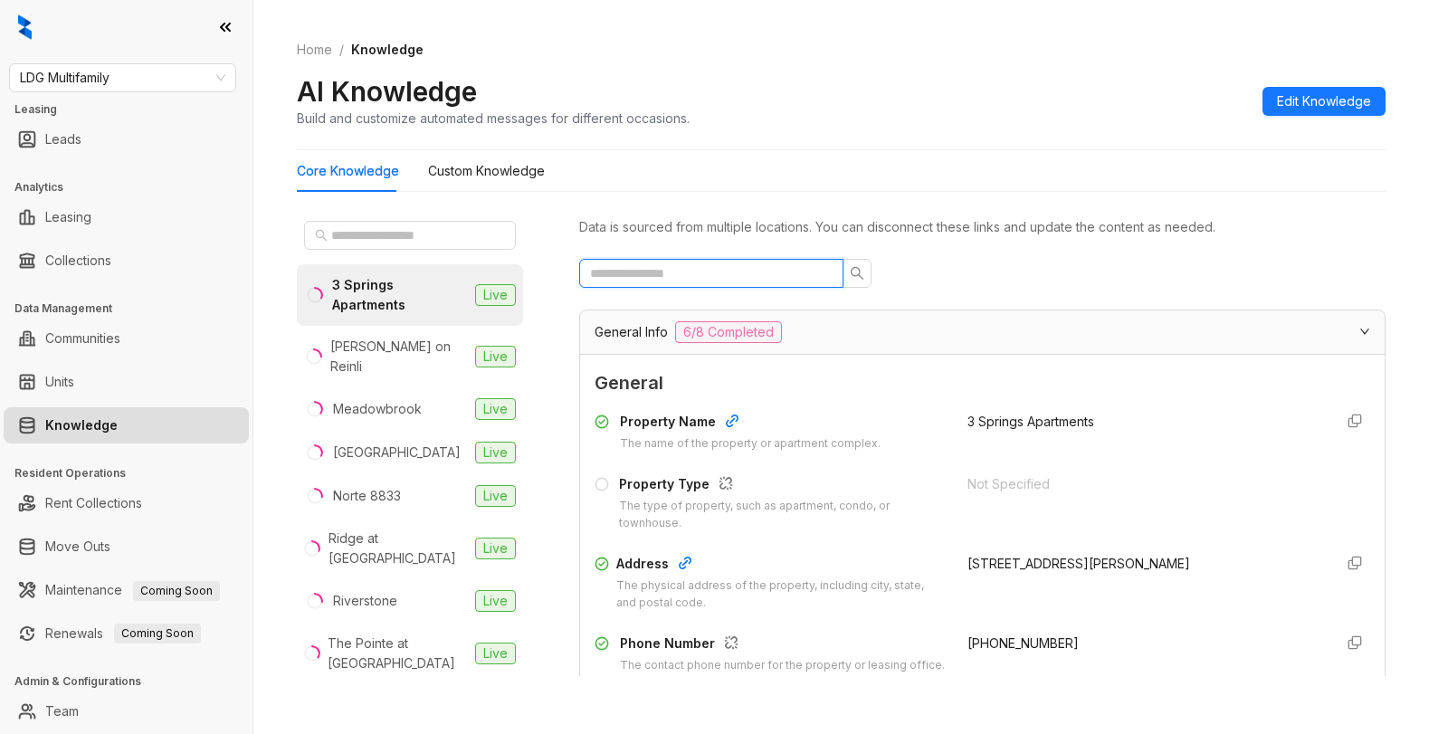
click at [700, 279] on input "text" at bounding box center [704, 273] width 228 height 20
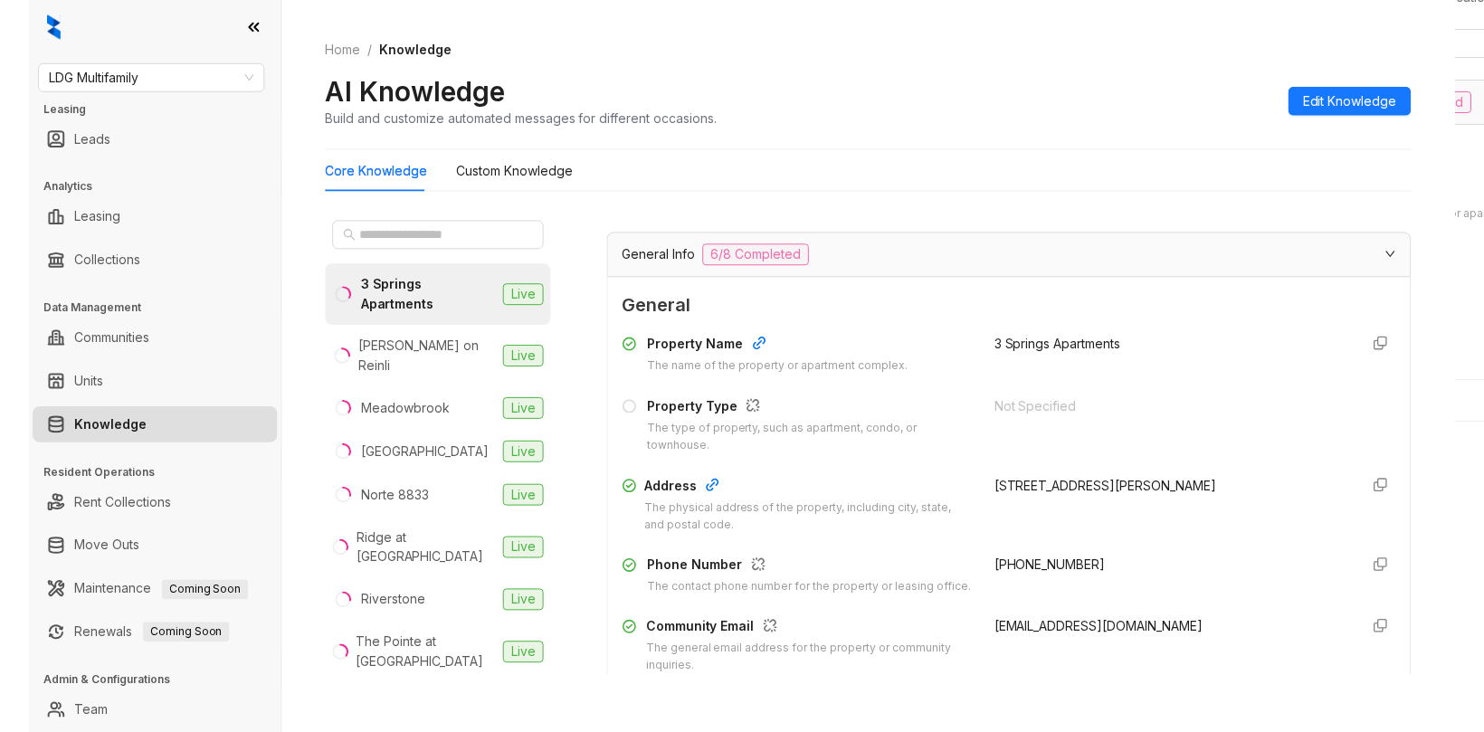
scroll to position [181, 0]
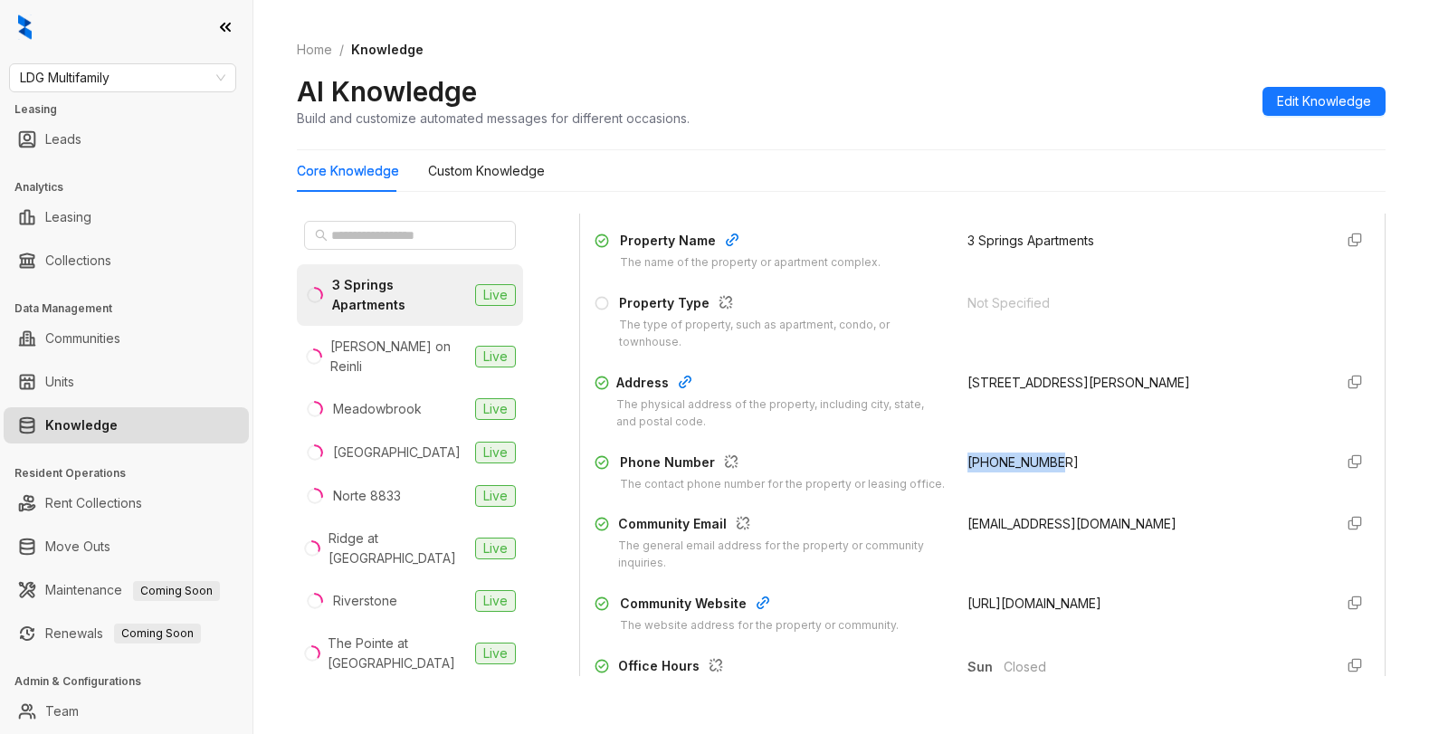
drag, startPoint x: 945, startPoint y: 460, endPoint x: 1056, endPoint y: 461, distance: 111.3
click at [1056, 461] on div "Phone Number The contact phone number for the property or leasing office. +1469…" at bounding box center [981, 472] width 775 height 41
copy span "+14692731782"
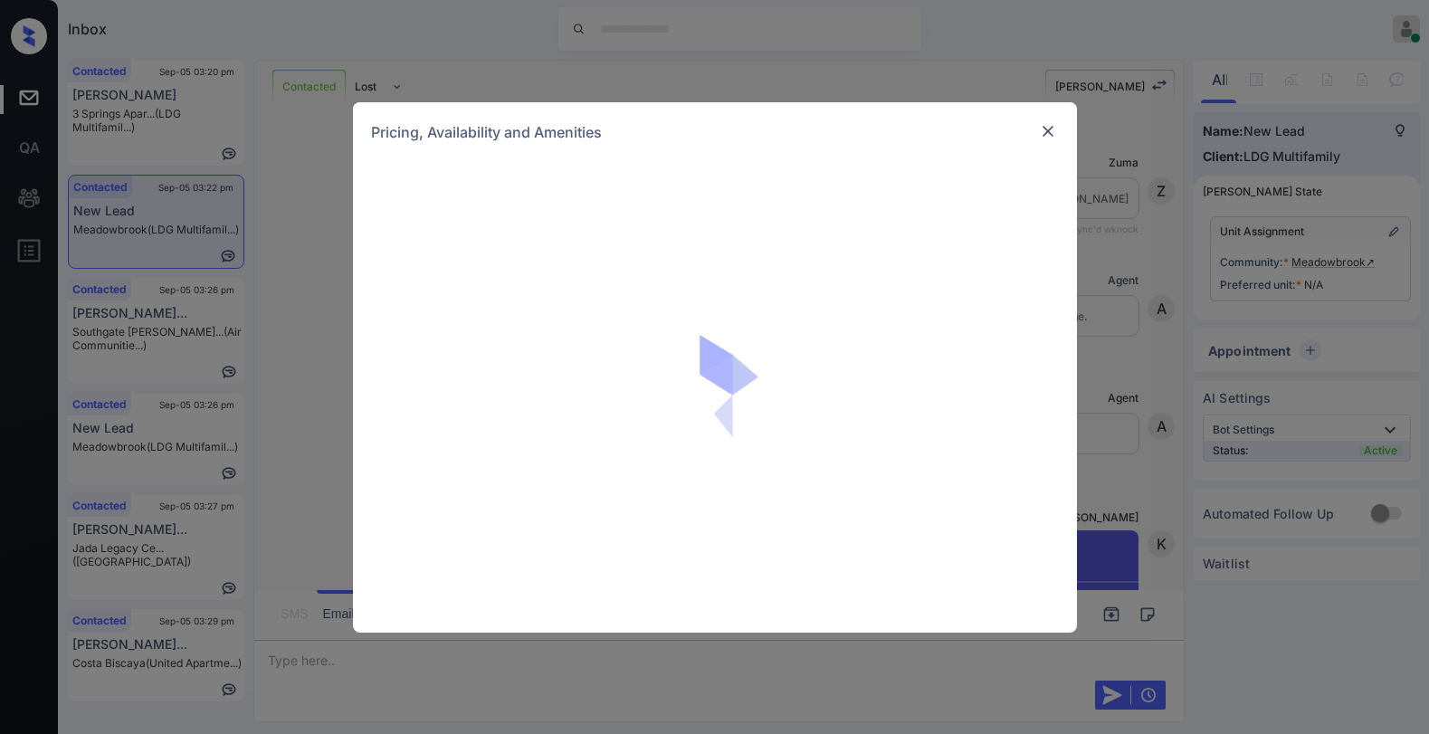
scroll to position [4123, 0]
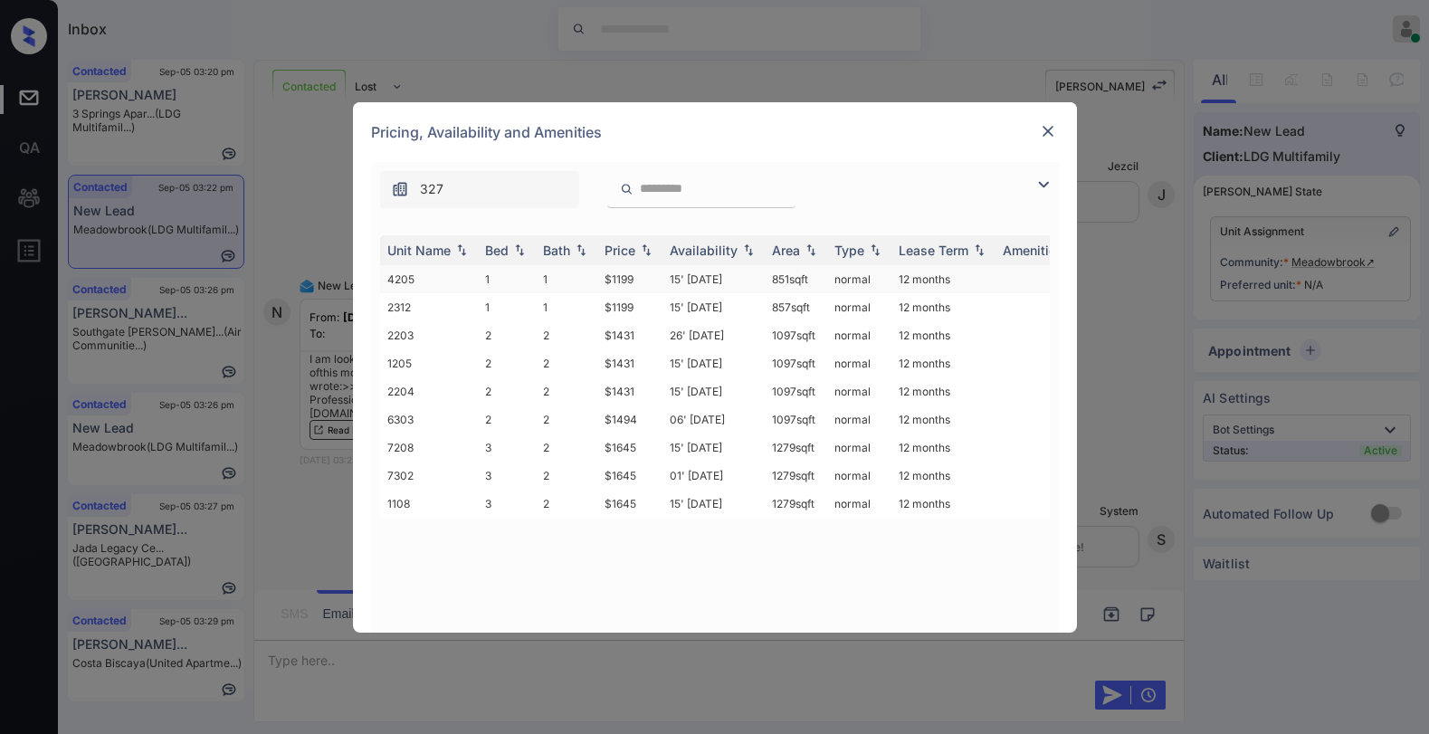
click at [623, 279] on td "$1199" at bounding box center [629, 279] width 65 height 28
drag, startPoint x: 623, startPoint y: 279, endPoint x: 632, endPoint y: 278, distance: 9.1
click at [622, 279] on td "$1199" at bounding box center [629, 279] width 65 height 28
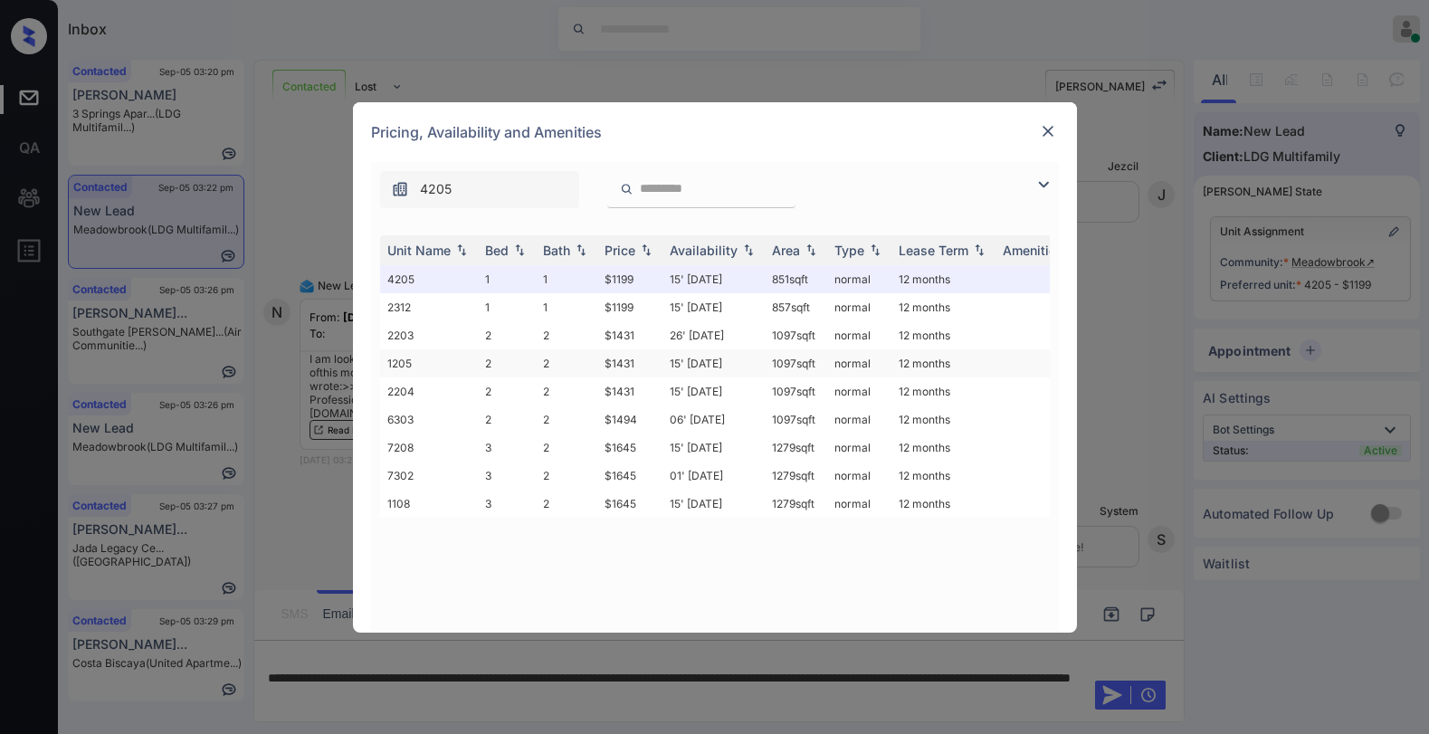
click at [638, 364] on td "$1431" at bounding box center [629, 363] width 65 height 28
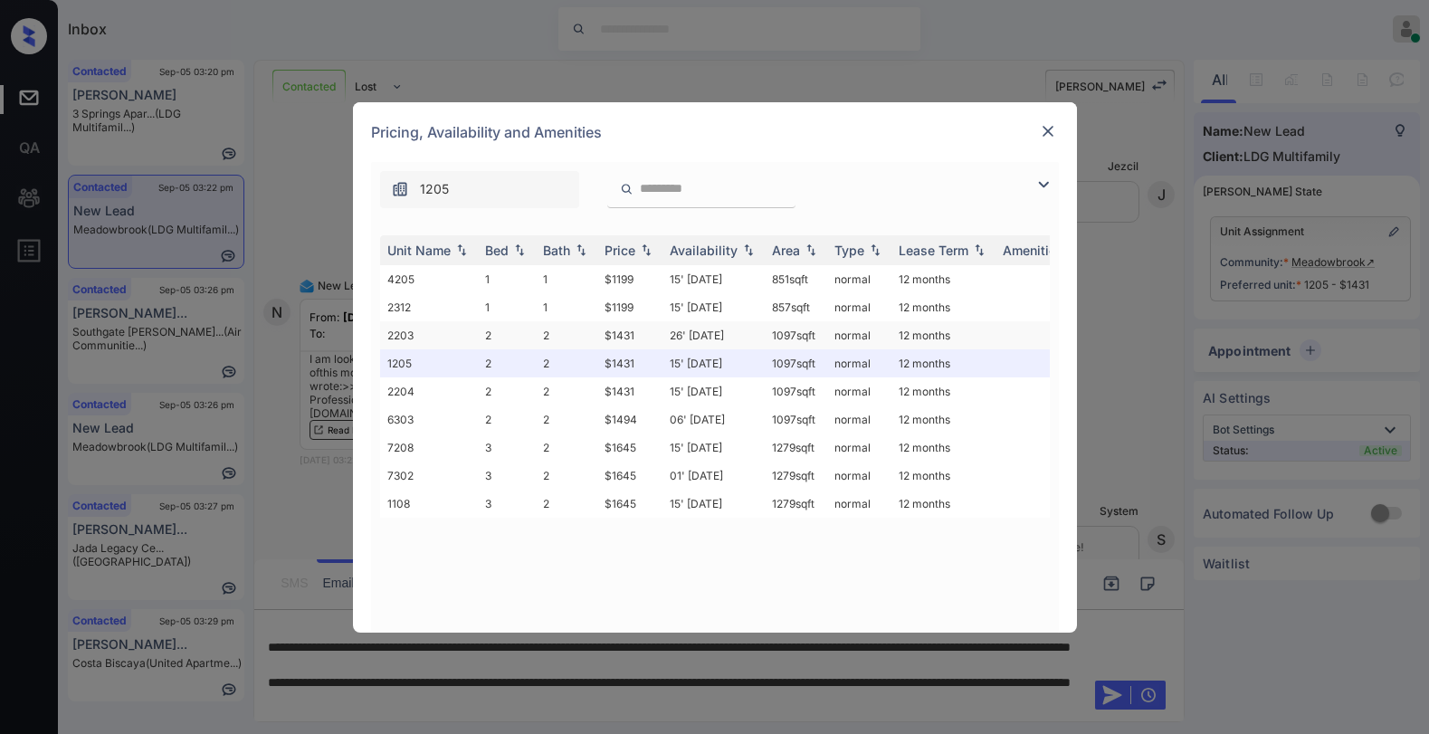
click at [612, 337] on td "$1431" at bounding box center [629, 335] width 65 height 28
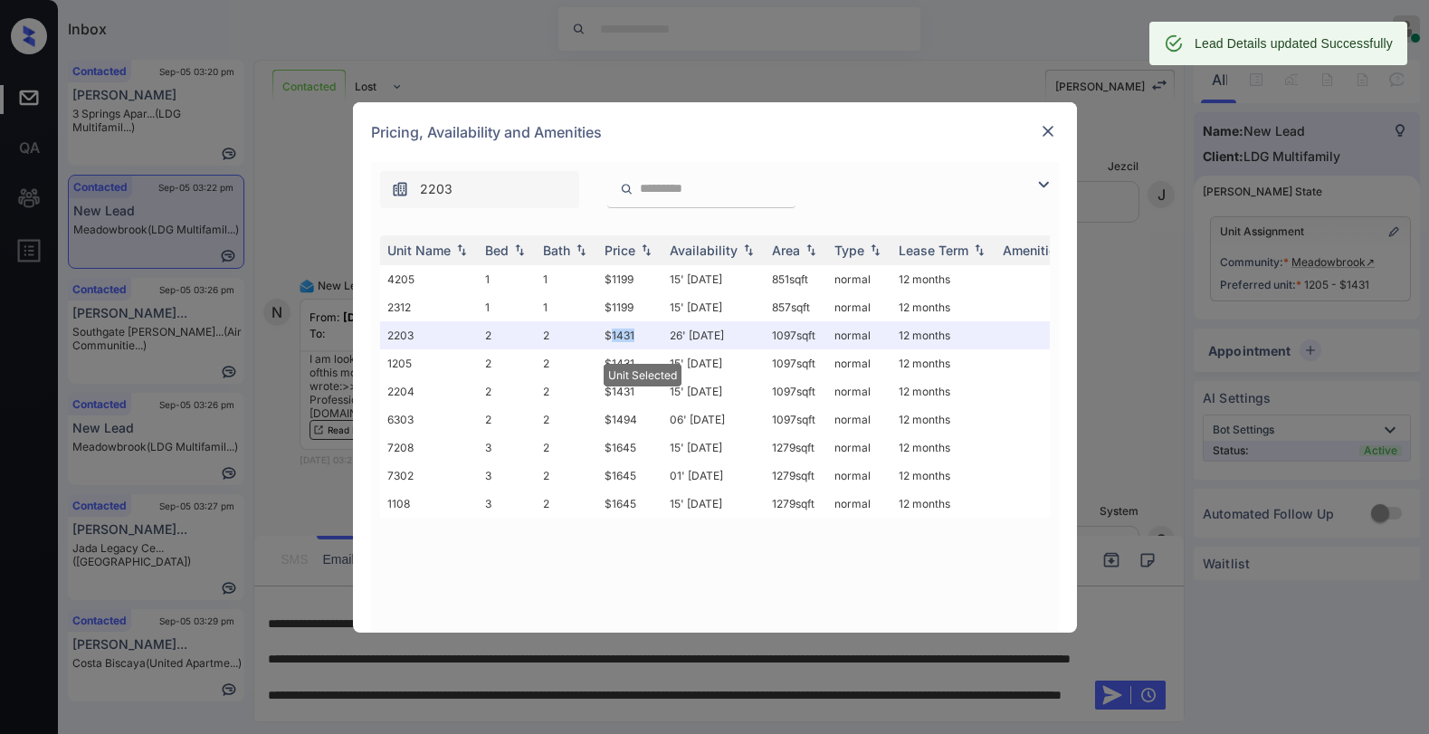
click at [1048, 127] on img at bounding box center [1048, 131] width 18 height 18
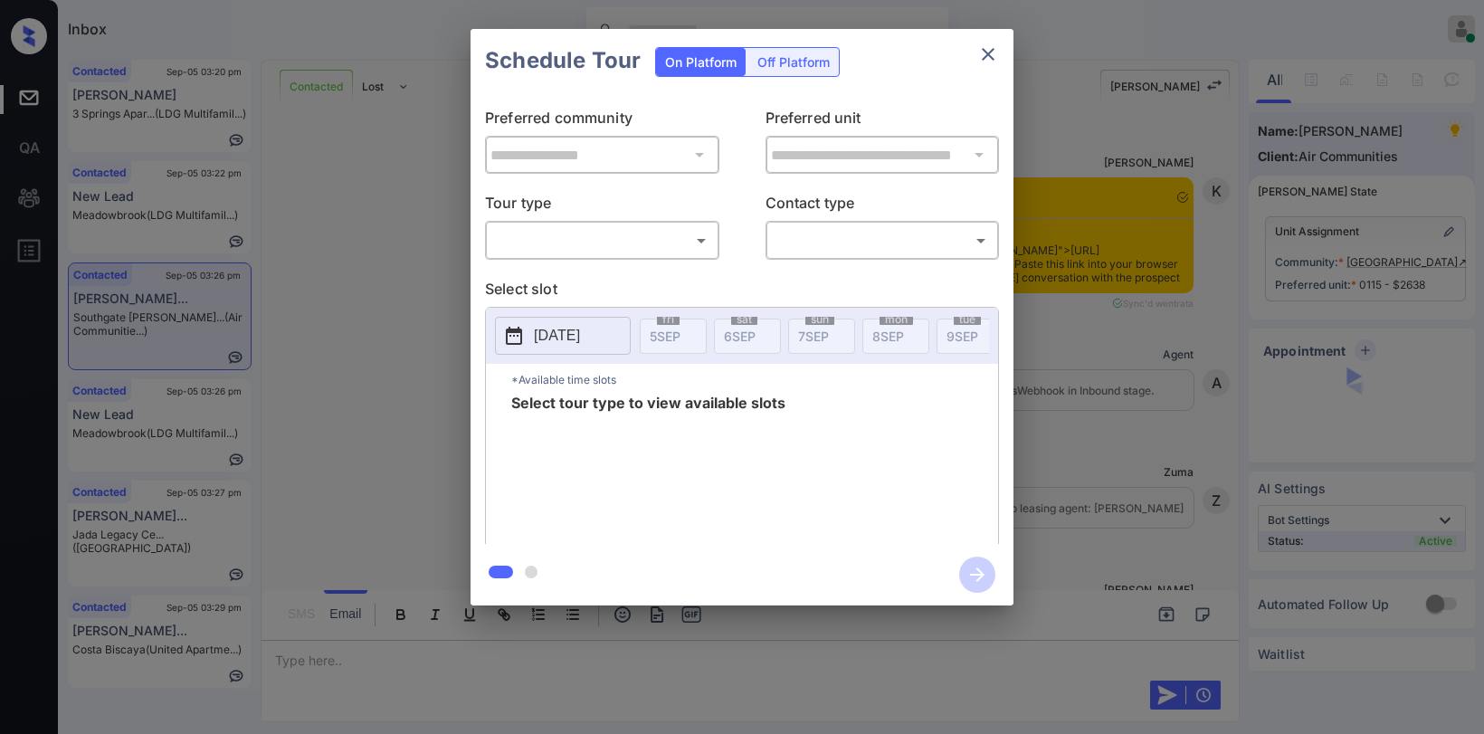
scroll to position [6624, 0]
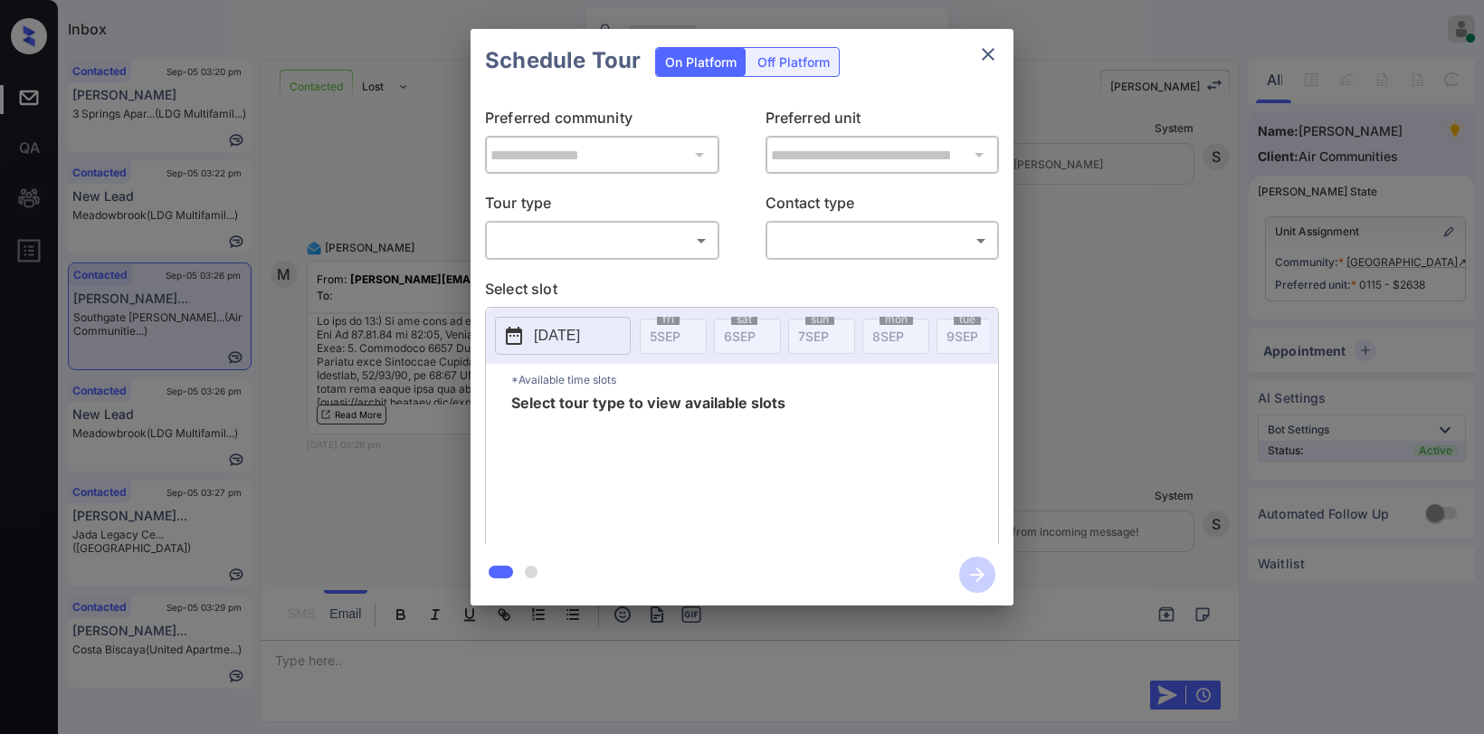
click at [621, 249] on body "Inbox [PERSON_NAME] Online Set yourself offline Set yourself on break Profile S…" at bounding box center [742, 367] width 1484 height 734
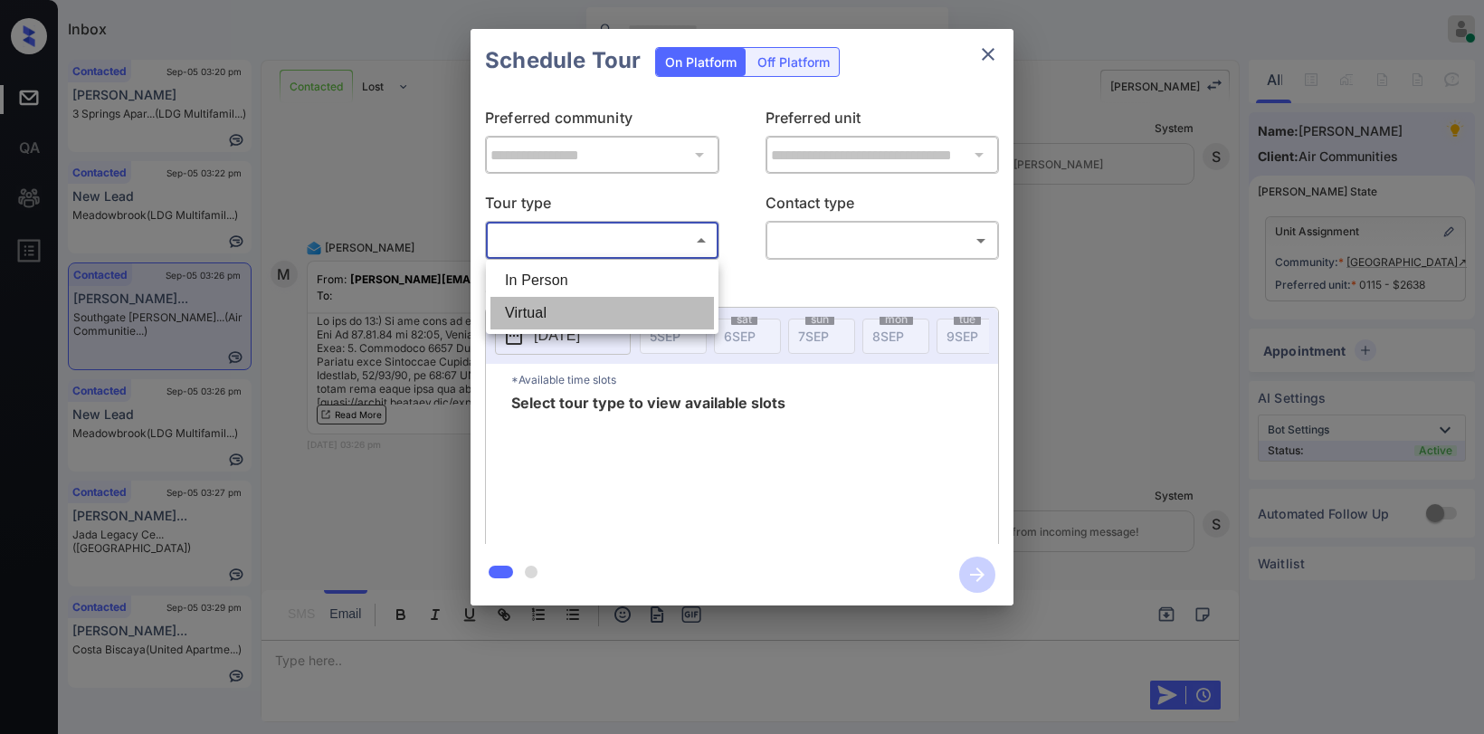
drag, startPoint x: 572, startPoint y: 318, endPoint x: 801, endPoint y: 253, distance: 237.8
click at [575, 318] on li "Virtual" at bounding box center [601, 313] width 223 height 33
type input "*******"
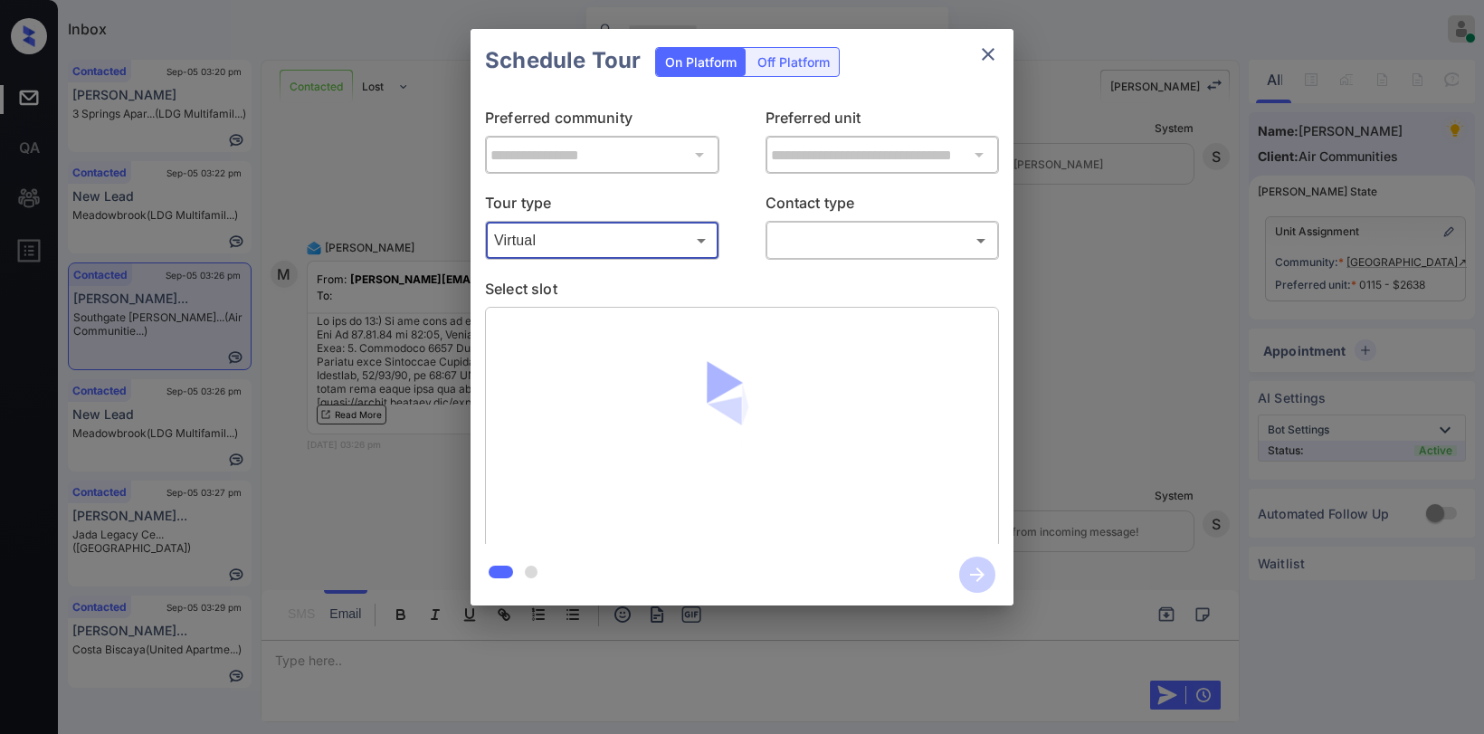
click at [843, 233] on body "Inbox Paolo Gabriel Online Set yourself offline Set yourself on break Profile S…" at bounding box center [742, 367] width 1484 height 734
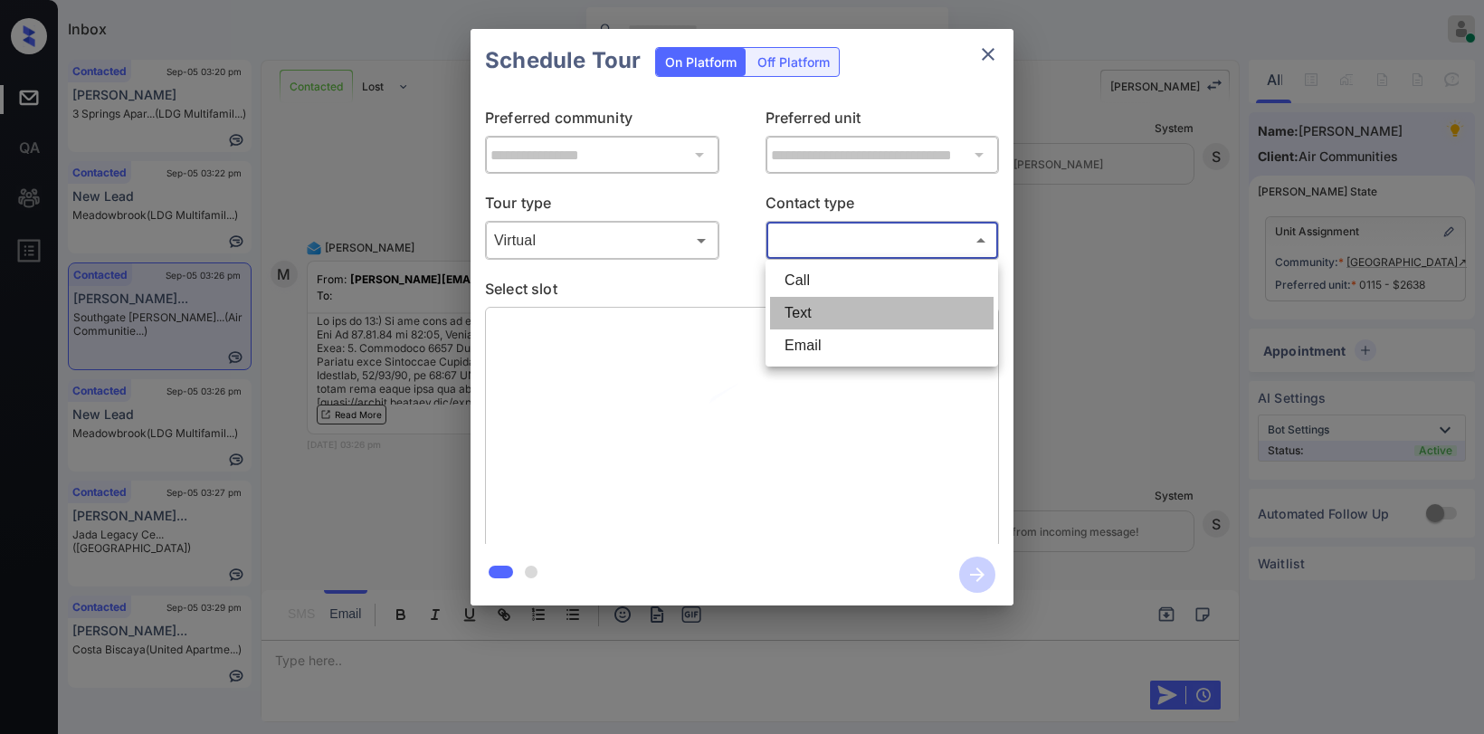
click at [812, 312] on li "Text" at bounding box center [881, 313] width 223 height 33
type input "****"
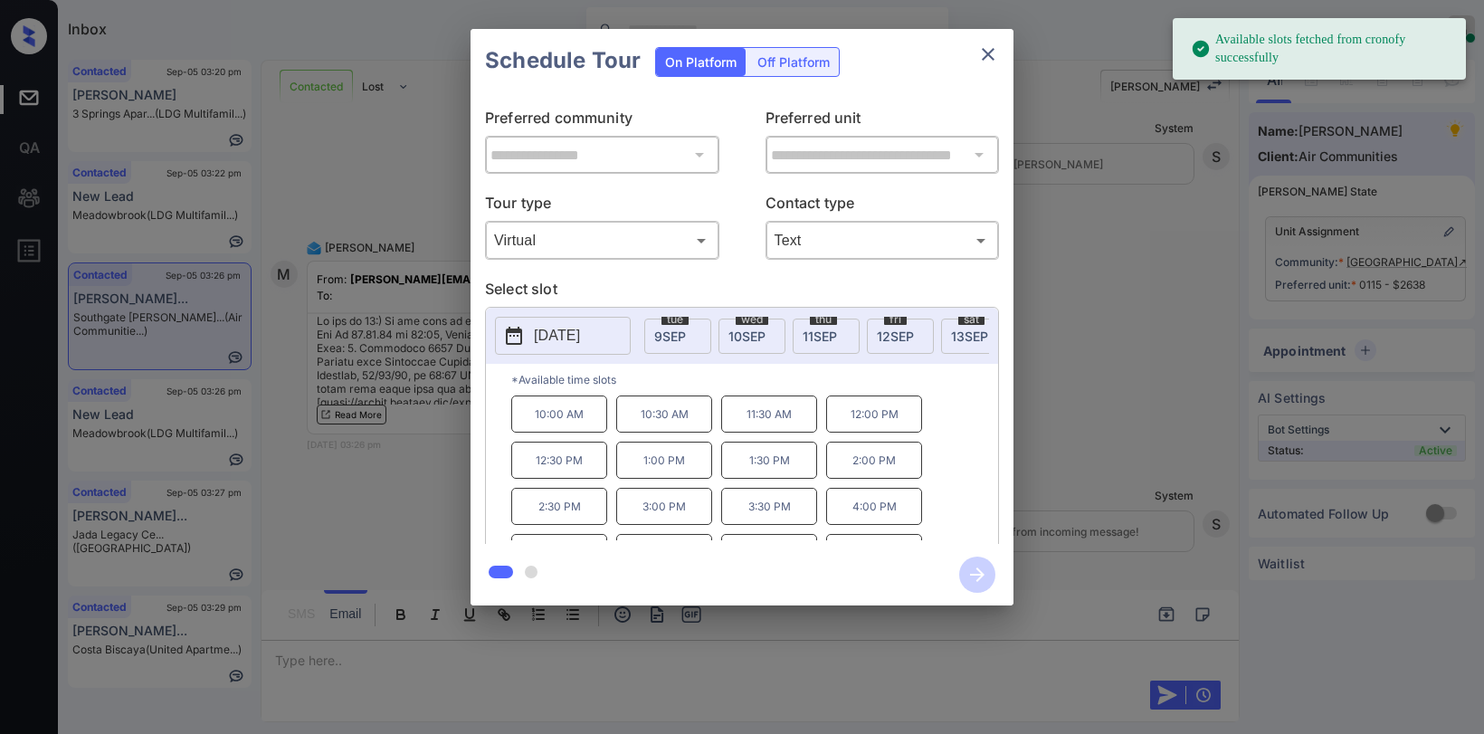
scroll to position [0, 332]
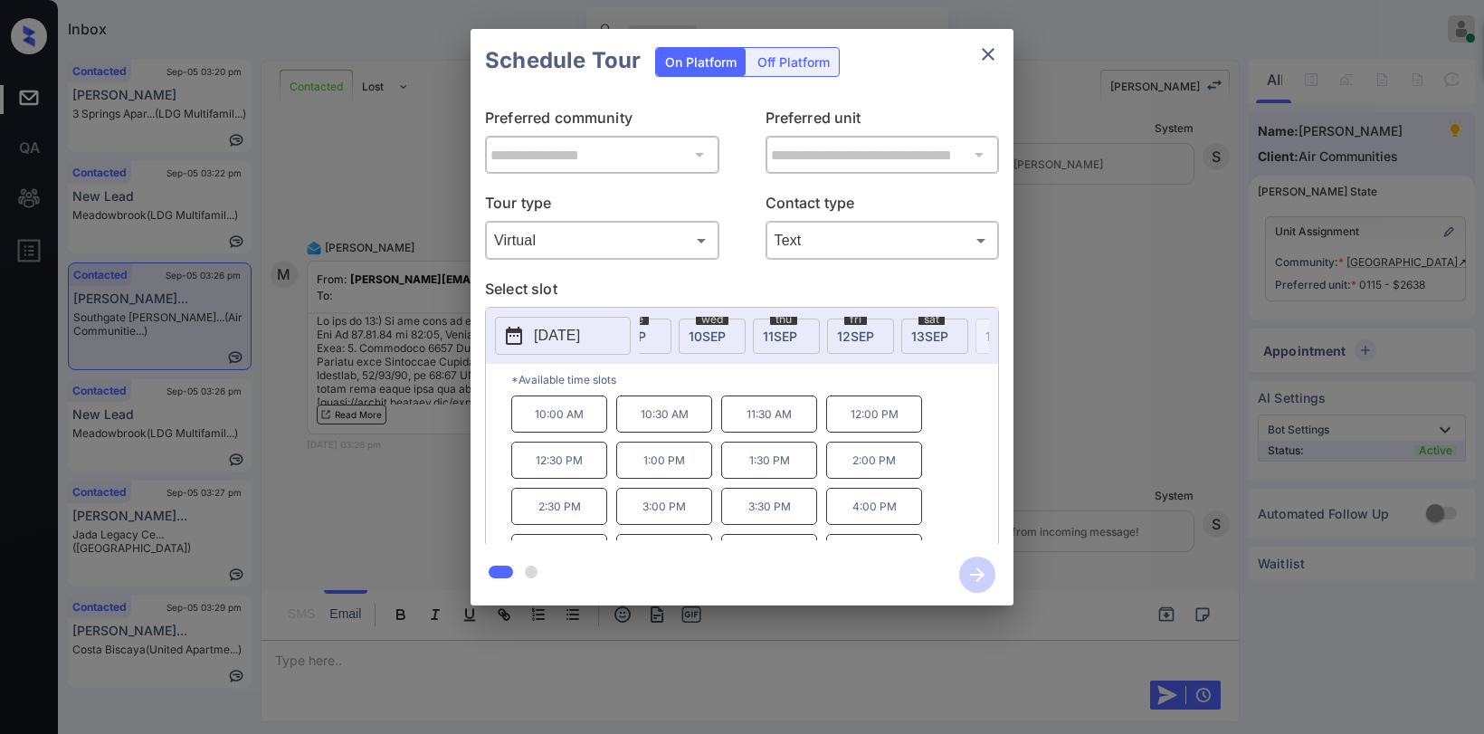
click at [720, 340] on span "10 SEP" at bounding box center [707, 335] width 37 height 15
click at [986, 52] on icon "close" at bounding box center [988, 54] width 13 height 13
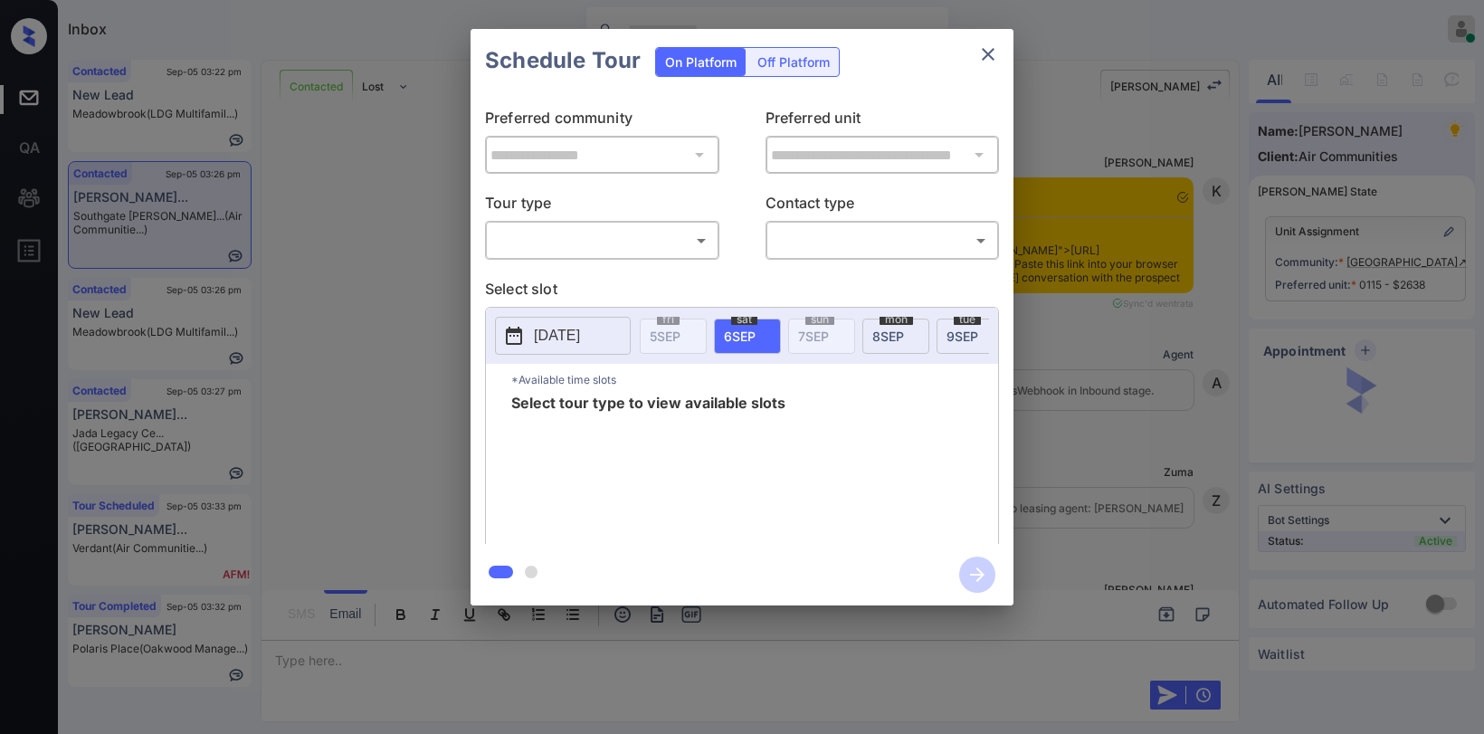
scroll to position [6895, 0]
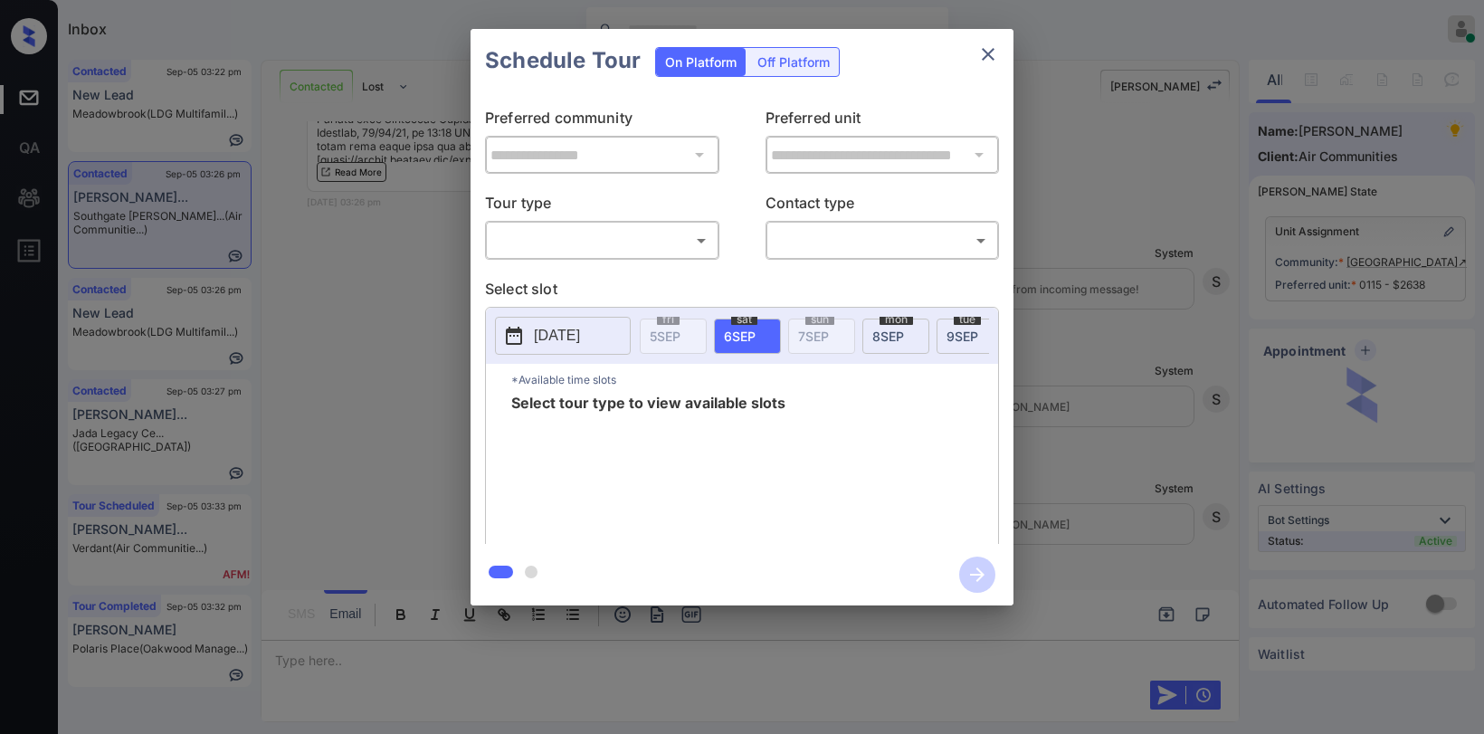
click at [660, 230] on body "Inbox Paolo Gabriel Online Set yourself offline Set yourself on break Profile S…" at bounding box center [742, 367] width 1484 height 734
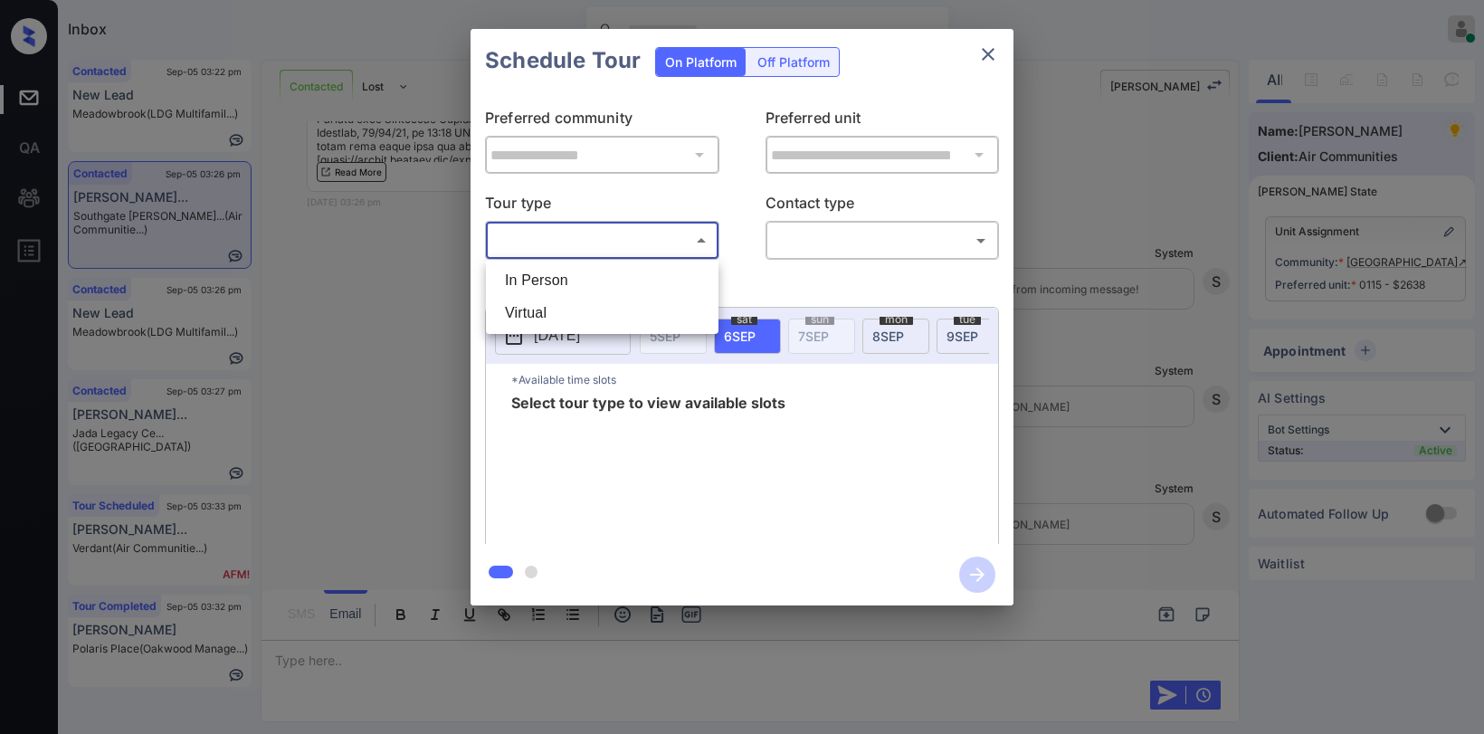
click at [579, 307] on li "Virtual" at bounding box center [601, 313] width 223 height 33
type input "*******"
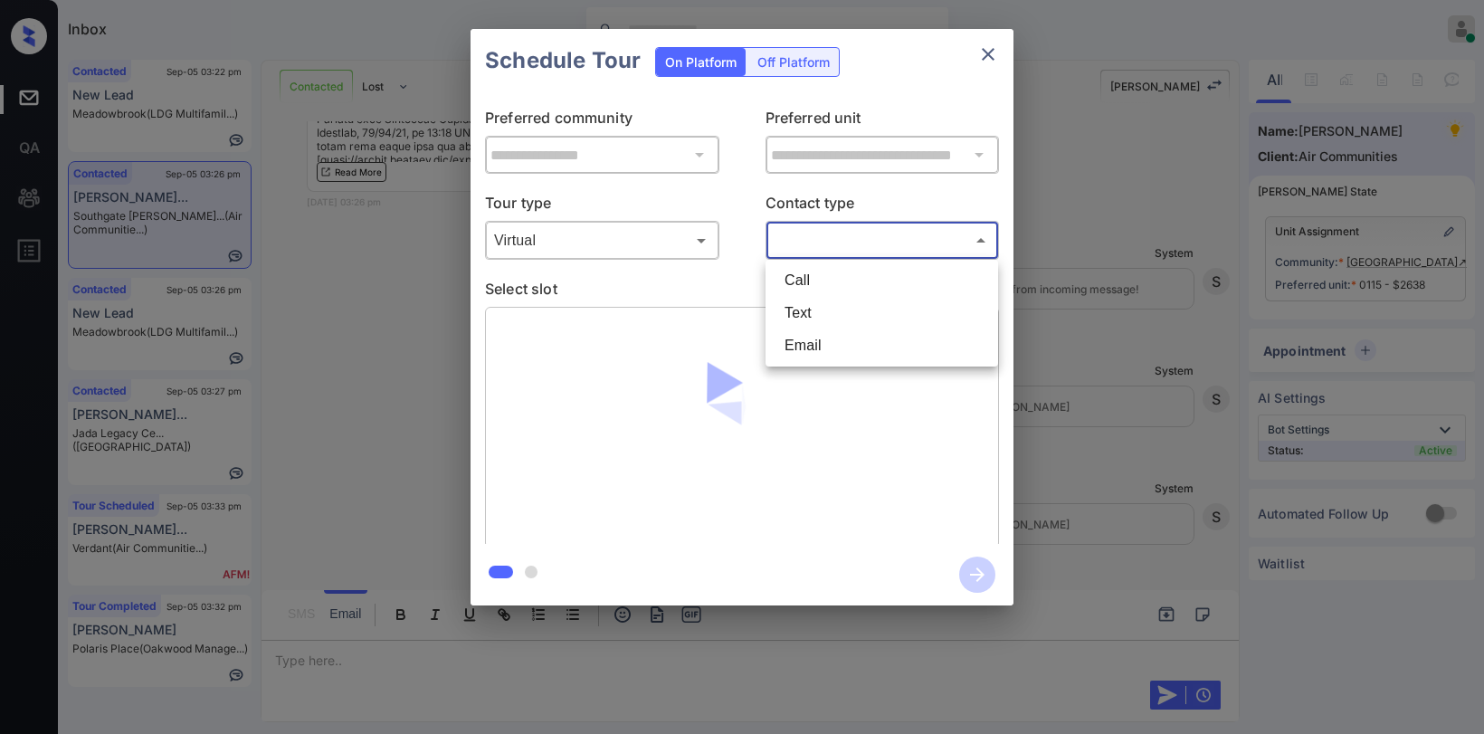
click at [827, 228] on body "Inbox Paolo Gabriel Online Set yourself offline Set yourself on break Profile S…" at bounding box center [742, 367] width 1484 height 734
click at [796, 318] on li "Text" at bounding box center [881, 313] width 223 height 33
type input "****"
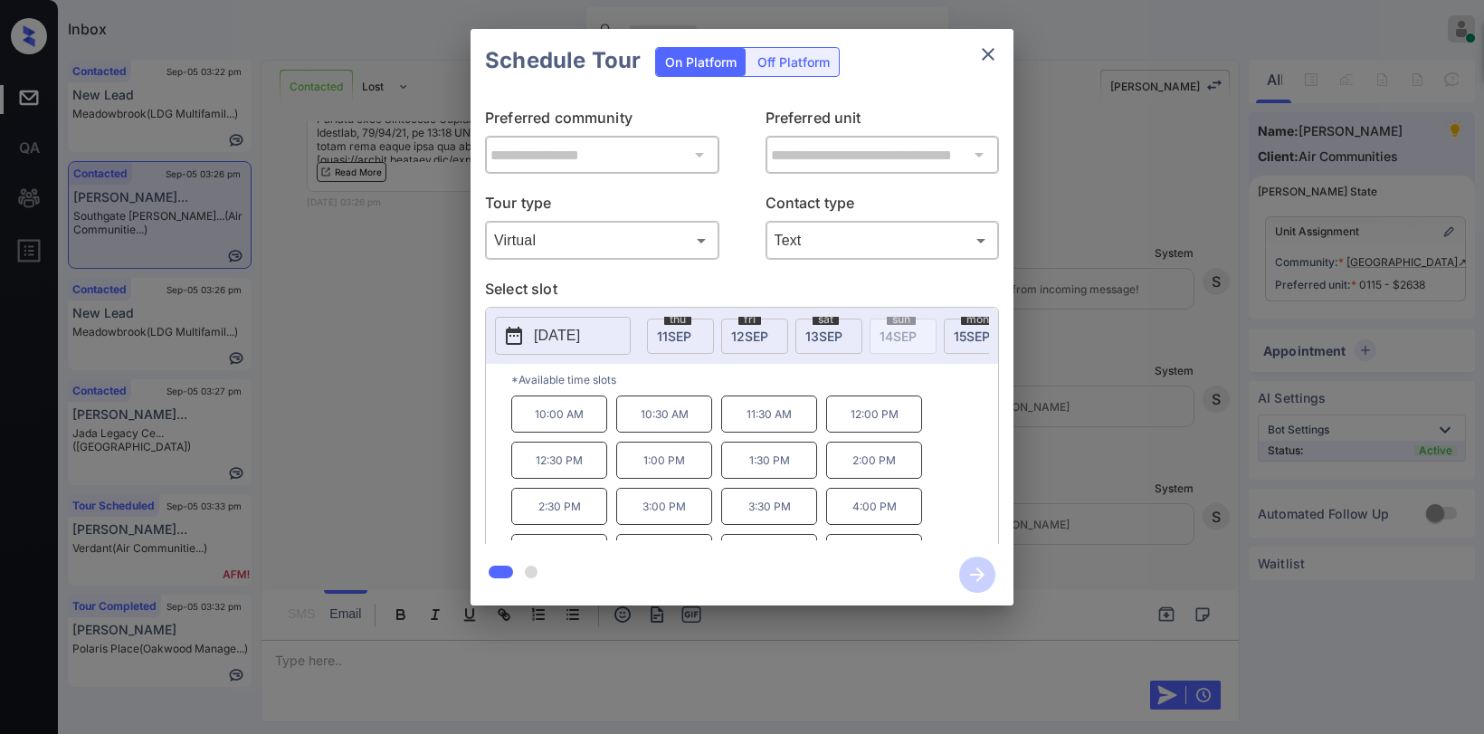
scroll to position [0, 465]
click at [799, 337] on span "13 SEP" at bounding box center [796, 335] width 37 height 15
click at [559, 432] on p "10:00 AM" at bounding box center [559, 413] width 96 height 37
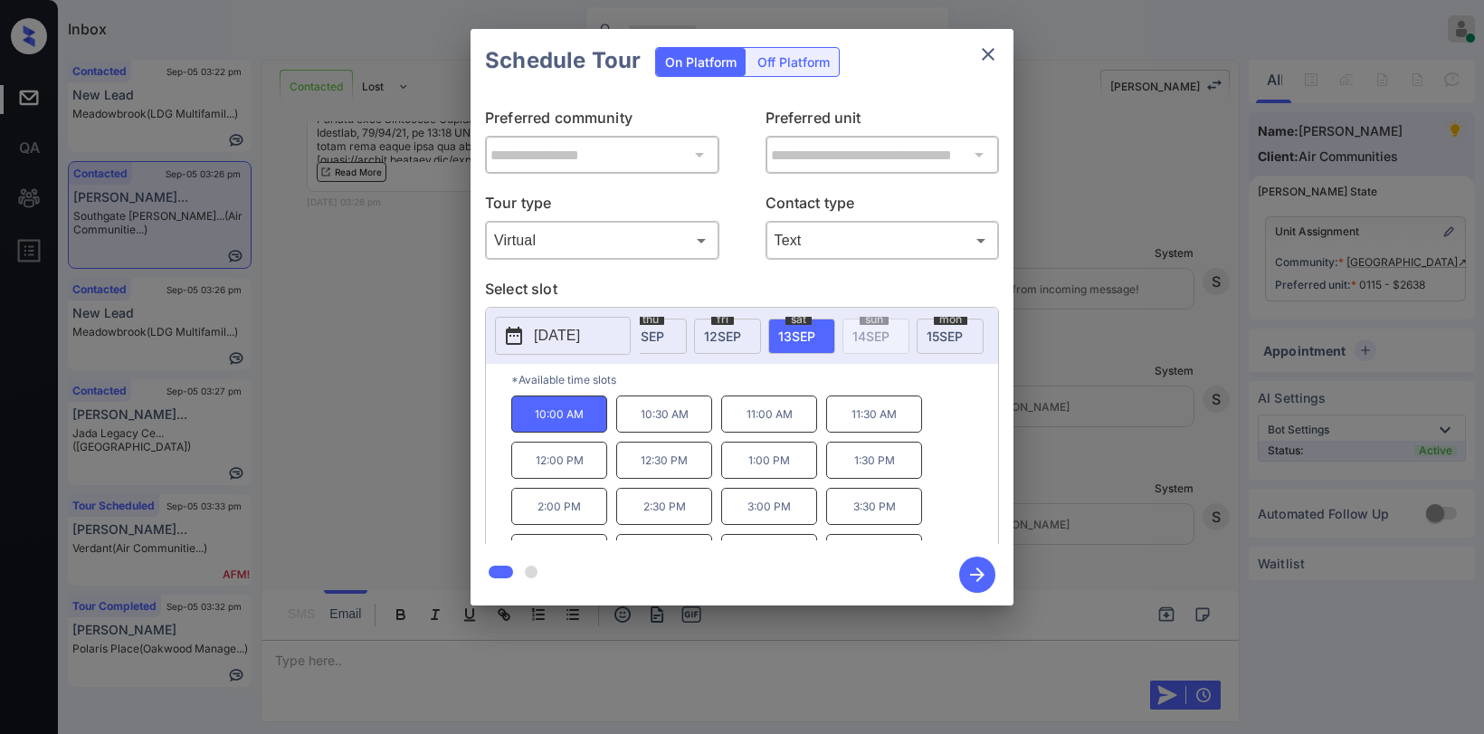
click at [974, 574] on icon "button" at bounding box center [977, 574] width 14 height 14
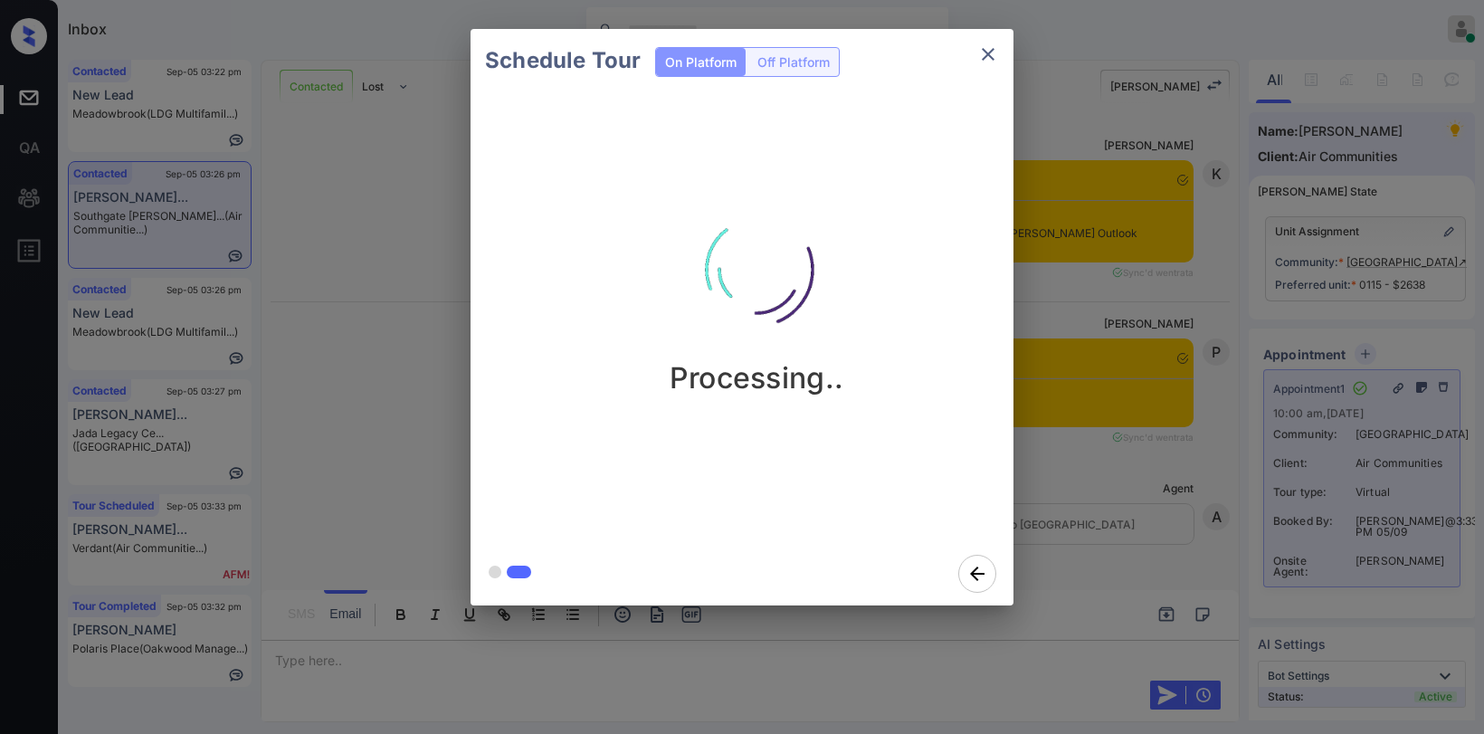
scroll to position [7595, 0]
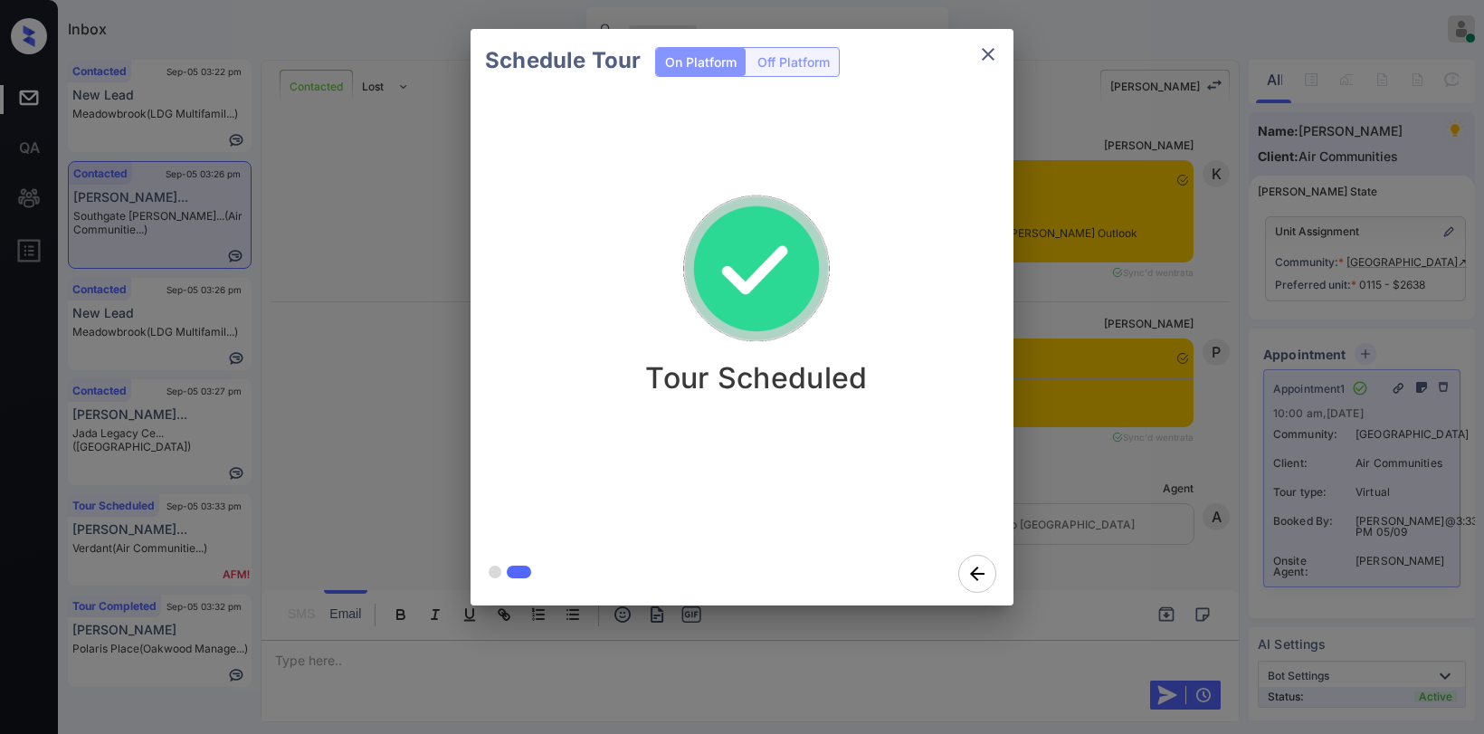
click at [993, 61] on icon "close" at bounding box center [988, 54] width 22 height 22
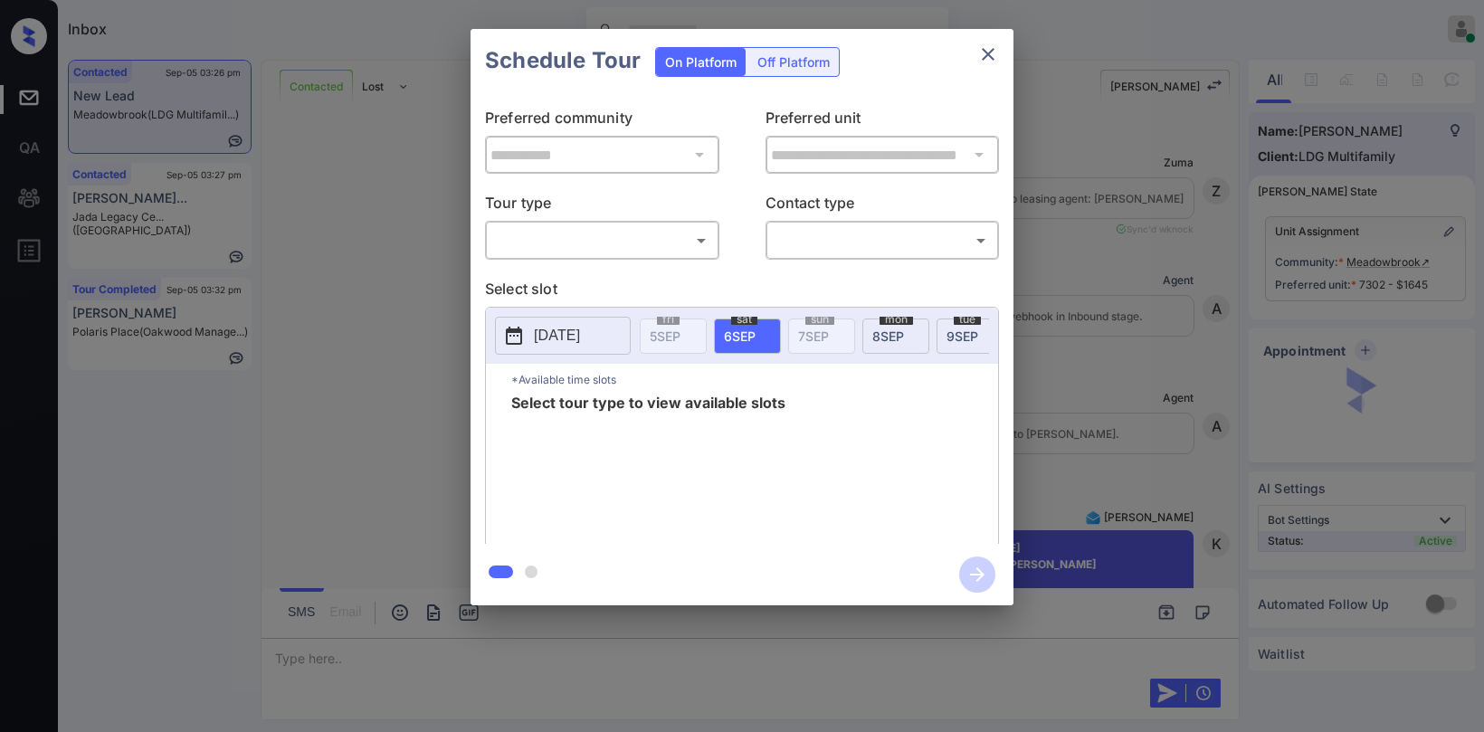
scroll to position [4279, 0]
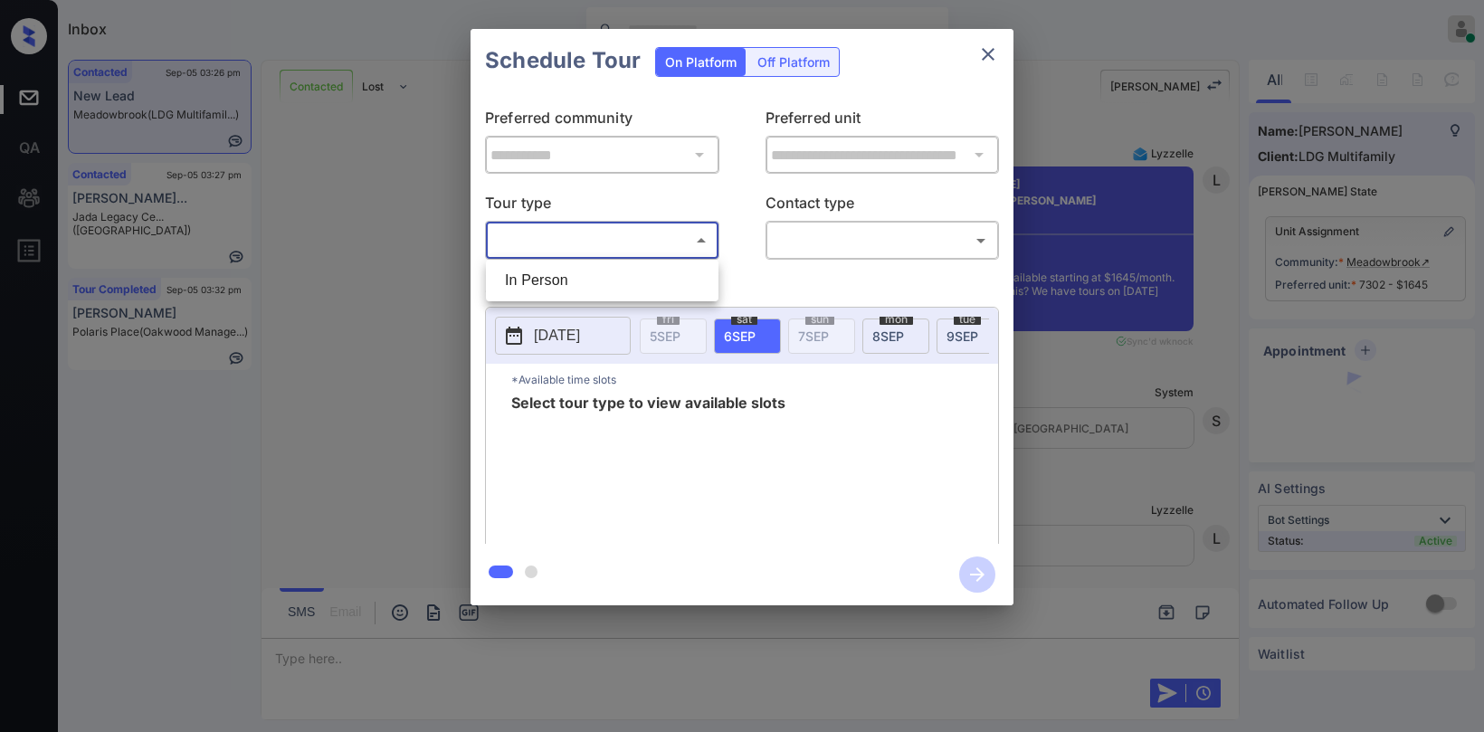
click at [662, 249] on body "Inbox Paolo Gabriel Online Set yourself offline Set yourself on break Profile S…" at bounding box center [742, 366] width 1484 height 732
click at [621, 289] on li "In Person" at bounding box center [601, 280] width 223 height 33
type input "********"
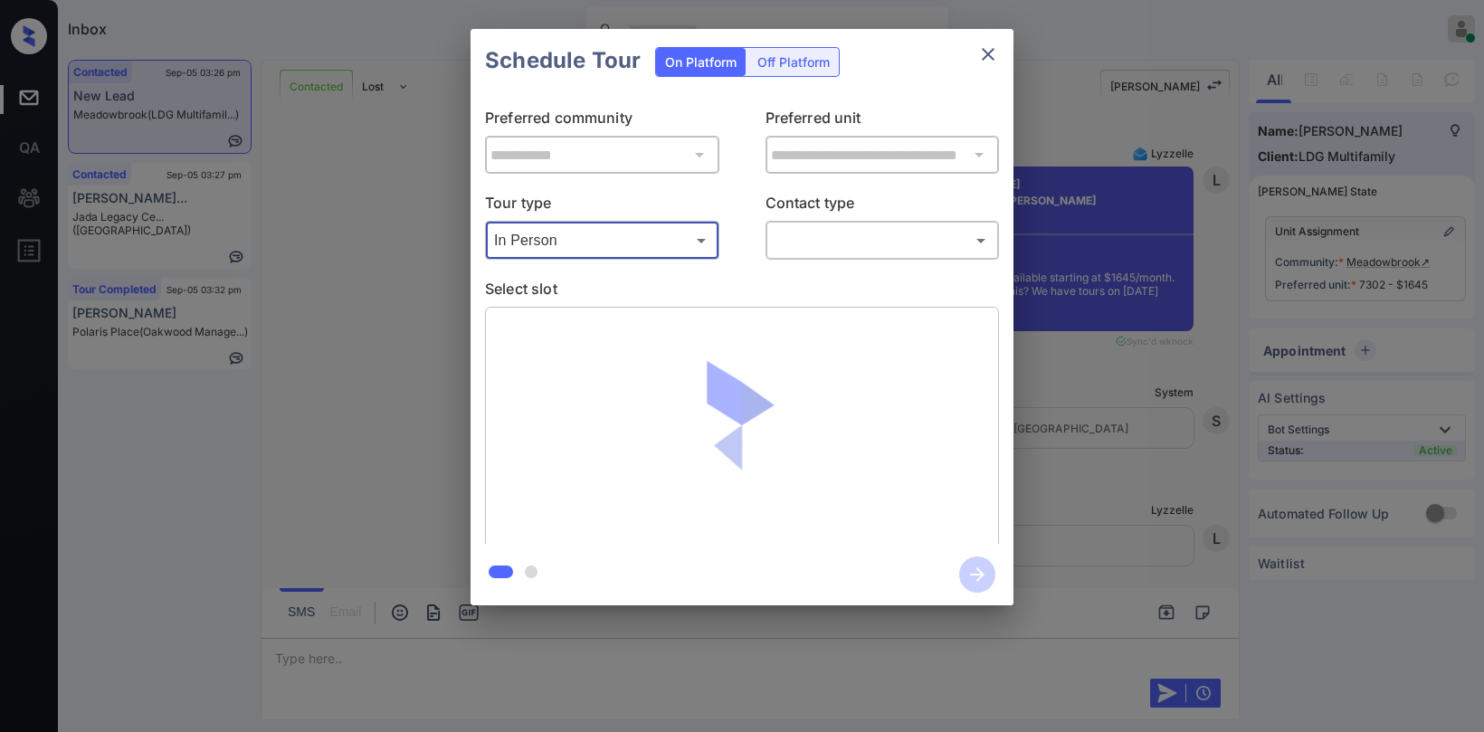
click at [802, 241] on body "Inbox Paolo Gabriel Online Set yourself offline Set yourself on break Profile S…" at bounding box center [742, 366] width 1484 height 732
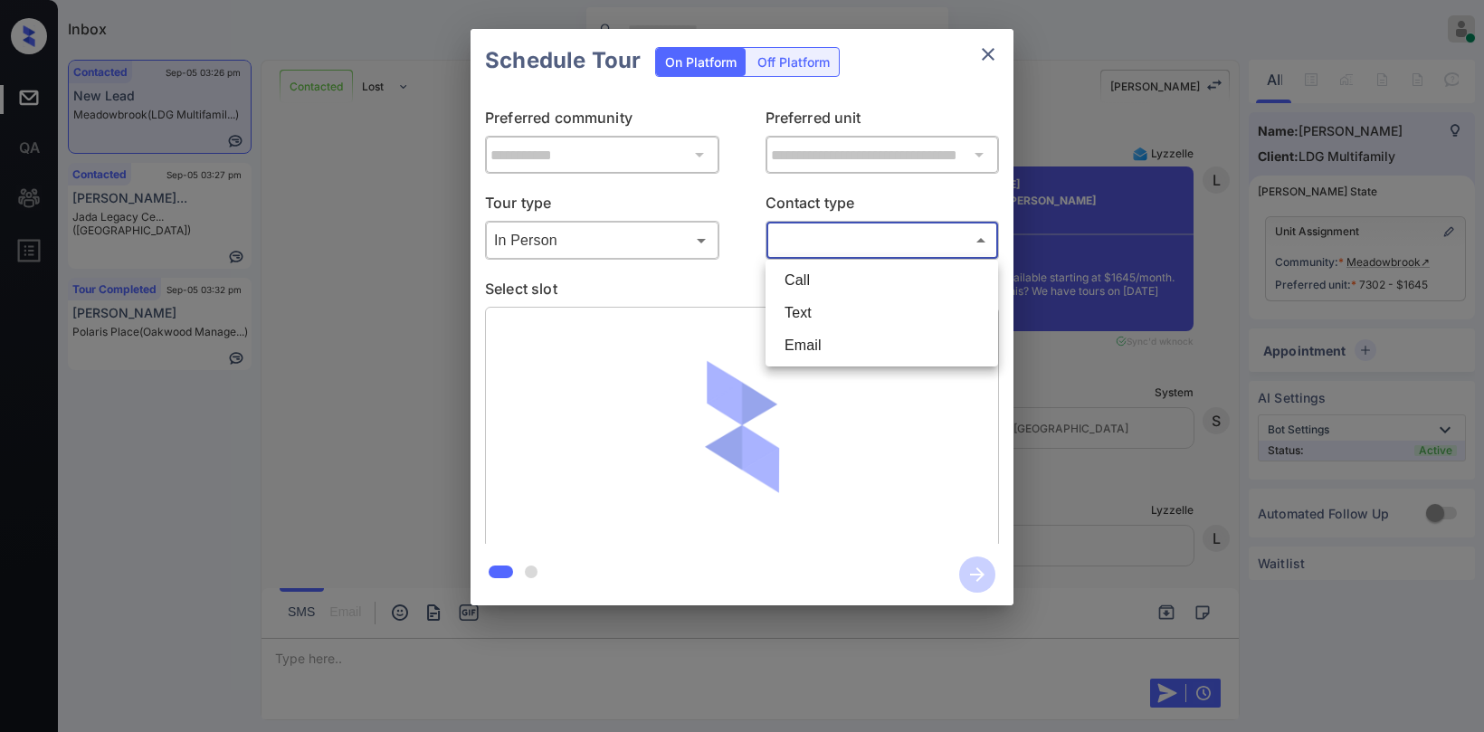
click at [804, 322] on li "Text" at bounding box center [881, 313] width 223 height 33
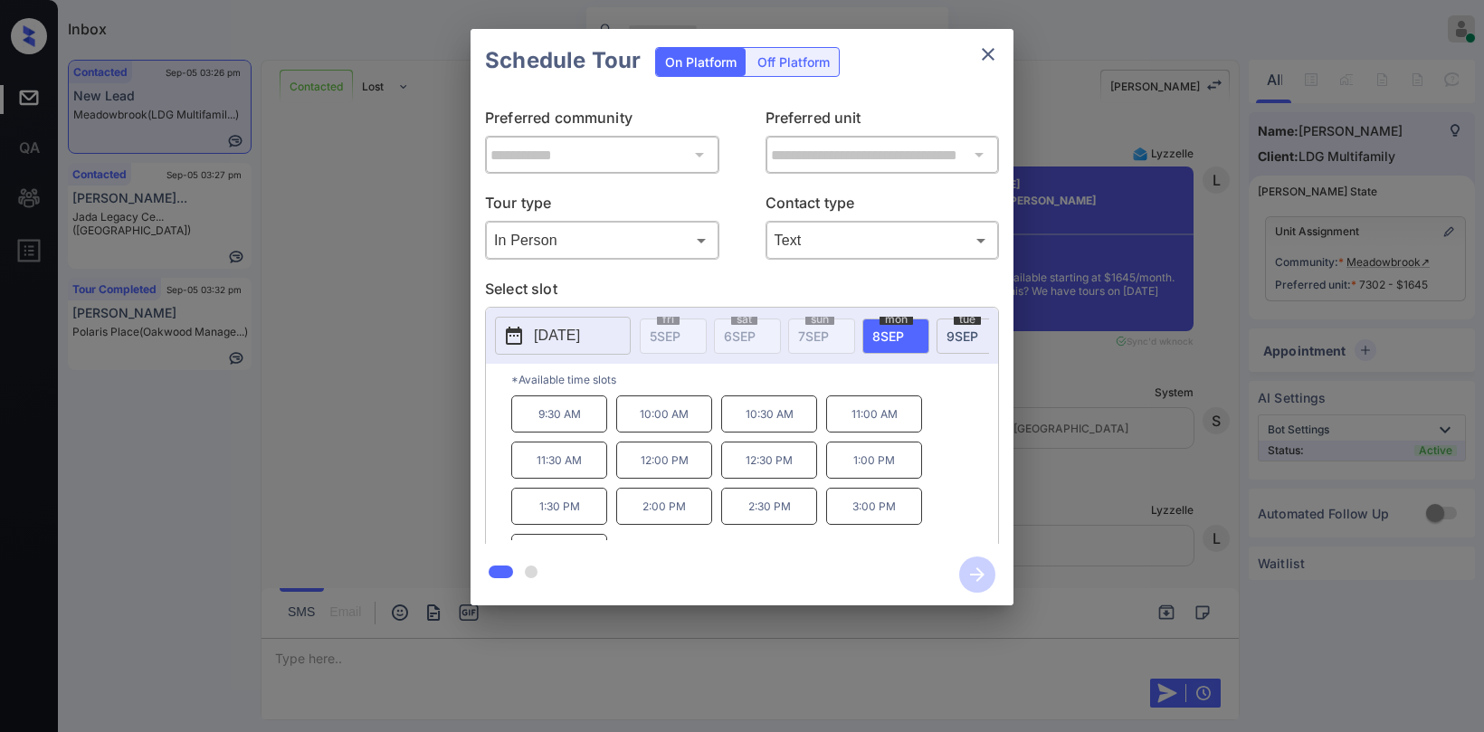
click at [773, 473] on p "12:30 PM" at bounding box center [769, 460] width 96 height 37
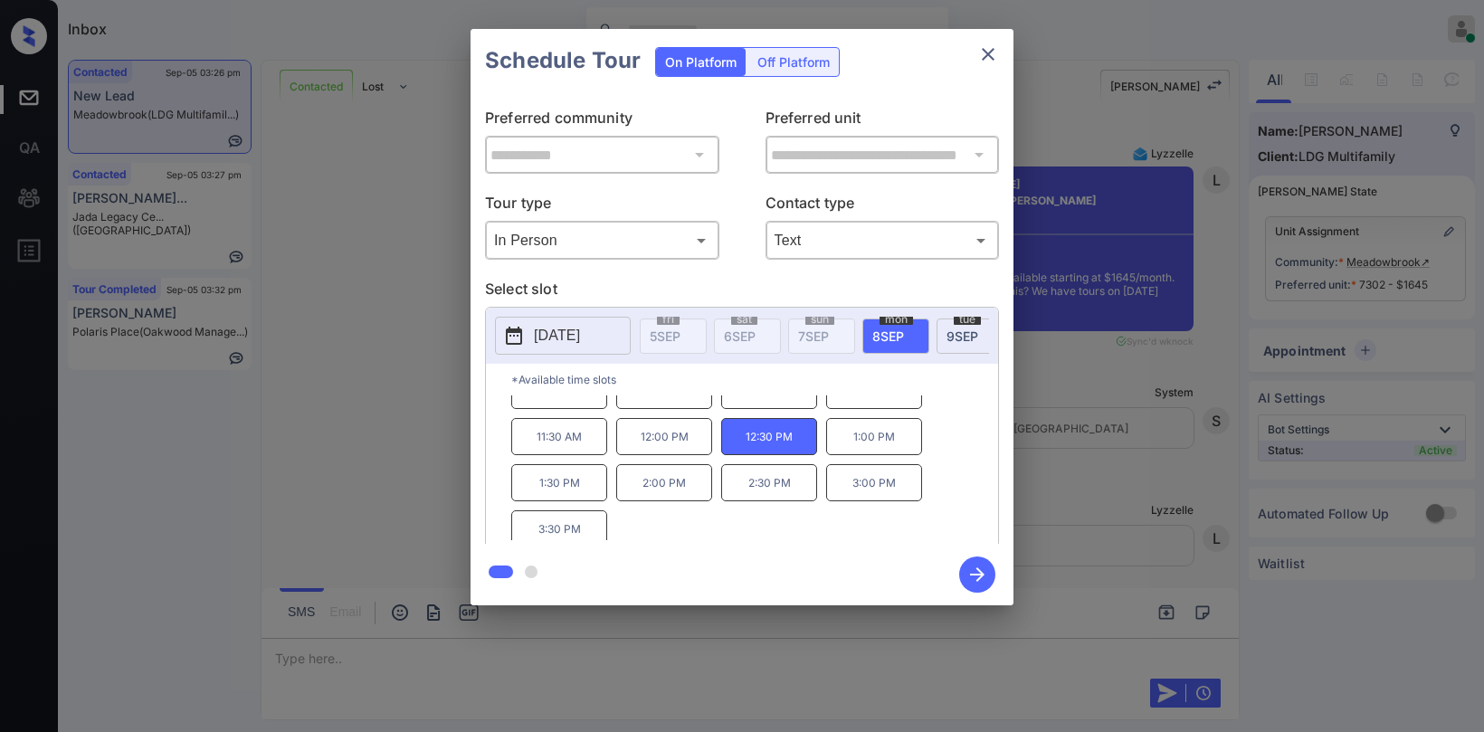
scroll to position [31, 0]
click at [860, 250] on body "Inbox Paolo Gabriel Online Set yourself offline Set yourself on break Profile S…" at bounding box center [742, 366] width 1484 height 732
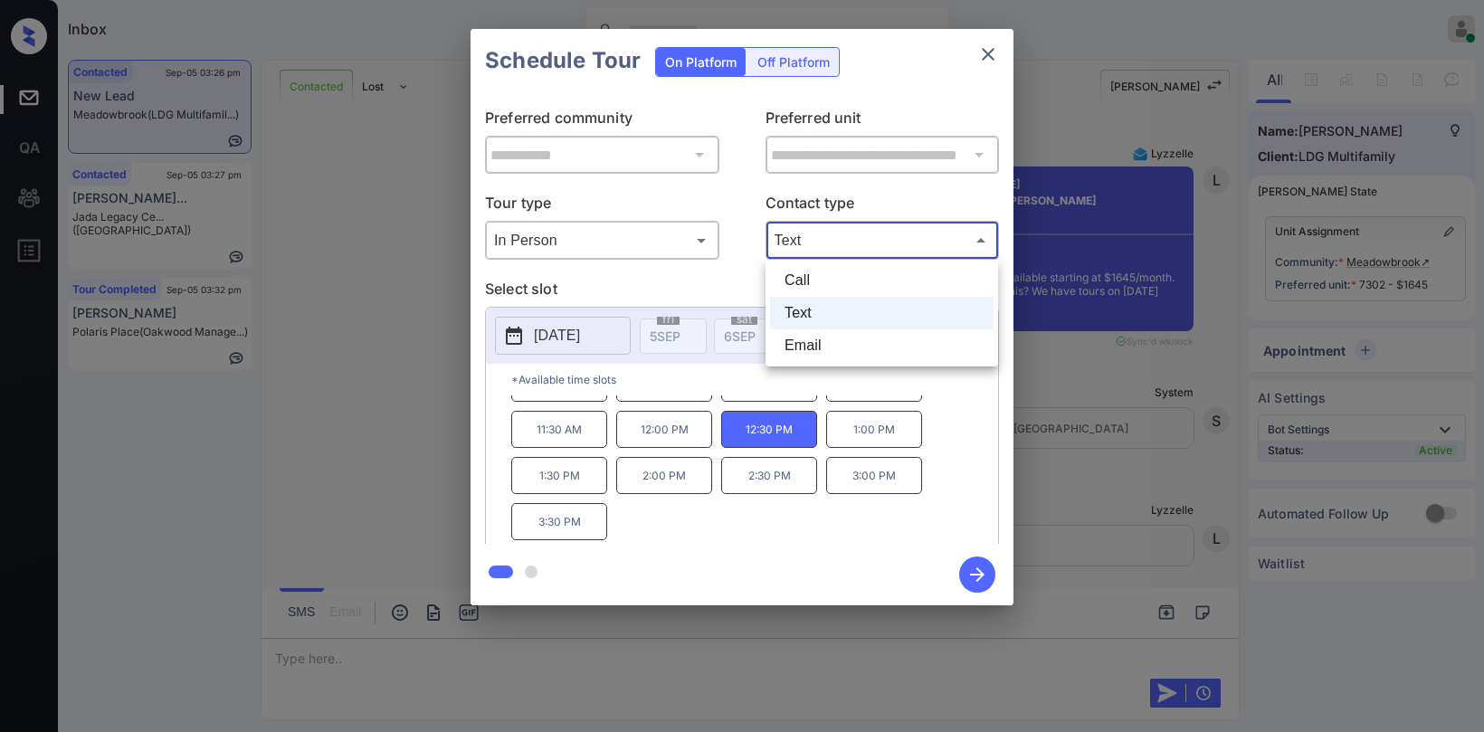
click at [839, 340] on li "Email" at bounding box center [881, 345] width 223 height 33
type input "*****"
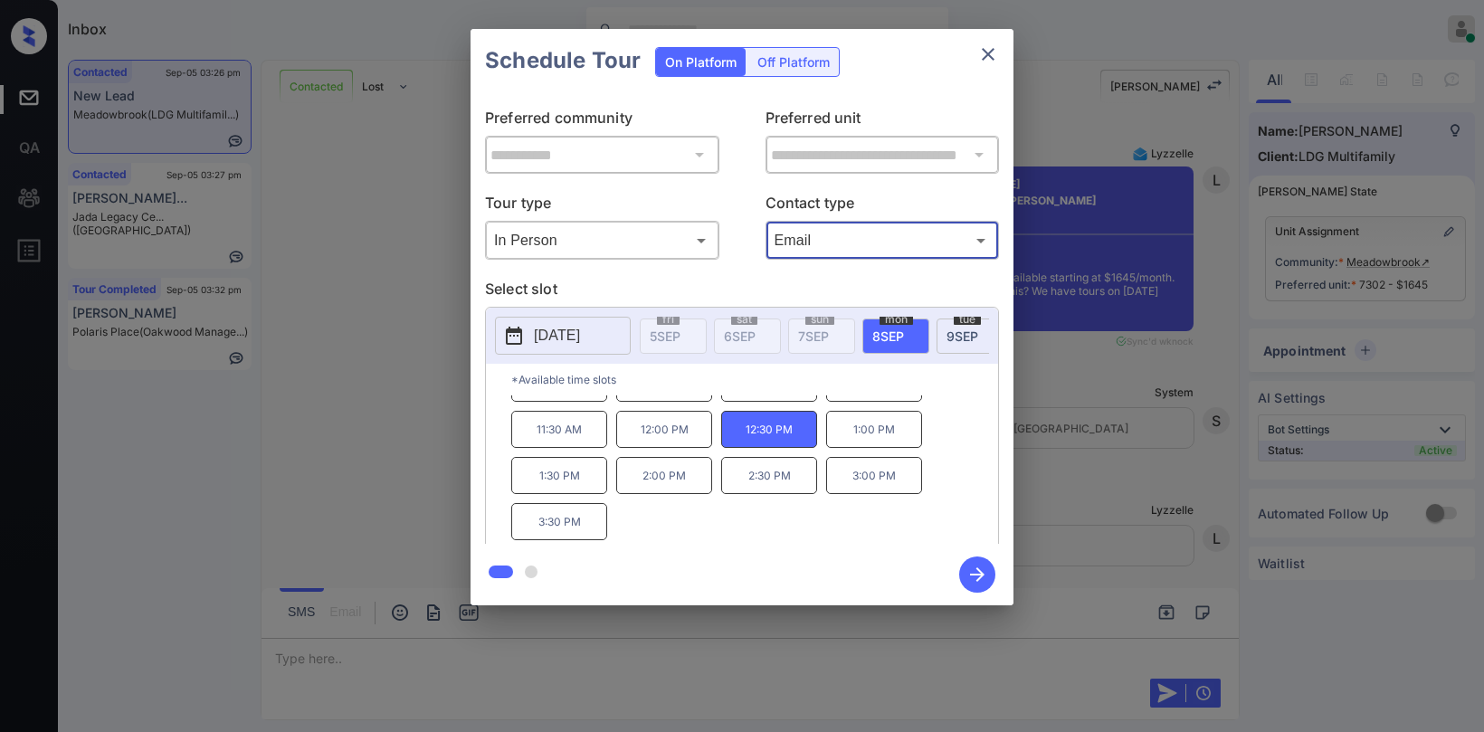
click at [965, 564] on icon "button" at bounding box center [977, 574] width 36 height 36
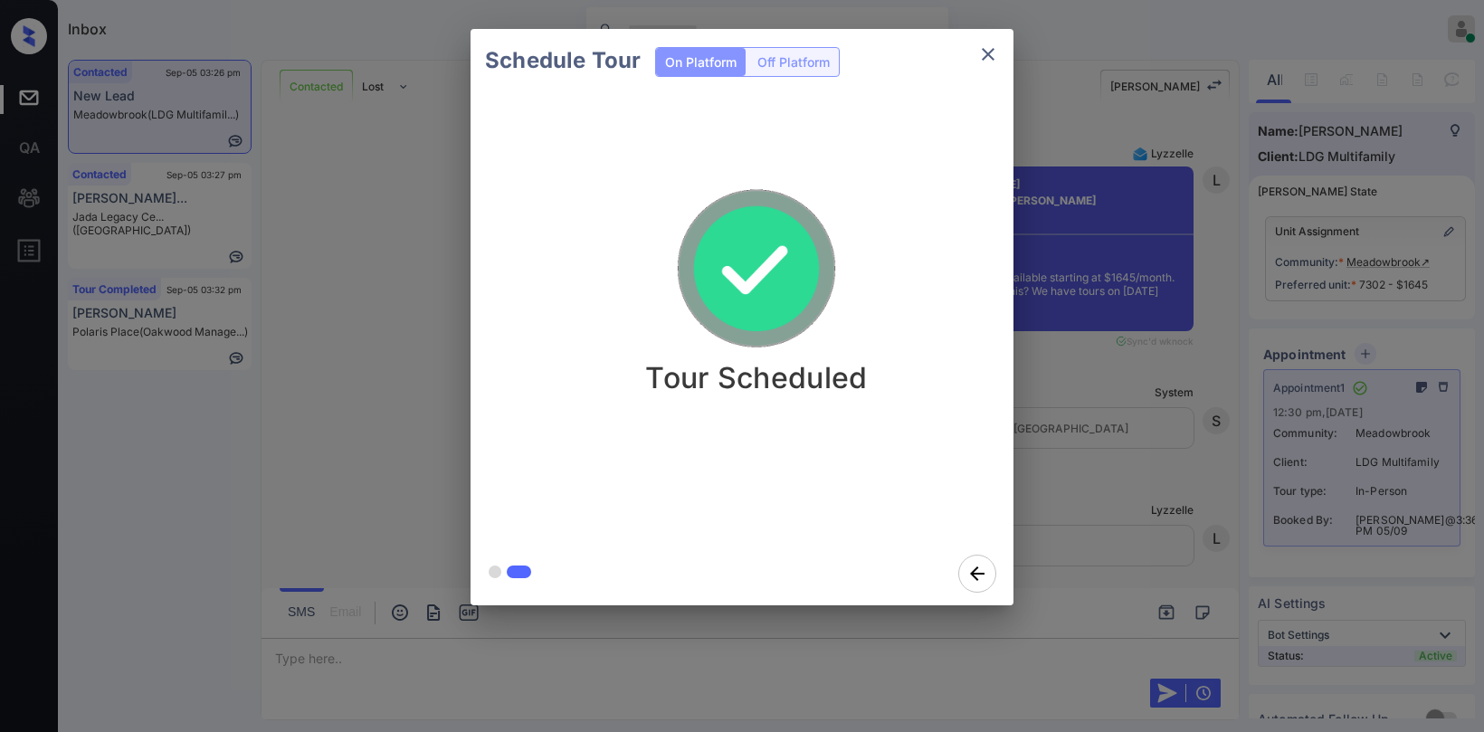
click at [982, 50] on icon "close" at bounding box center [988, 54] width 22 height 22
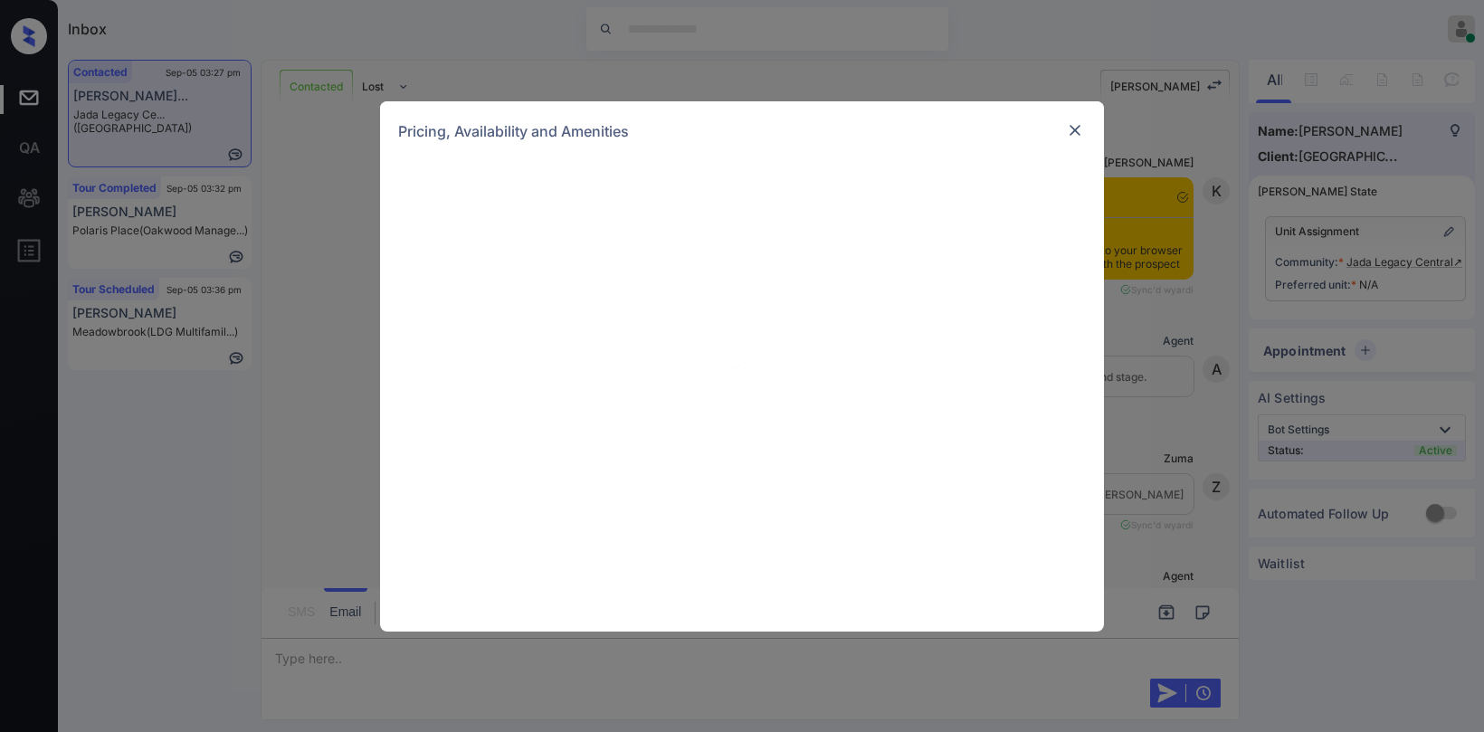
scroll to position [847, 0]
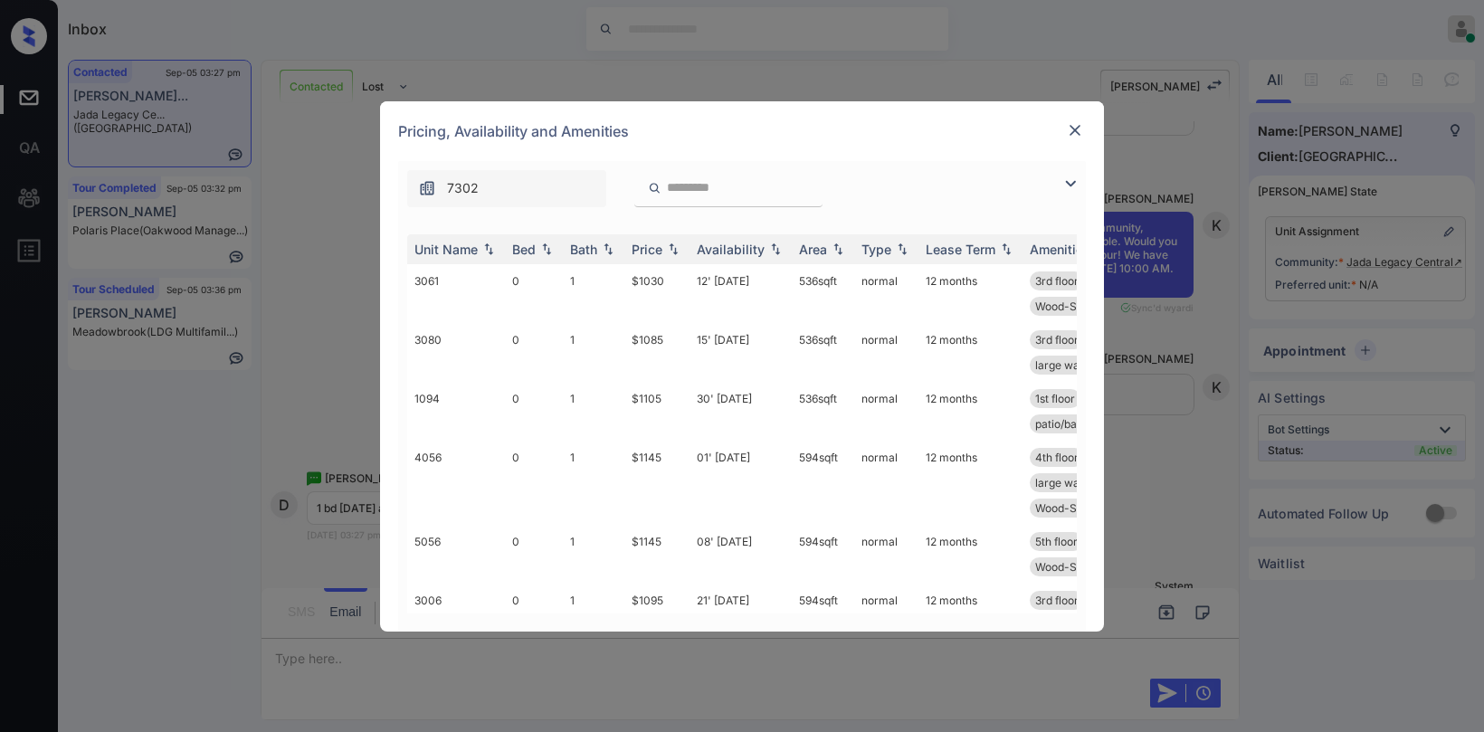
click at [1066, 184] on img at bounding box center [1070, 184] width 22 height 22
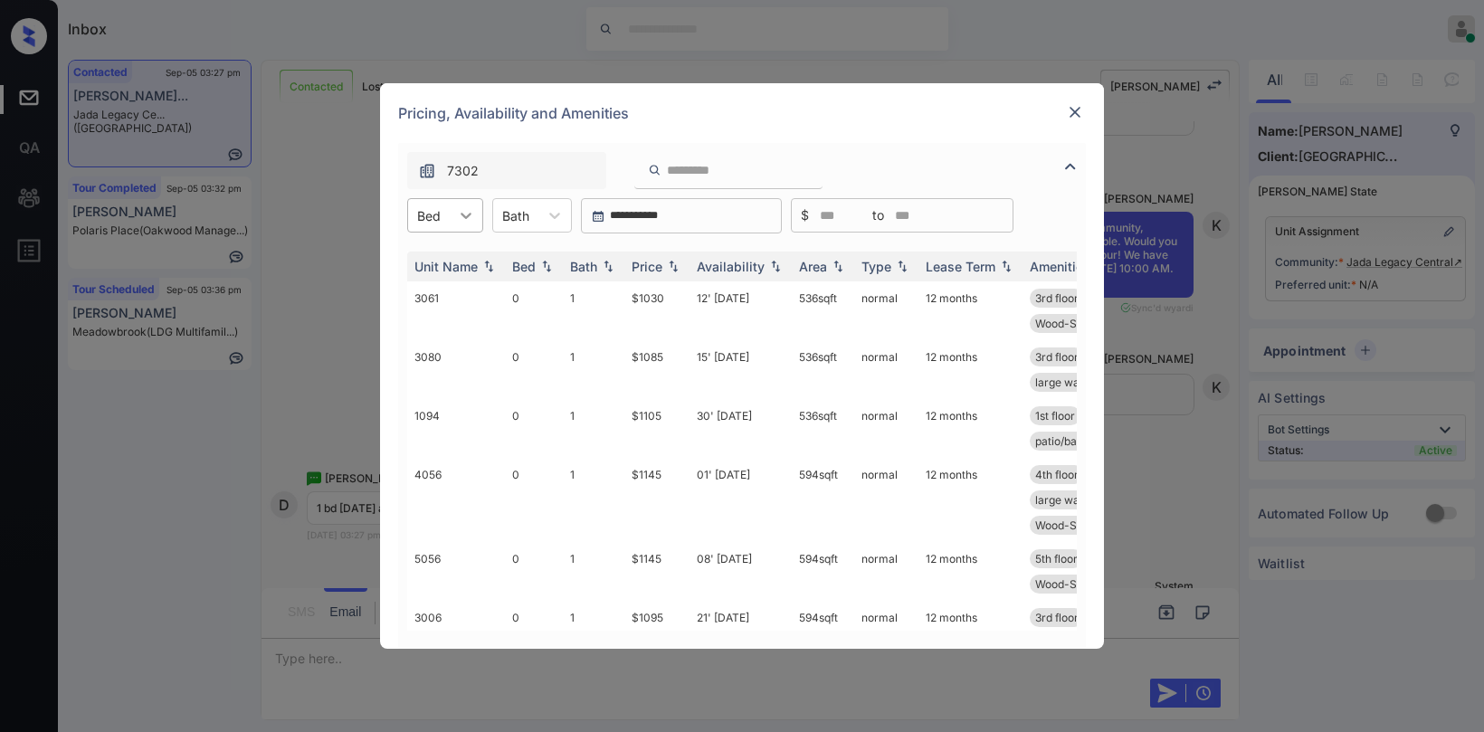
click at [463, 224] on div at bounding box center [466, 215] width 33 height 33
click at [441, 284] on div "1" at bounding box center [445, 292] width 76 height 33
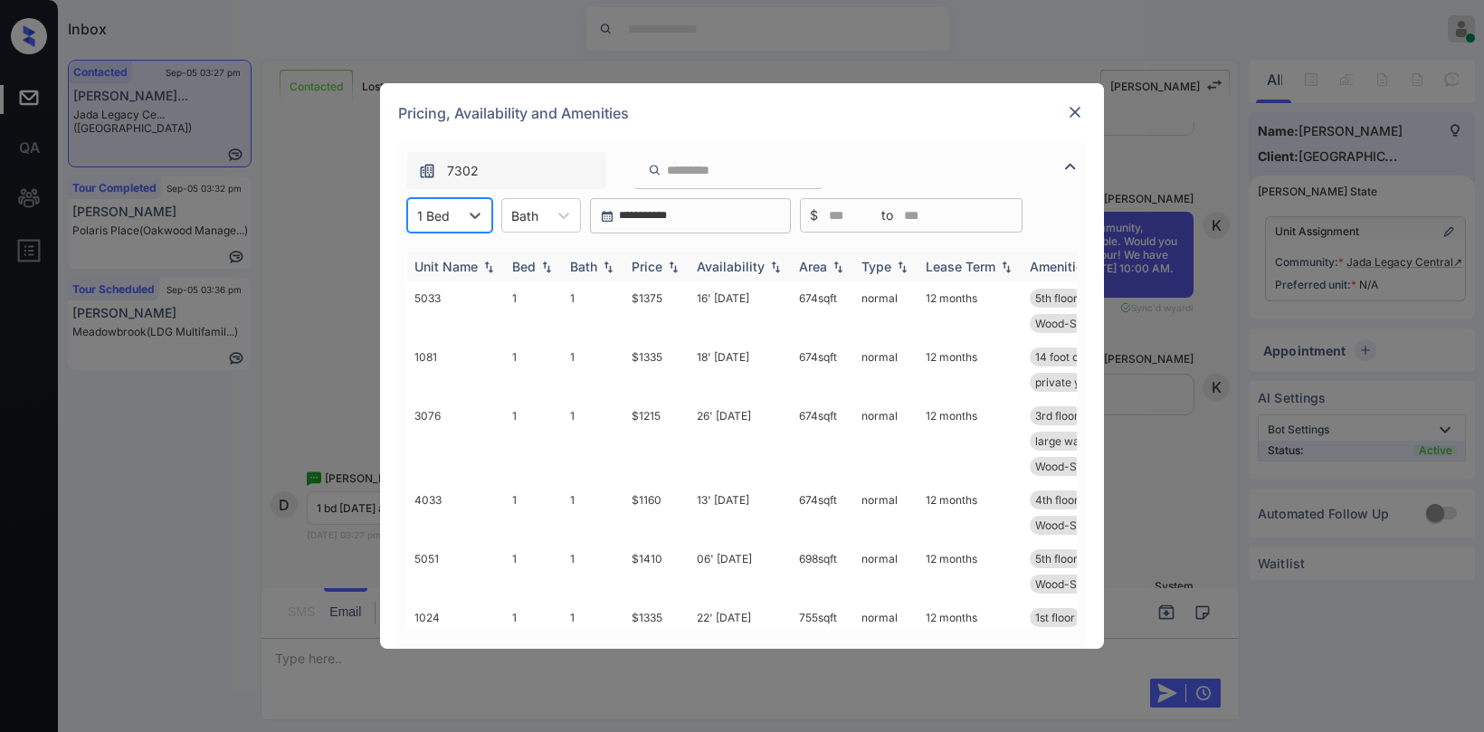
click at [663, 271] on div "Price" at bounding box center [657, 266] width 51 height 15
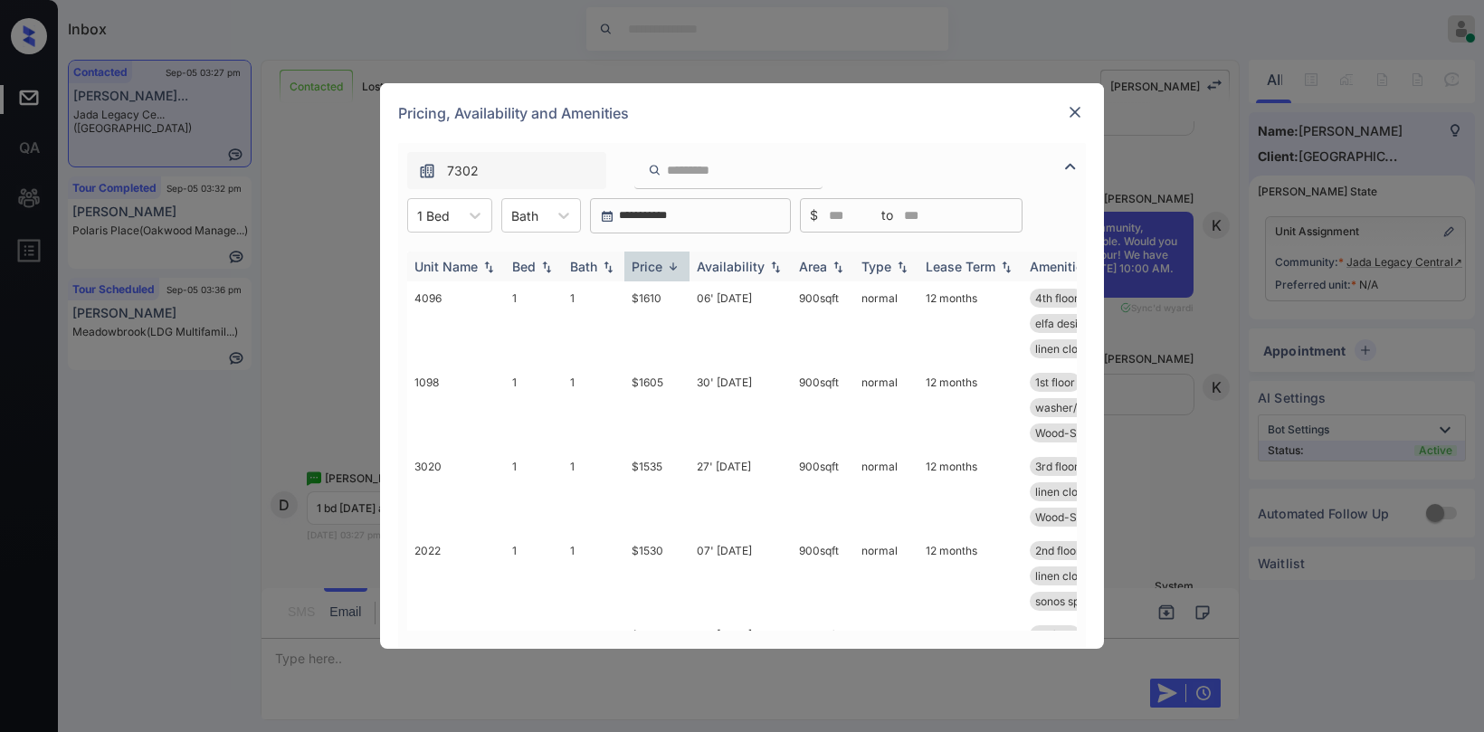
click at [662, 270] on div "Price" at bounding box center [647, 266] width 31 height 15
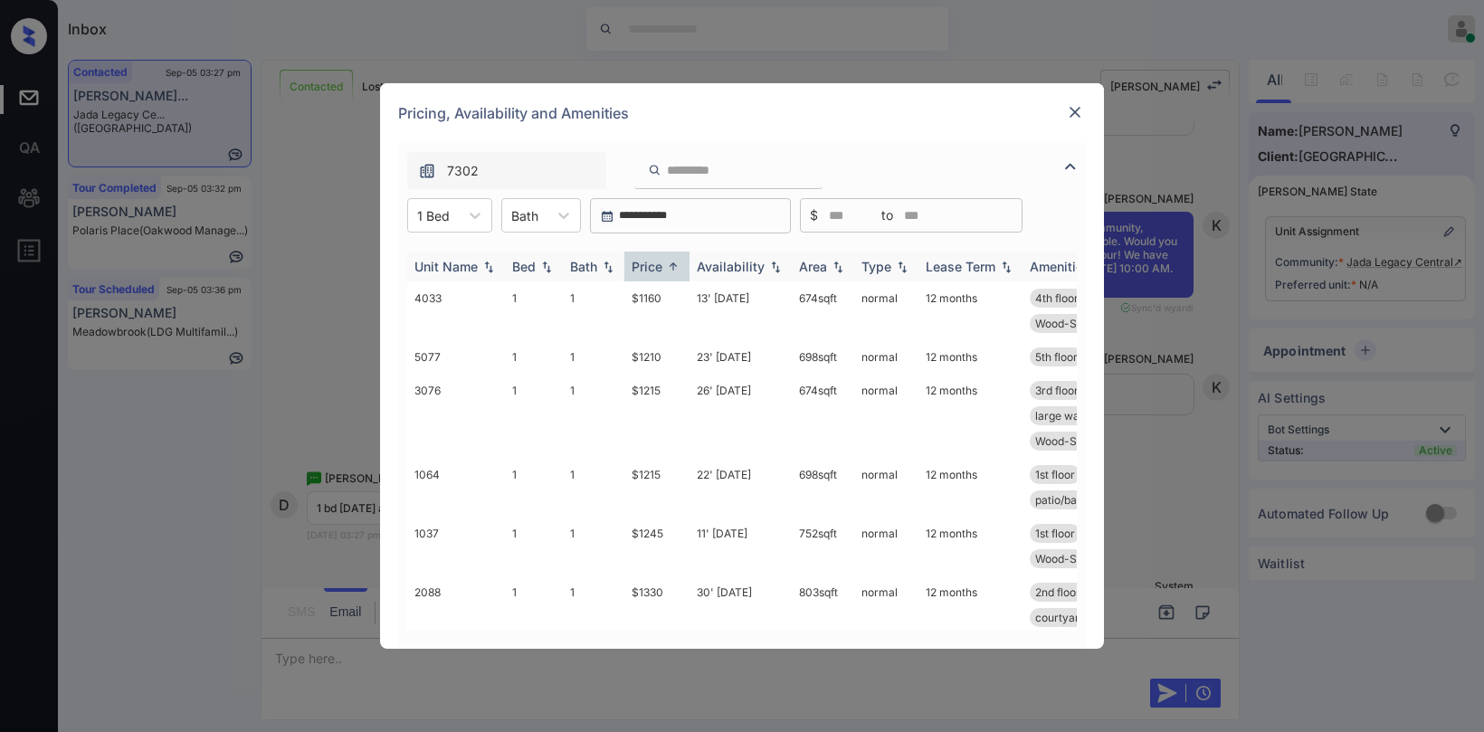
click at [661, 269] on div "Price" at bounding box center [647, 266] width 31 height 15
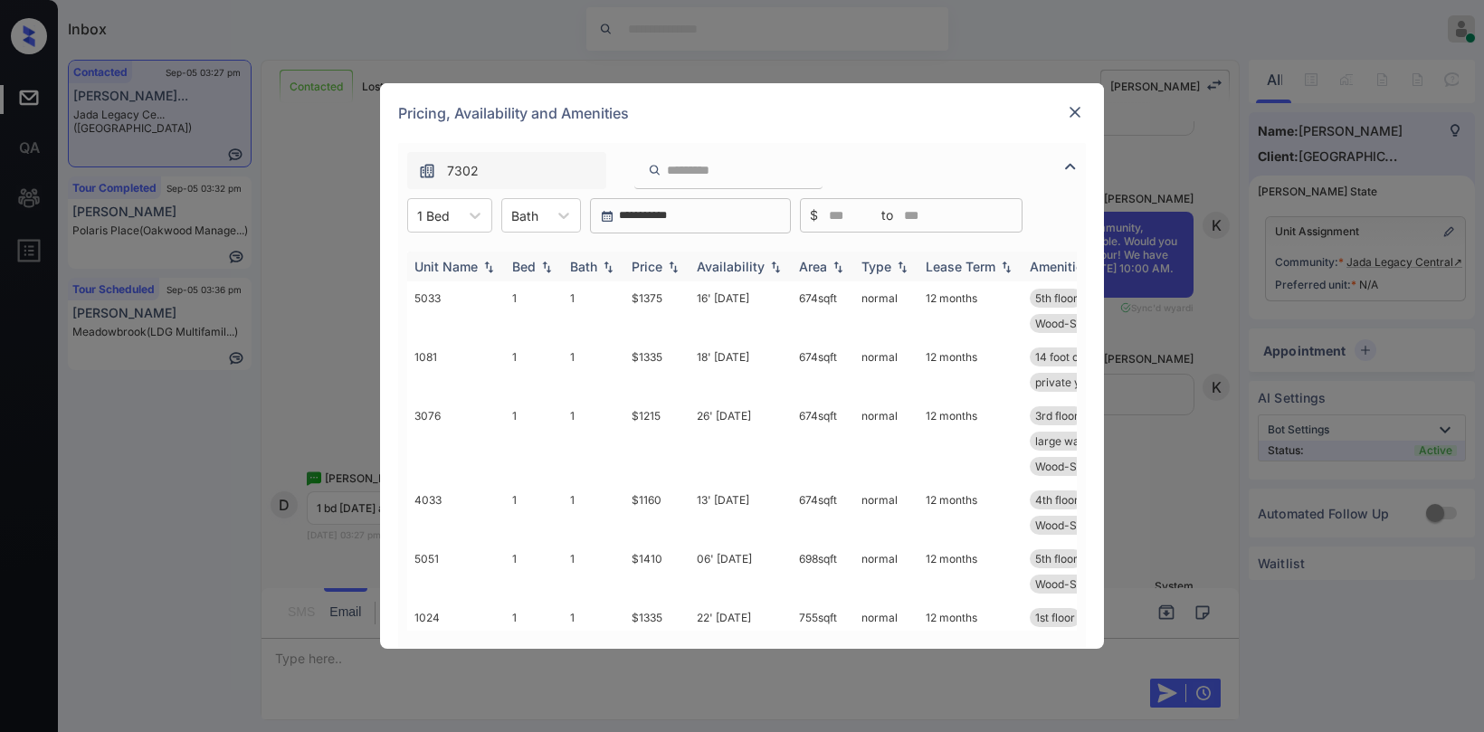
click at [661, 269] on div "Price" at bounding box center [647, 266] width 31 height 15
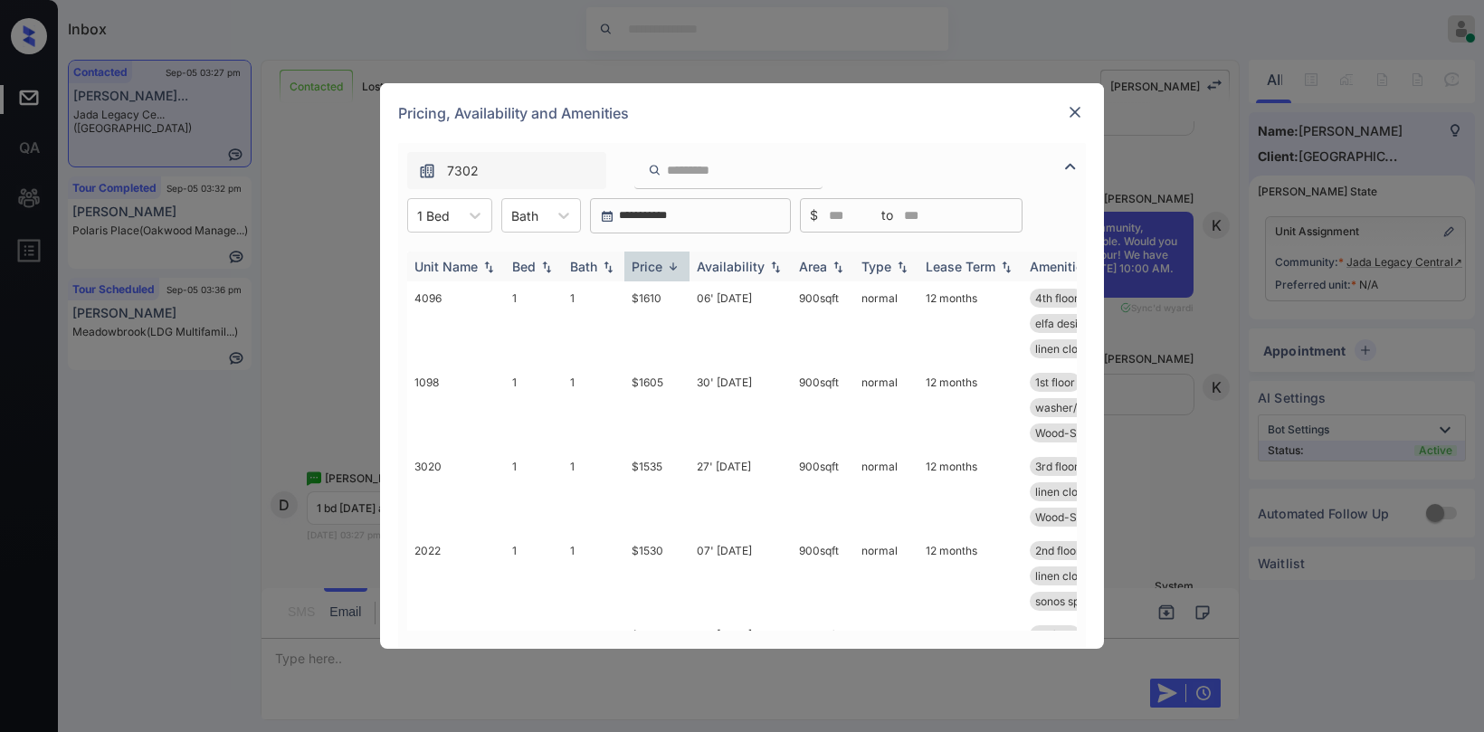
click at [661, 269] on div "Price" at bounding box center [647, 266] width 31 height 15
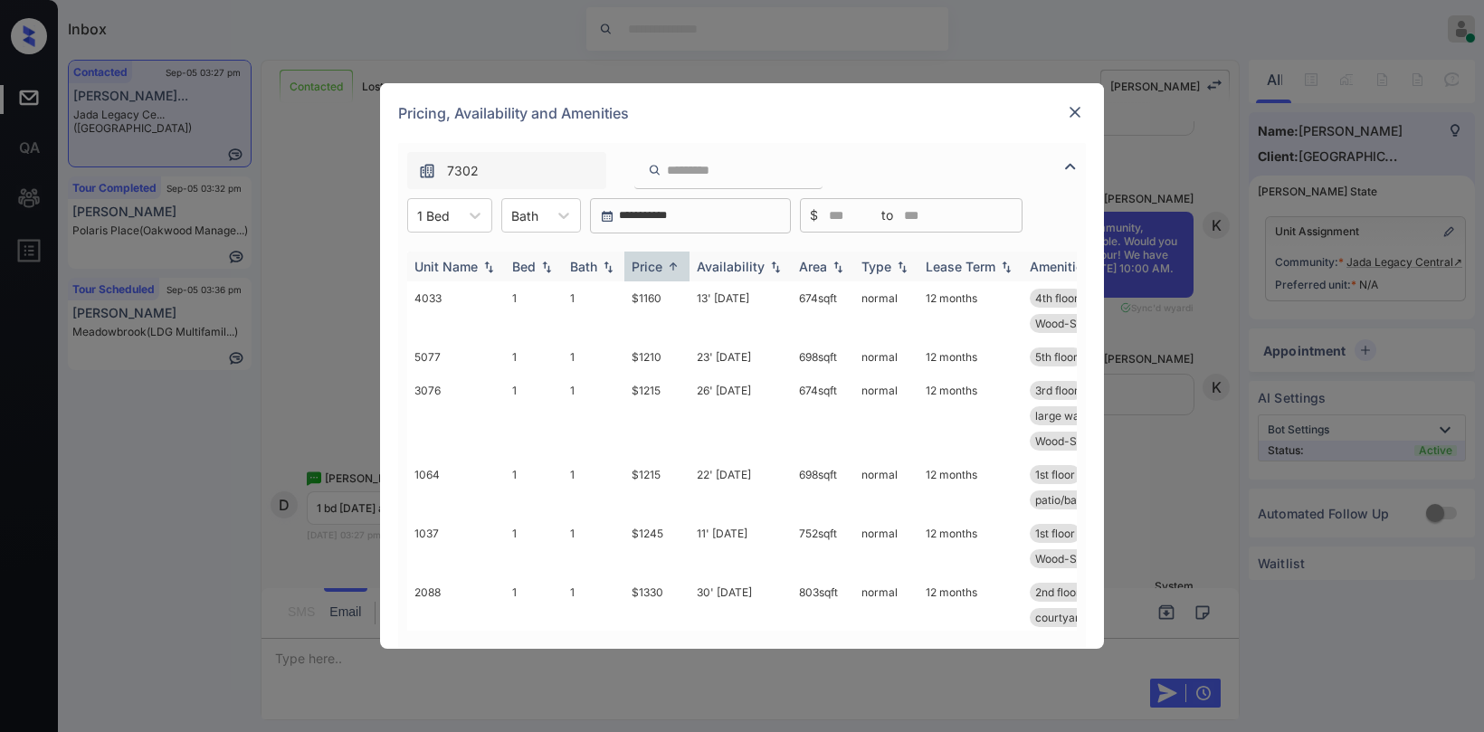
click at [661, 269] on div "Price" at bounding box center [647, 266] width 31 height 15
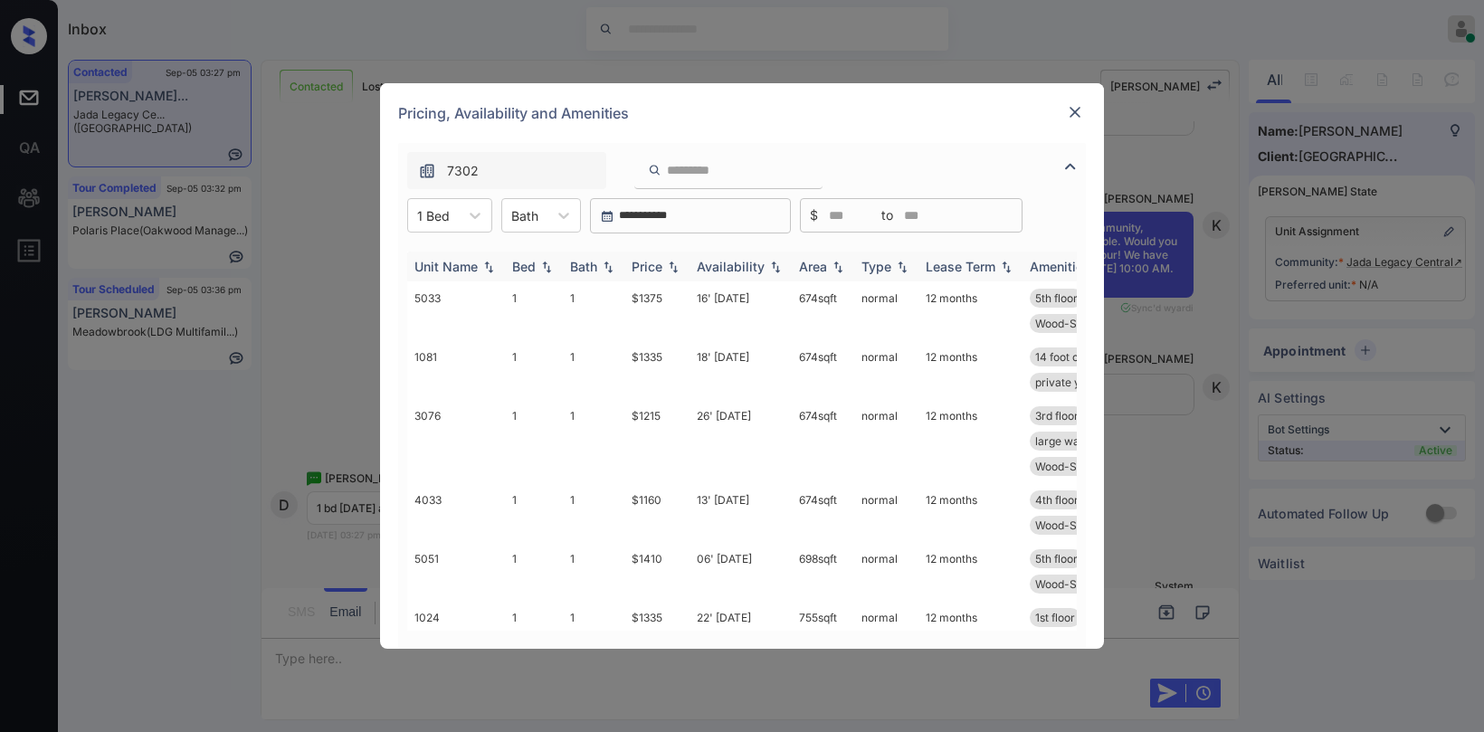
click at [662, 267] on div "Price" at bounding box center [647, 266] width 31 height 15
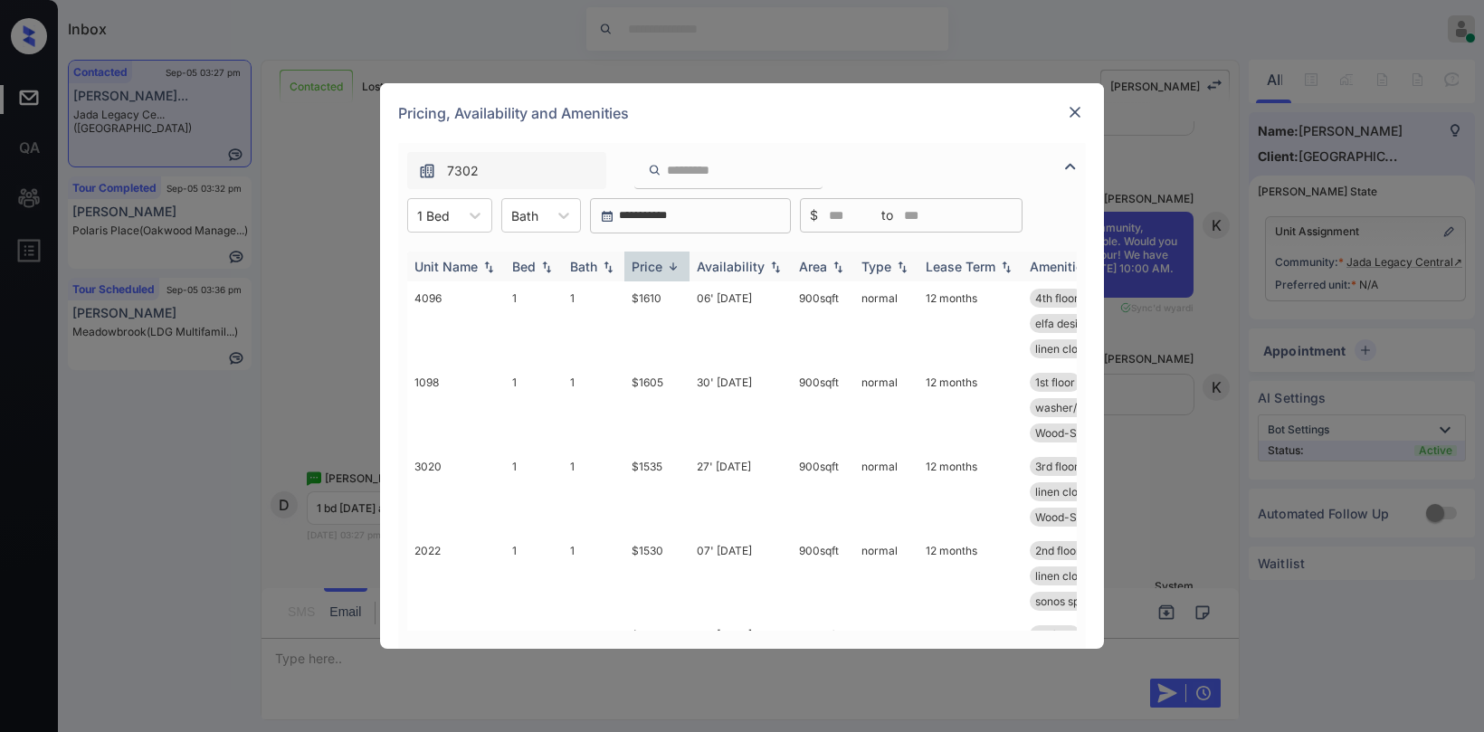
click at [662, 267] on div "Price" at bounding box center [647, 266] width 31 height 15
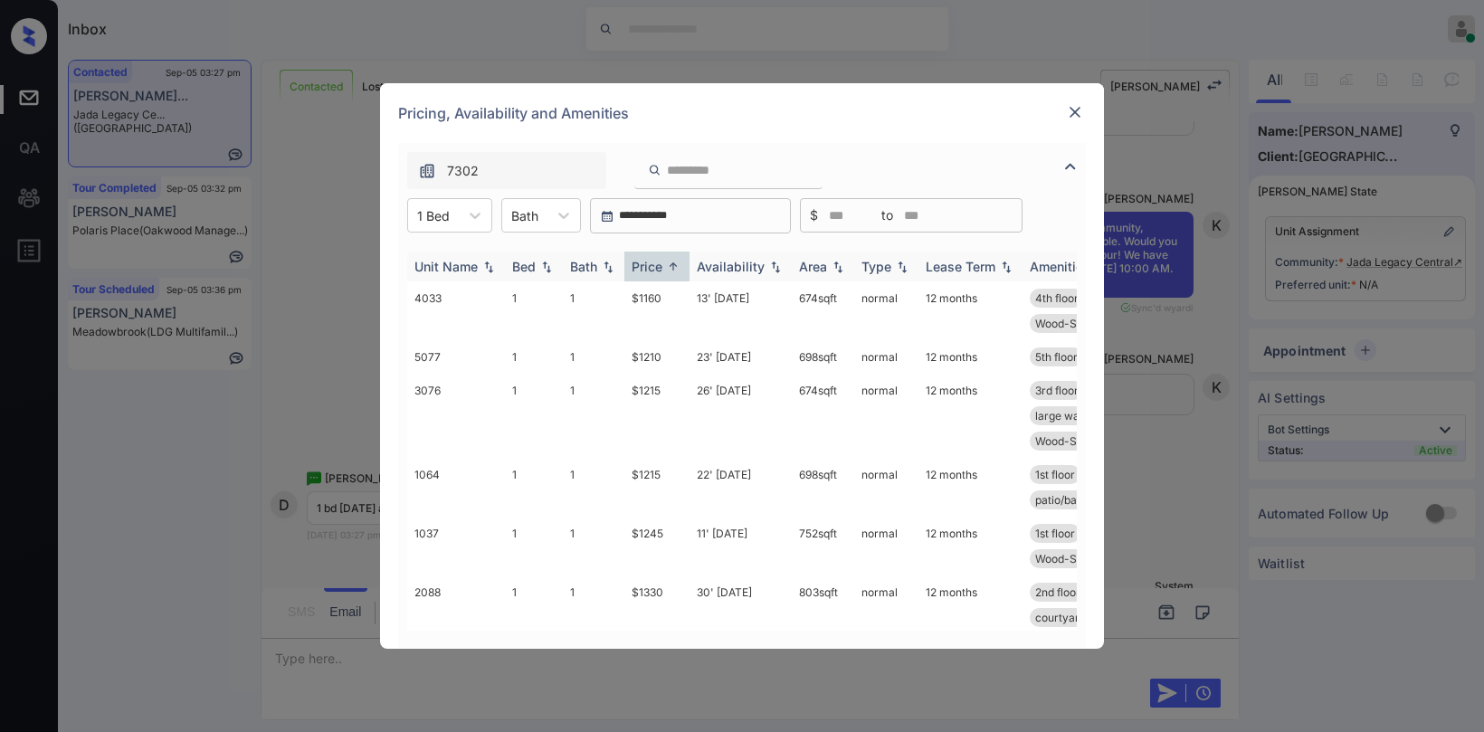
click at [658, 261] on div "Price" at bounding box center [647, 266] width 31 height 15
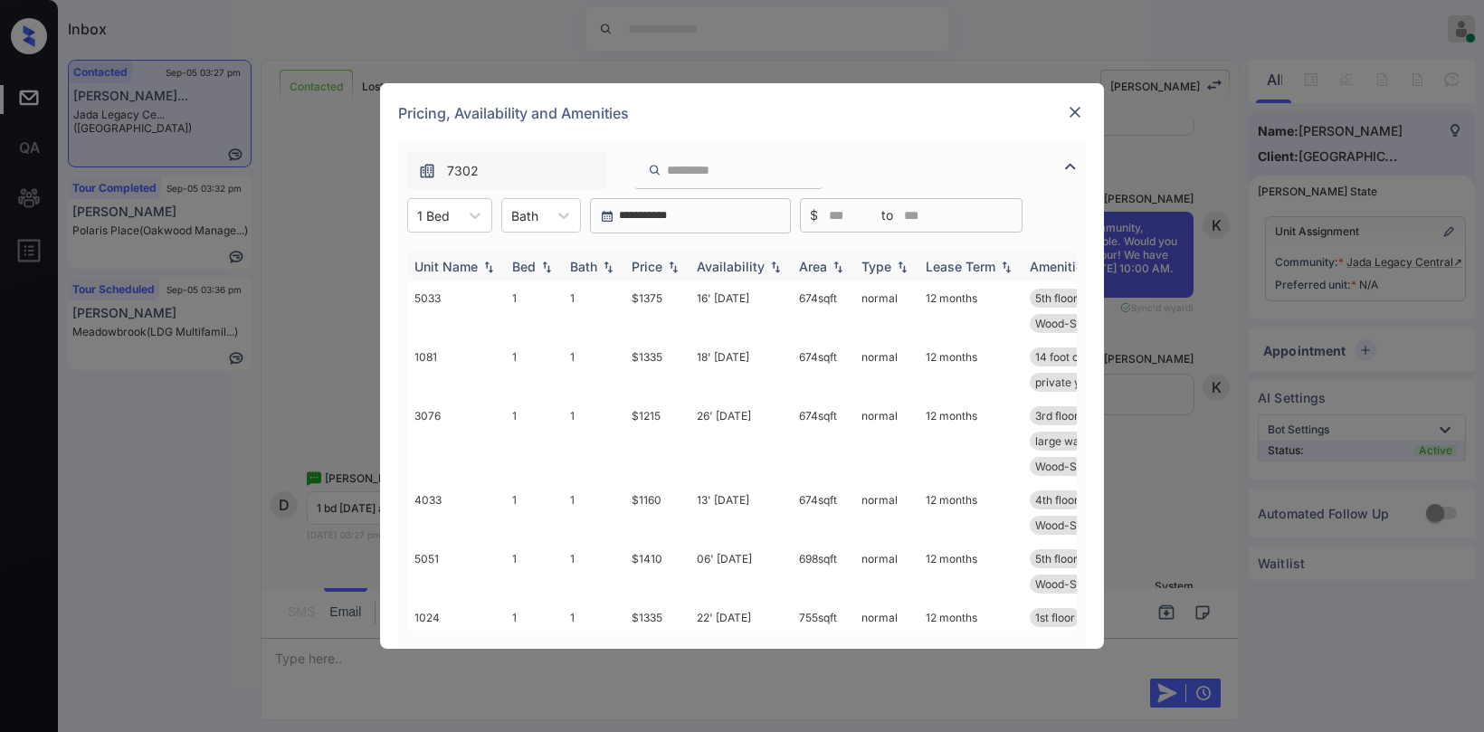
click at [658, 261] on div "Price" at bounding box center [647, 266] width 31 height 15
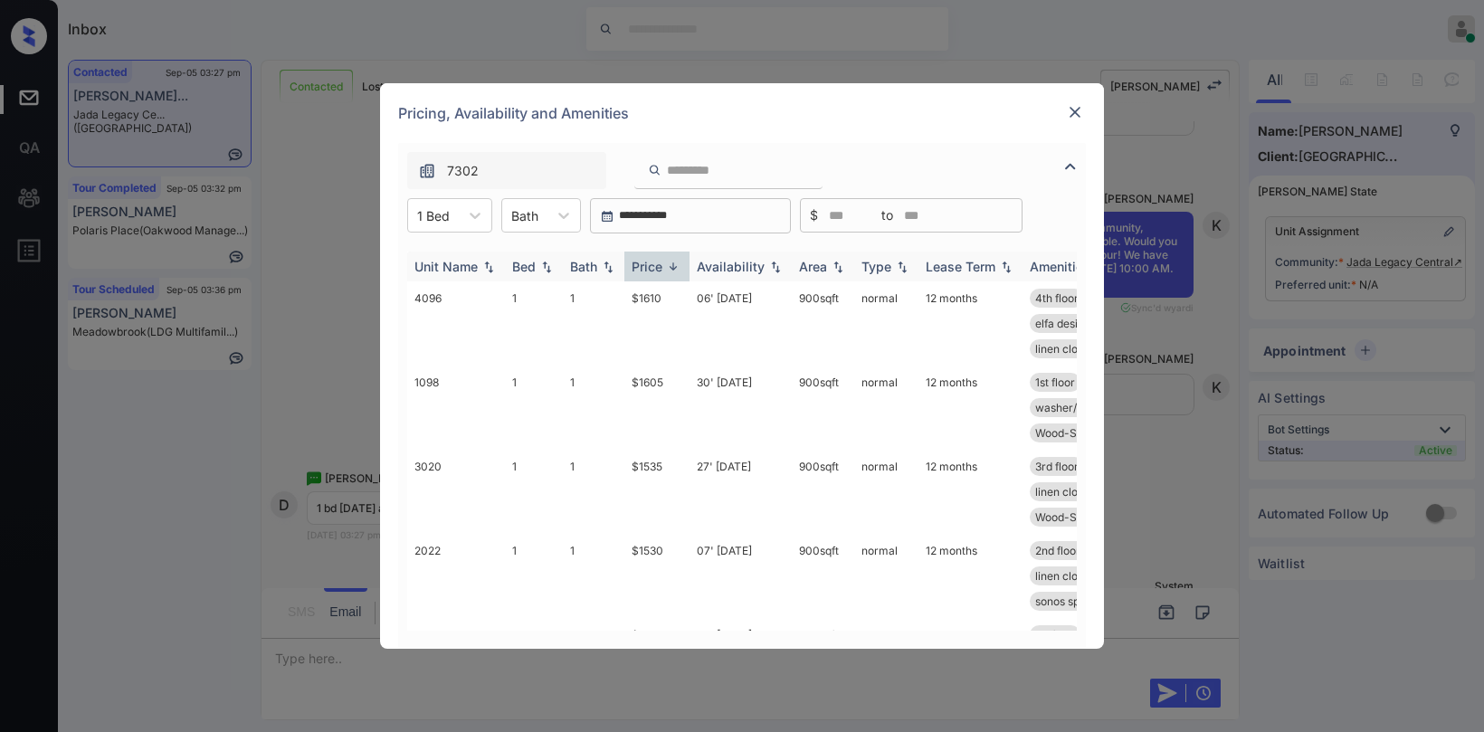
click at [658, 262] on div "Price" at bounding box center [647, 266] width 31 height 15
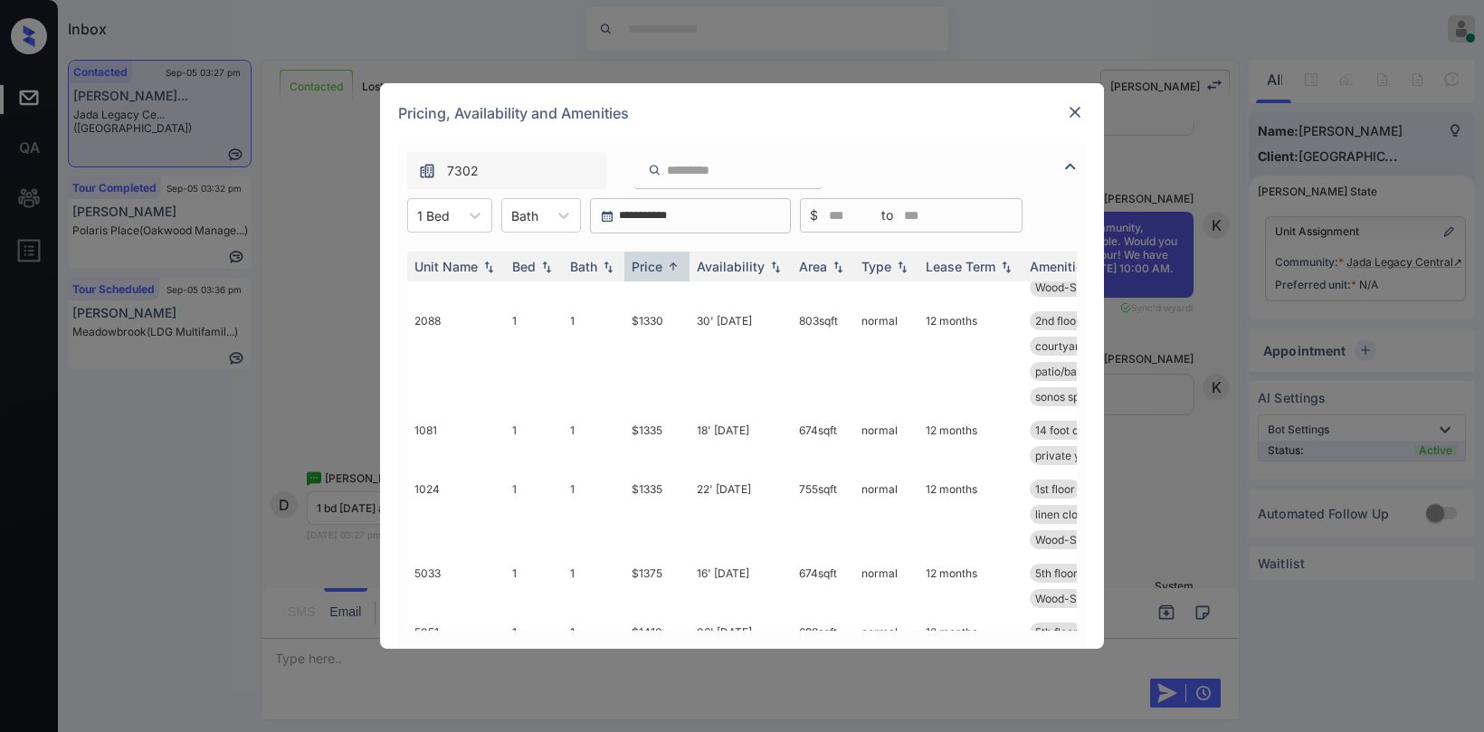
scroll to position [0, 0]
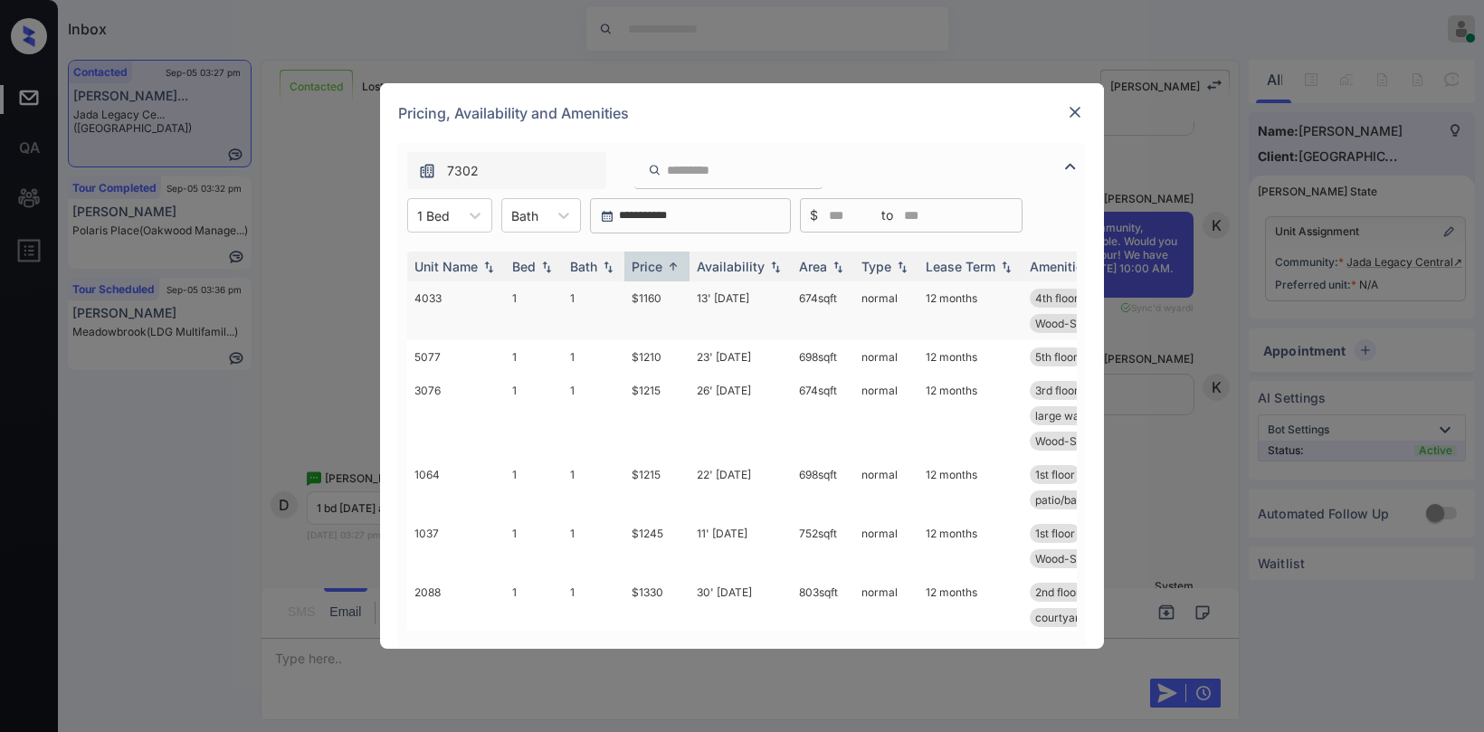
click at [669, 298] on td "$1160" at bounding box center [656, 310] width 65 height 59
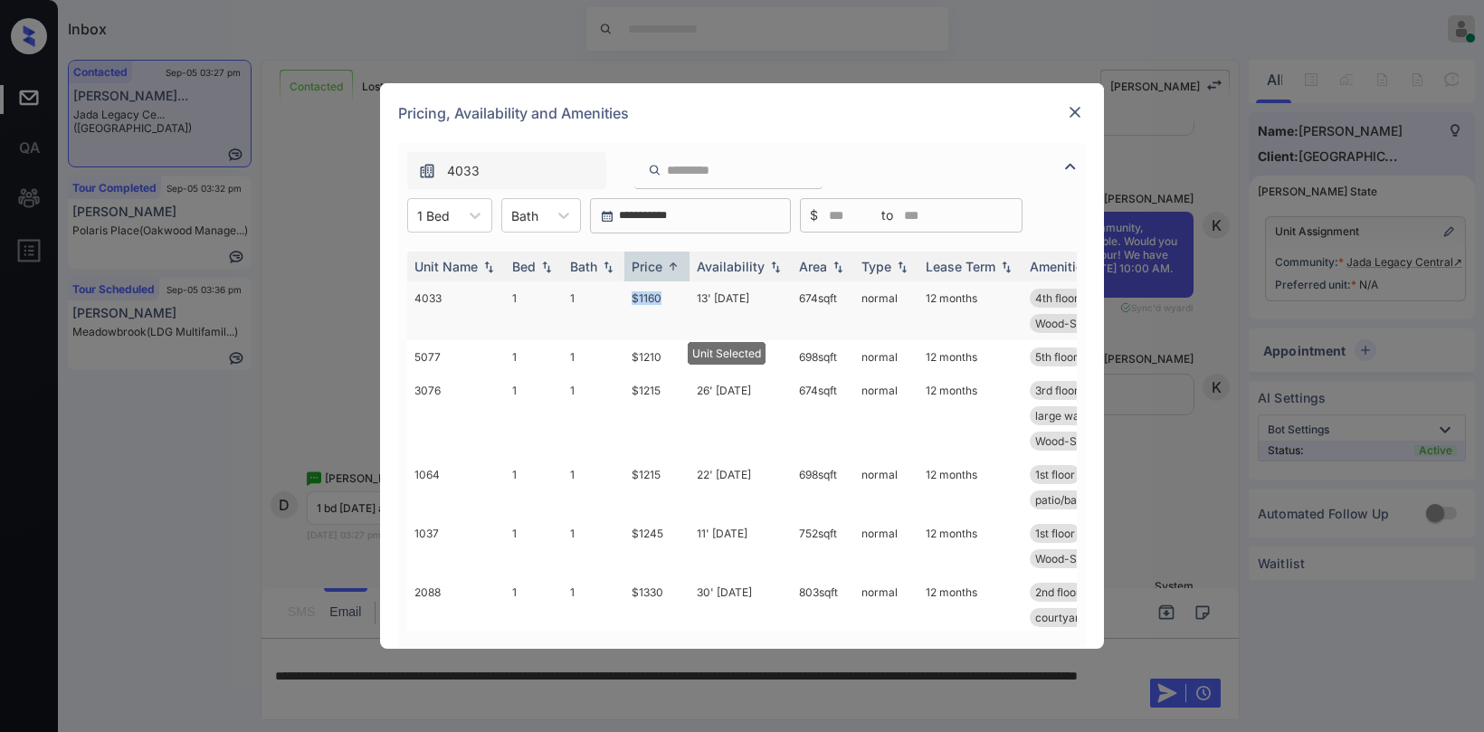
click at [629, 299] on td "$1160" at bounding box center [656, 310] width 65 height 59
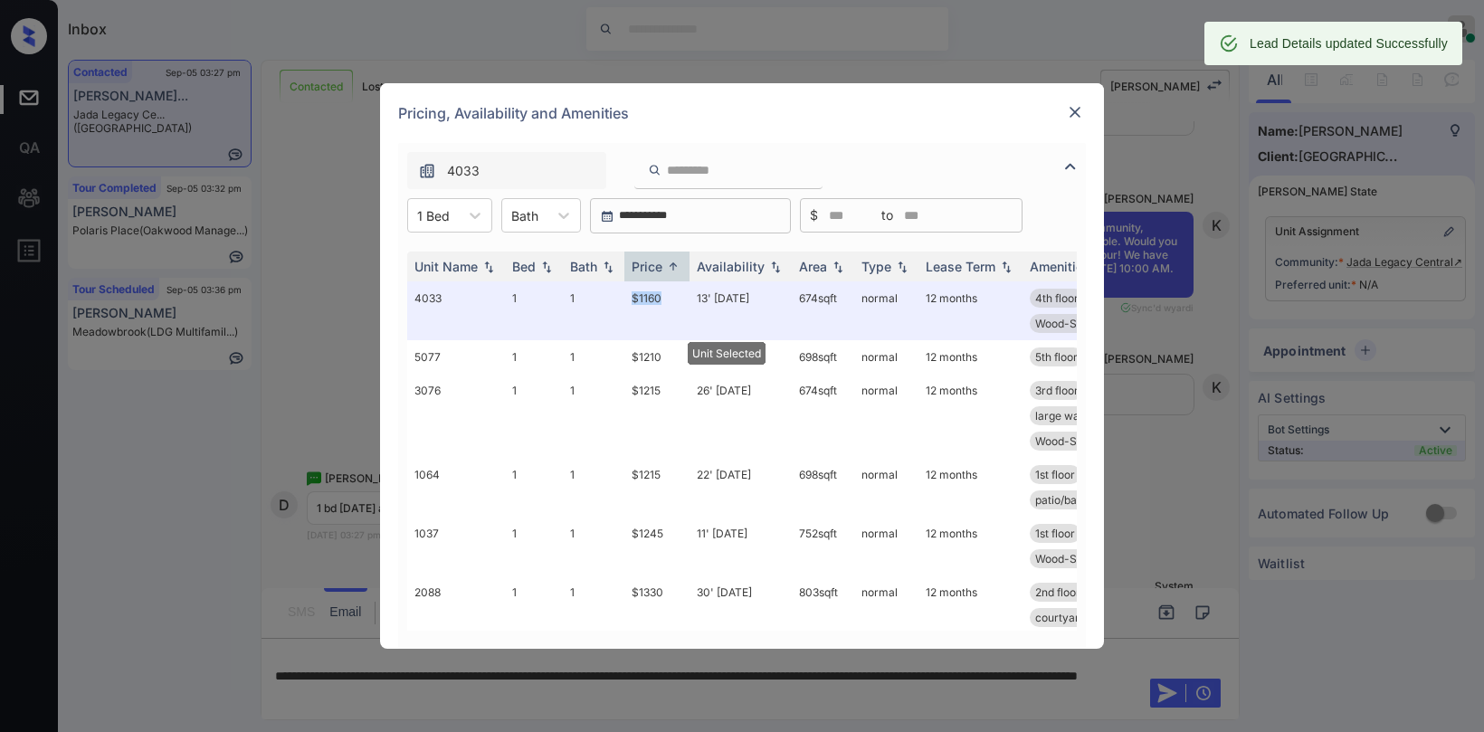
copy td "$1160"
click at [1071, 113] on img at bounding box center [1075, 112] width 18 height 18
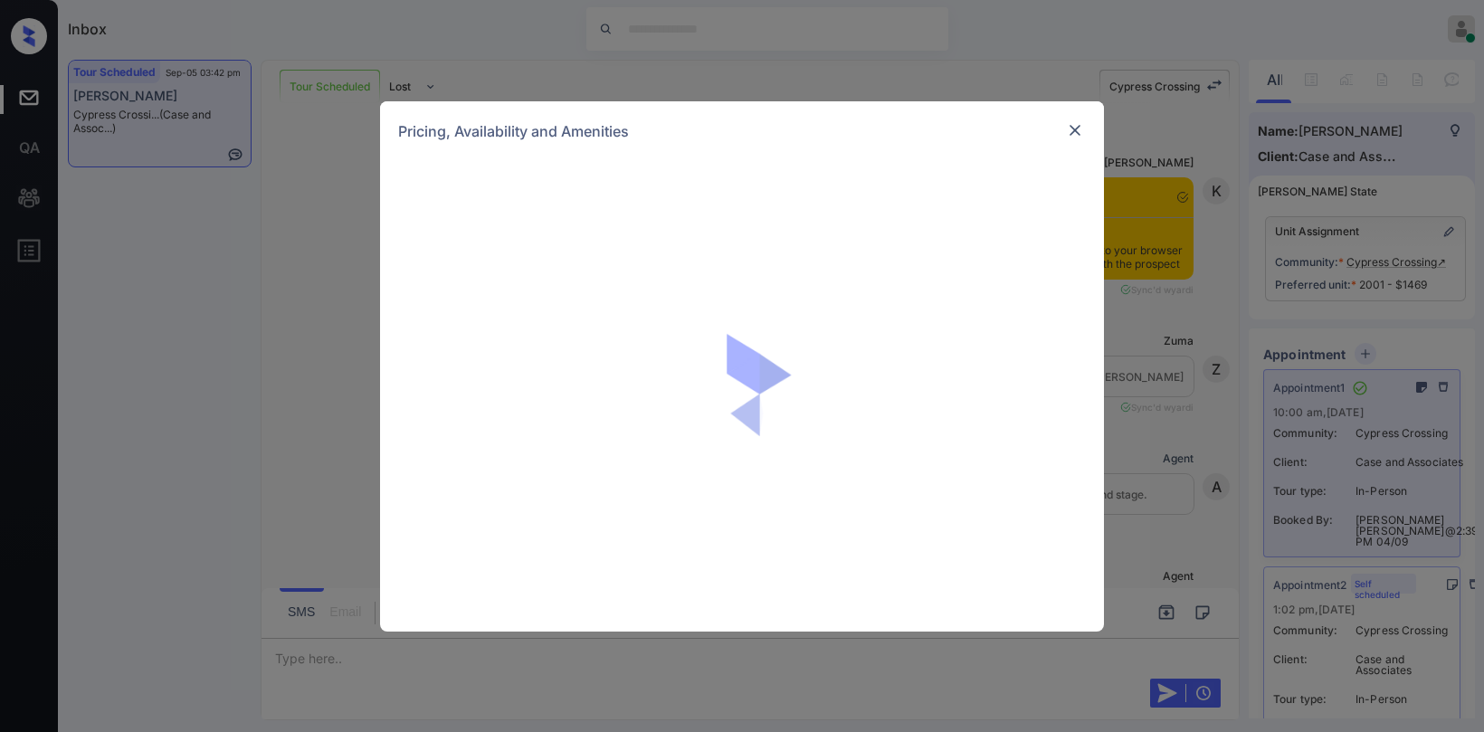
scroll to position [12050, 0]
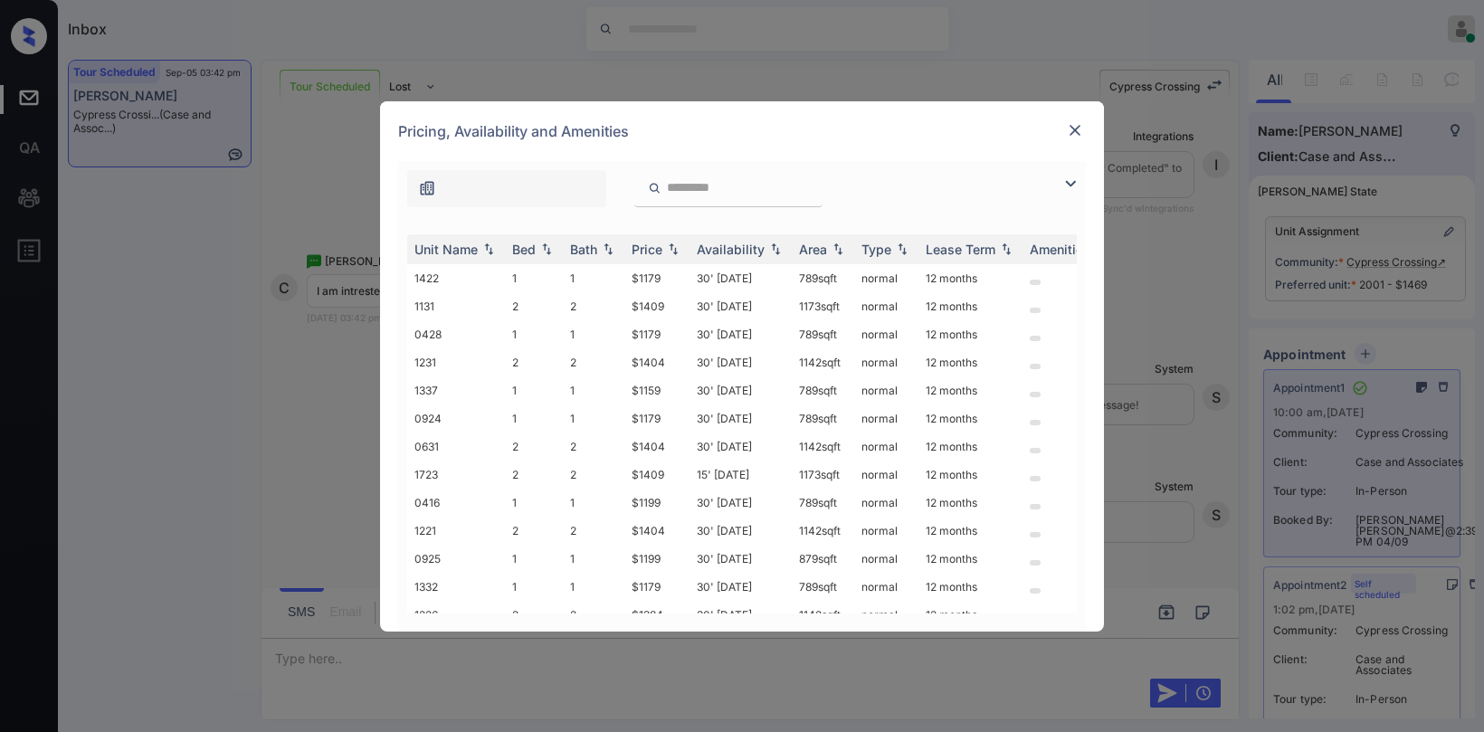
click at [1070, 182] on img at bounding box center [1070, 184] width 22 height 22
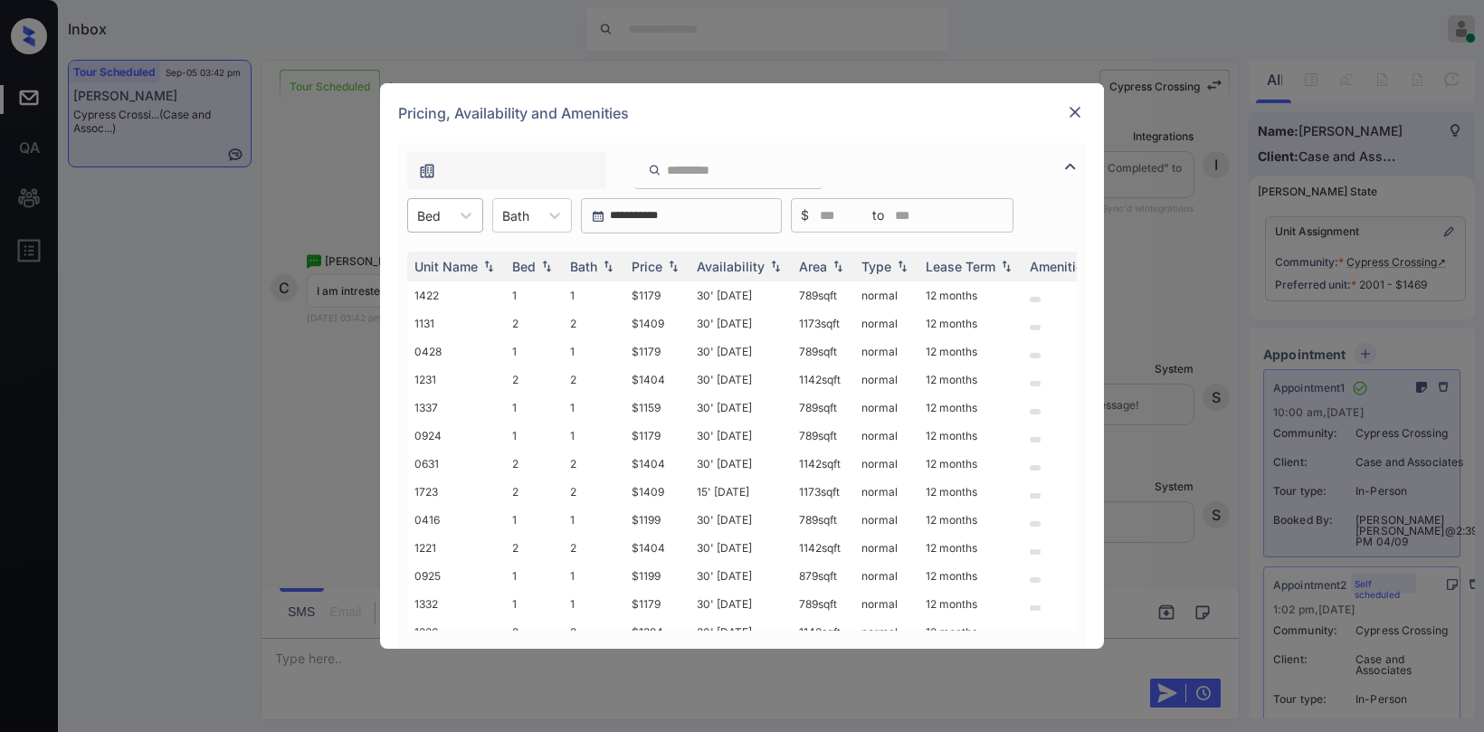
click at [444, 223] on div "Bed" at bounding box center [429, 216] width 42 height 26
click at [452, 259] on div "1" at bounding box center [445, 259] width 76 height 33
click at [1075, 102] on div at bounding box center [1075, 112] width 22 height 22
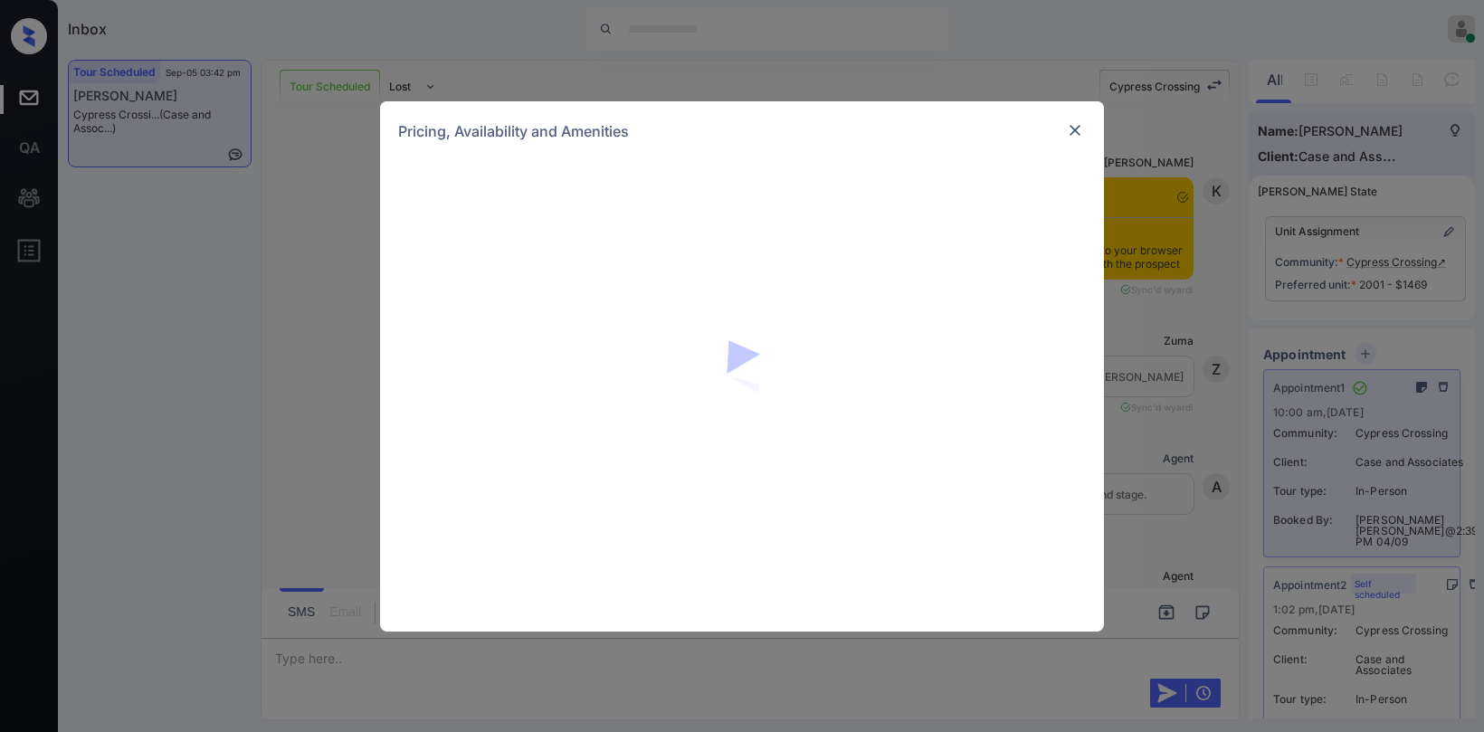
scroll to position [12050, 0]
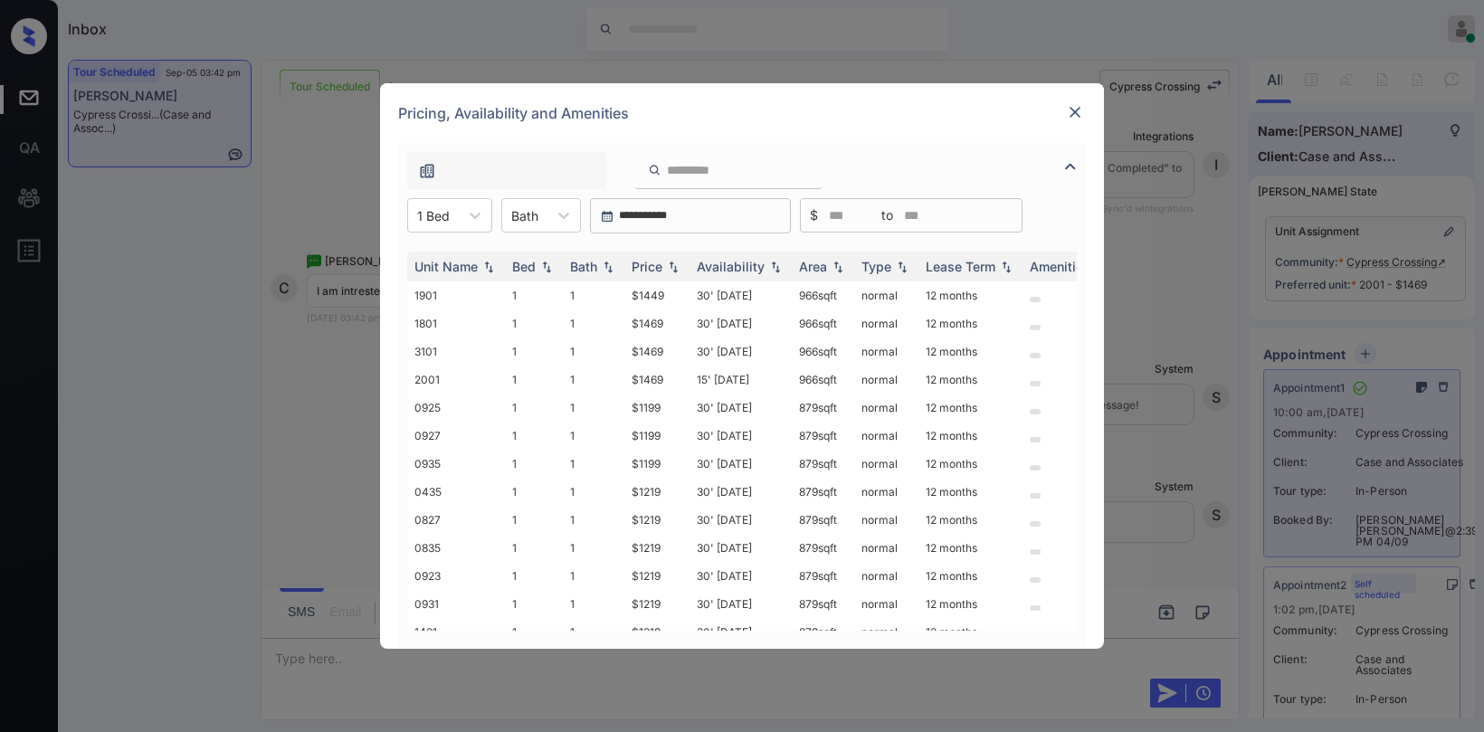
click at [749, 184] on div at bounding box center [728, 170] width 188 height 37
click at [754, 171] on input "search" at bounding box center [739, 170] width 148 height 15
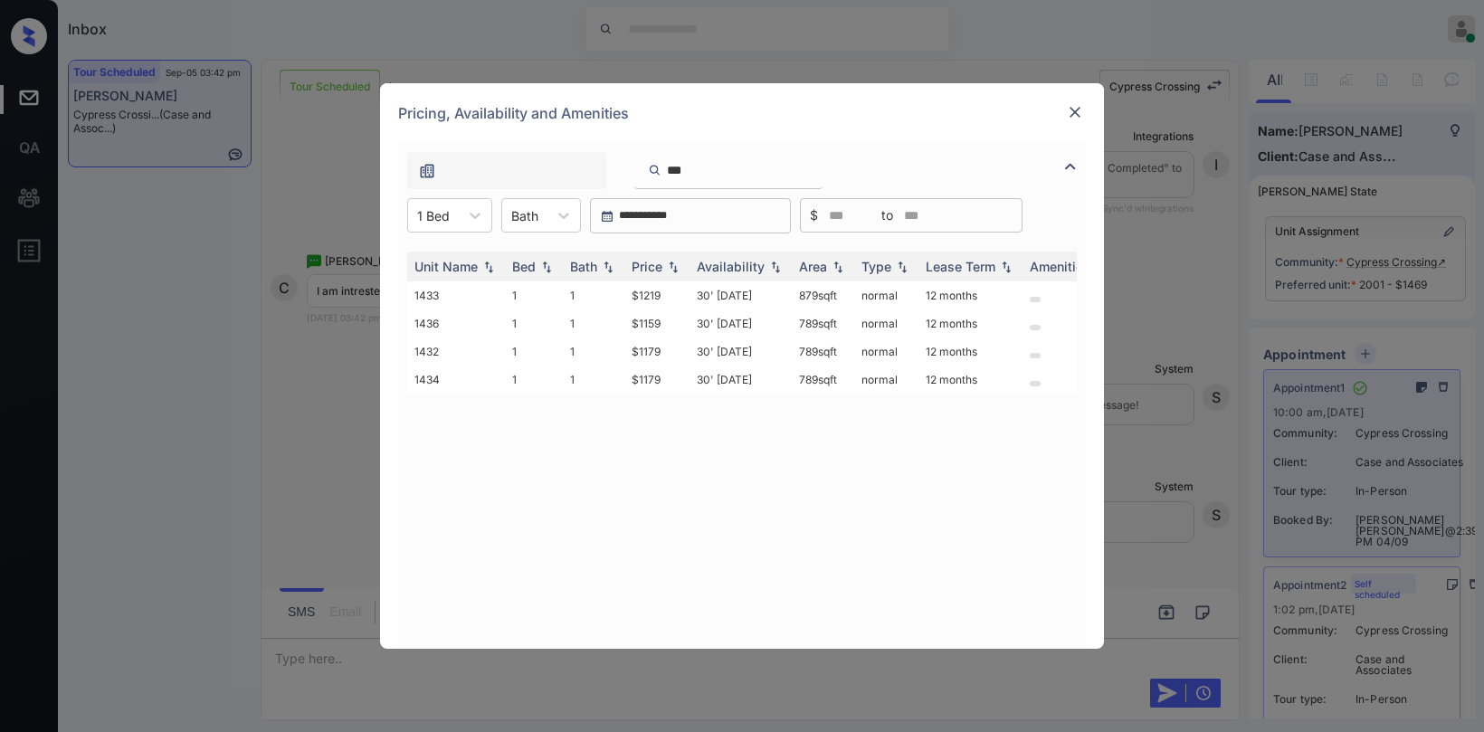
type input "***"
click at [1076, 111] on img at bounding box center [1075, 112] width 18 height 18
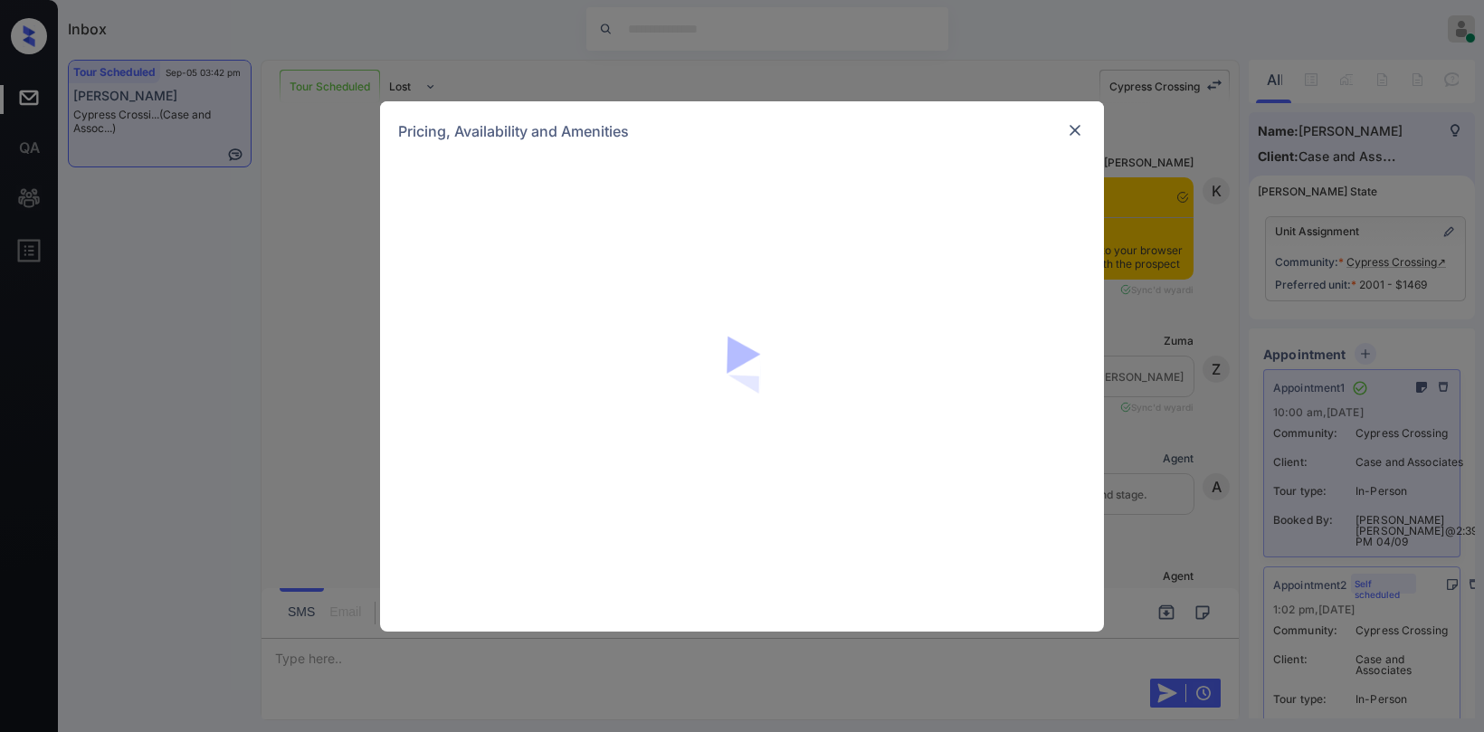
scroll to position [12050, 0]
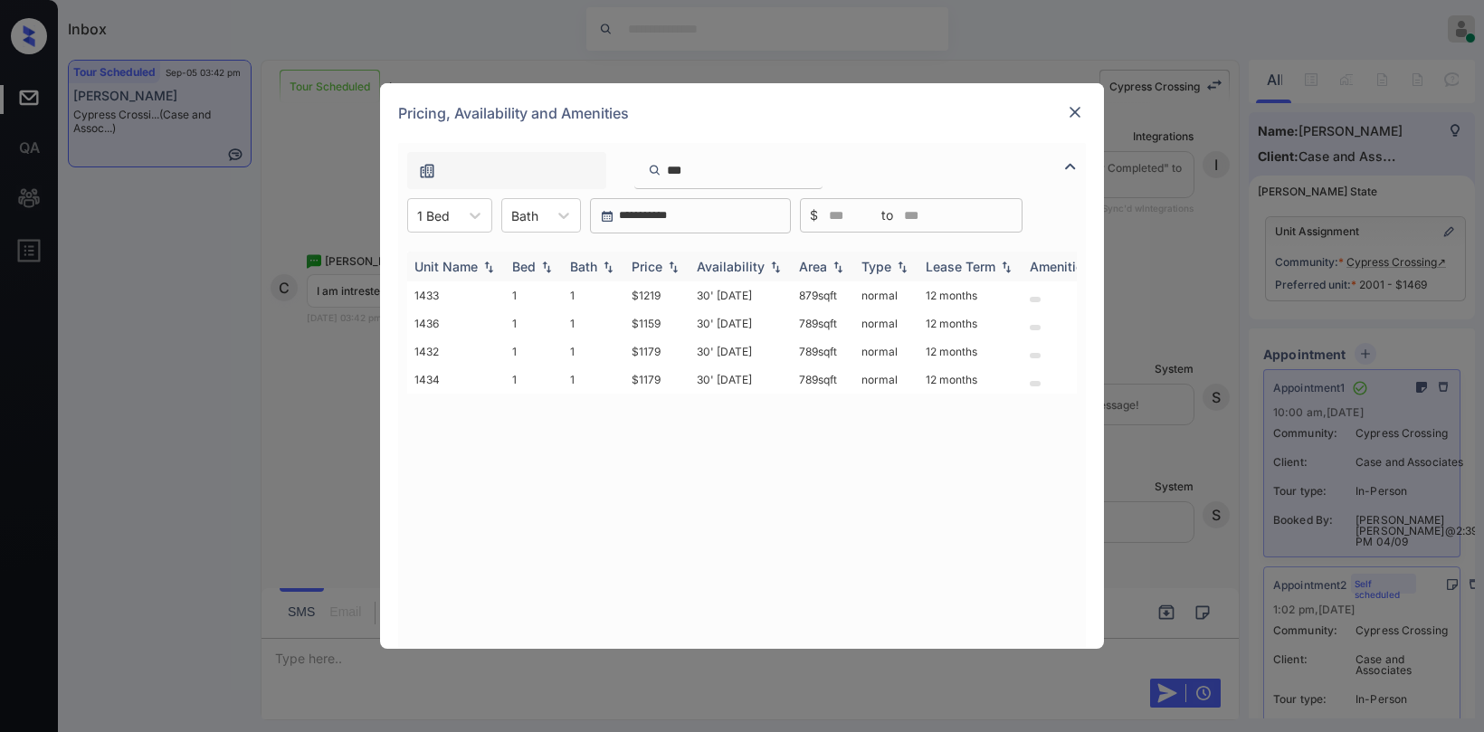
click at [664, 270] on img at bounding box center [673, 267] width 18 height 13
click at [664, 270] on img at bounding box center [673, 267] width 18 height 14
click at [664, 270] on img at bounding box center [673, 267] width 18 height 13
click at [664, 270] on img at bounding box center [673, 267] width 18 height 14
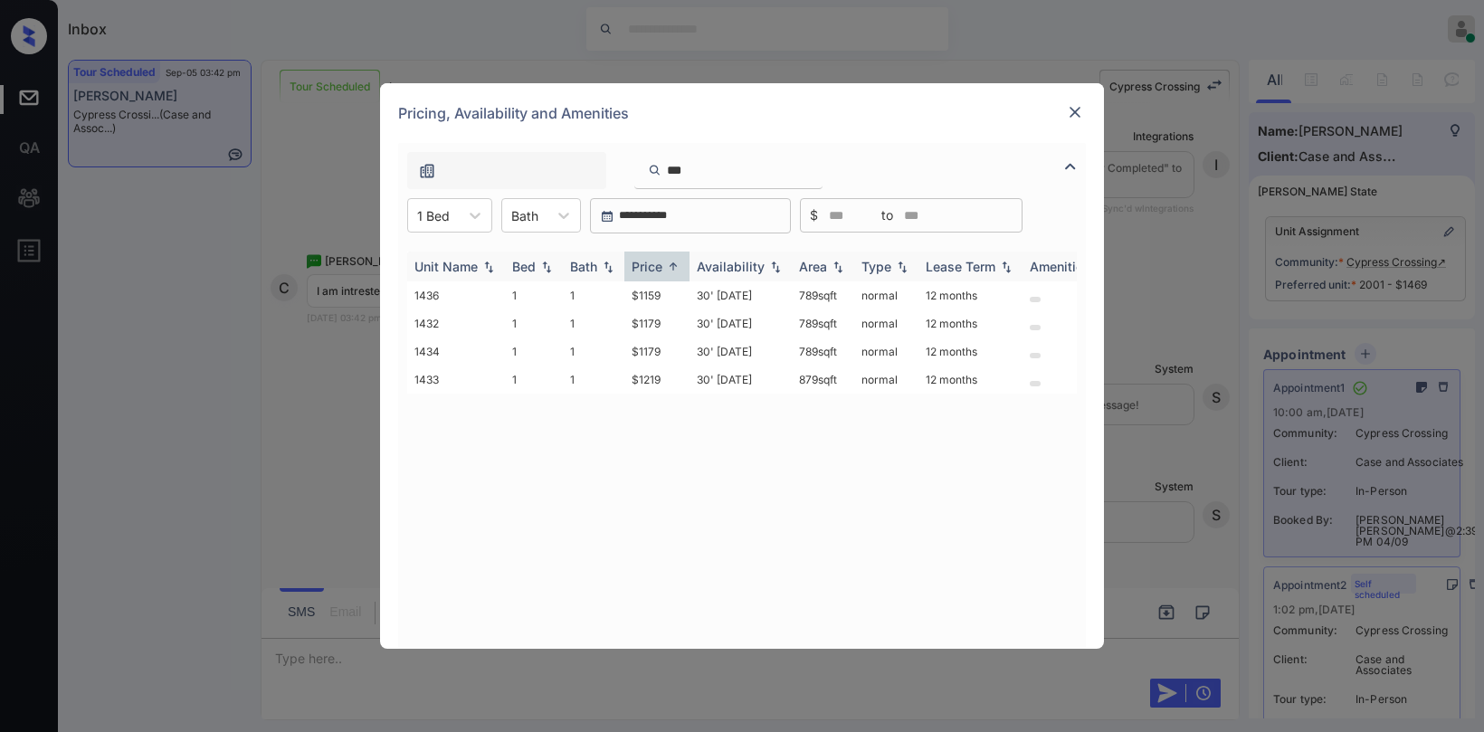
click at [664, 270] on img at bounding box center [673, 267] width 18 height 14
click at [664, 270] on img at bounding box center [673, 267] width 18 height 13
click at [664, 270] on img at bounding box center [673, 267] width 18 height 14
click at [664, 270] on img at bounding box center [673, 267] width 18 height 13
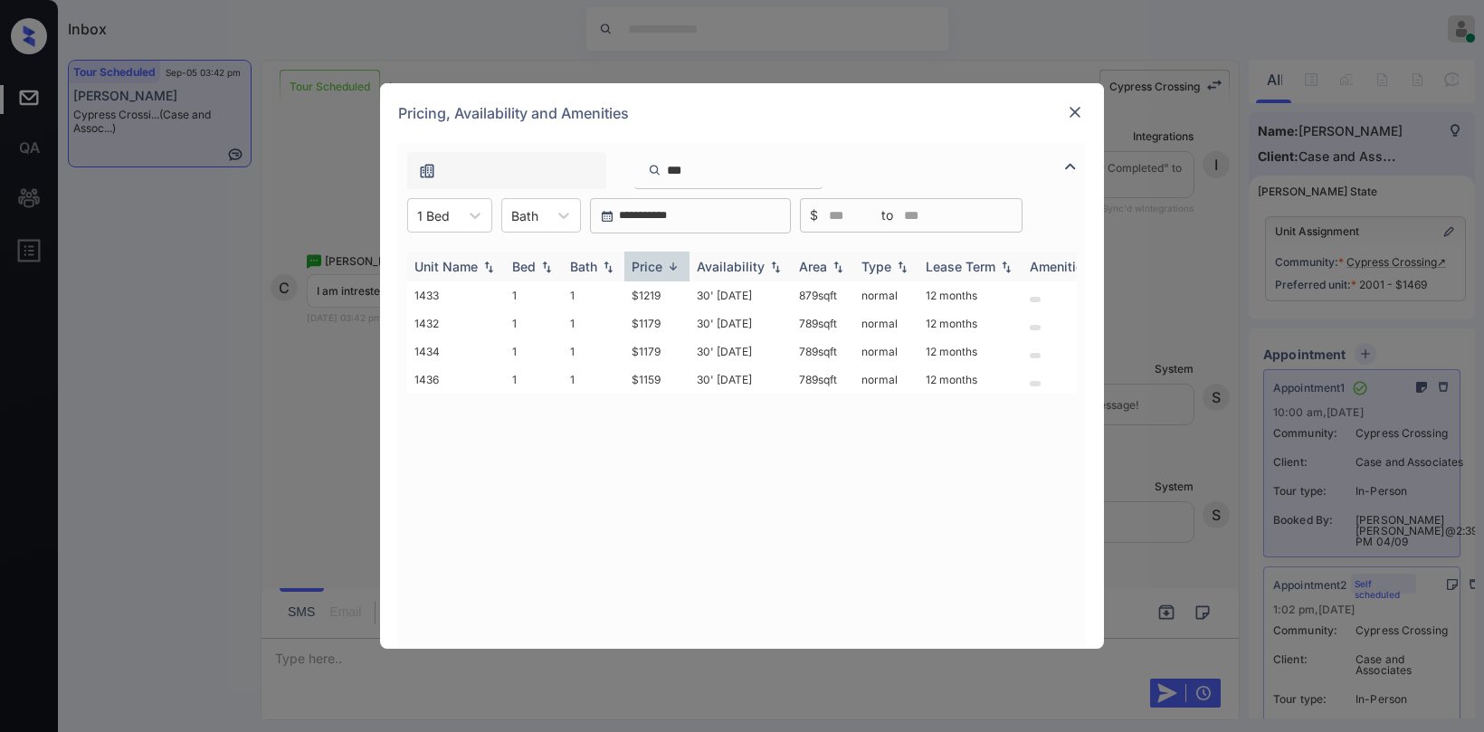
click at [664, 270] on img at bounding box center [673, 267] width 18 height 14
click at [1078, 116] on img at bounding box center [1075, 112] width 18 height 18
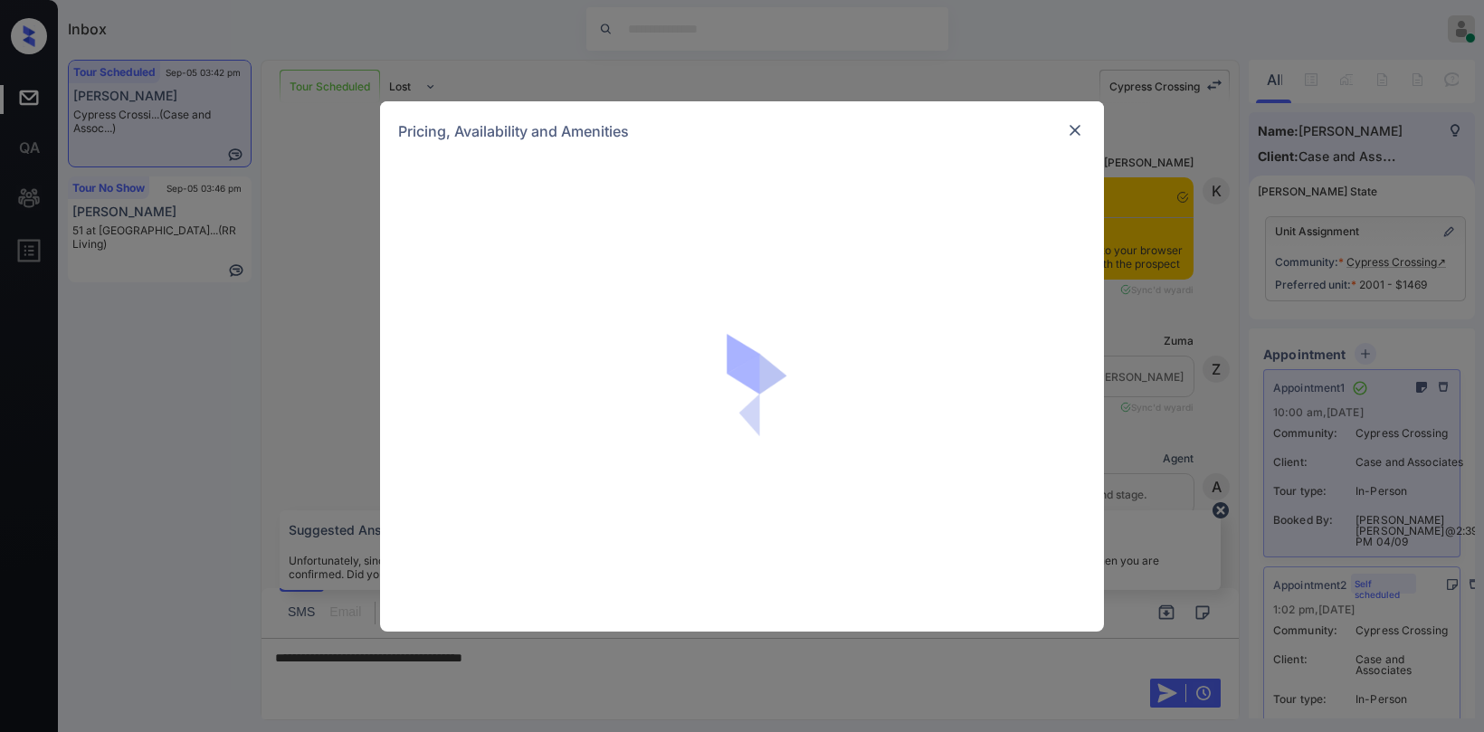
scroll to position [11778, 0]
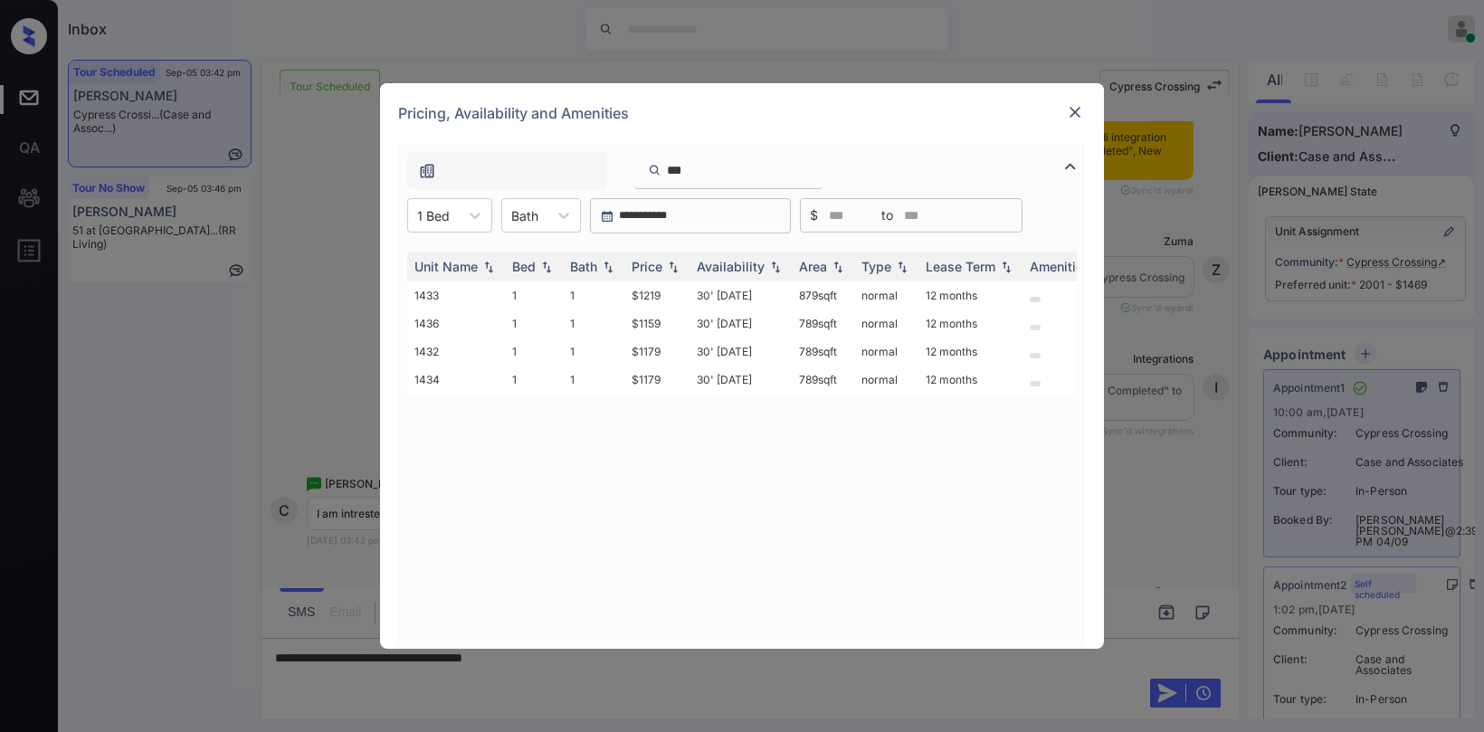
drag, startPoint x: 736, startPoint y: 164, endPoint x: 460, endPoint y: 146, distance: 276.5
click at [460, 146] on div "***" at bounding box center [742, 166] width 688 height 46
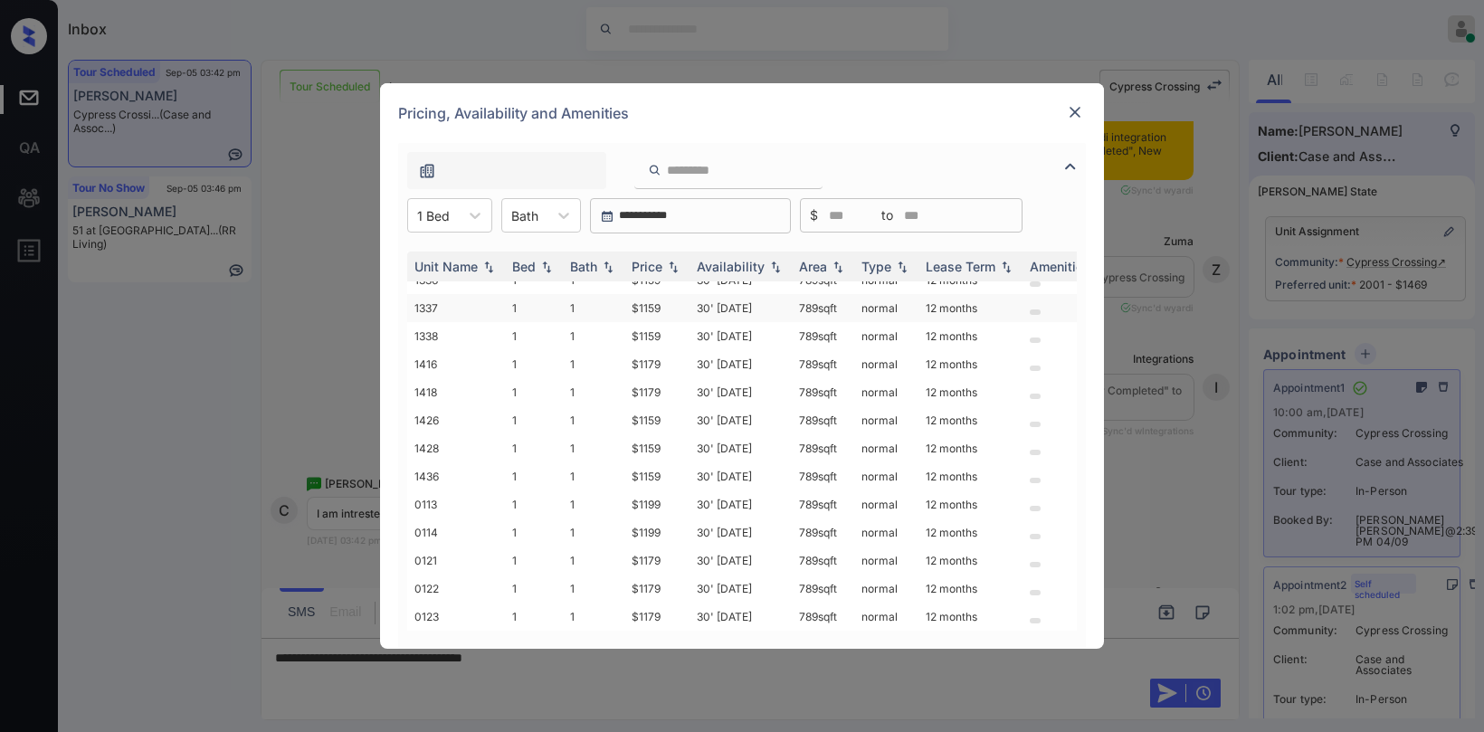
scroll to position [1086, 0]
click at [1074, 113] on img at bounding box center [1075, 112] width 18 height 18
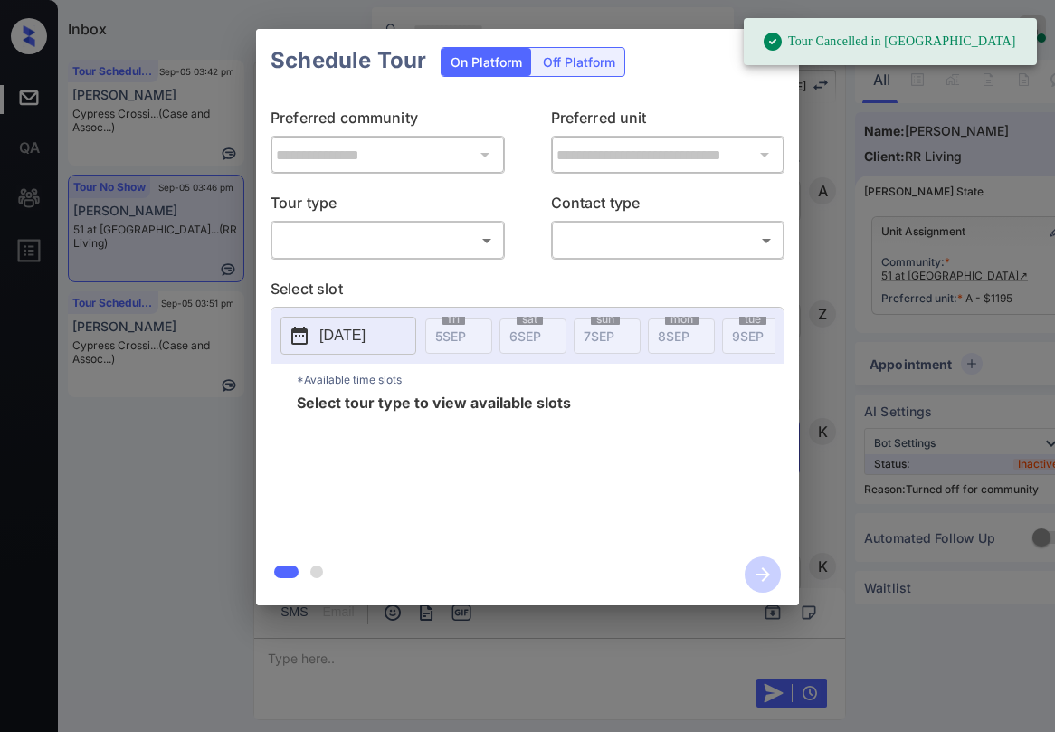
scroll to position [8519, 0]
click at [442, 233] on body "Tour Cancelled in Knock Inbox [PERSON_NAME] Online Set yourself offline Set you…" at bounding box center [527, 366] width 1055 height 732
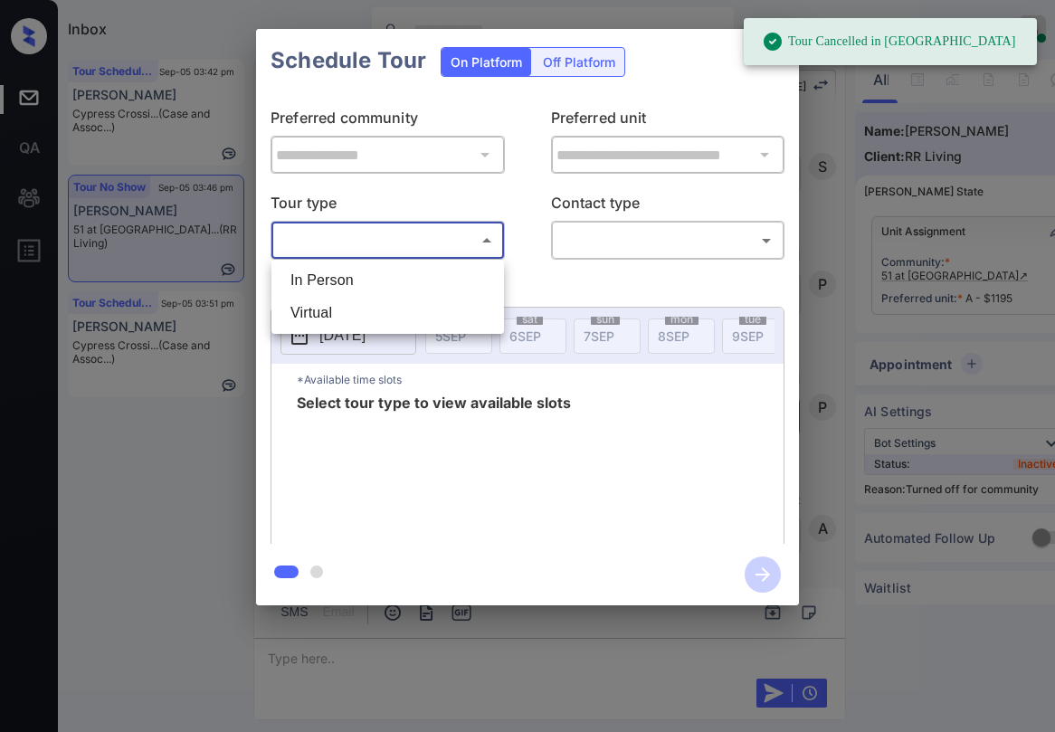
click at [356, 287] on li "In Person" at bounding box center [387, 280] width 223 height 33
type input "********"
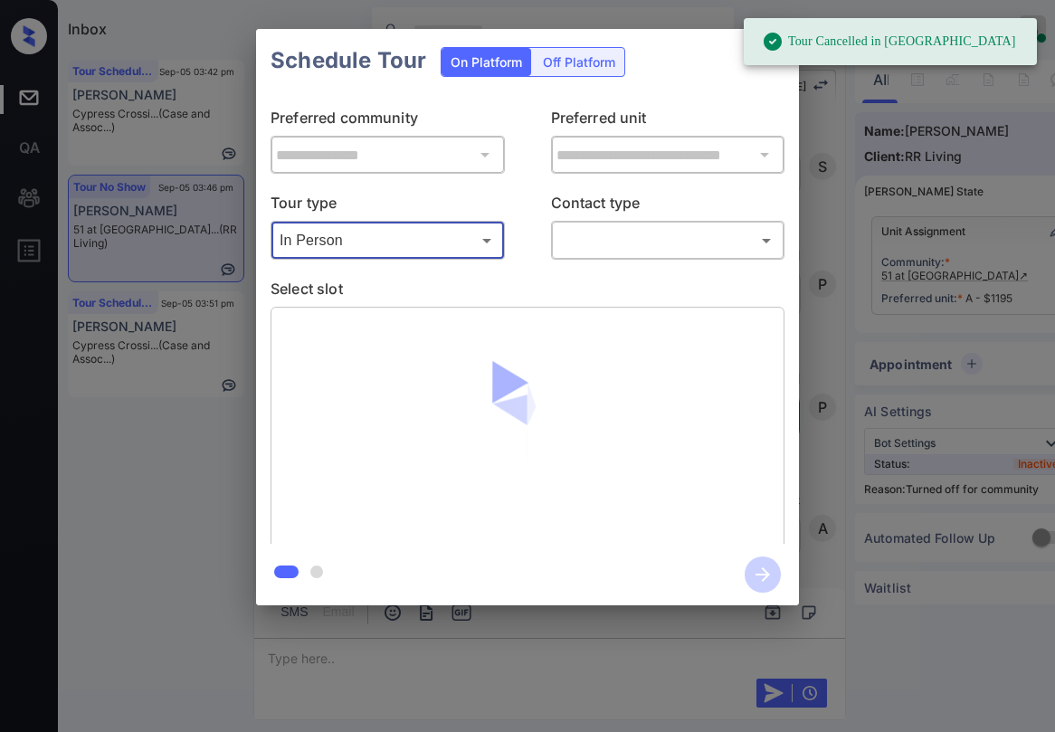
click at [599, 246] on body "Tour Cancelled in Knock Inbox [PERSON_NAME] Online Set yourself offline Set you…" at bounding box center [527, 366] width 1055 height 732
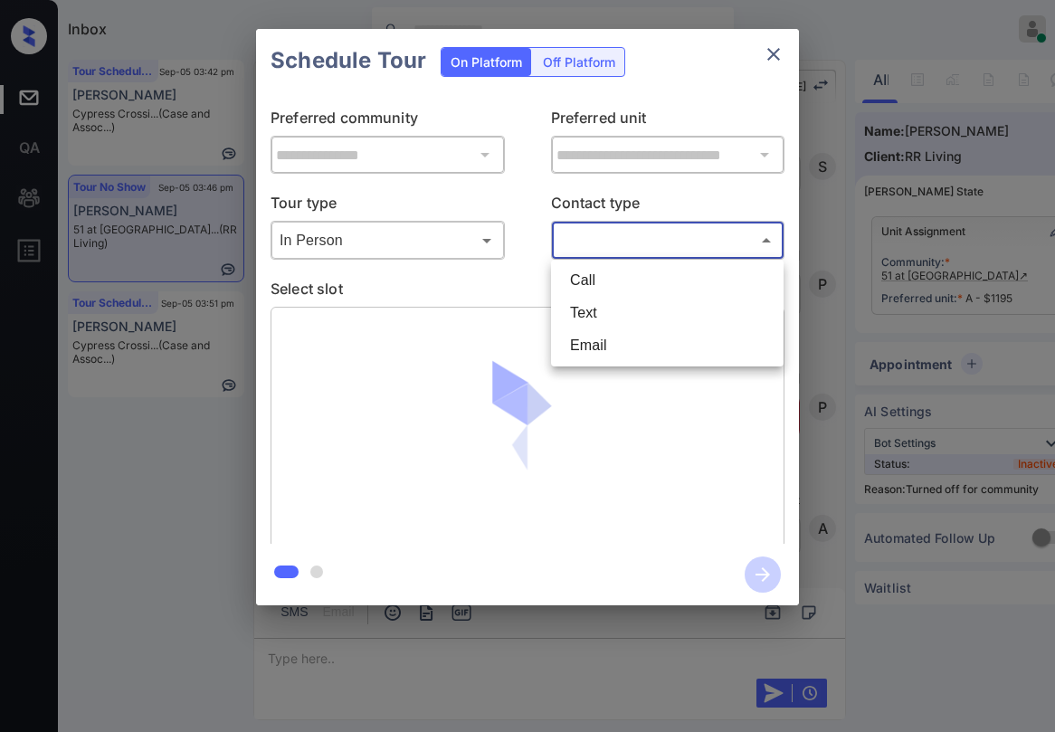
click at [603, 306] on li "Text" at bounding box center [667, 313] width 223 height 33
type input "****"
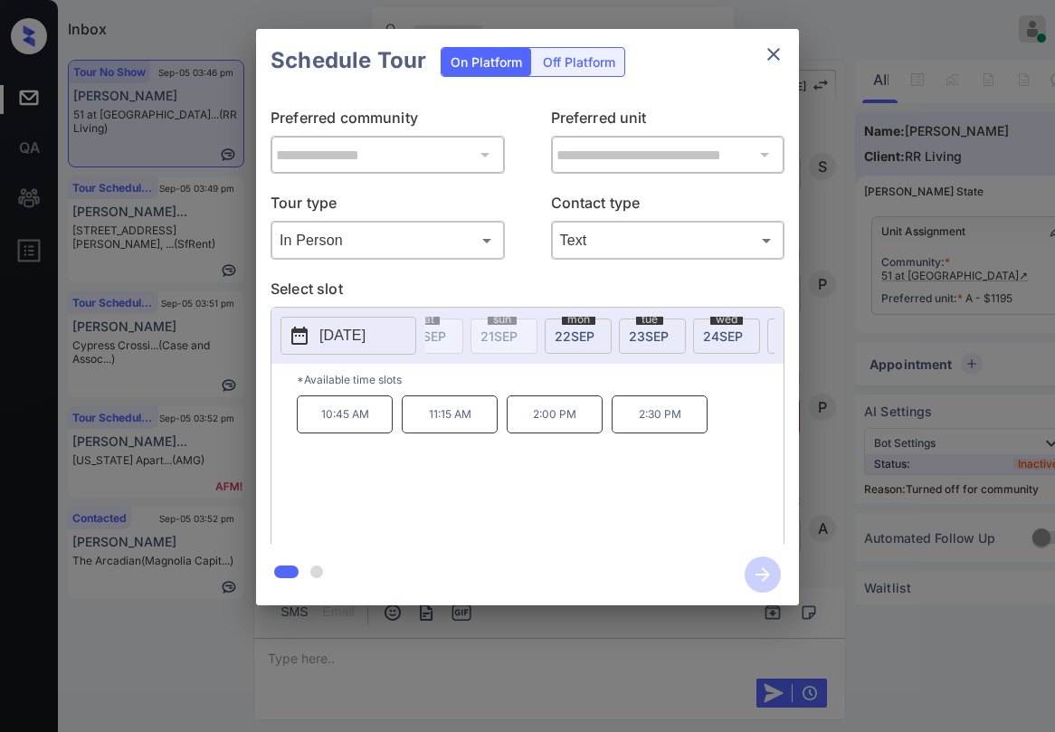
scroll to position [0, 1261]
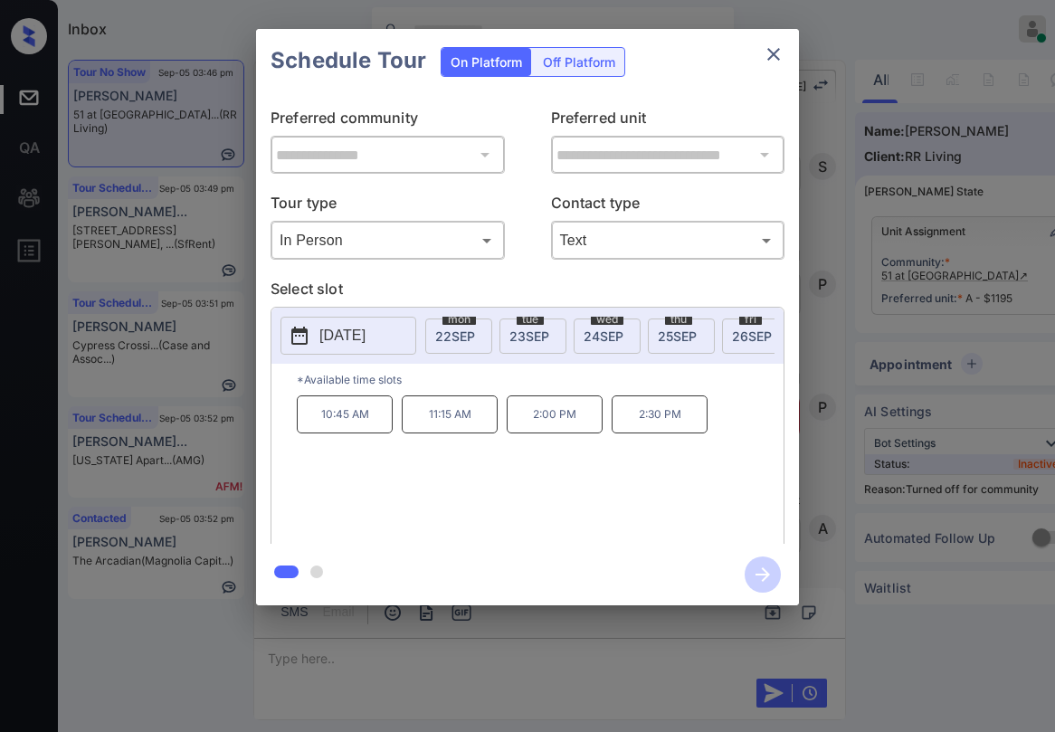
click at [666, 328] on span "[DATE]" at bounding box center [677, 335] width 39 height 15
drag, startPoint x: 312, startPoint y: 422, endPoint x: 676, endPoint y: 233, distance: 409.5
click at [578, 433] on div "10:45 AM 11:15 AM 2:00 PM 2:30 PM" at bounding box center [540, 467] width 487 height 145
copy div "10:45 AM 11:15 AM 2:00 PM"
click at [777, 48] on icon "close" at bounding box center [774, 54] width 22 height 22
